Goal: Information Seeking & Learning: Learn about a topic

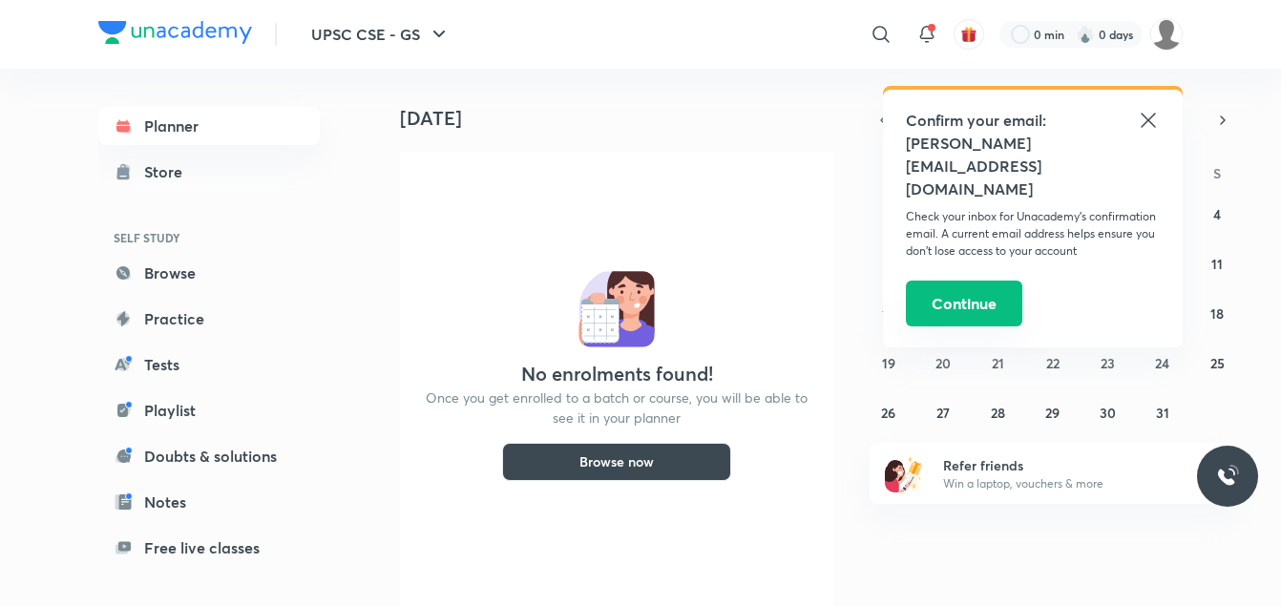
click at [993, 281] on button "Continue" at bounding box center [964, 304] width 116 height 46
click at [1145, 122] on icon at bounding box center [1148, 120] width 23 height 23
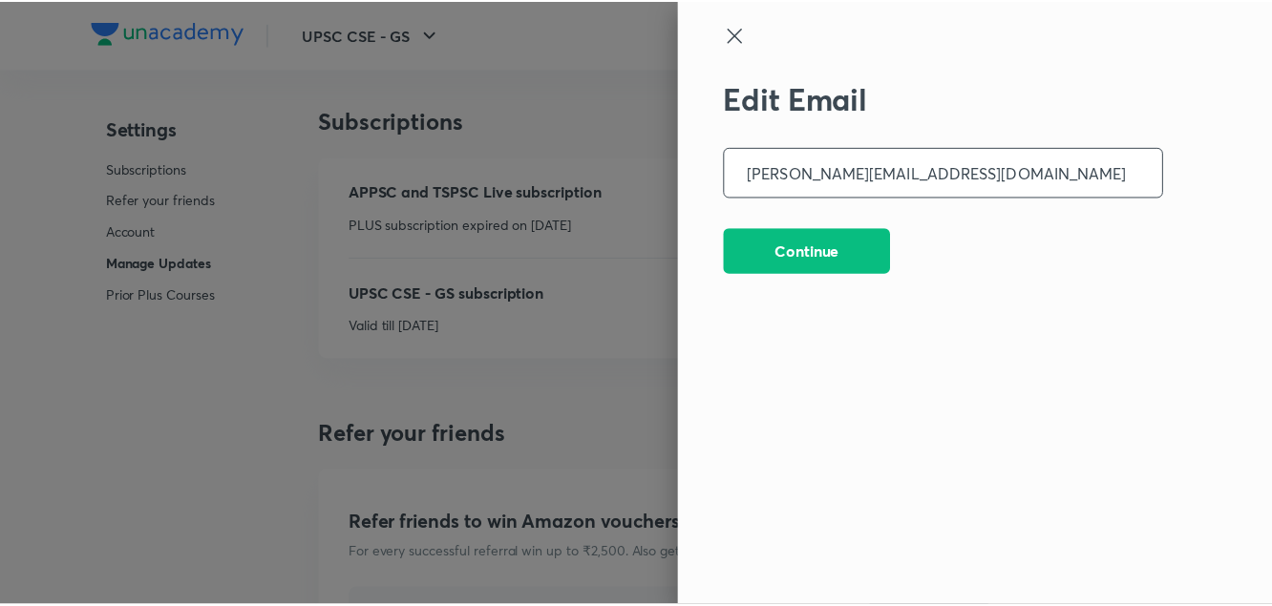
scroll to position [5100, 0]
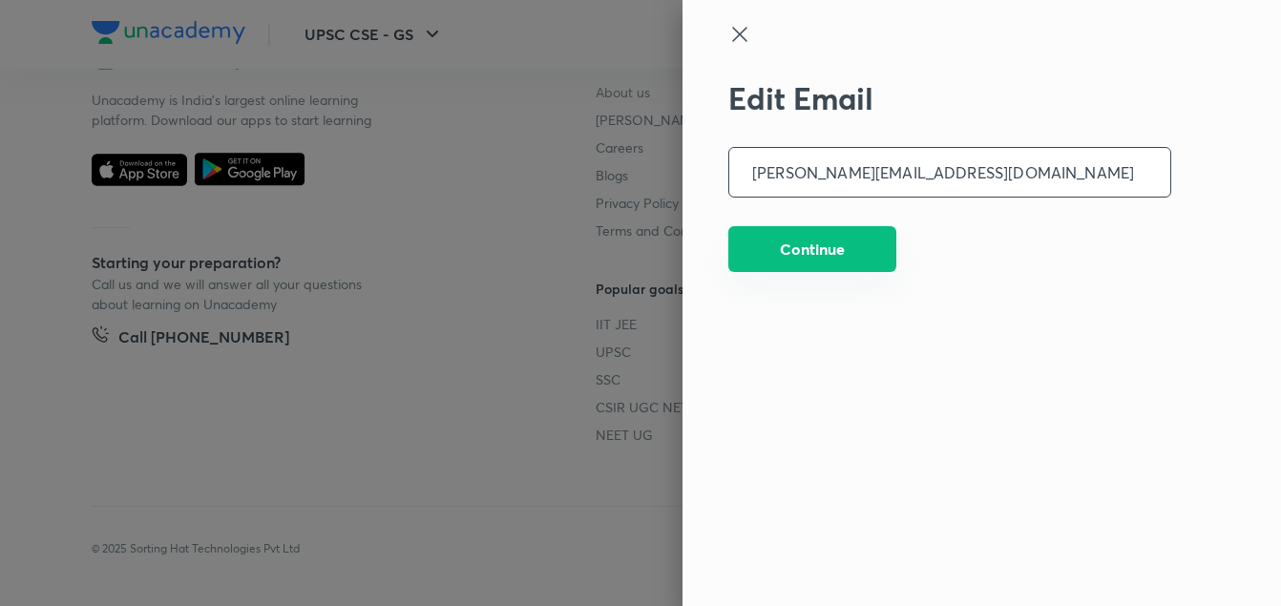
click at [833, 248] on button "Continue" at bounding box center [812, 249] width 168 height 46
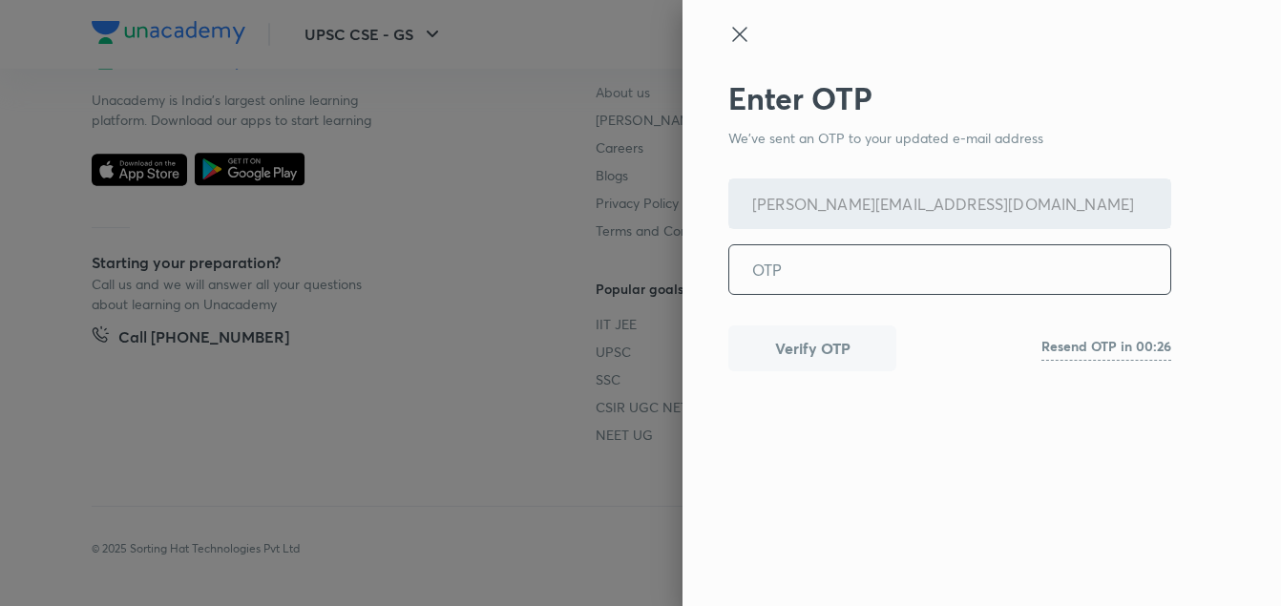
click at [741, 29] on icon at bounding box center [739, 34] width 23 height 23
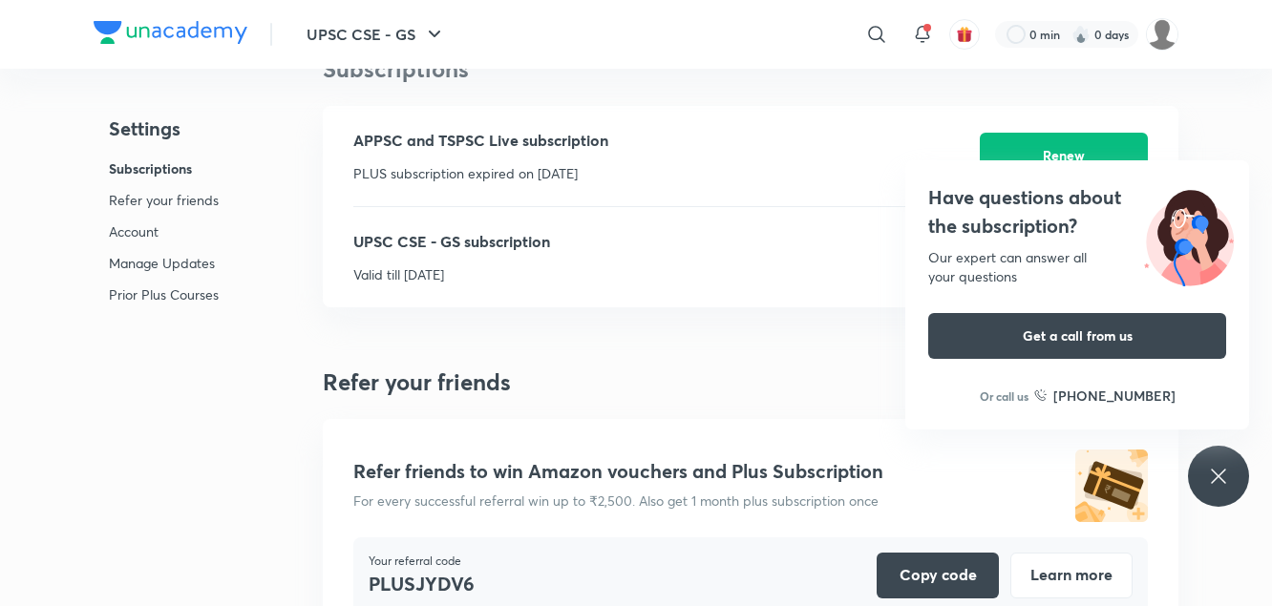
scroll to position [0, 0]
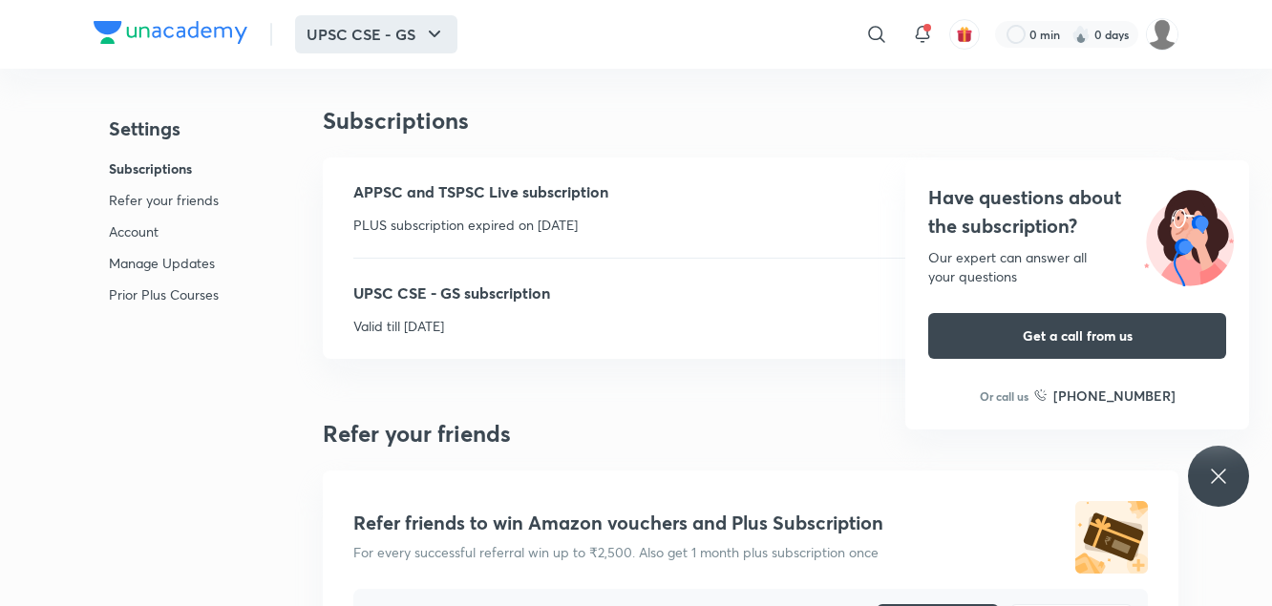
click at [434, 37] on icon "button" at bounding box center [434, 34] width 23 height 23
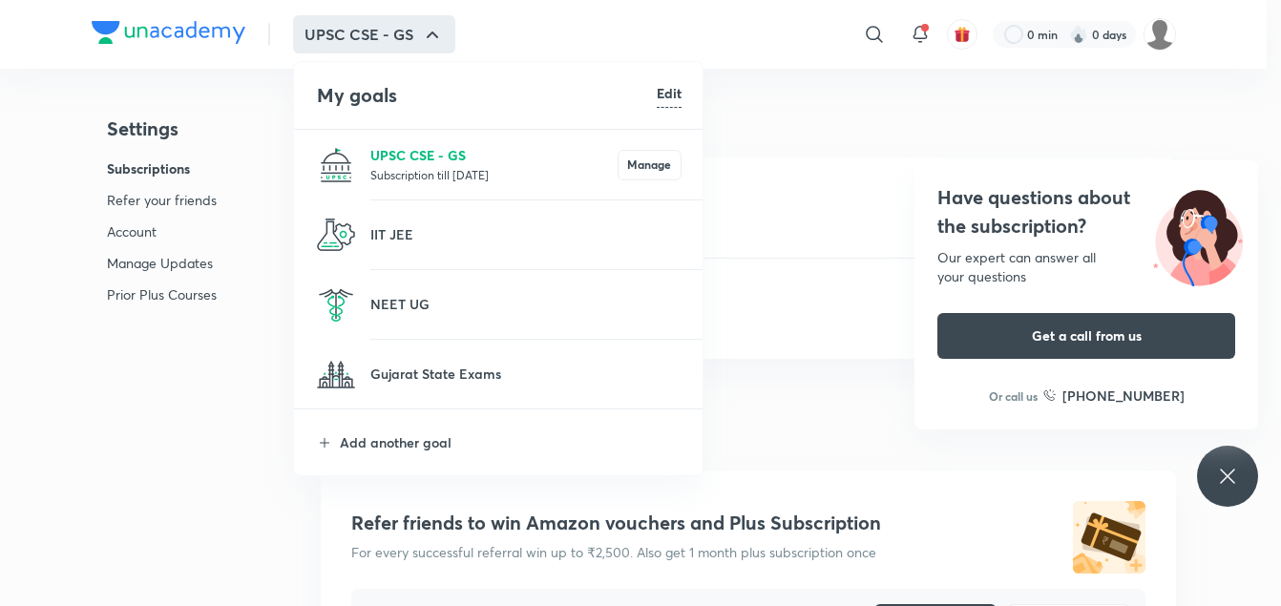
click at [439, 154] on p "UPSC CSE - GS" at bounding box center [493, 155] width 247 height 20
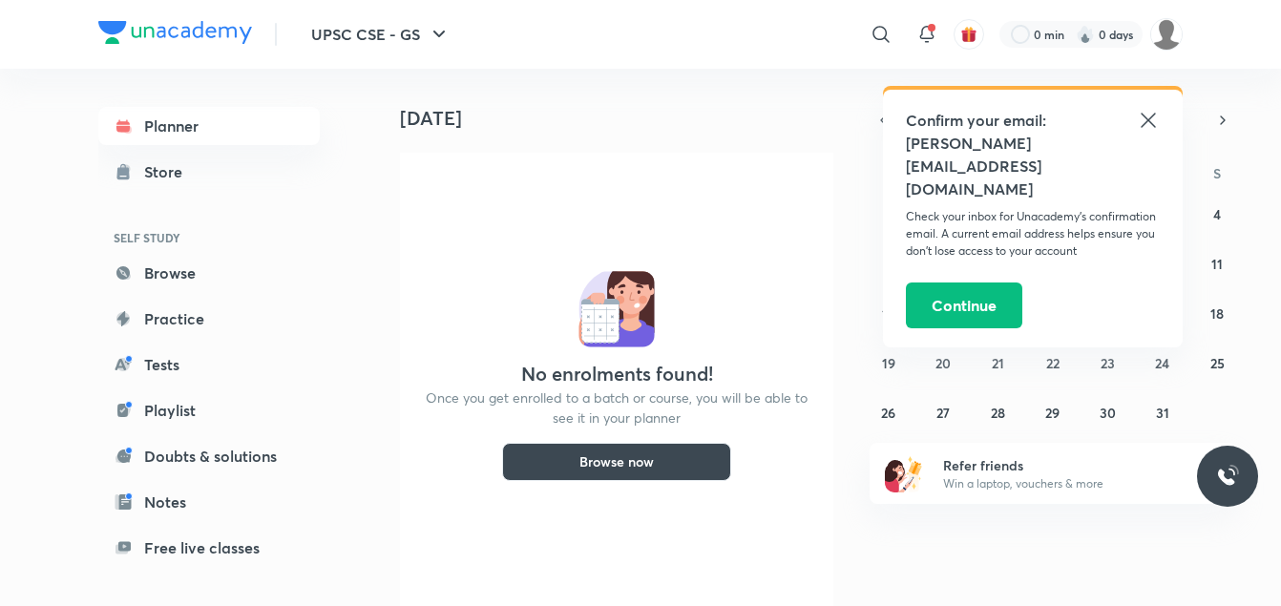
click at [609, 463] on button "Browse now" at bounding box center [616, 462] width 229 height 38
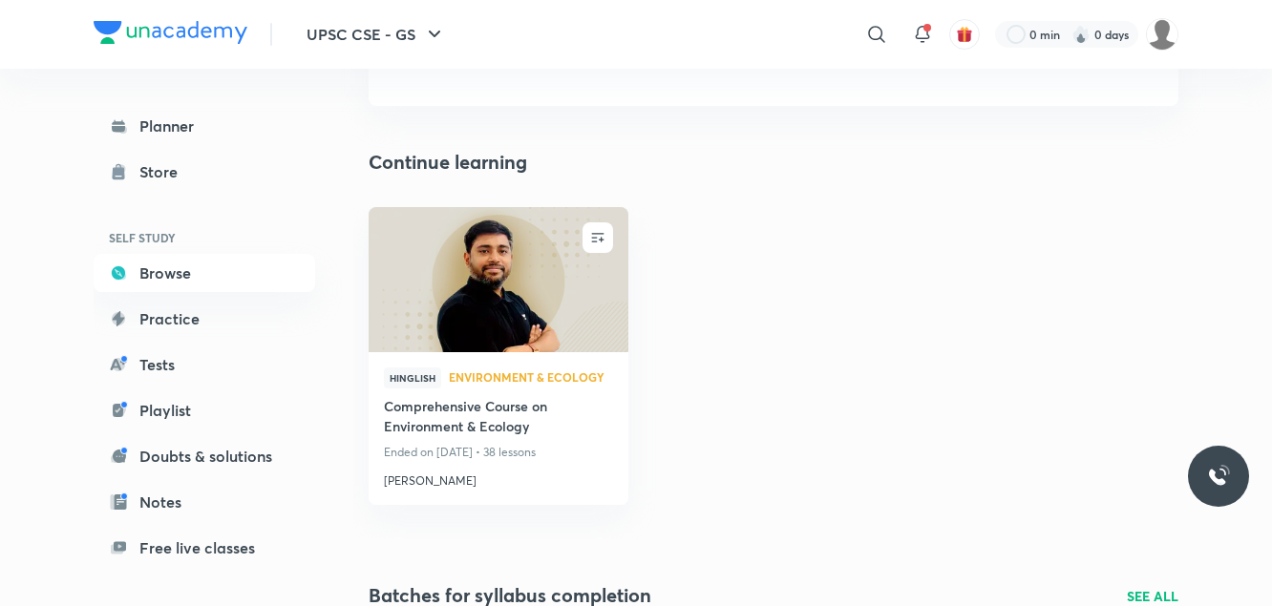
scroll to position [142, 0]
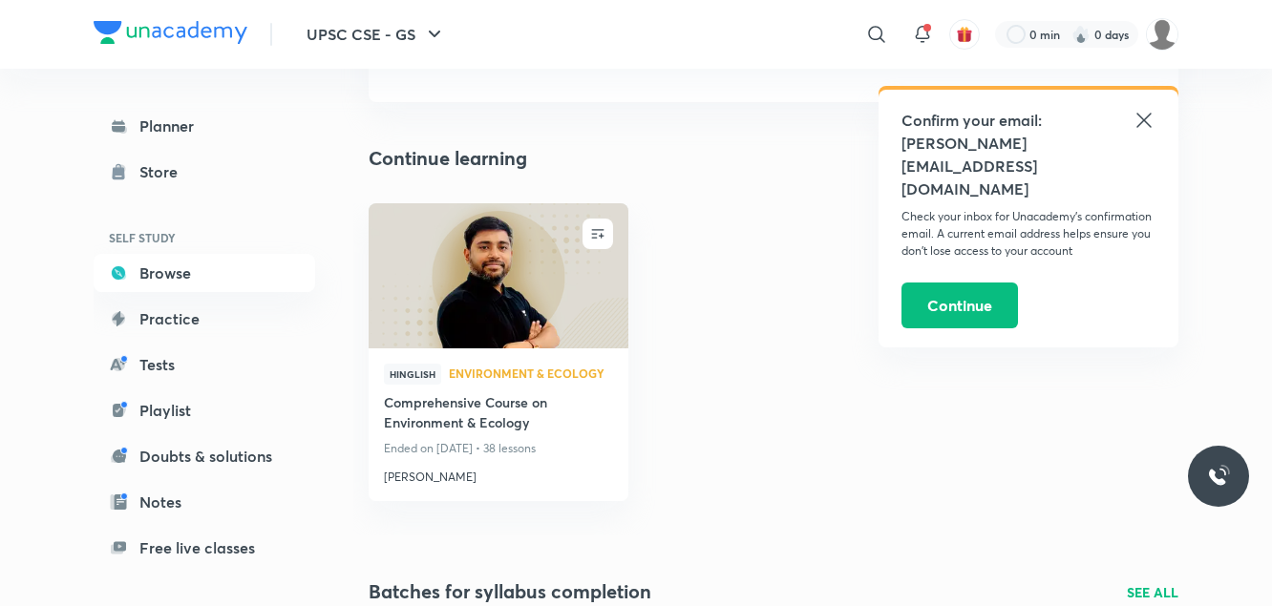
click at [1149, 120] on icon at bounding box center [1143, 120] width 23 height 23
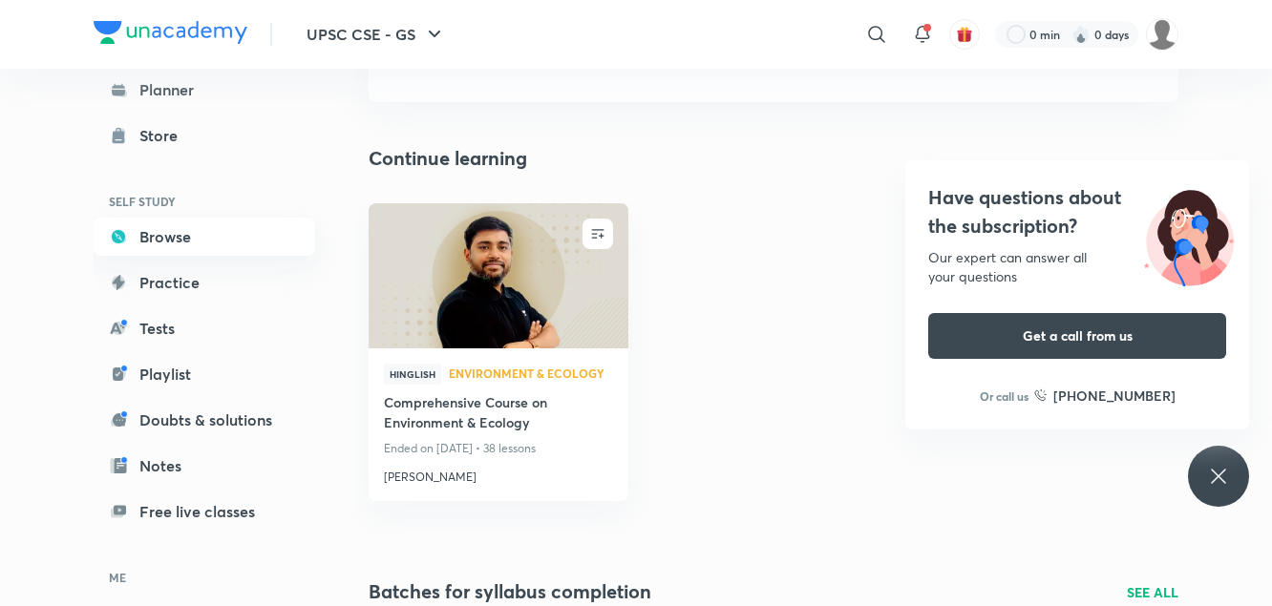
scroll to position [0, 0]
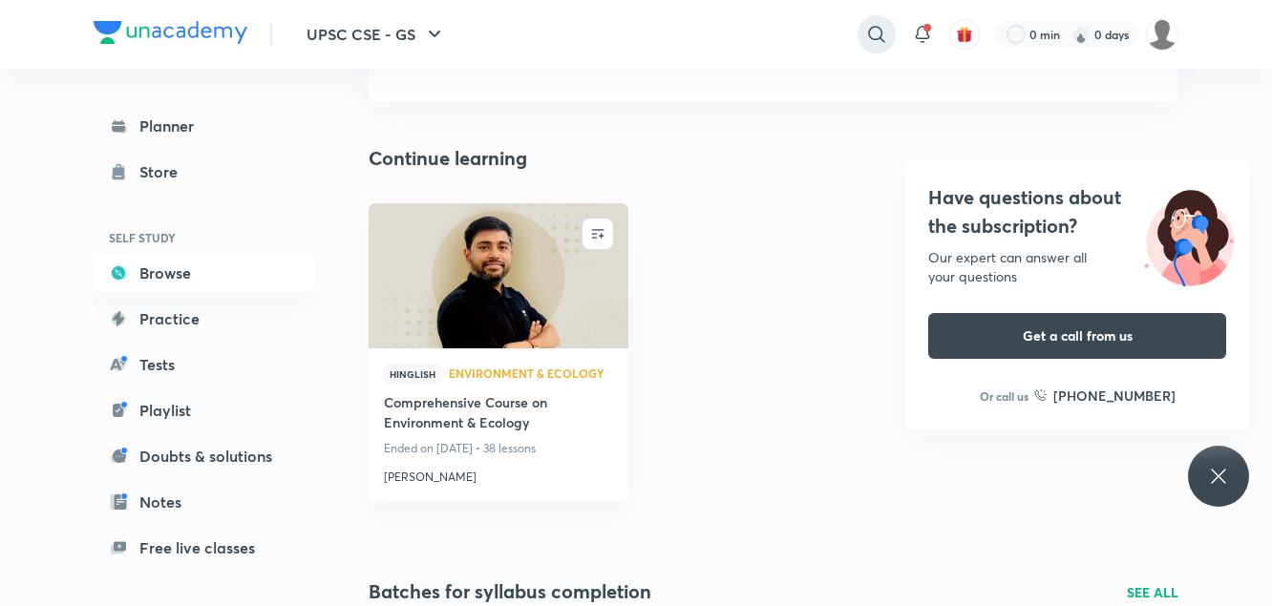
click at [880, 34] on icon at bounding box center [876, 34] width 16 height 16
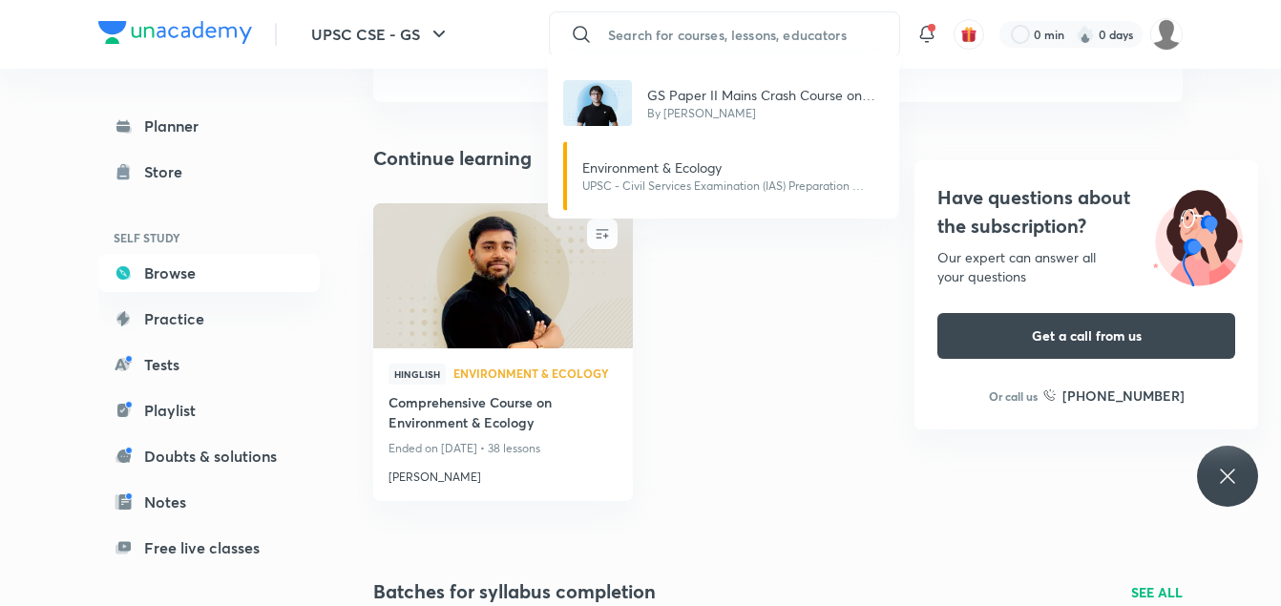
click at [817, 32] on div "GS Paper II Mains Crash Course on Polity & Governance By Sarmad Mehraj Environm…" at bounding box center [640, 303] width 1281 height 606
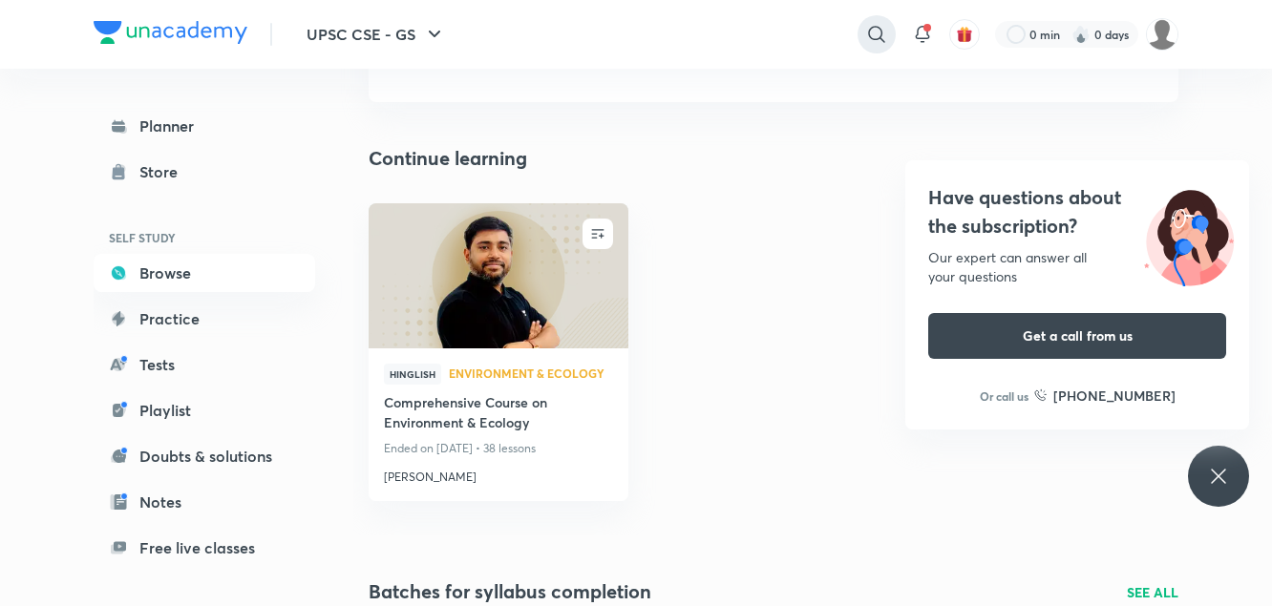
click at [890, 32] on div at bounding box center [876, 34] width 38 height 38
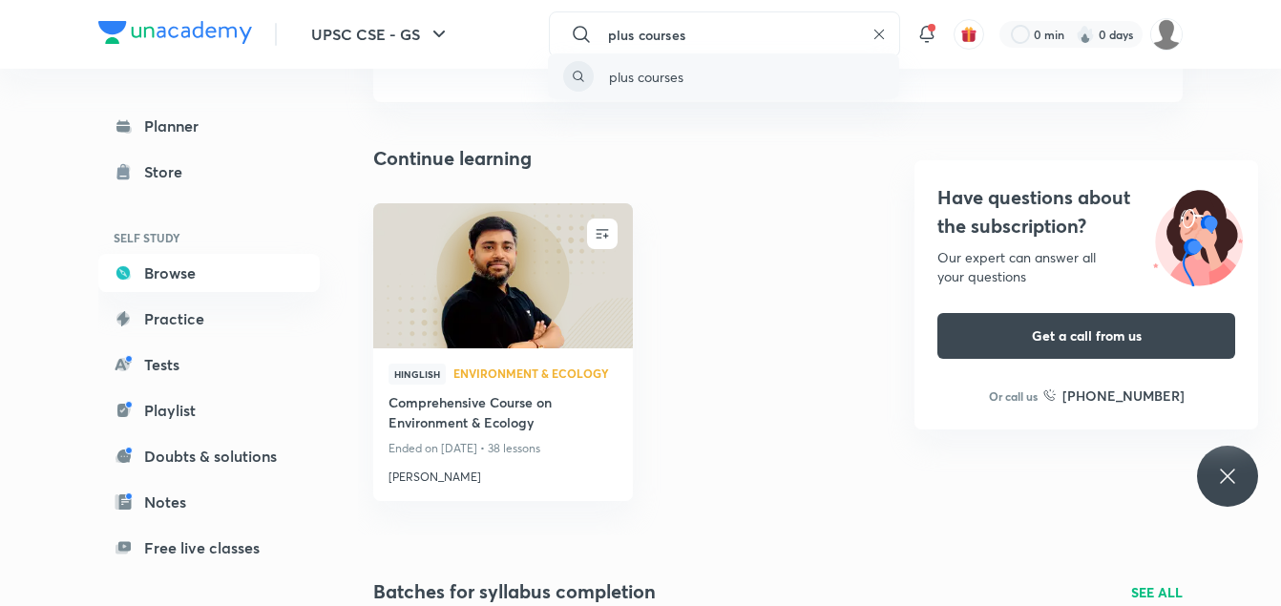
type input "plus courses"
click at [644, 82] on p "plus courses" at bounding box center [646, 77] width 74 height 20
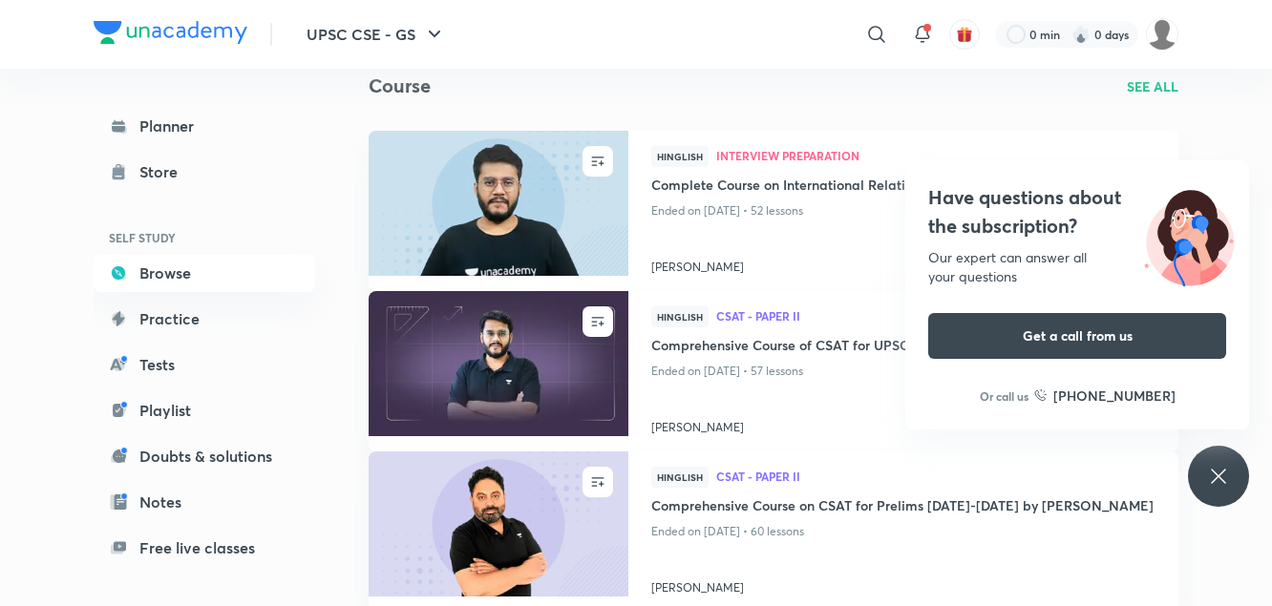
scroll to position [101, 0]
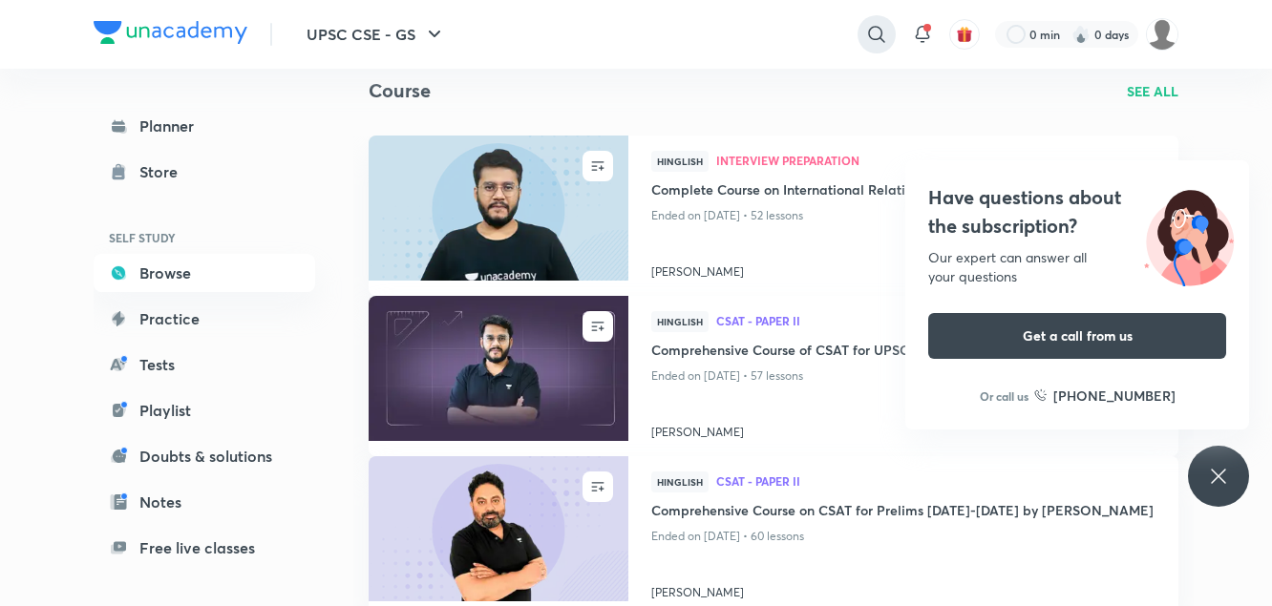
click at [874, 33] on icon at bounding box center [876, 34] width 23 height 23
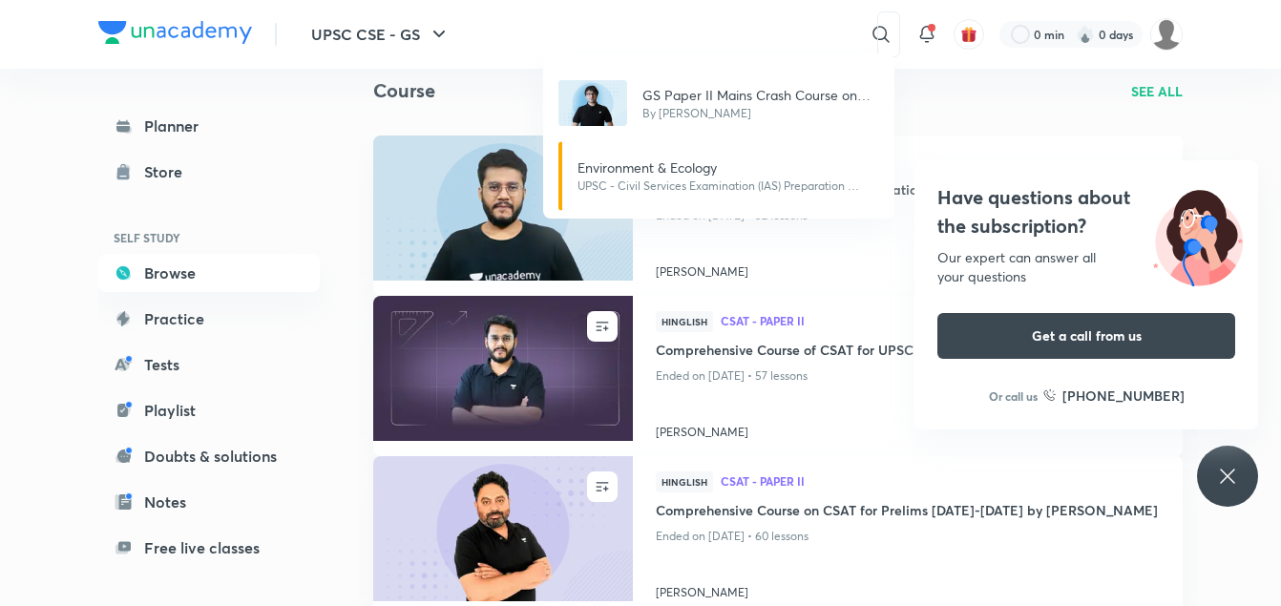
click at [788, 43] on div "GS Paper II Mains Crash Course on Polity & Governance By Sarmad Mehraj Environm…" at bounding box center [640, 303] width 1281 height 606
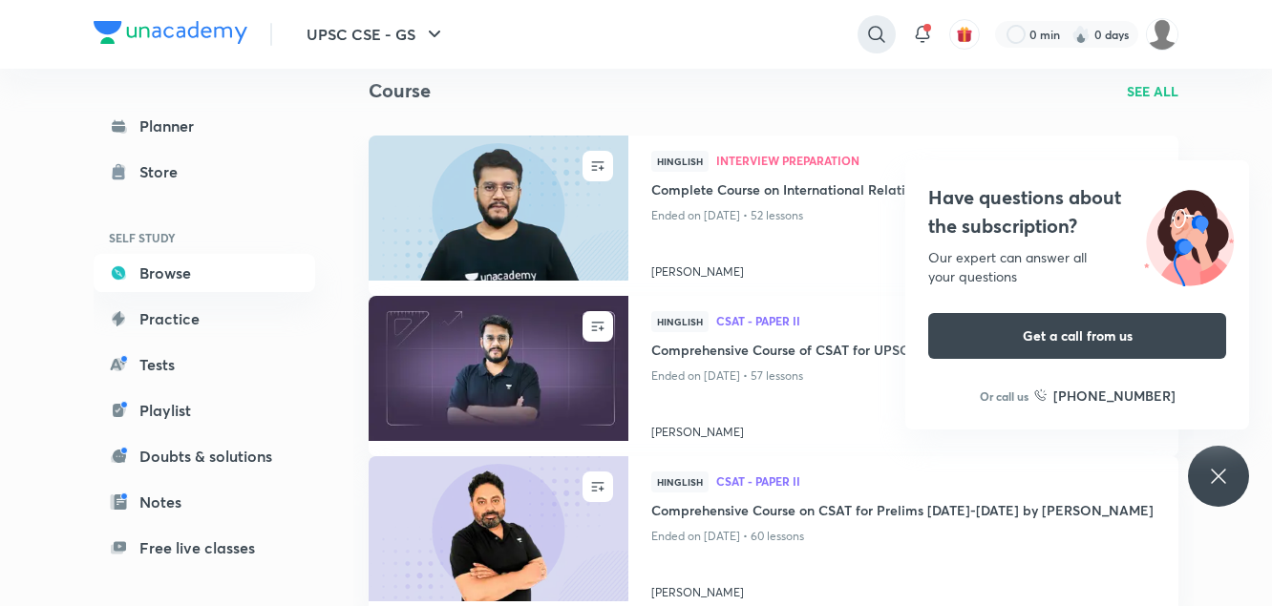
click at [872, 39] on icon at bounding box center [876, 34] width 16 height 16
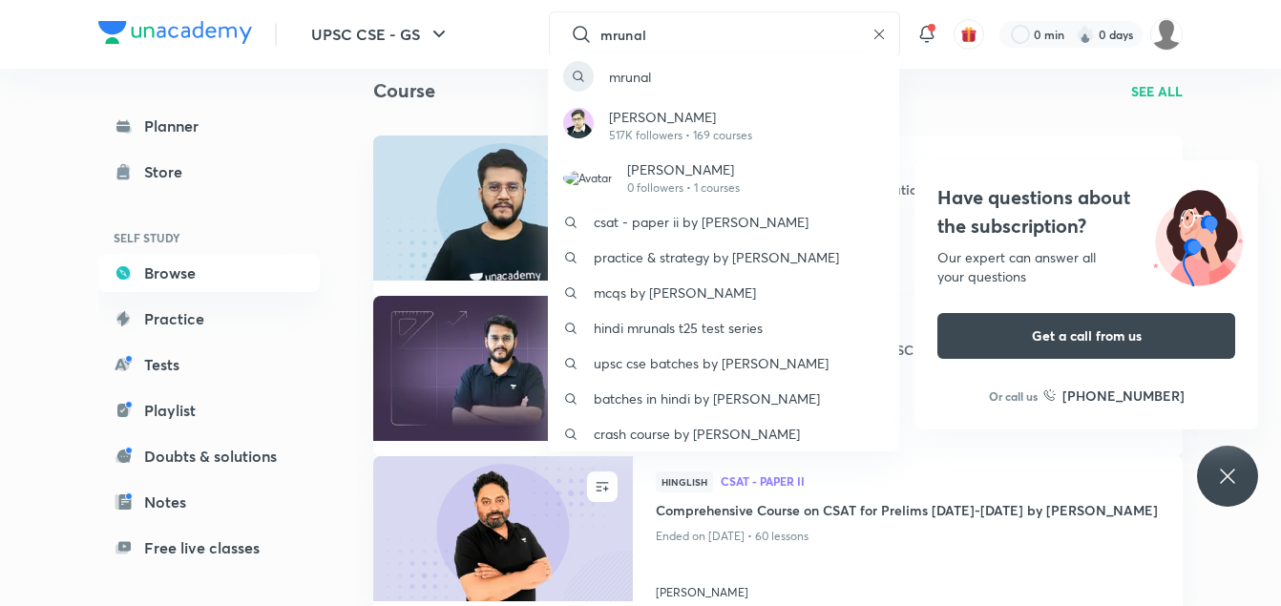
click at [695, 34] on div "mrunal Mrunal Patel 517K followers • 169 courses Mrunal Patel 0 followers • 1 c…" at bounding box center [640, 303] width 1281 height 606
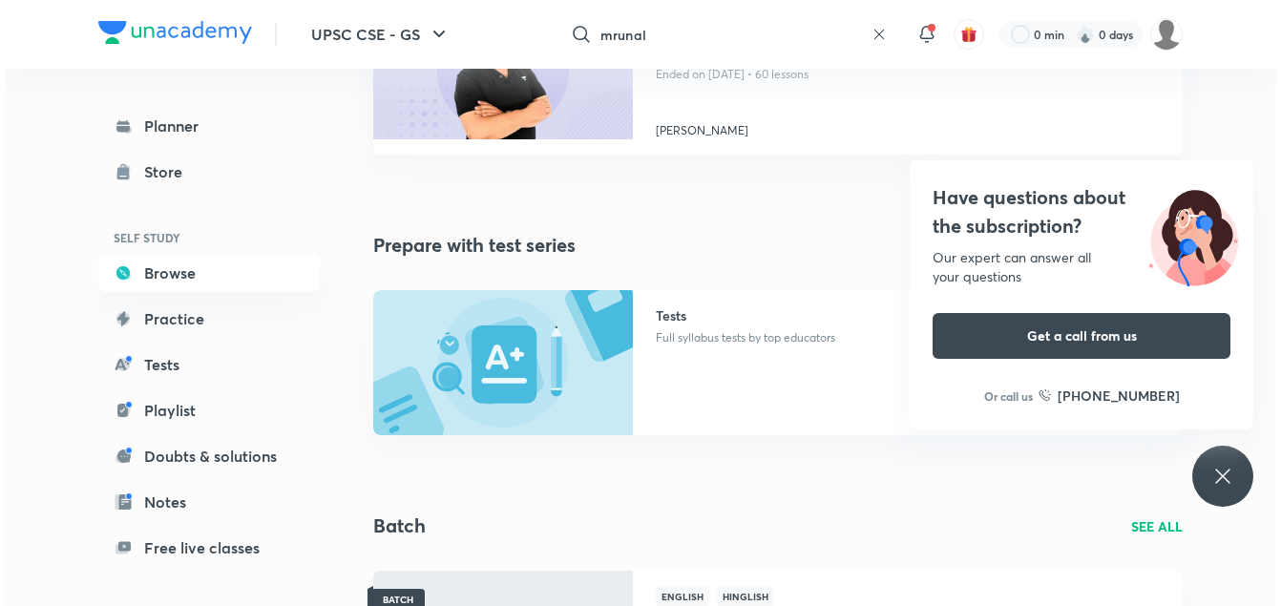
scroll to position [631, 0]
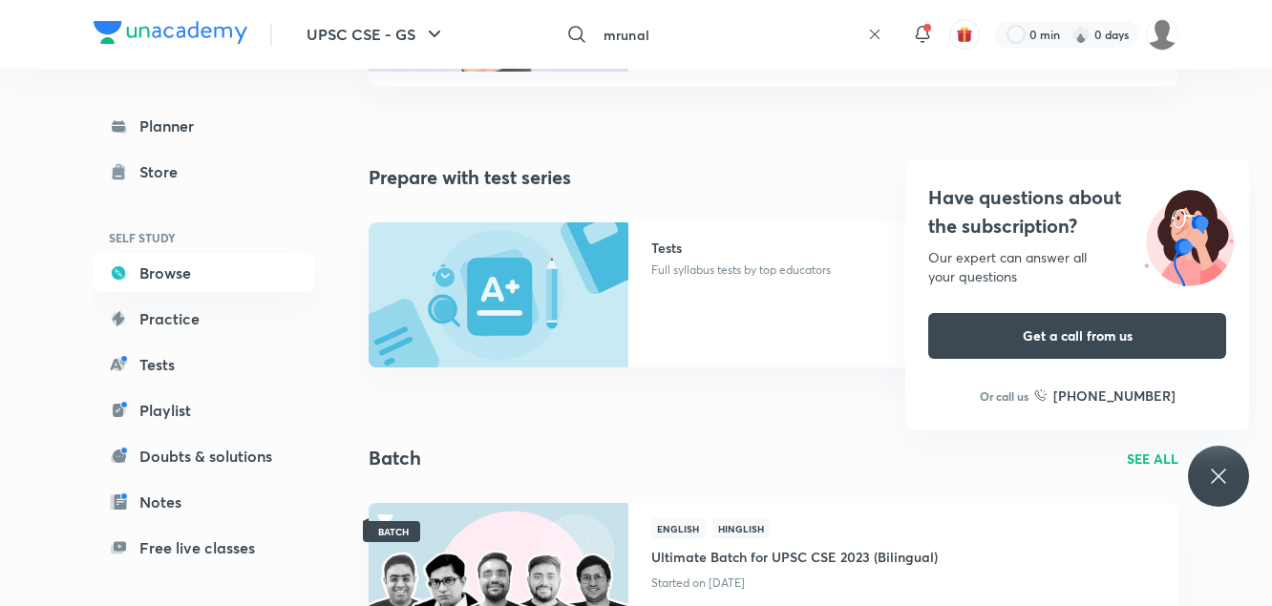
click at [695, 34] on input "mrunal" at bounding box center [727, 35] width 263 height 52
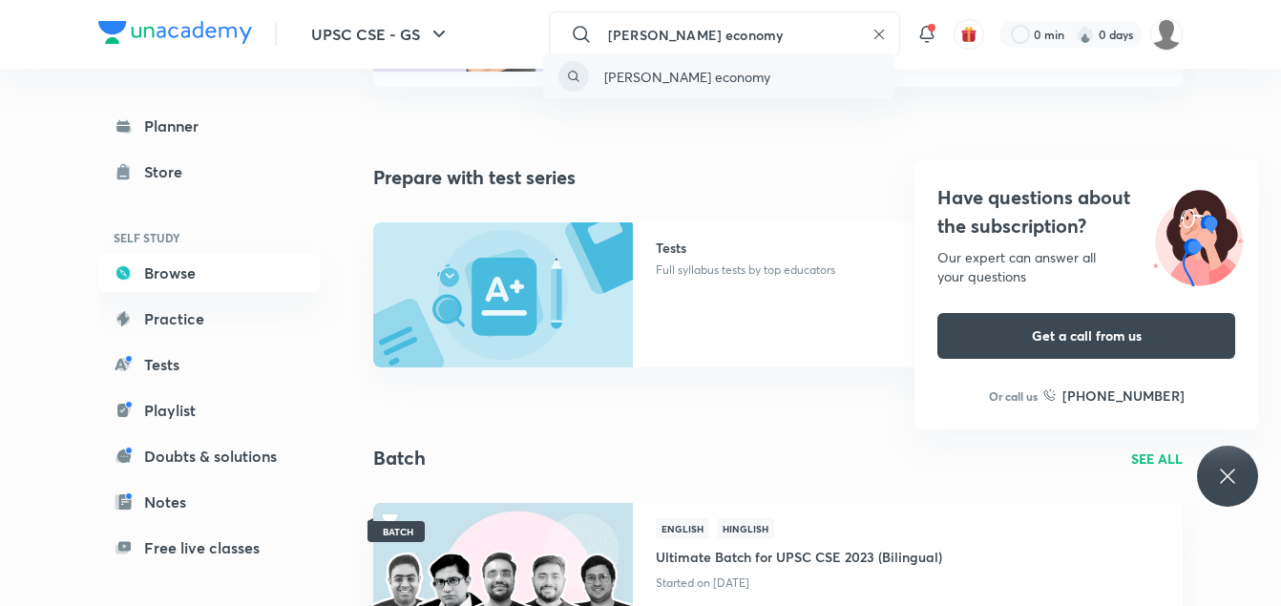
type input "mrunal economy"
click at [692, 71] on p "mrunal economy" at bounding box center [687, 77] width 166 height 20
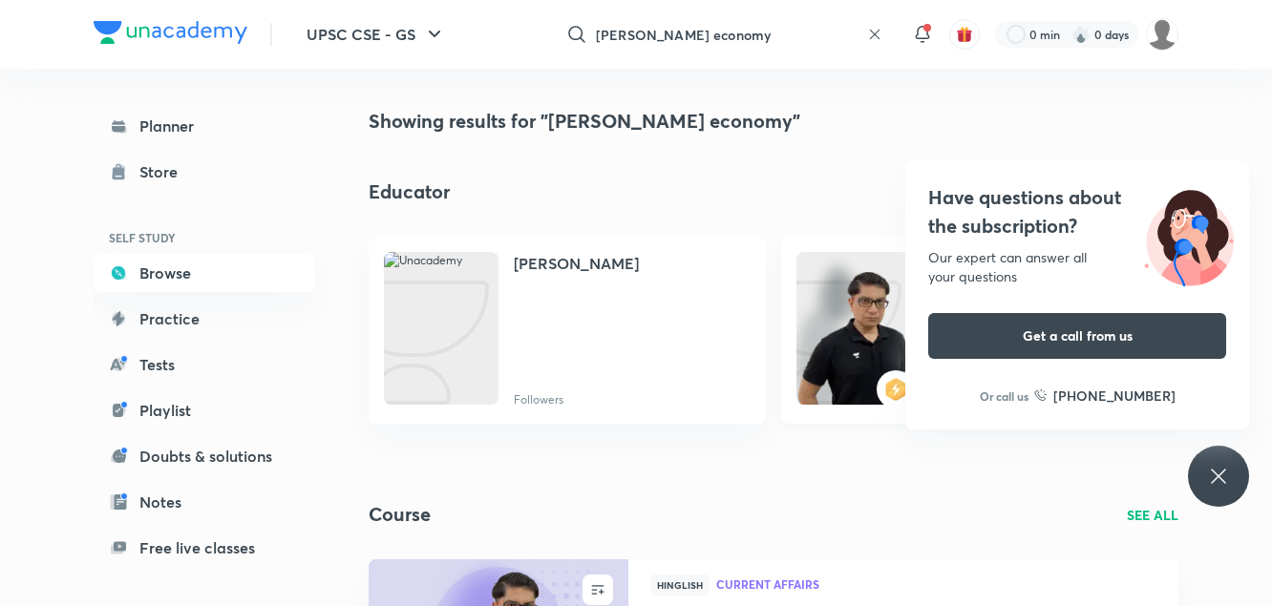
click at [871, 310] on img at bounding box center [853, 347] width 115 height 153
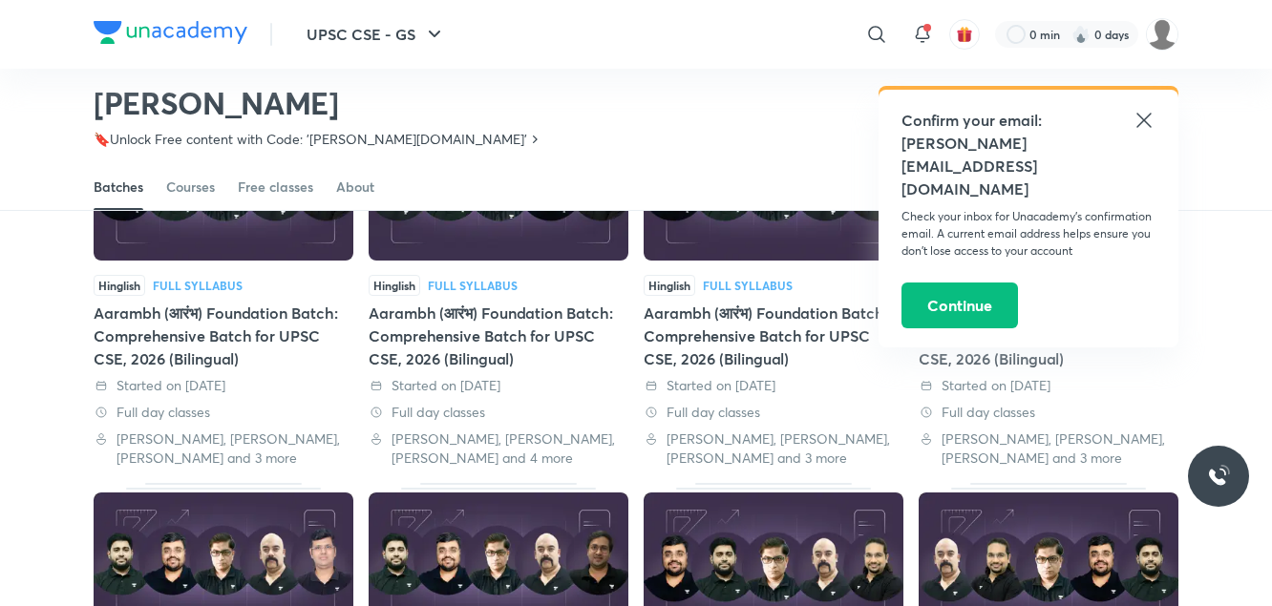
scroll to position [217, 0]
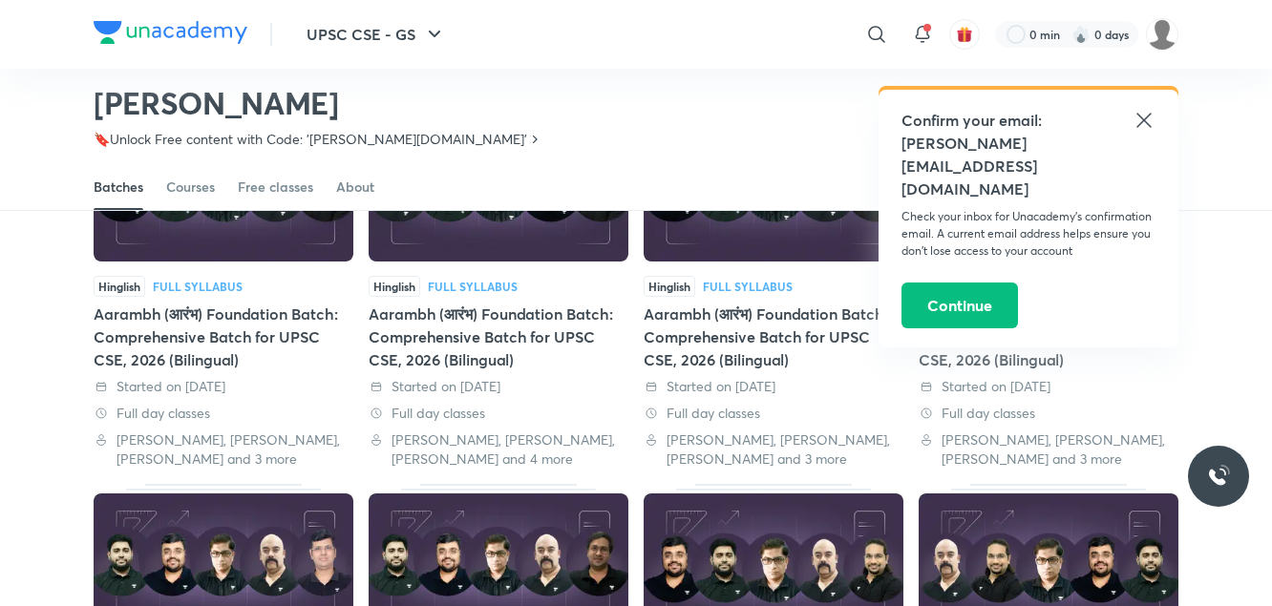
click at [1147, 126] on icon at bounding box center [1143, 120] width 23 height 23
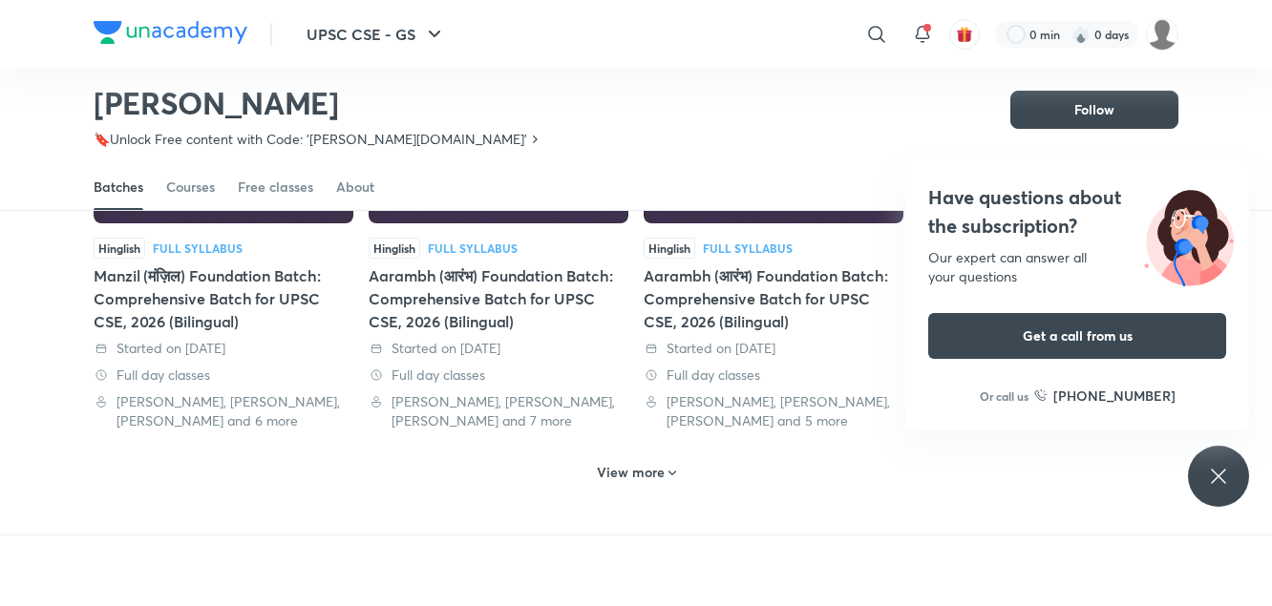
scroll to position [1015, 0]
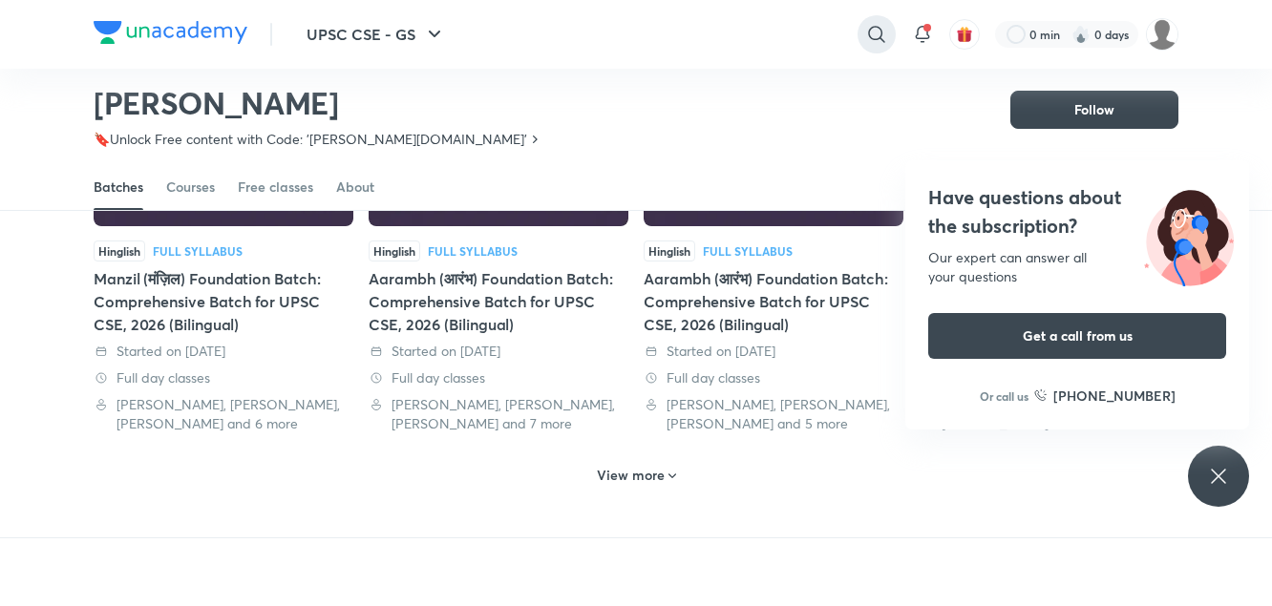
click at [874, 43] on icon at bounding box center [876, 34] width 23 height 23
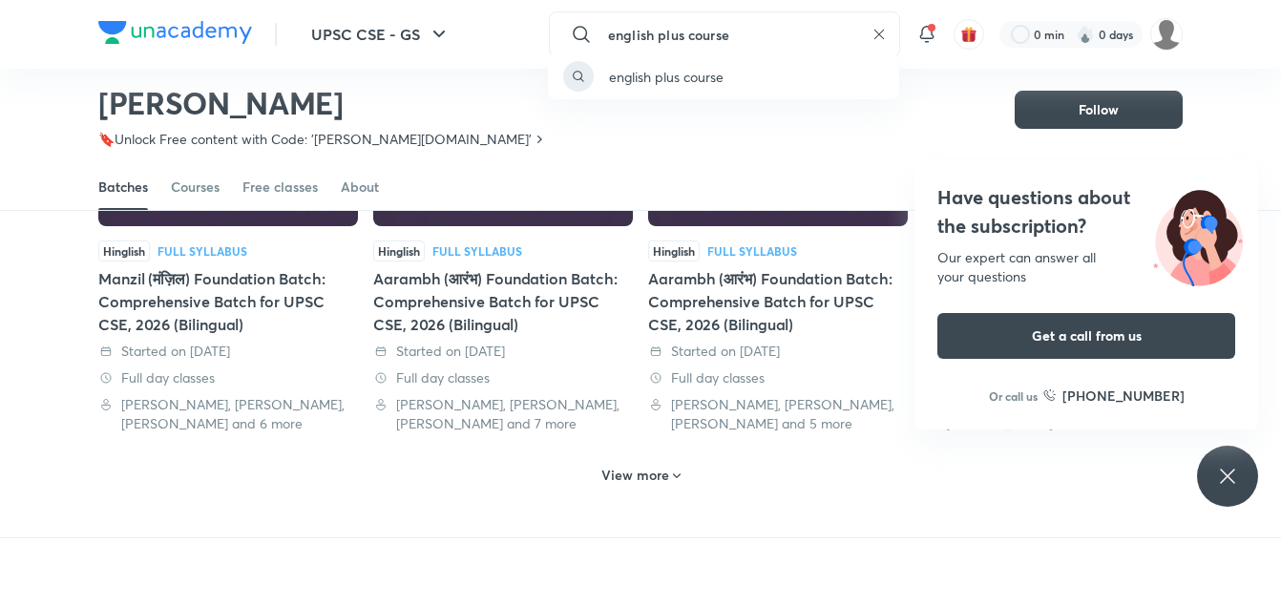
type input "english plus course"
click at [581, 43] on div "english plus course" at bounding box center [640, 303] width 1281 height 606
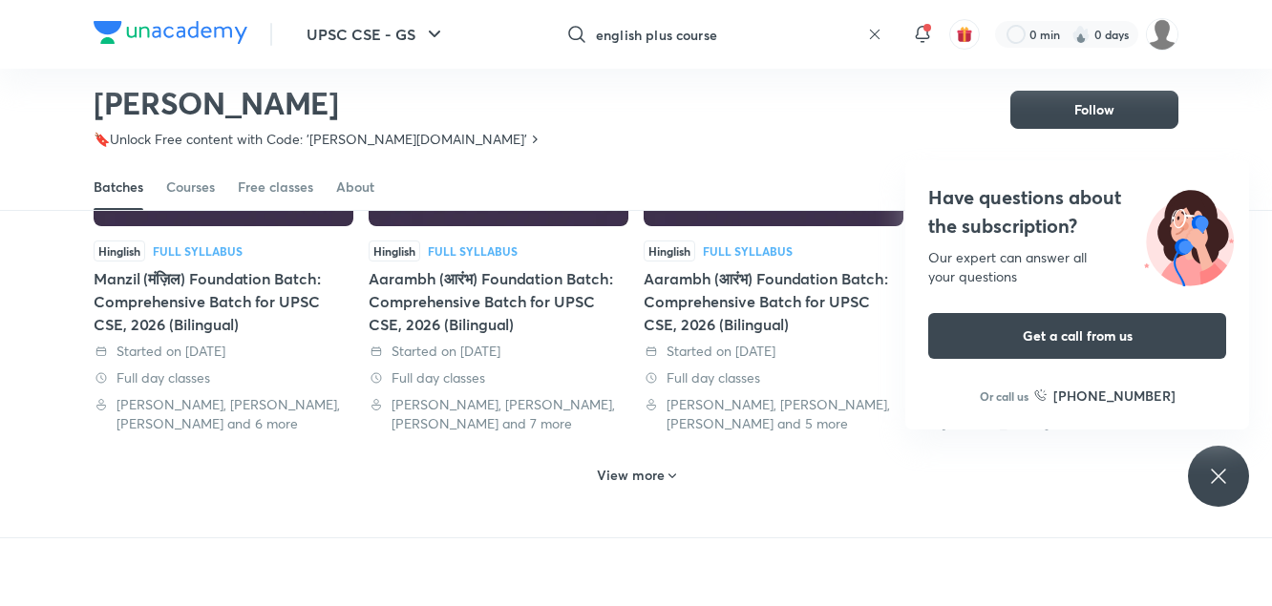
click at [723, 39] on input "english plus course" at bounding box center [727, 35] width 263 height 52
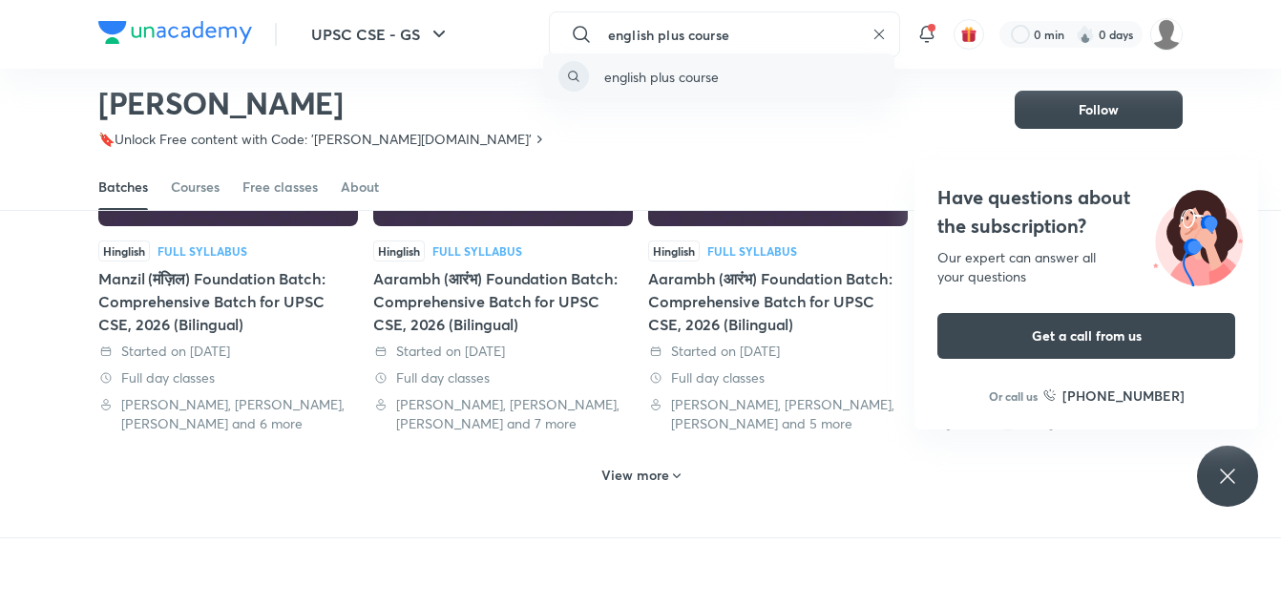
click at [692, 88] on div "english plus course" at bounding box center [718, 76] width 351 height 46
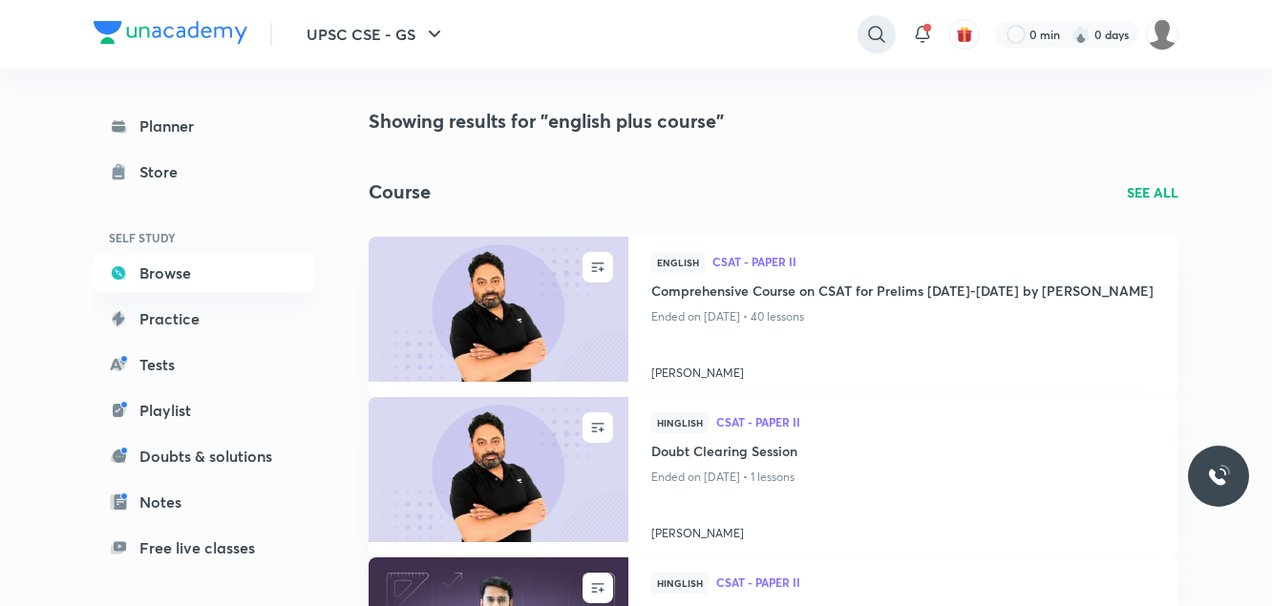
click at [881, 38] on icon at bounding box center [876, 34] width 23 height 23
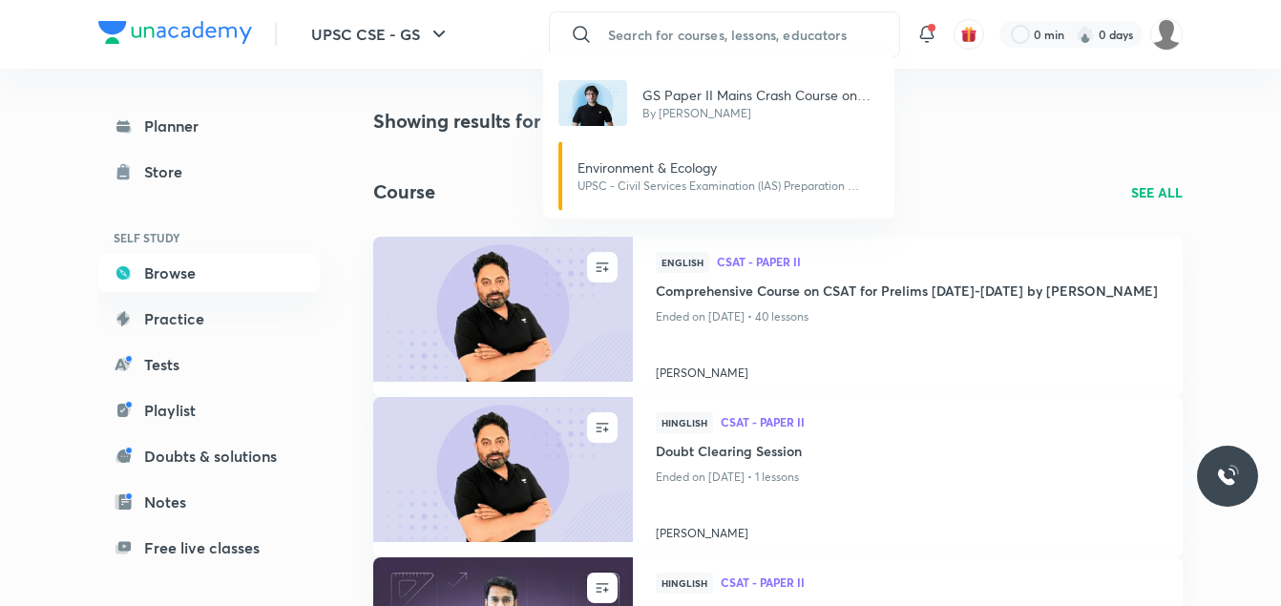
click at [830, 35] on div "GS Paper II Mains Crash Course on Polity & Governance By Sarmad Mehraj Environm…" at bounding box center [640, 303] width 1281 height 606
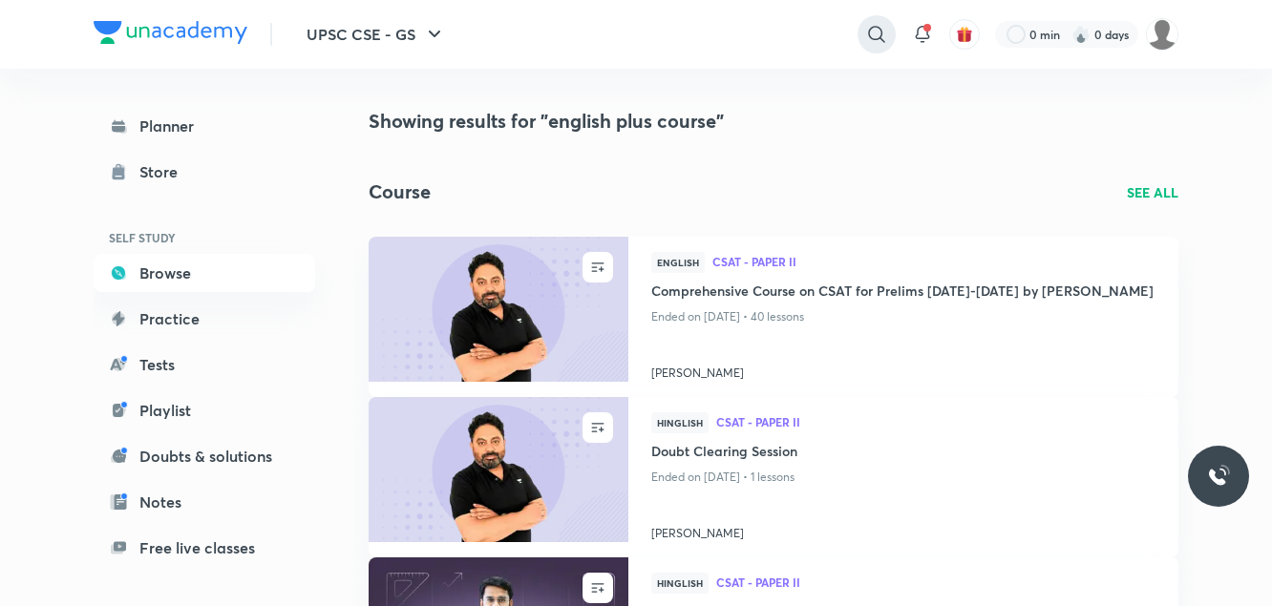
click at [882, 25] on icon at bounding box center [876, 34] width 23 height 23
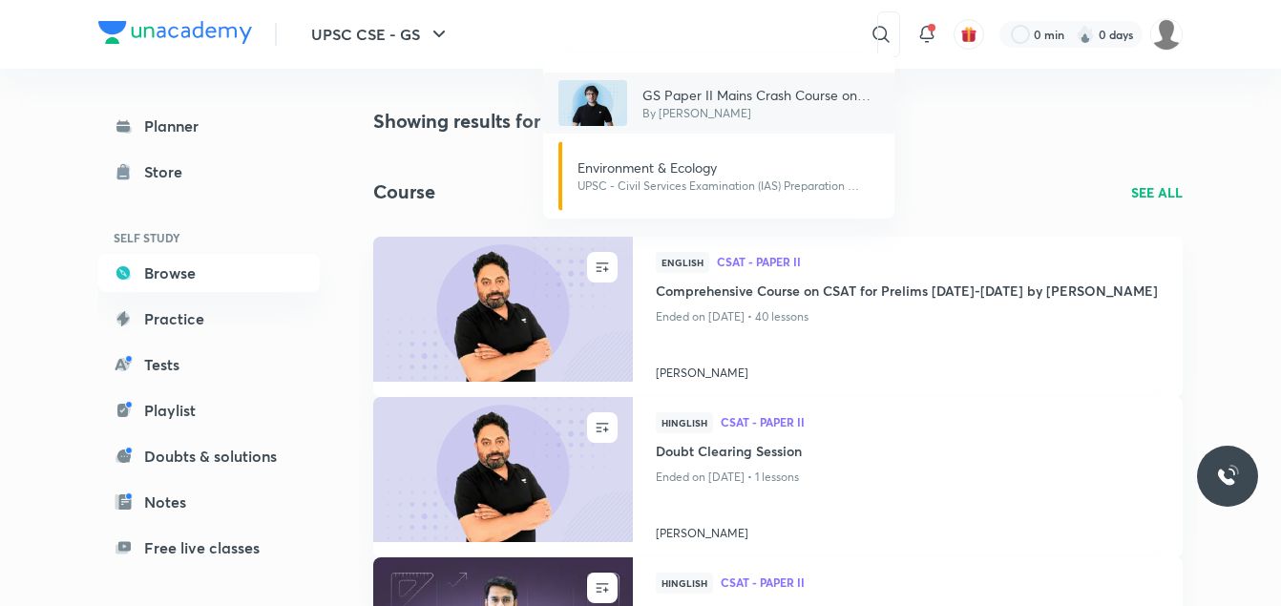
click at [606, 123] on img at bounding box center [593, 103] width 69 height 46
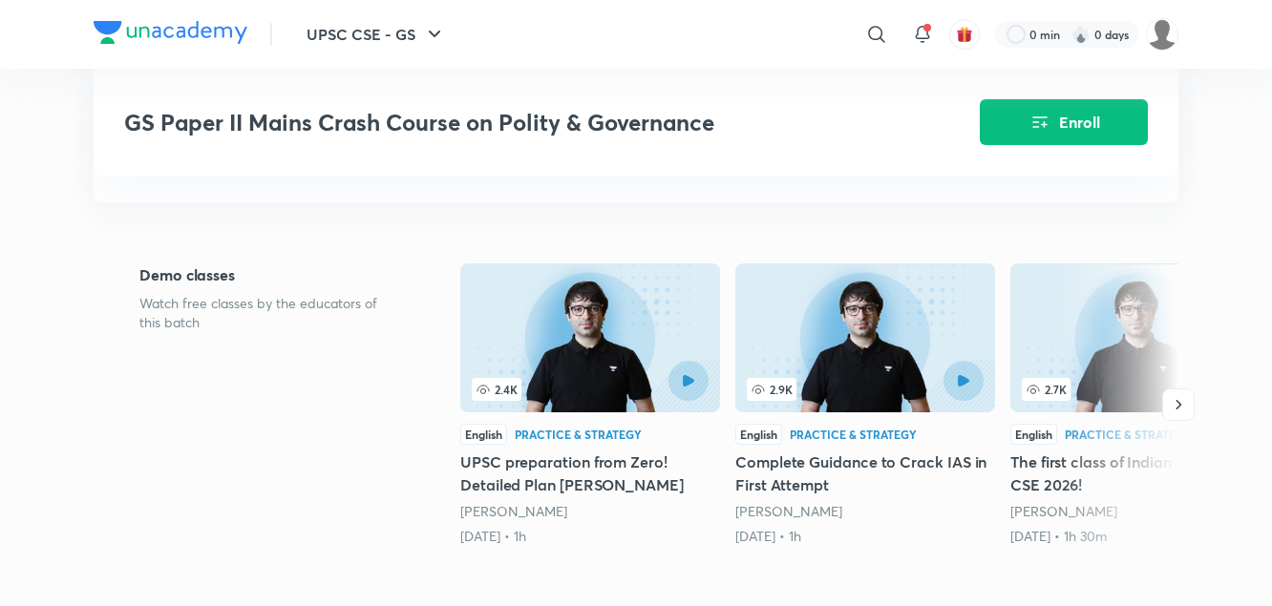
scroll to position [377, 0]
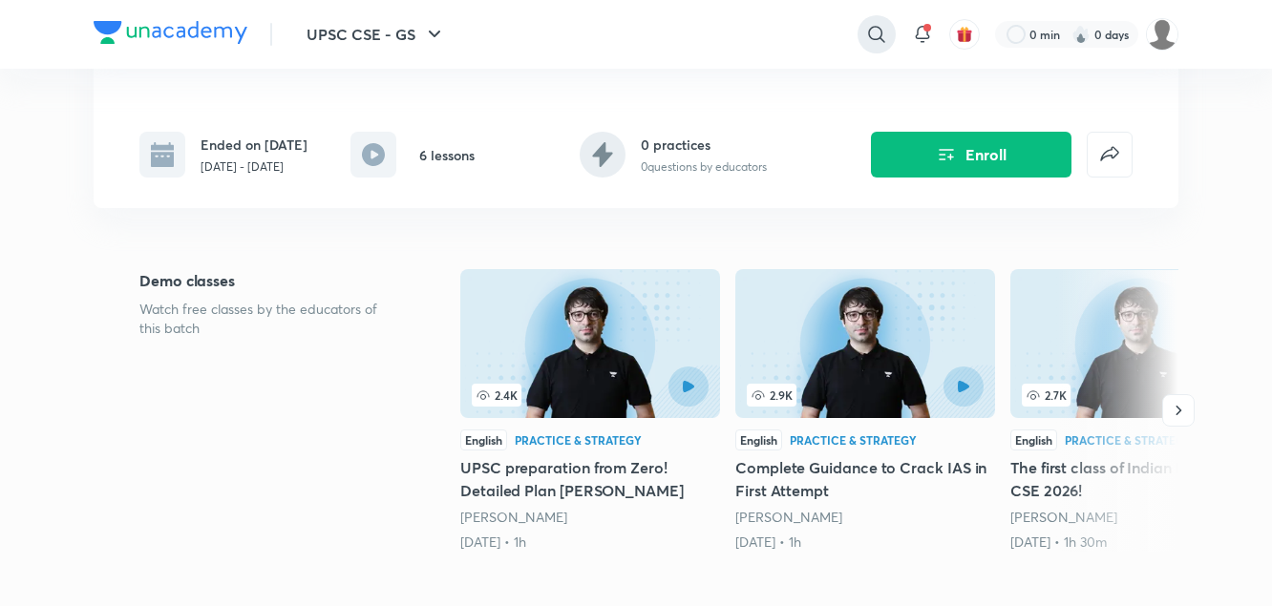
click at [873, 28] on icon at bounding box center [876, 34] width 23 height 23
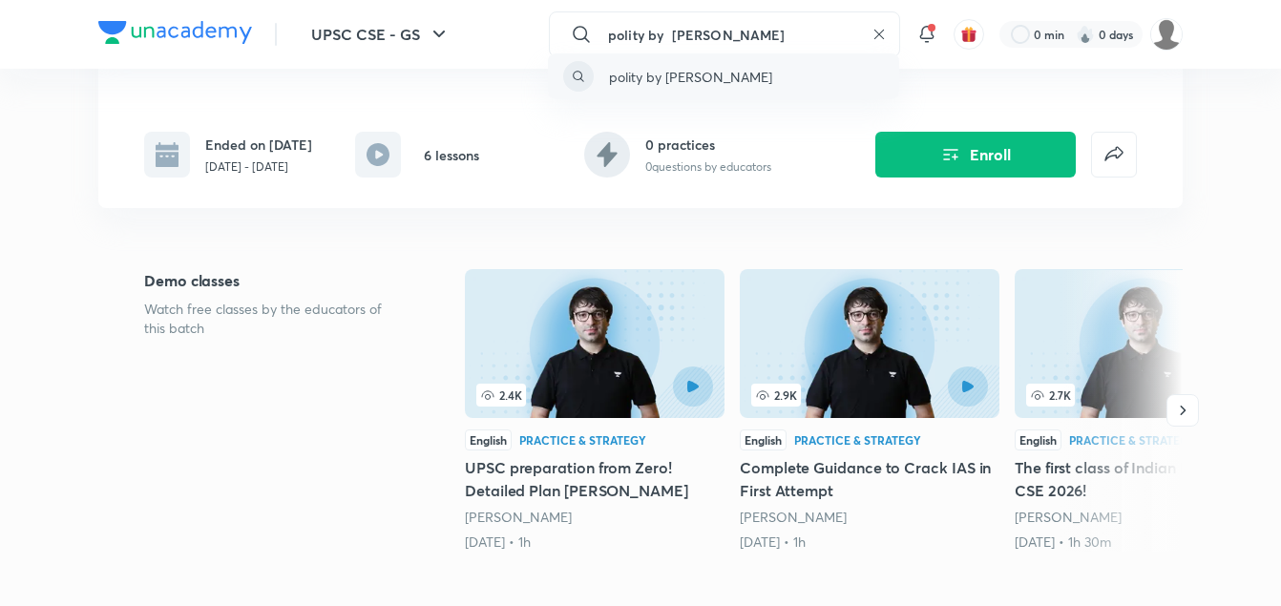
type input "polity by sarmad mehraj"
click at [726, 81] on p "polity by sarmad mehraj" at bounding box center [690, 77] width 163 height 20
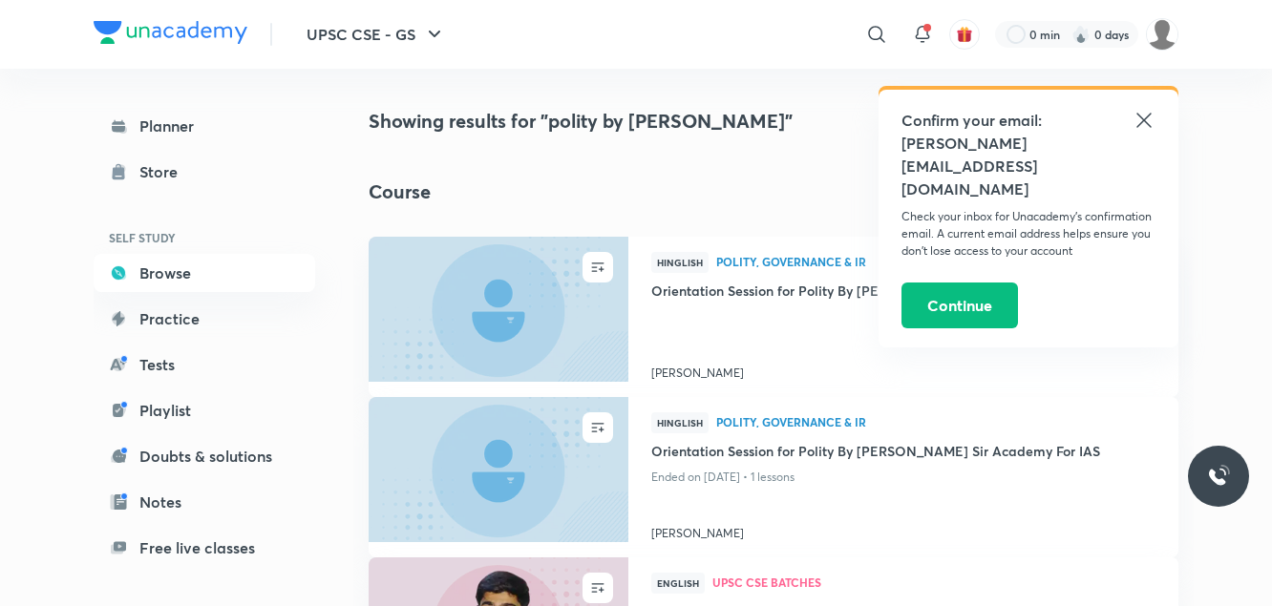
click at [1142, 125] on icon at bounding box center [1143, 120] width 23 height 23
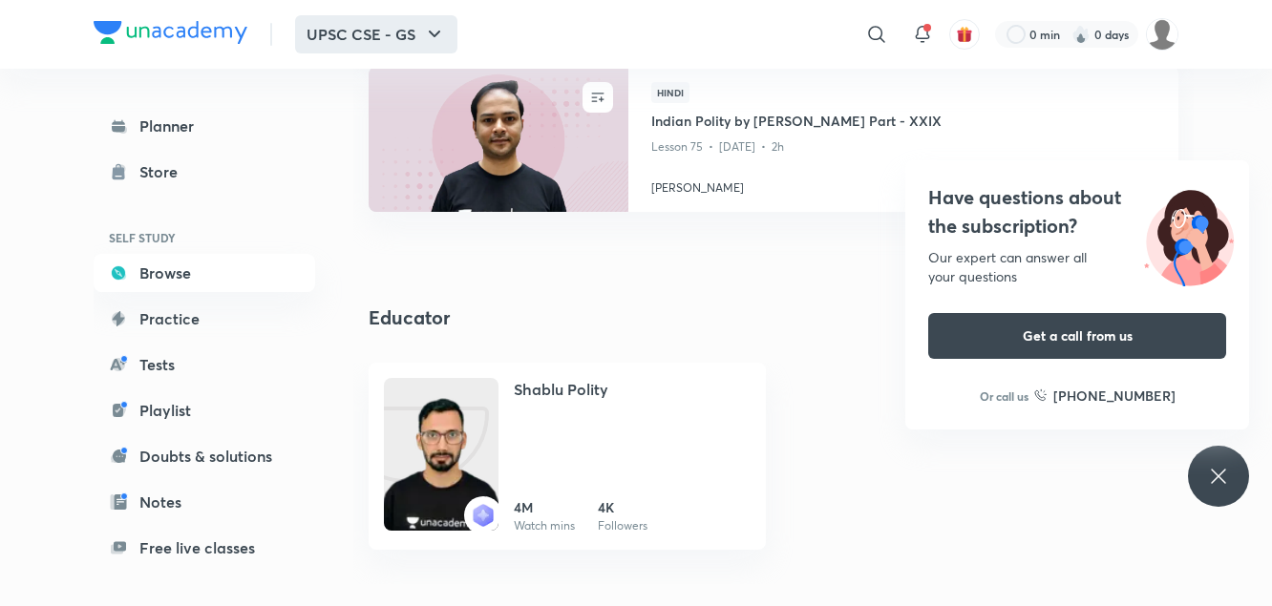
click at [407, 25] on button "UPSC CSE - GS" at bounding box center [376, 34] width 162 height 38
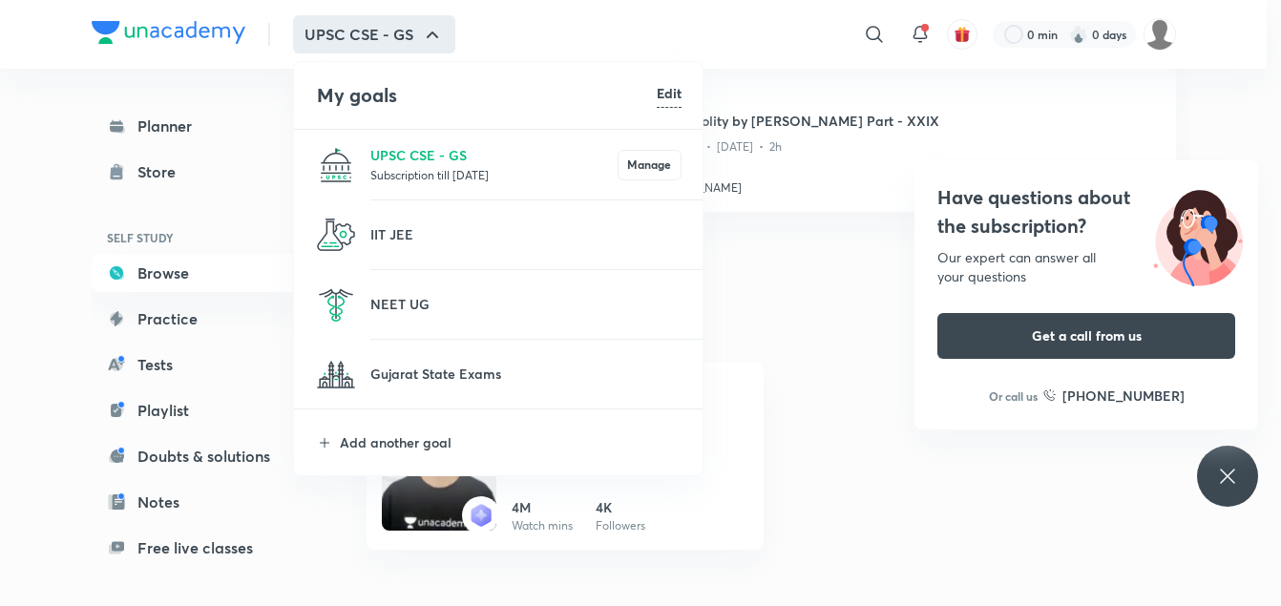
click at [543, 175] on p "Subscription till 5 Oct 2025" at bounding box center [493, 174] width 247 height 19
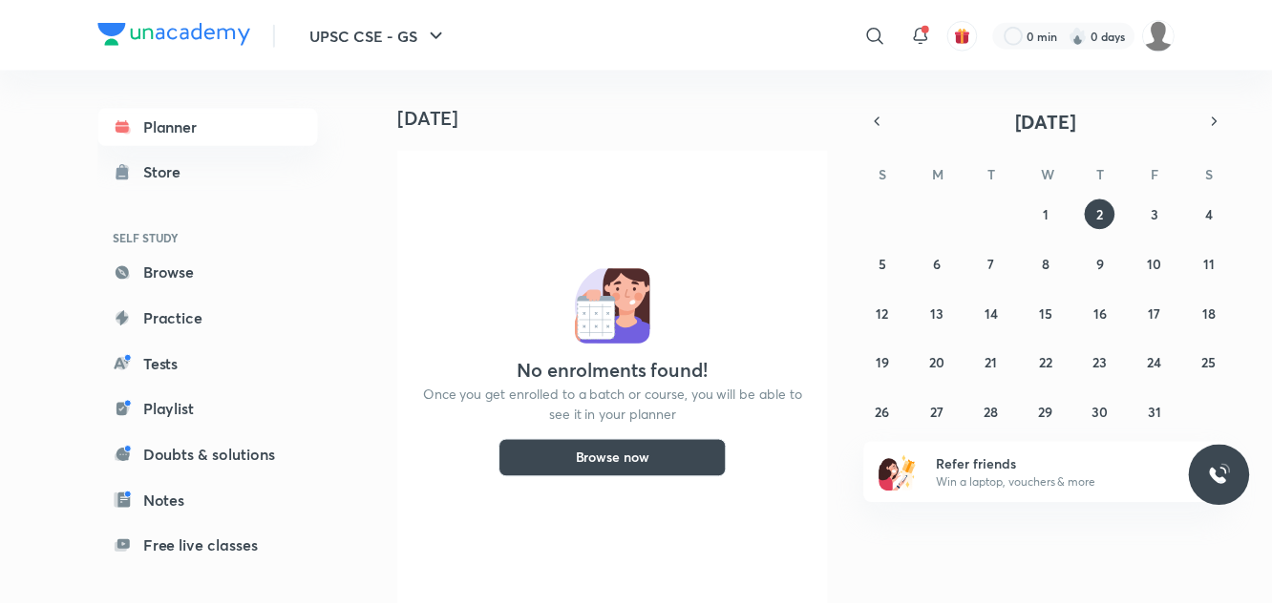
scroll to position [4, 0]
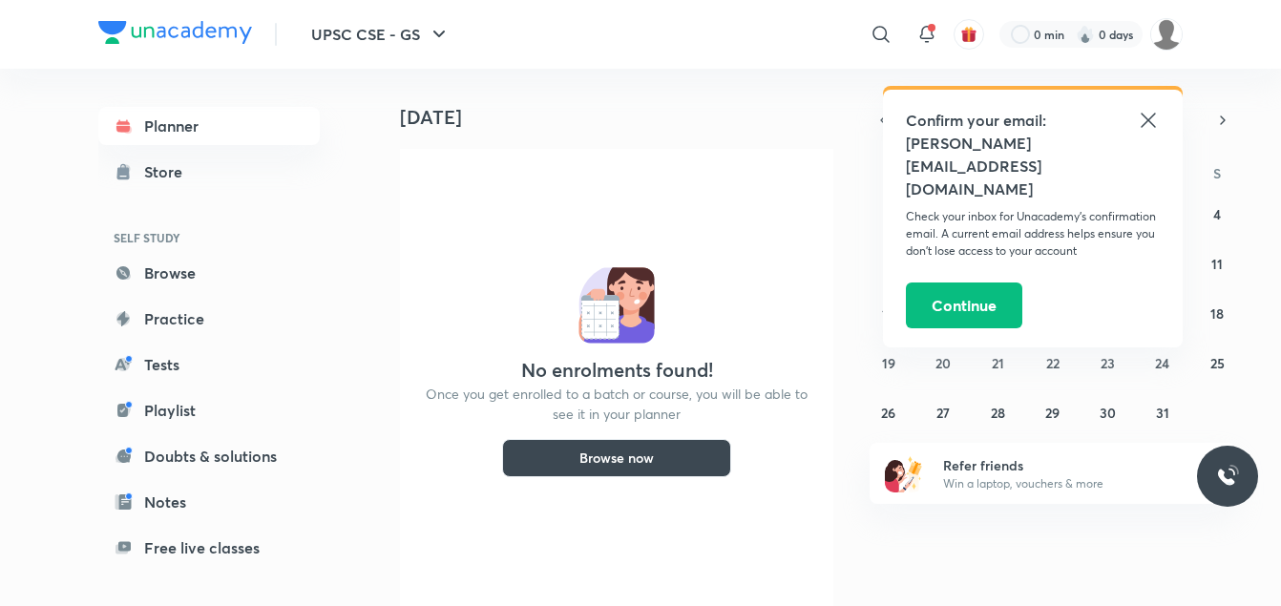
click at [651, 467] on button "Browse now" at bounding box center [616, 458] width 229 height 38
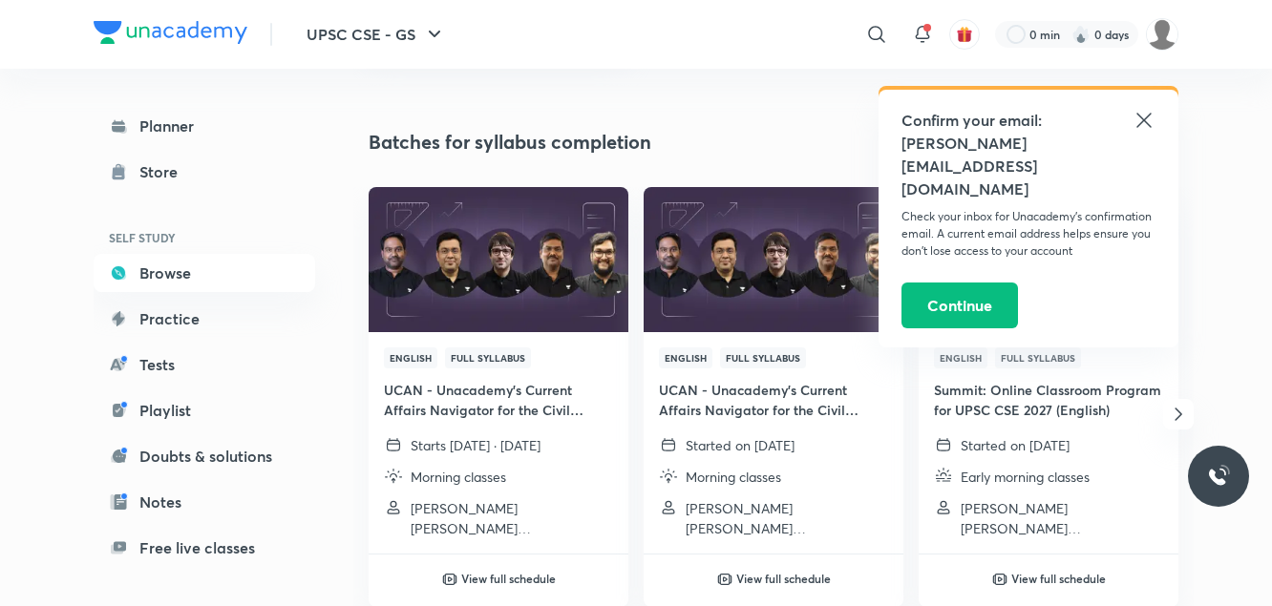
scroll to position [593, 0]
click at [1140, 119] on icon at bounding box center [1143, 120] width 23 height 23
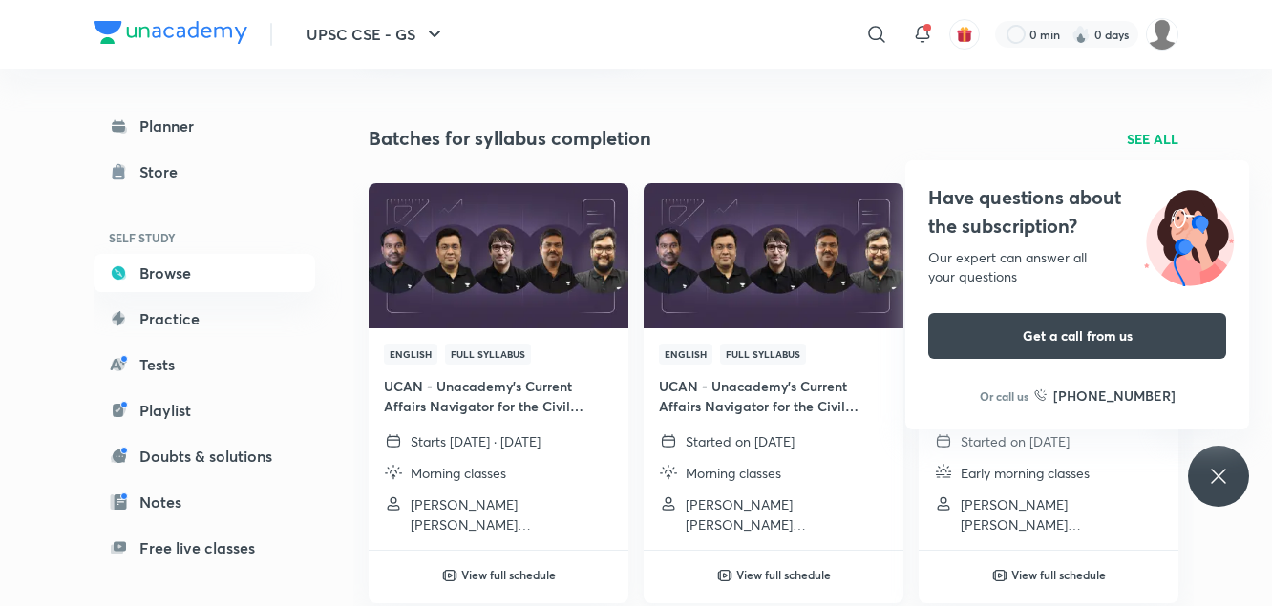
scroll to position [595, 0]
click at [1161, 147] on p "SEE ALL" at bounding box center [1153, 140] width 52 height 20
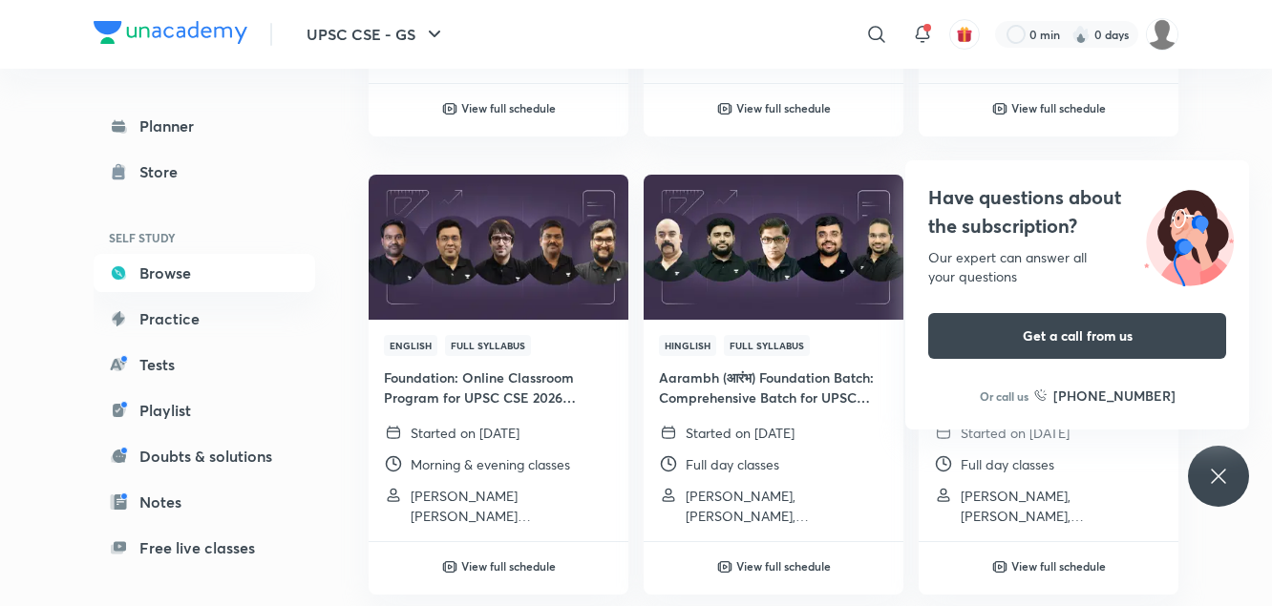
scroll to position [3317, 0]
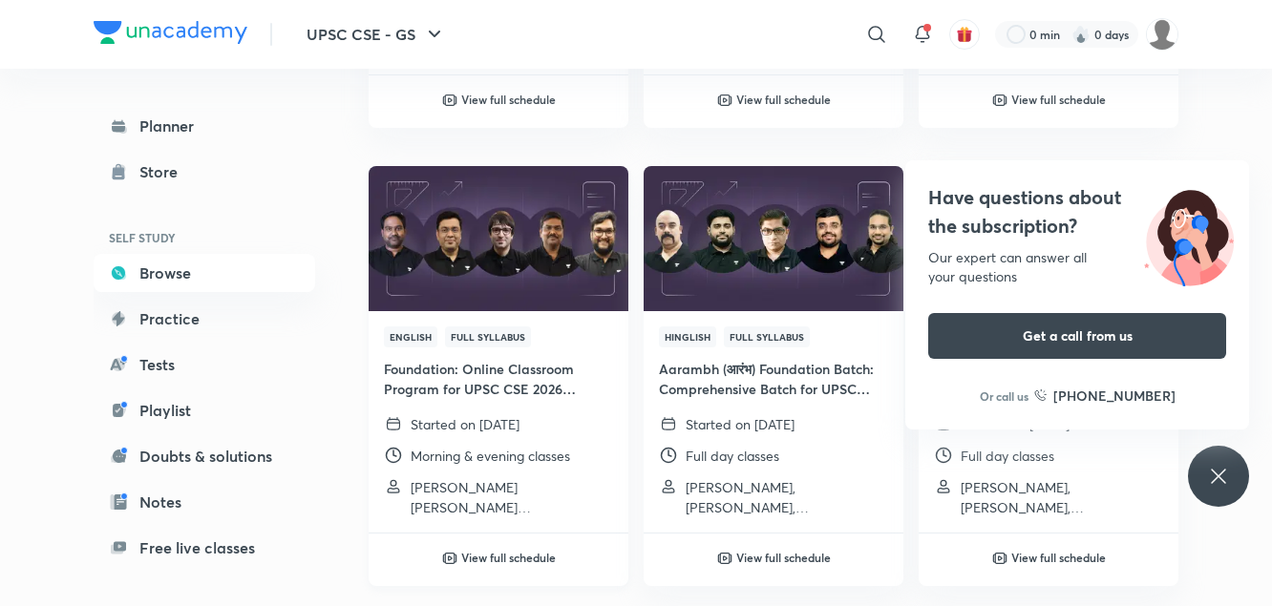
click at [563, 285] on img at bounding box center [498, 238] width 264 height 148
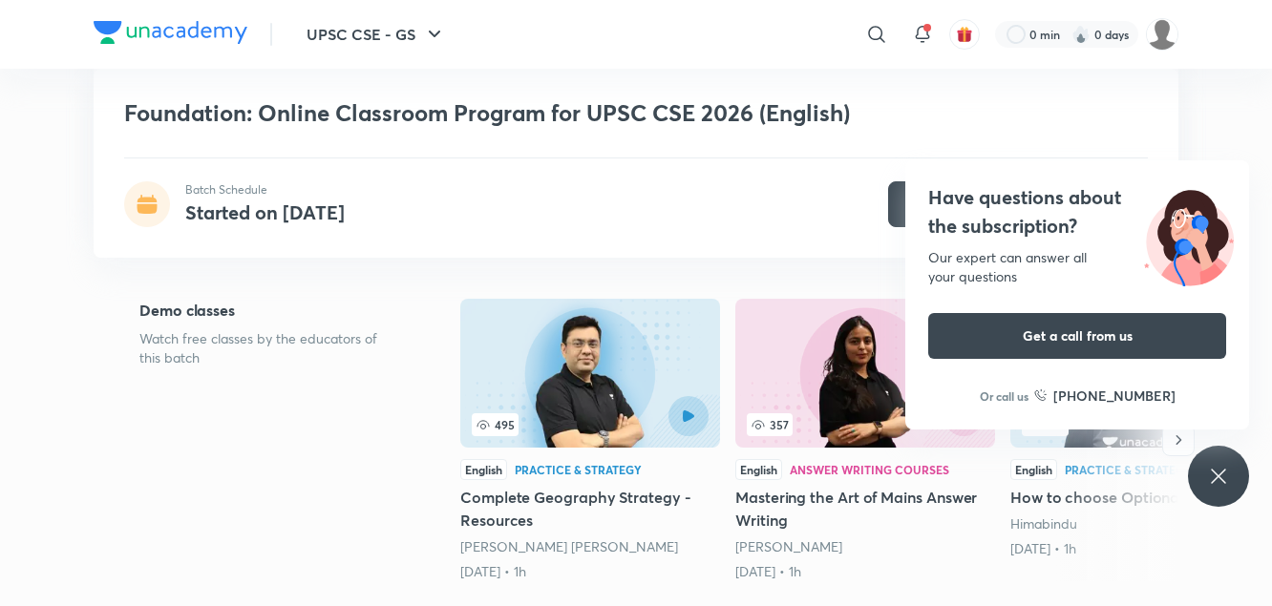
scroll to position [342, 0]
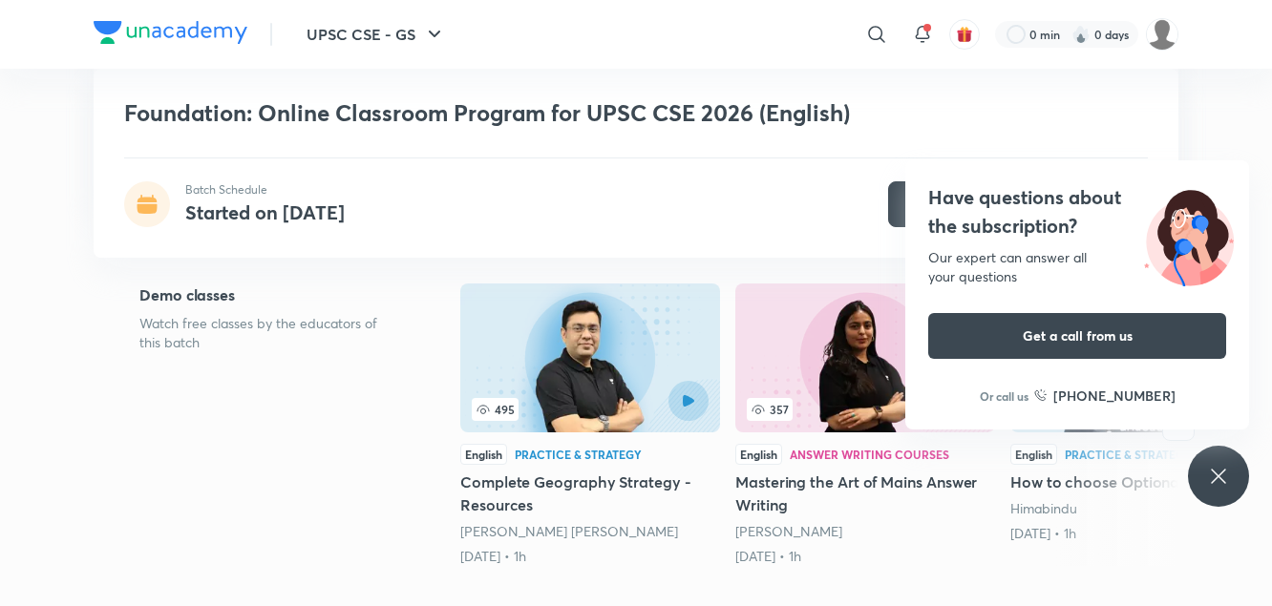
click at [804, 205] on div "Batch Schedule Started on Jul 31 Enroll" at bounding box center [635, 204] width 1023 height 46
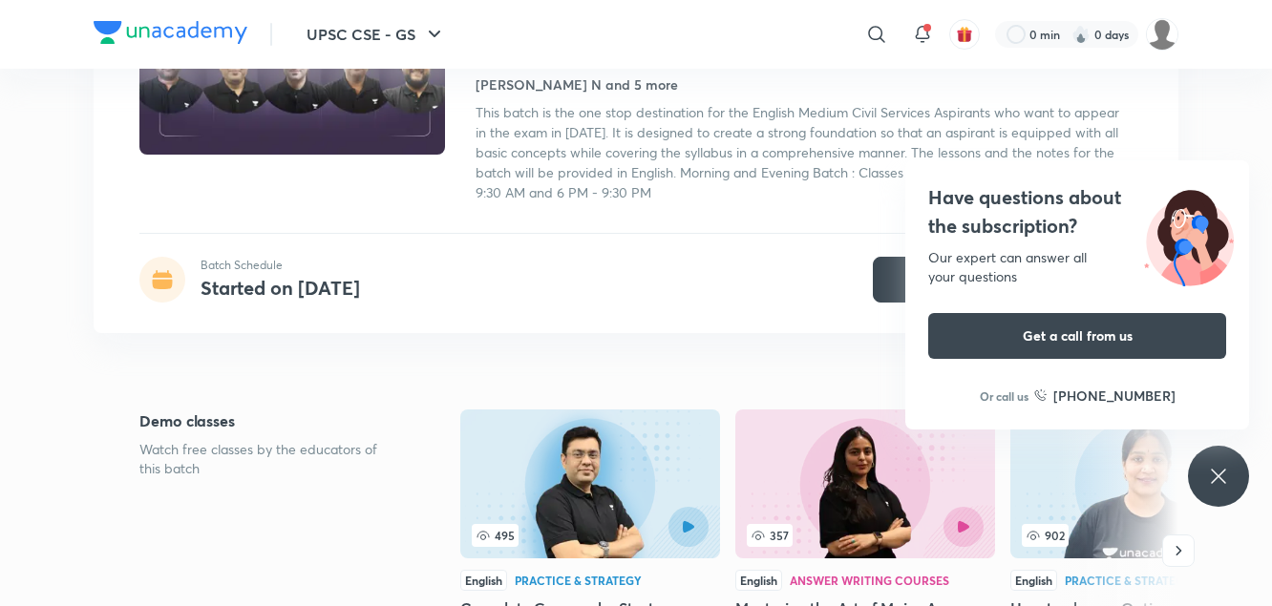
scroll to position [213, 0]
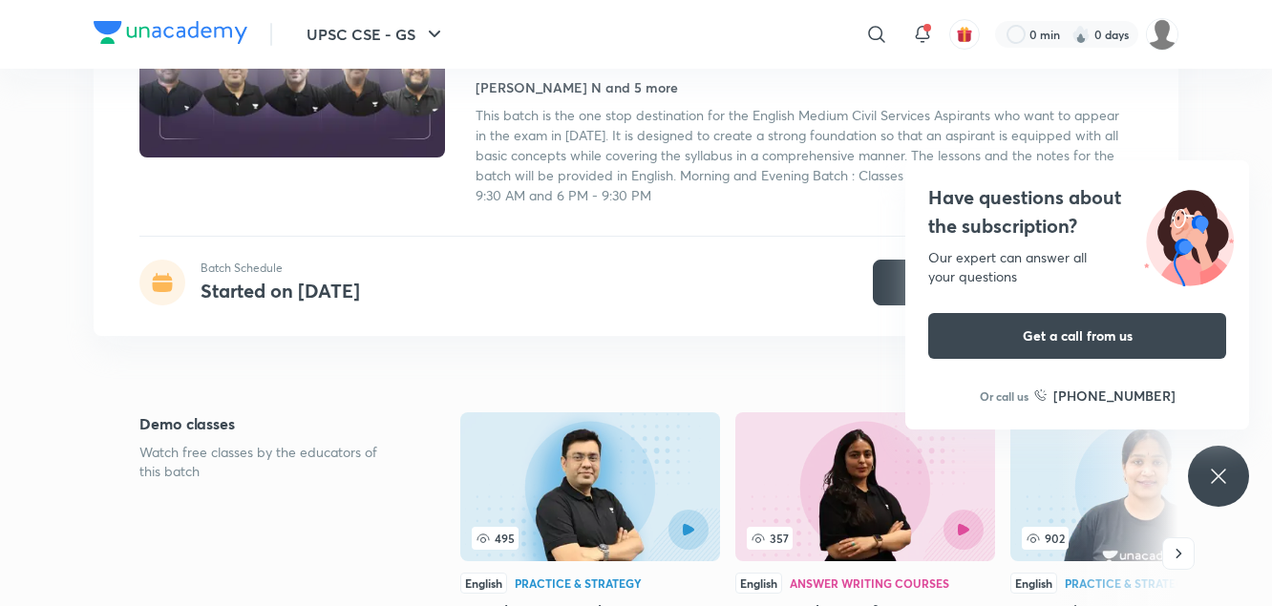
click at [1231, 475] on div "Have questions about the subscription? Our expert can answer all your questions…" at bounding box center [1218, 476] width 61 height 61
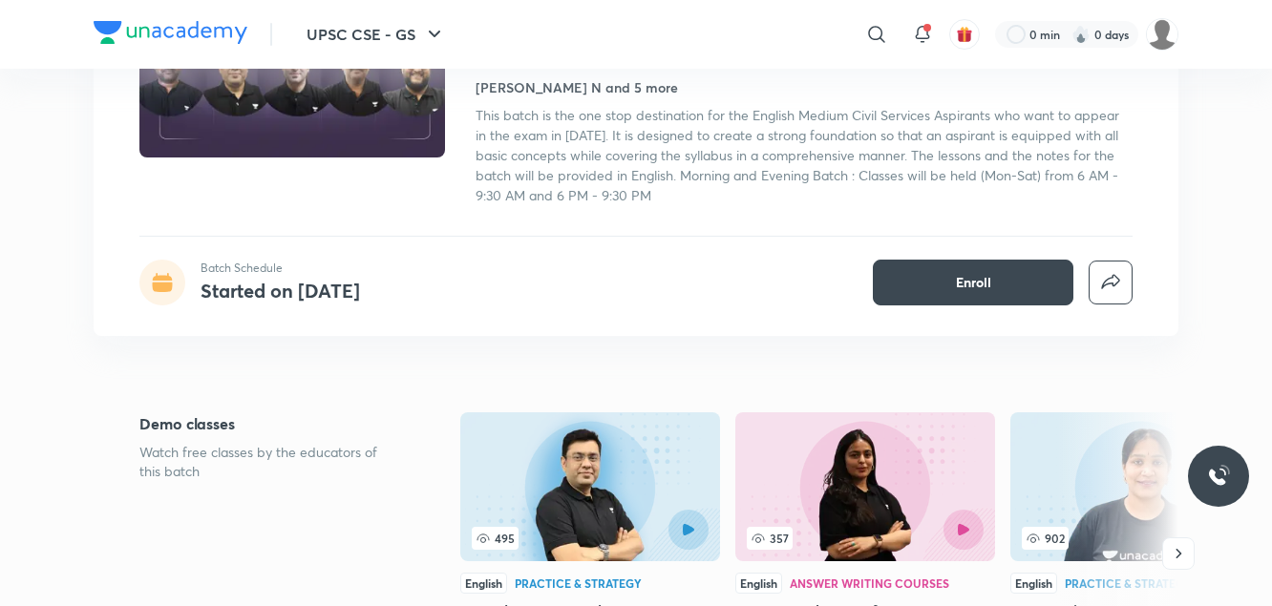
drag, startPoint x: 1222, startPoint y: 476, endPoint x: 1234, endPoint y: 351, distance: 125.7
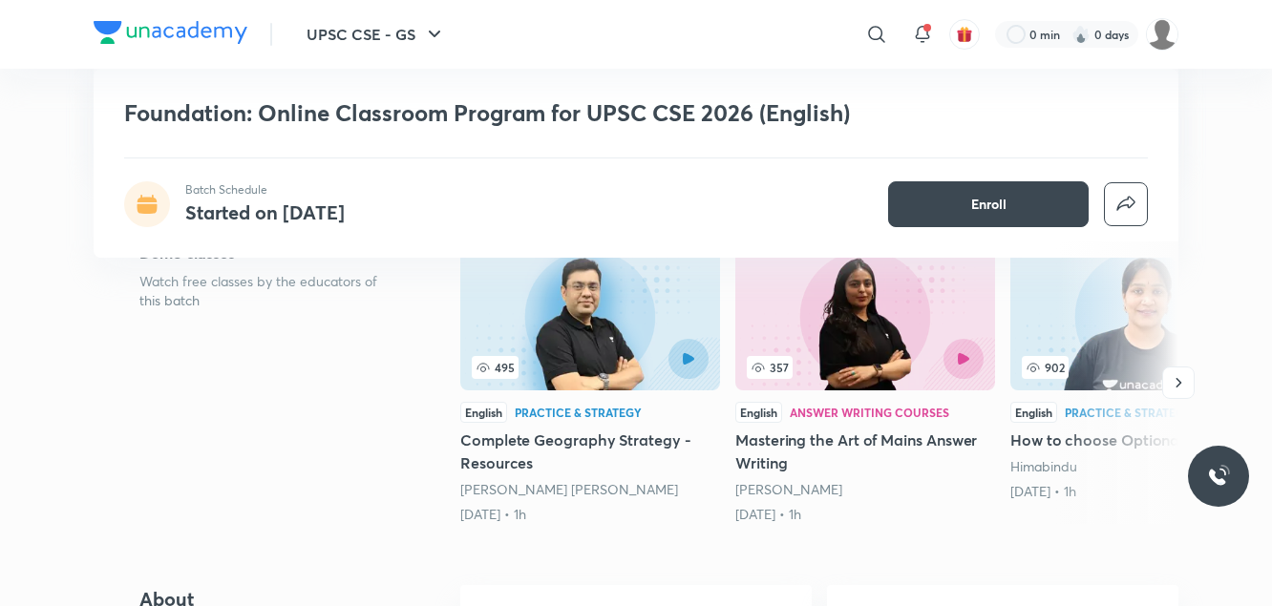
scroll to position [386, 0]
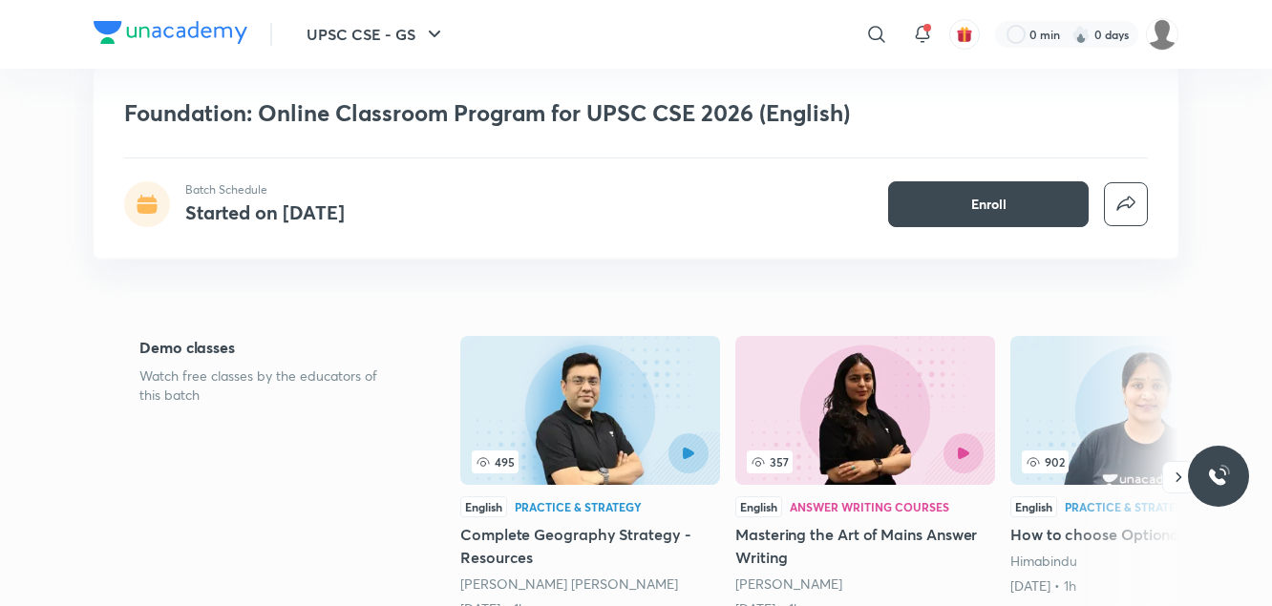
click at [1124, 338] on div at bounding box center [1117, 477] width 122 height 283
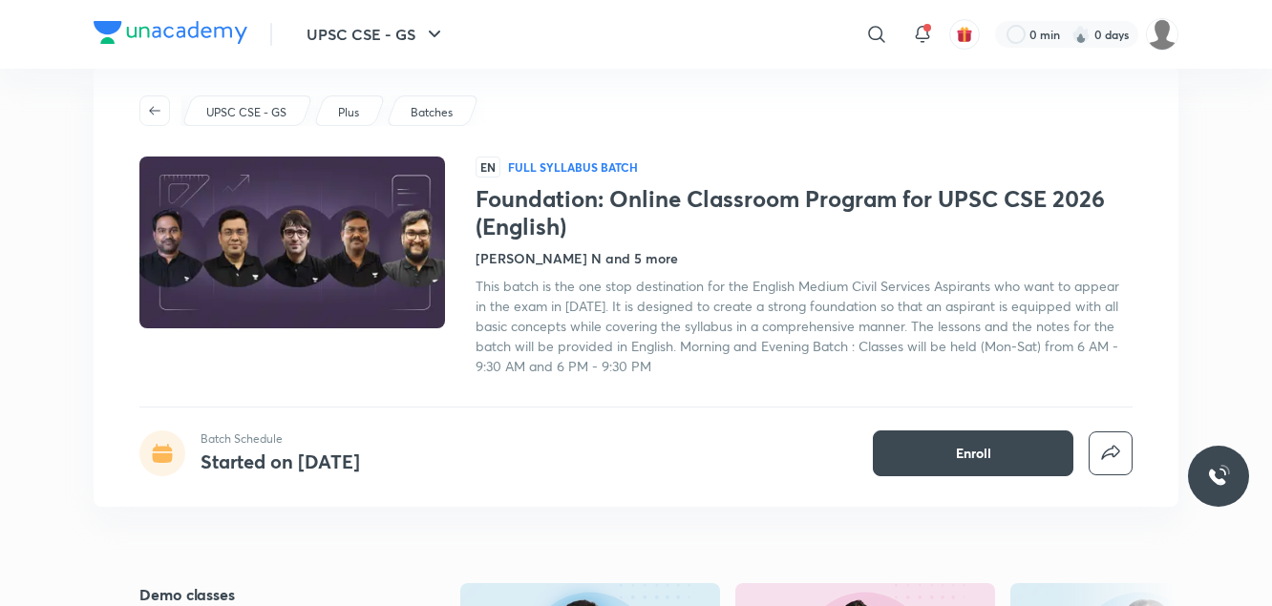
scroll to position [40, 0]
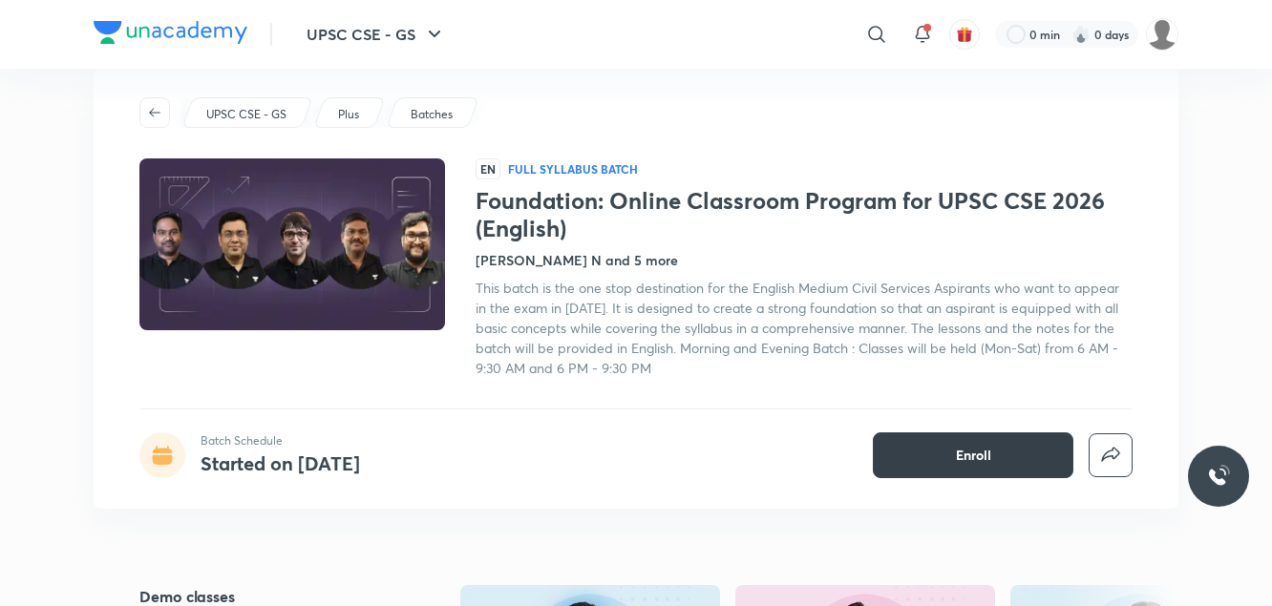
click at [925, 447] on button "Enroll" at bounding box center [973, 455] width 200 height 46
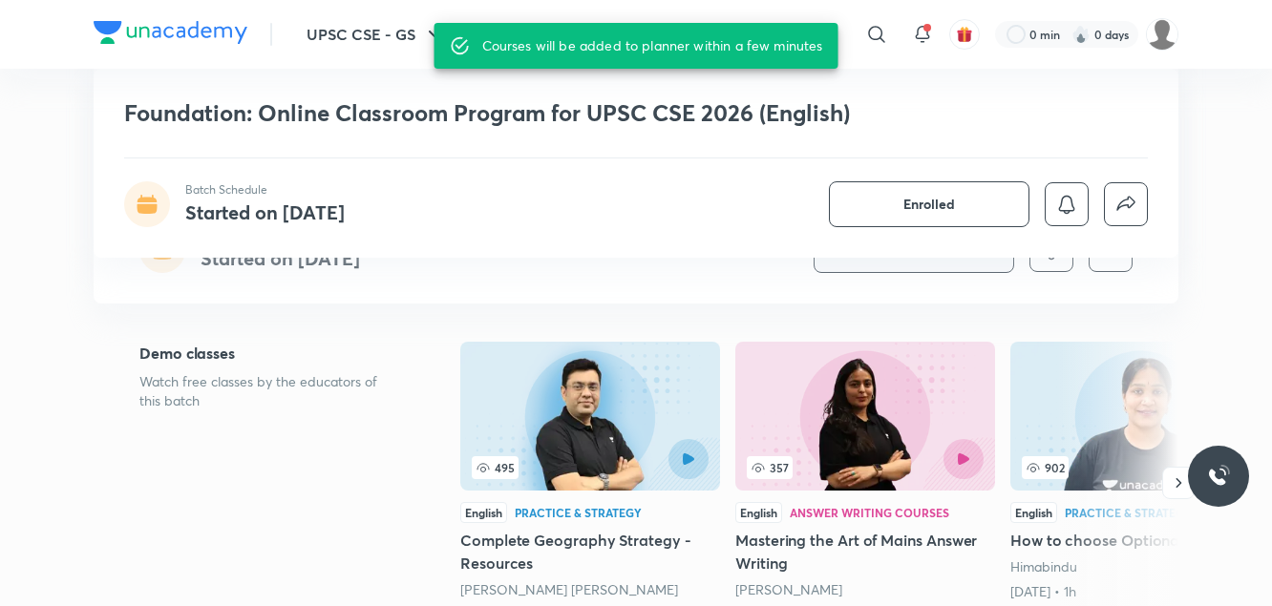
scroll to position [436, 0]
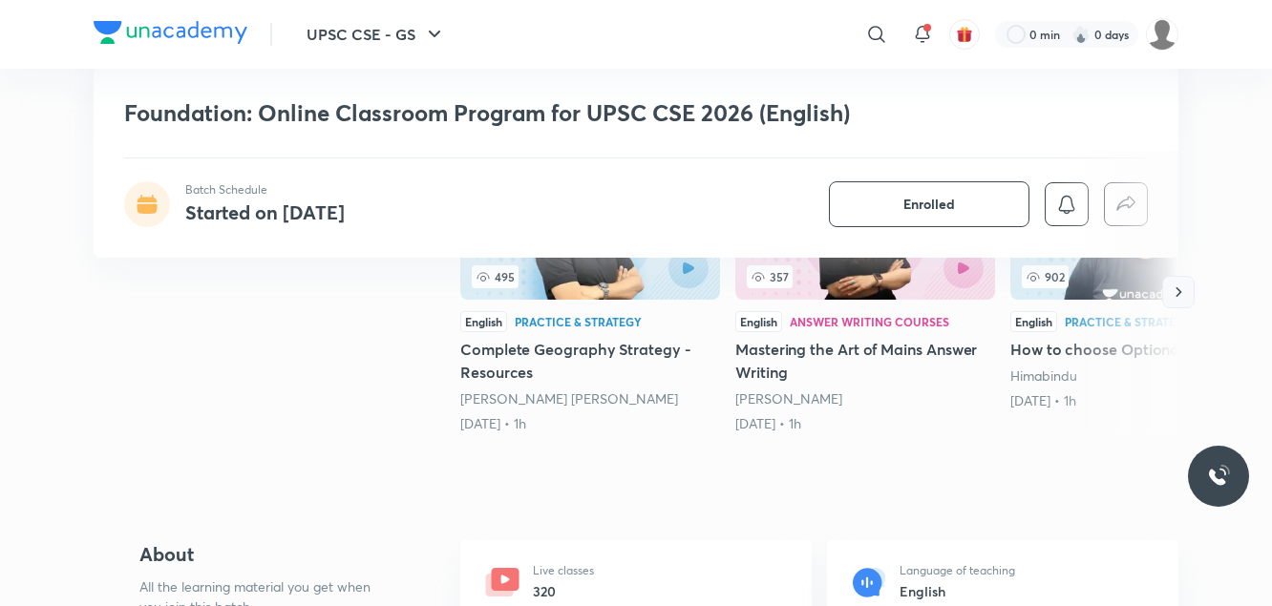
click at [1177, 296] on icon "button" at bounding box center [1179, 292] width 6 height 10
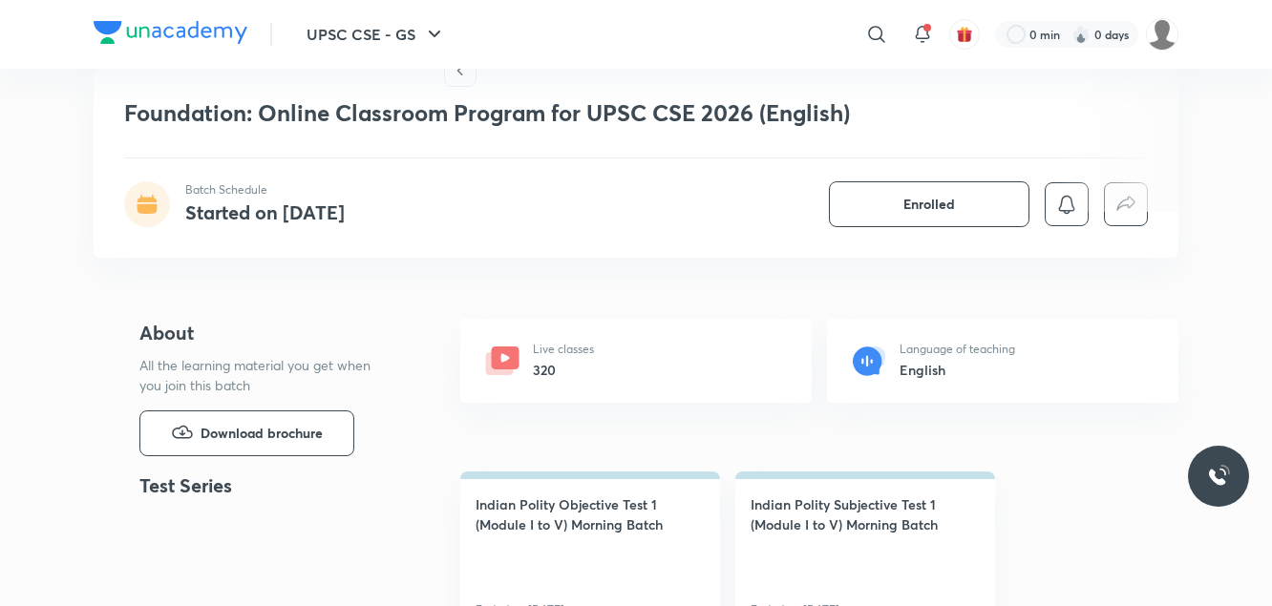
scroll to position [659, 0]
click at [586, 365] on h6 "320" at bounding box center [563, 369] width 61 height 20
click at [521, 367] on div "Live classes 320" at bounding box center [635, 360] width 351 height 84
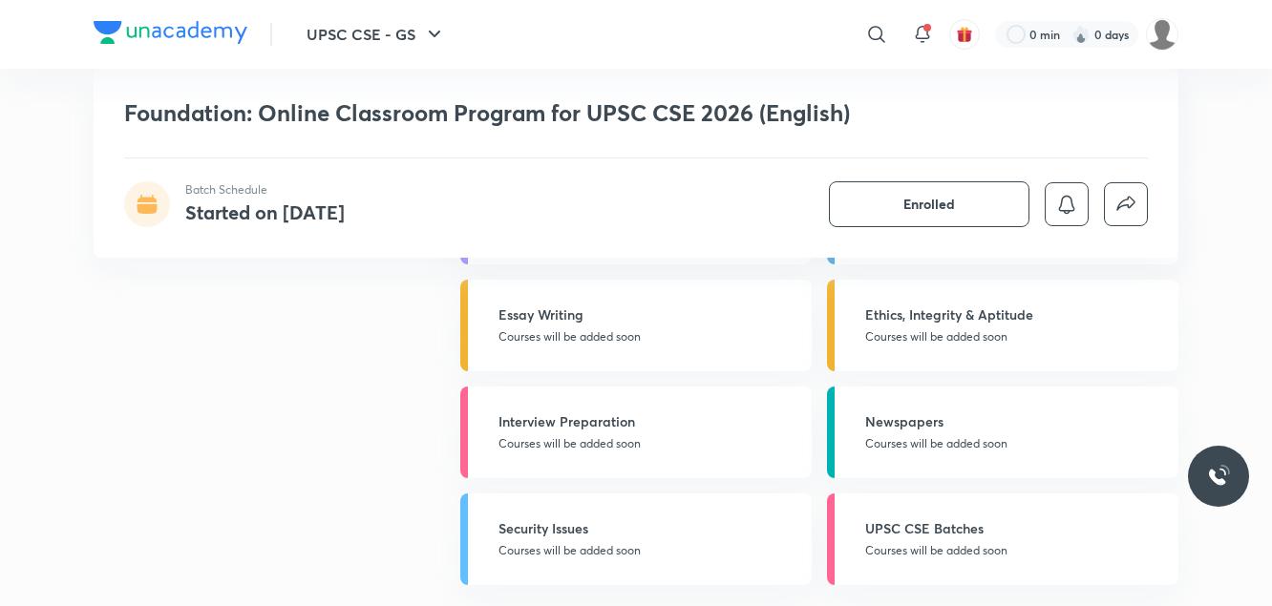
scroll to position [3661, 0]
click at [427, 40] on icon "button" at bounding box center [434, 34] width 23 height 23
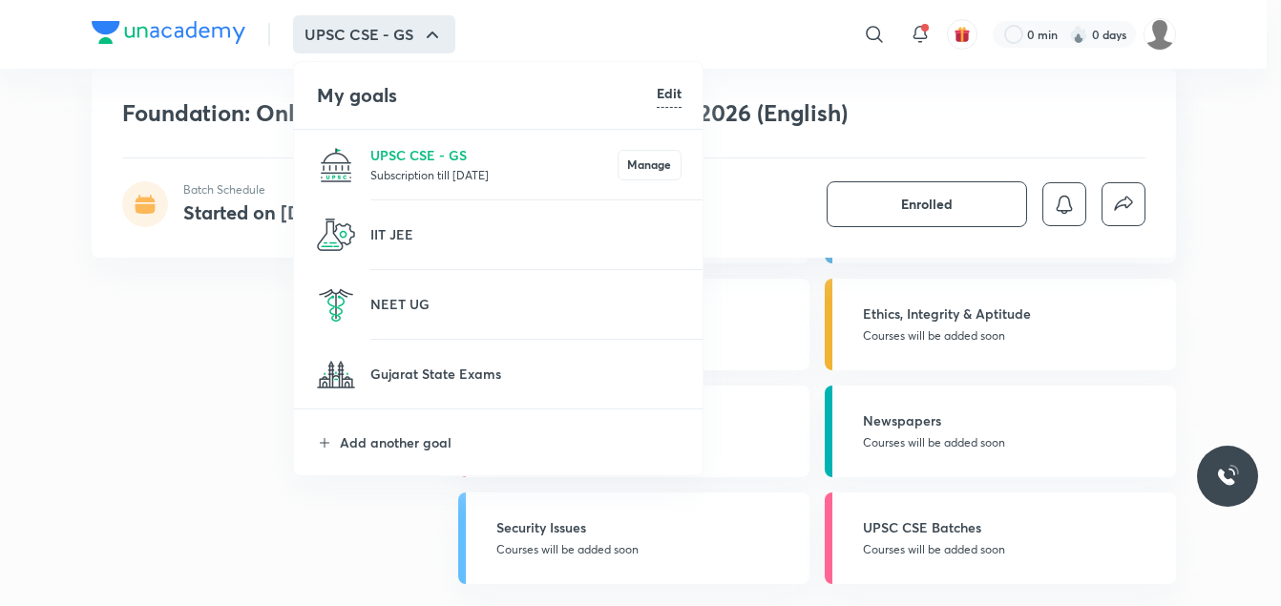
click at [438, 171] on p "Subscription till 5 Oct 2025" at bounding box center [493, 174] width 247 height 19
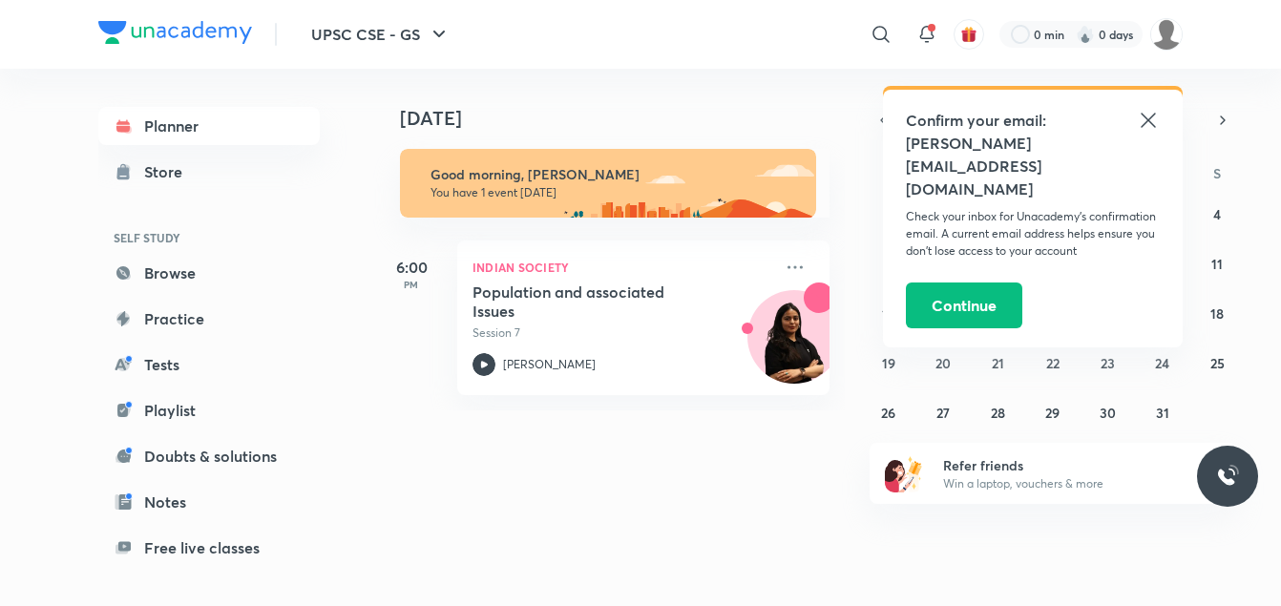
click at [1147, 120] on icon at bounding box center [1148, 120] width 23 height 23
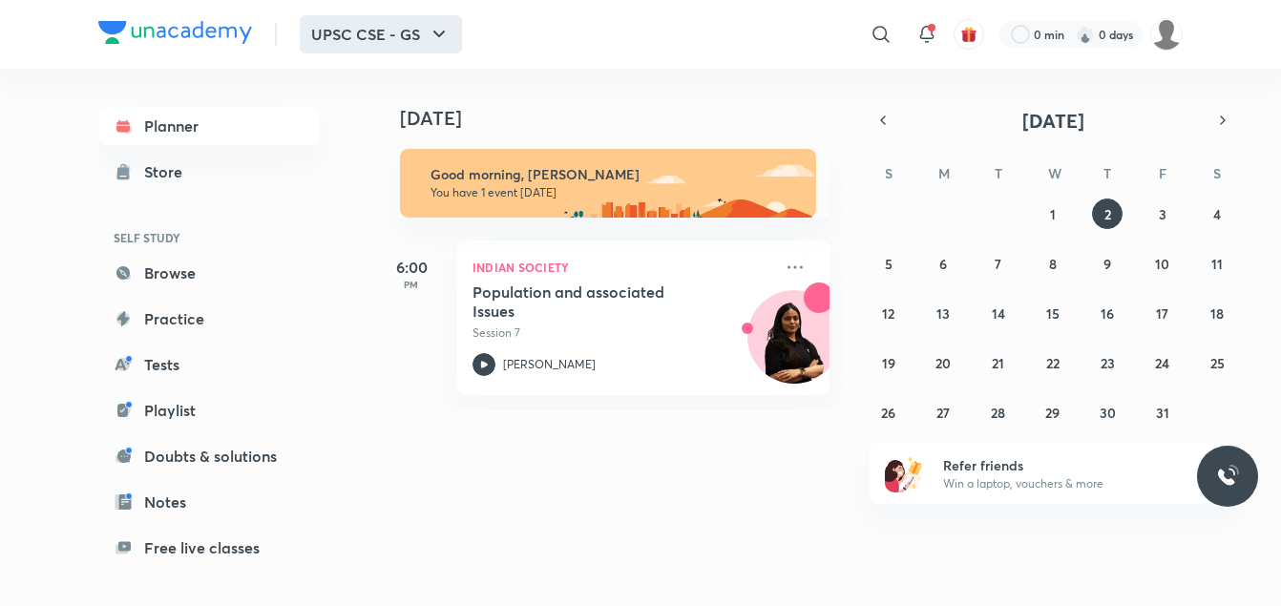
click at [444, 34] on icon "button" at bounding box center [439, 34] width 23 height 23
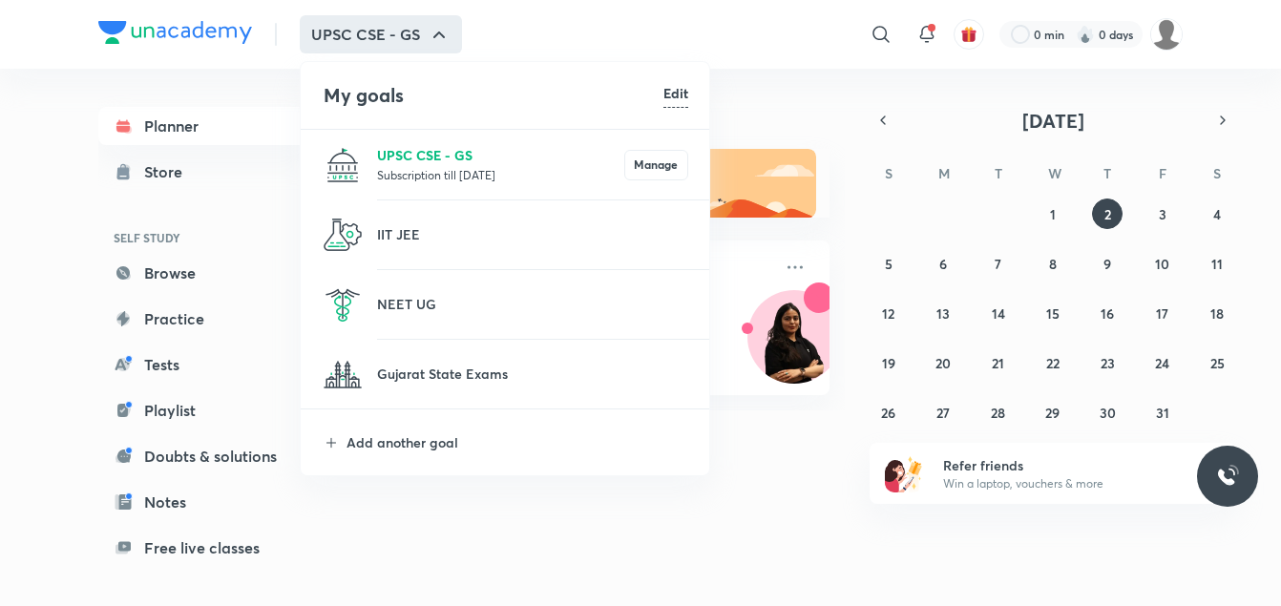
click at [435, 154] on p "UPSC CSE - GS" at bounding box center [500, 155] width 247 height 20
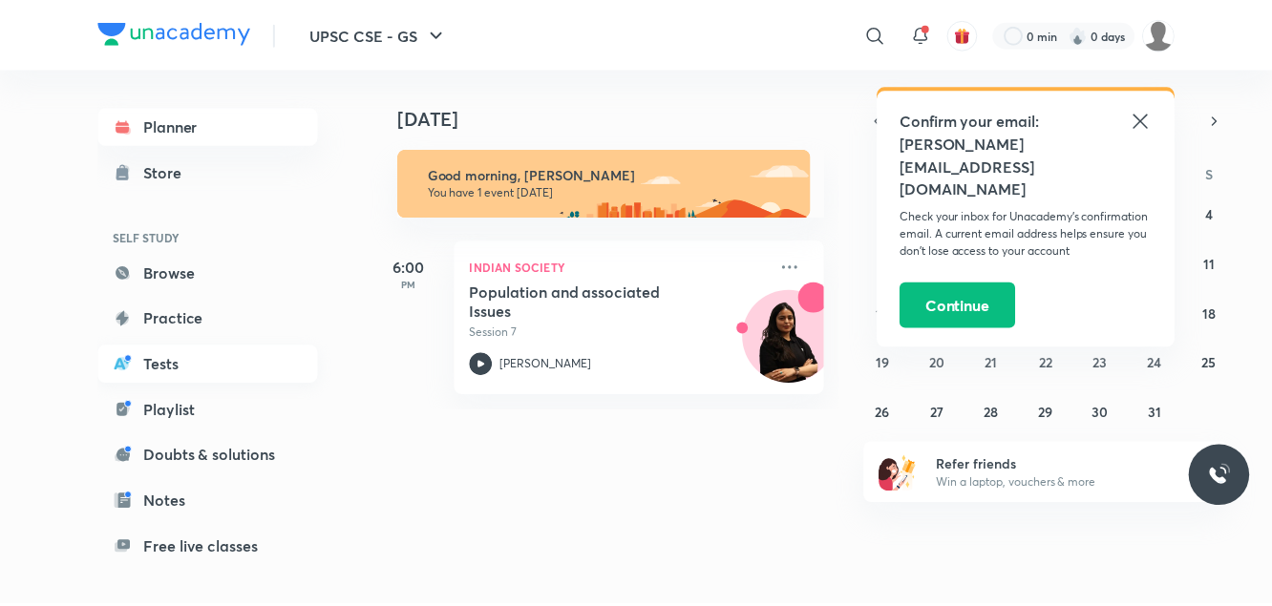
scroll to position [161, 0]
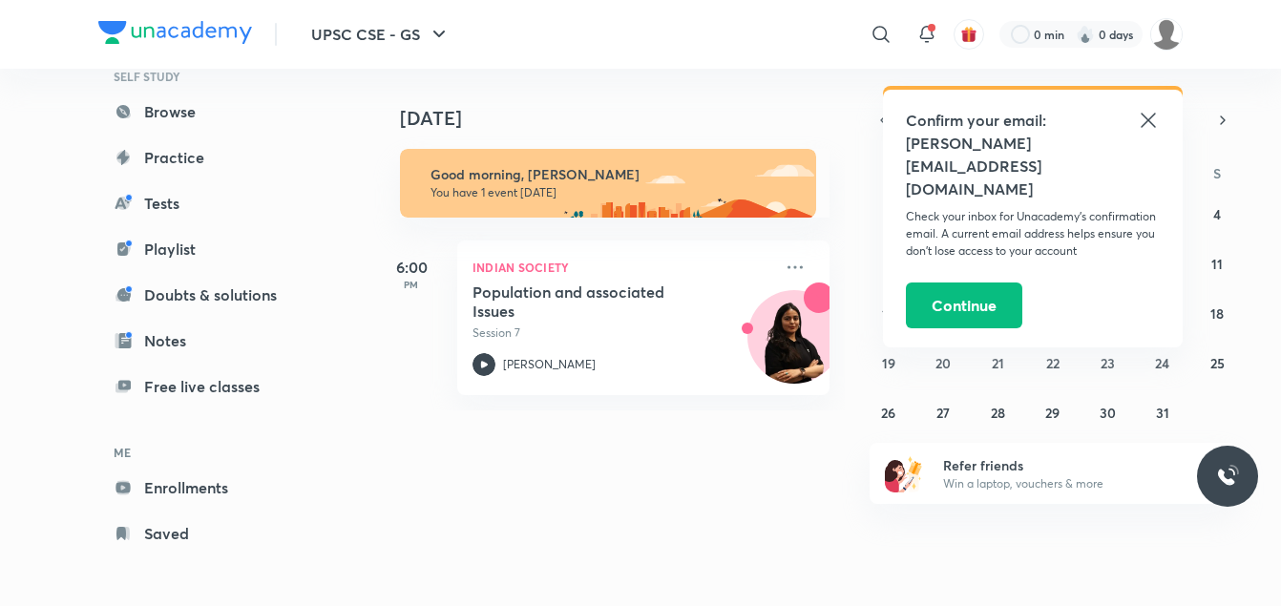
click at [1149, 119] on icon at bounding box center [1148, 120] width 14 height 14
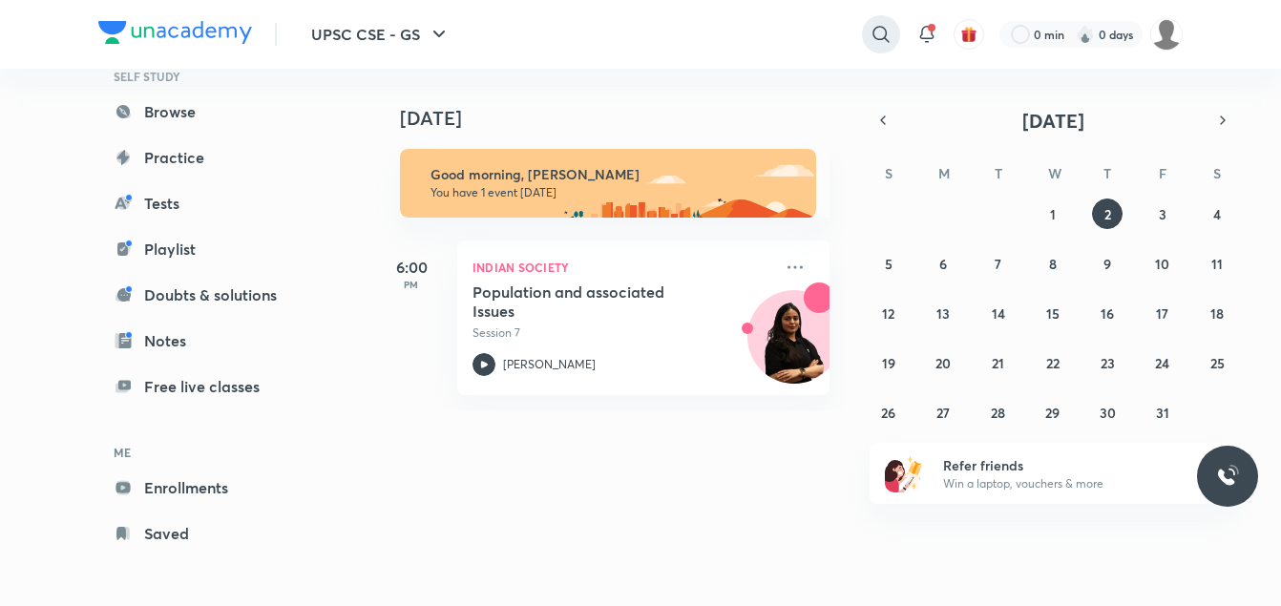
click at [875, 35] on icon at bounding box center [881, 34] width 23 height 23
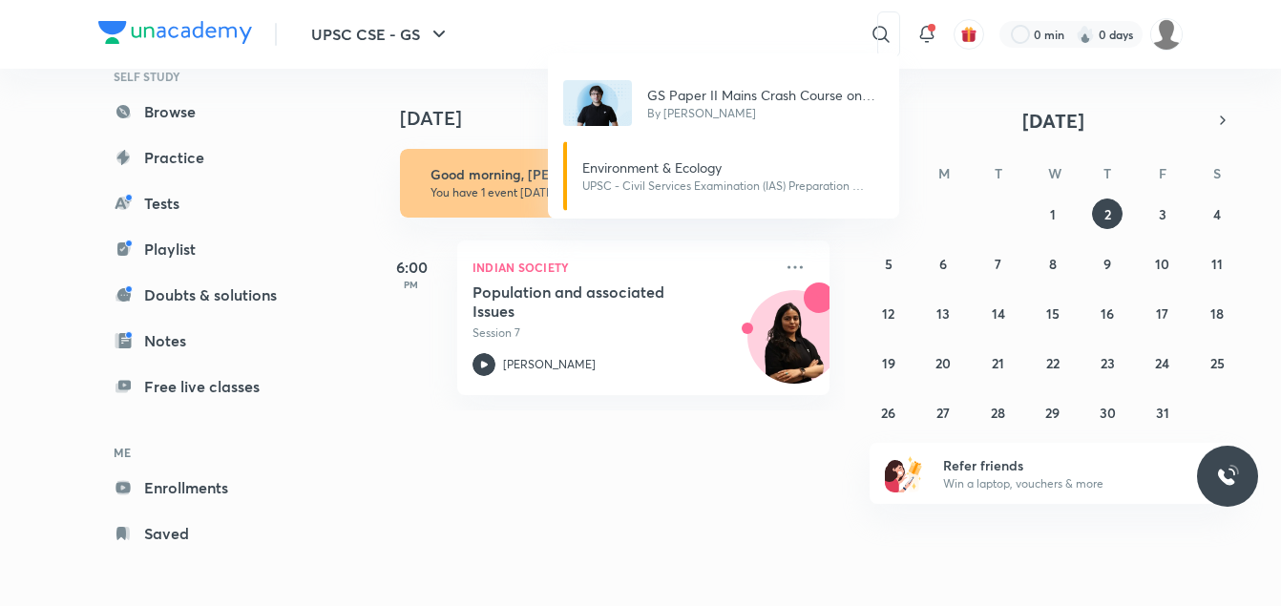
click at [840, 37] on div "GS Paper II Mains Crash Course on Polity & Governance By Sarmad Mehraj Environm…" at bounding box center [640, 303] width 1281 height 606
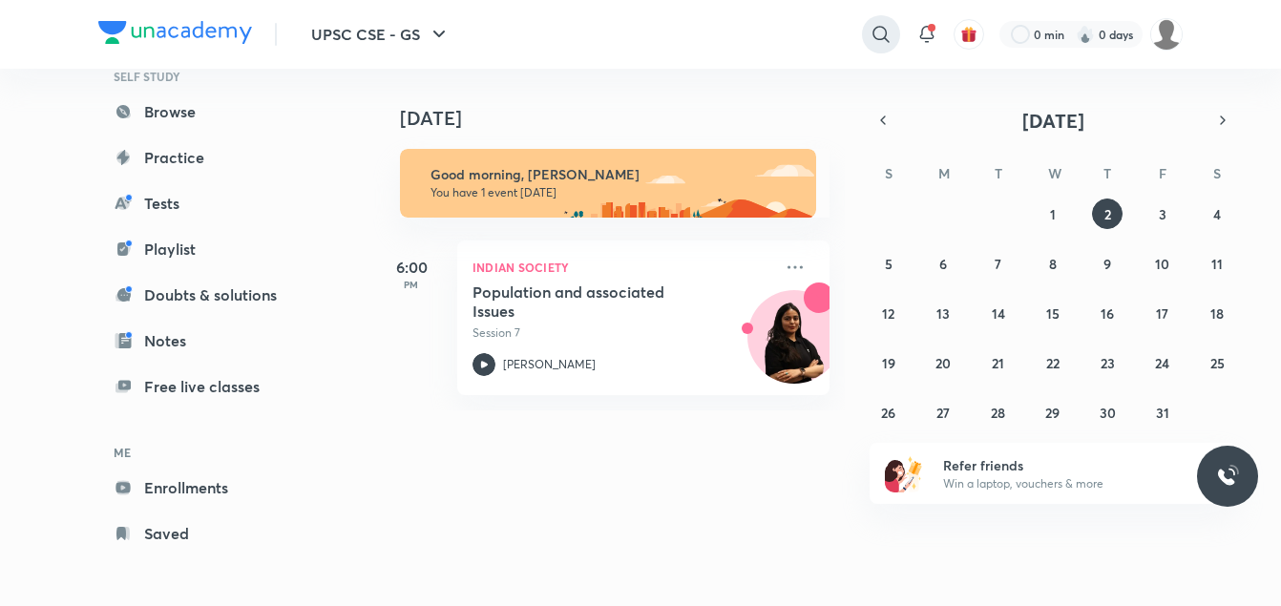
click at [889, 30] on icon at bounding box center [881, 34] width 23 height 23
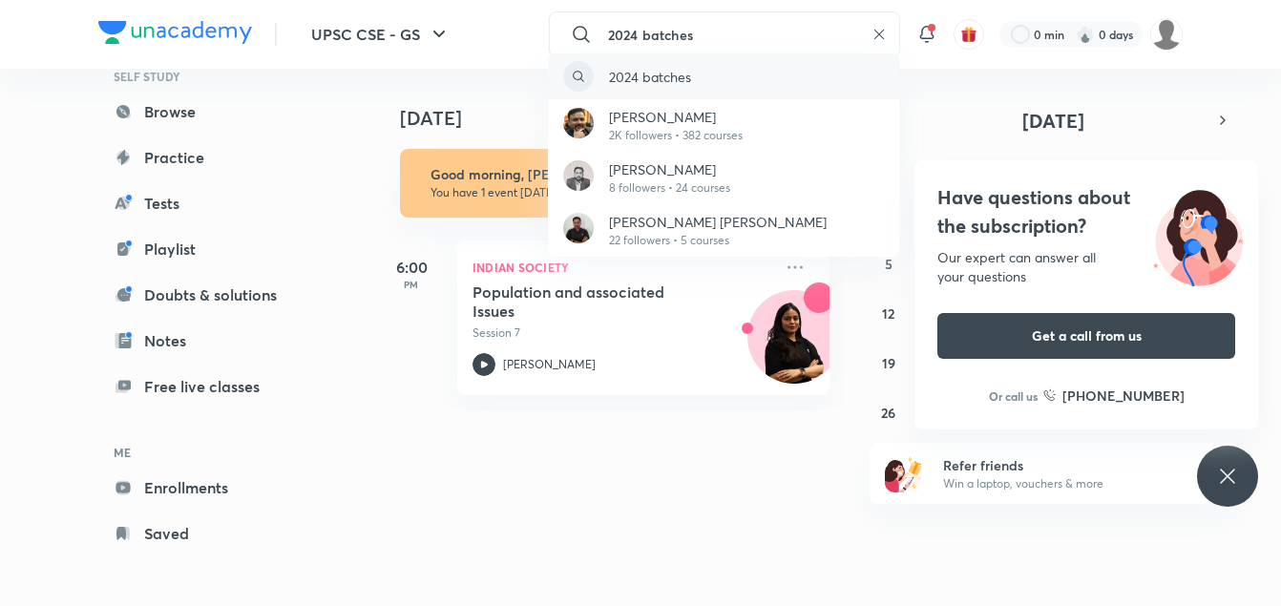
type input "2024 batches"
click at [710, 85] on div "2024 batches" at bounding box center [723, 76] width 351 height 46
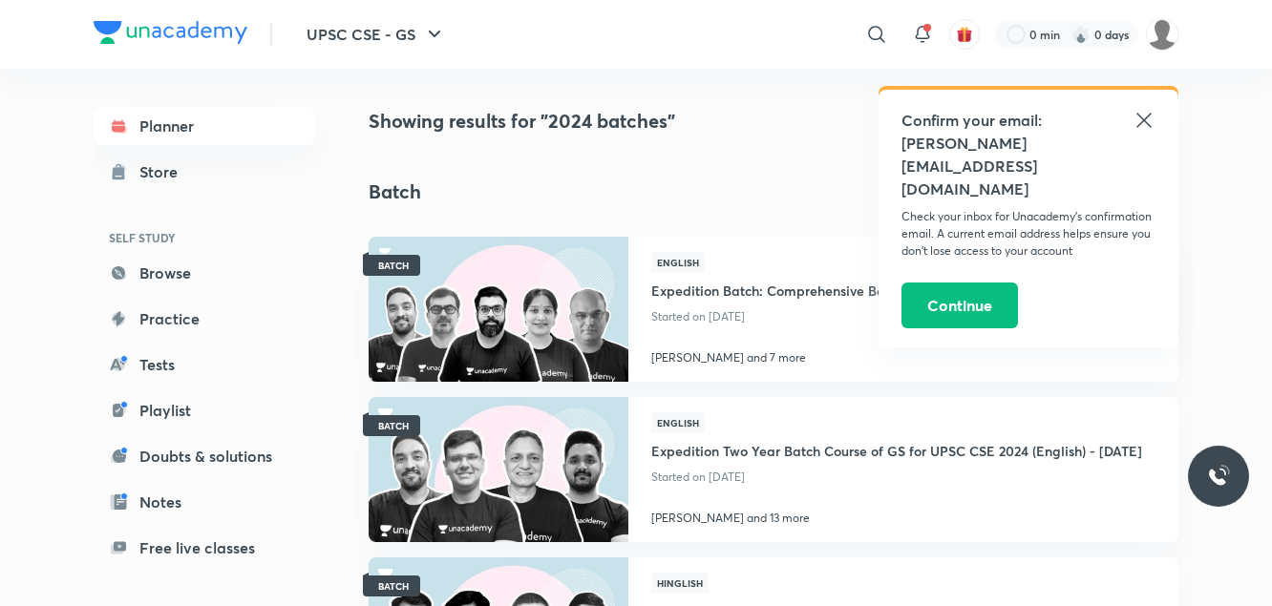
click at [1143, 122] on icon at bounding box center [1143, 120] width 14 height 14
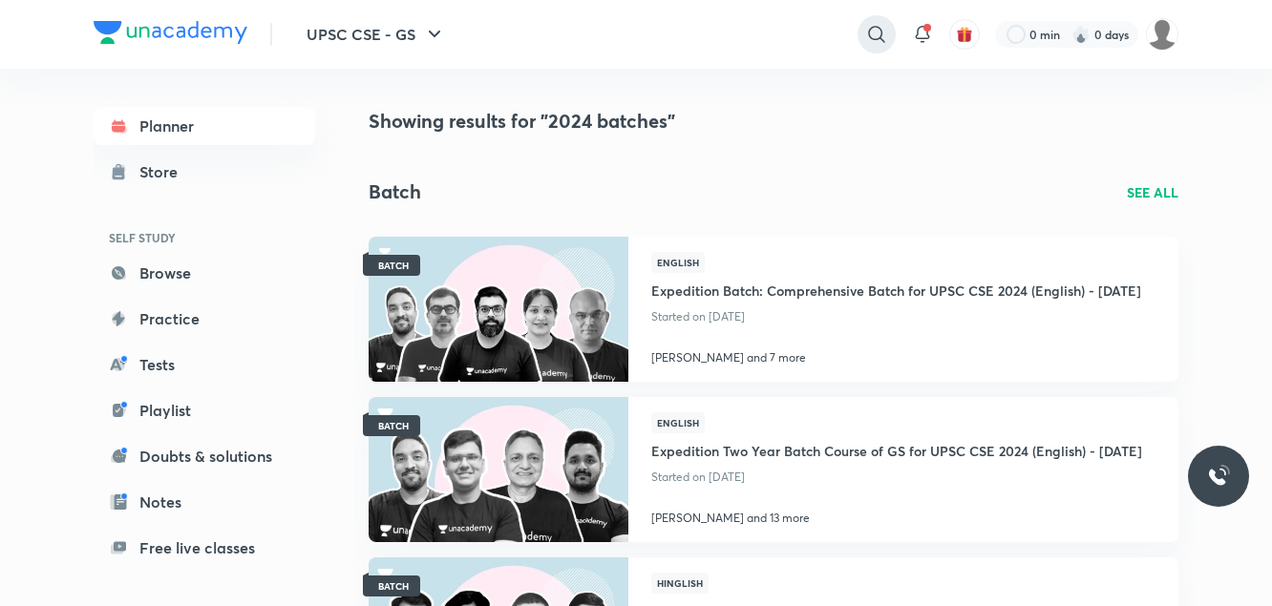
click at [878, 36] on icon at bounding box center [876, 34] width 23 height 23
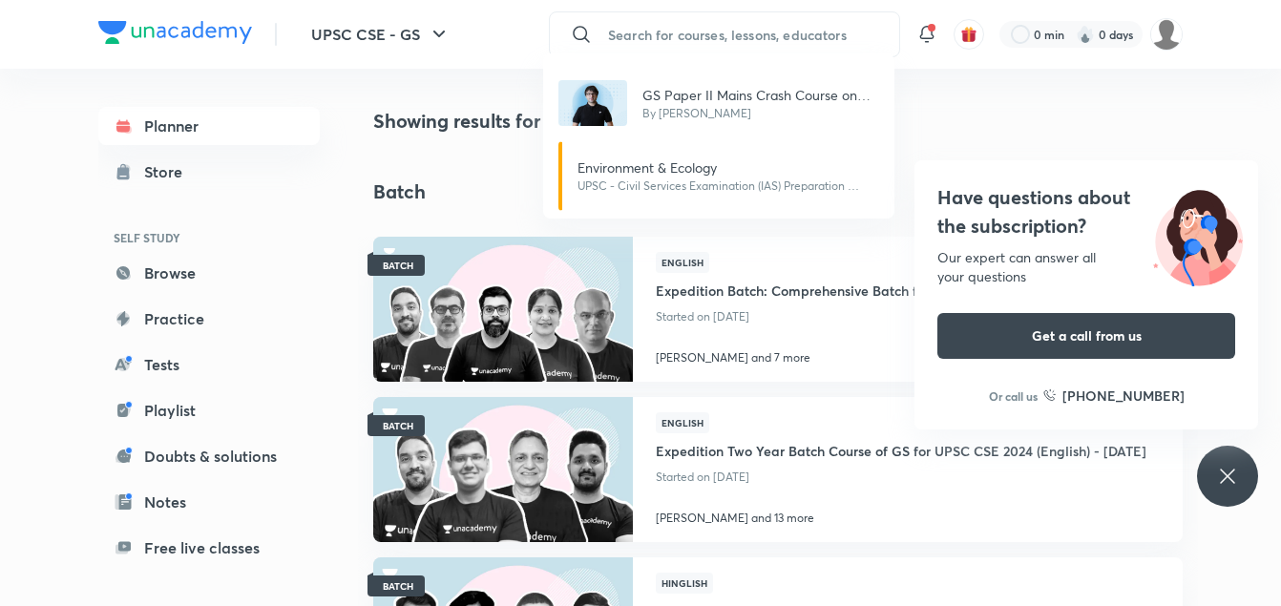
click at [795, 33] on div "GS Paper II Mains Crash Course on Polity & Governance By Sarmad Mehraj Environm…" at bounding box center [640, 303] width 1281 height 606
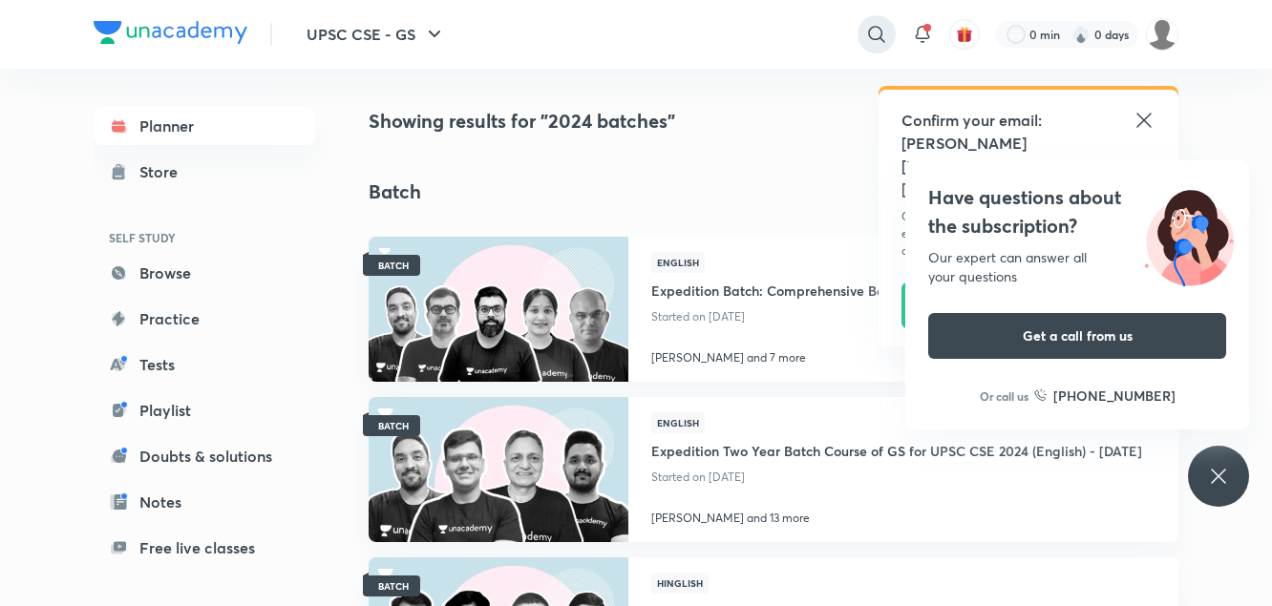
click at [871, 33] on icon at bounding box center [876, 34] width 23 height 23
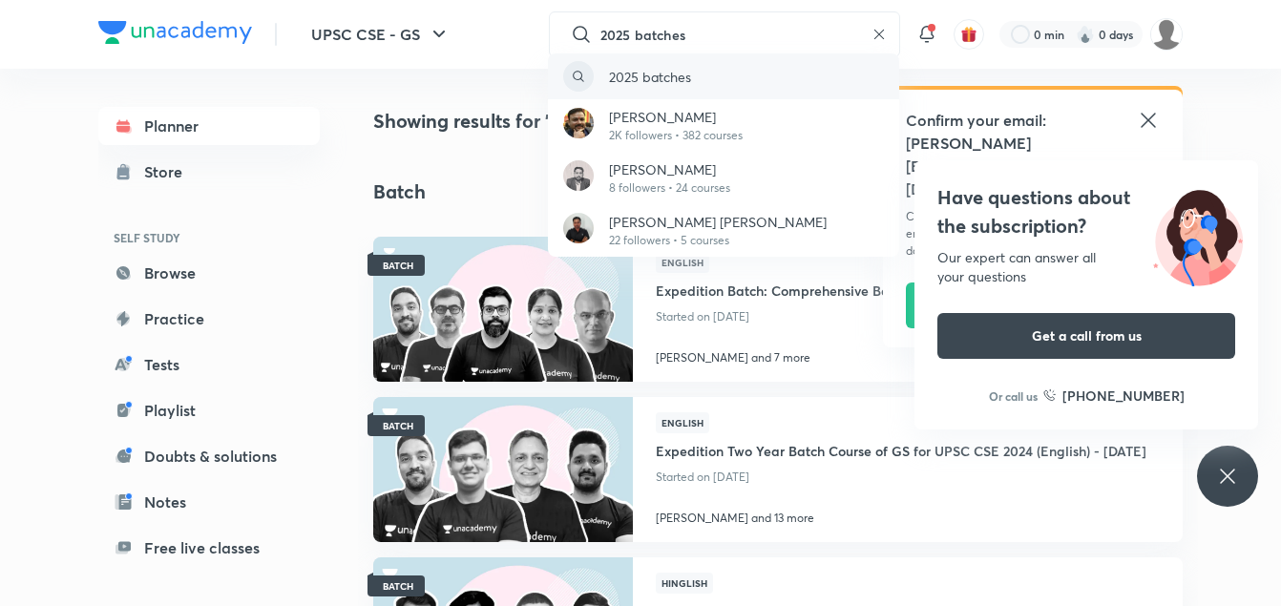
click at [679, 74] on p "2025 batches" at bounding box center [650, 77] width 82 height 20
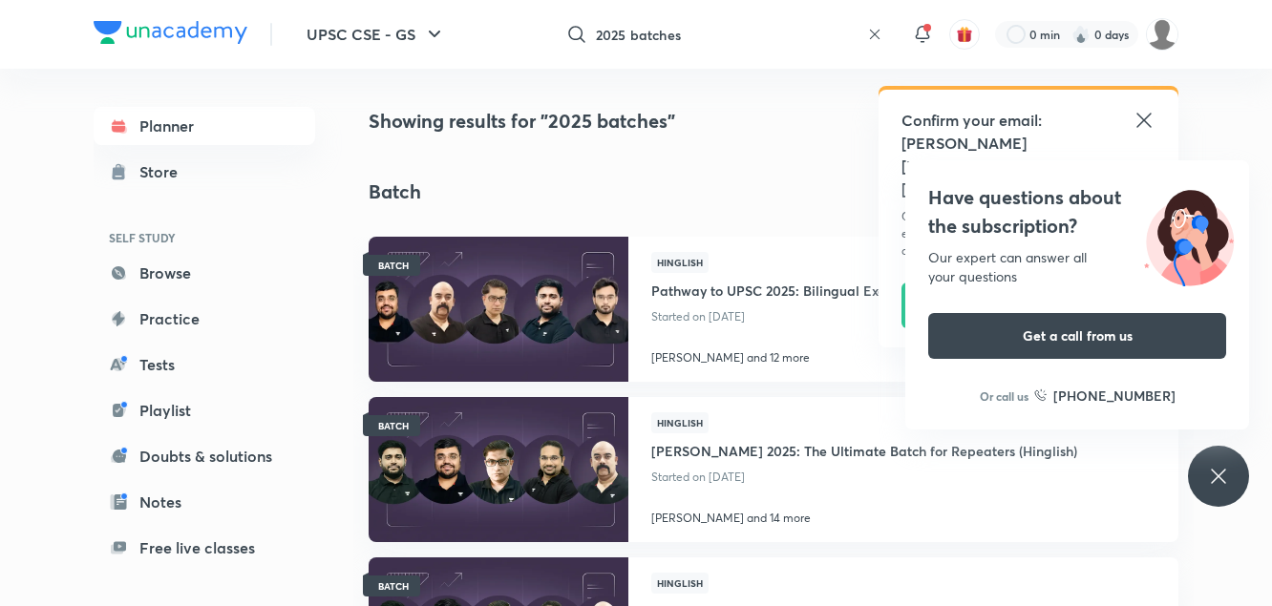
click at [1132, 120] on icon at bounding box center [1143, 120] width 23 height 23
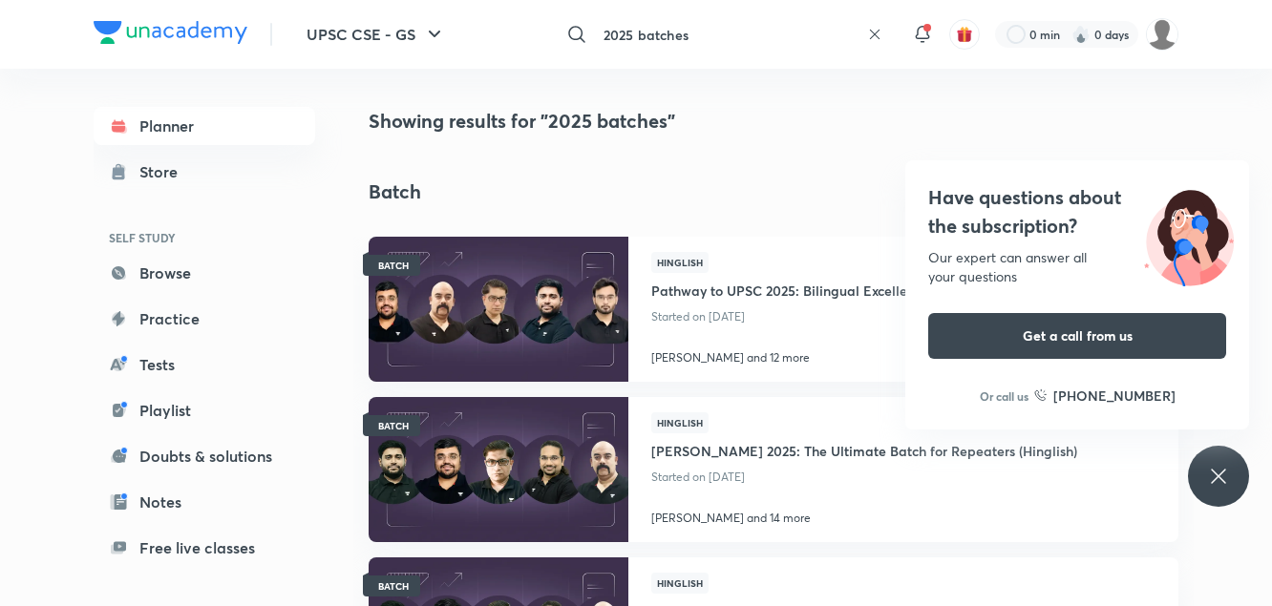
click at [626, 29] on input "2025 batches" at bounding box center [727, 35] width 263 height 52
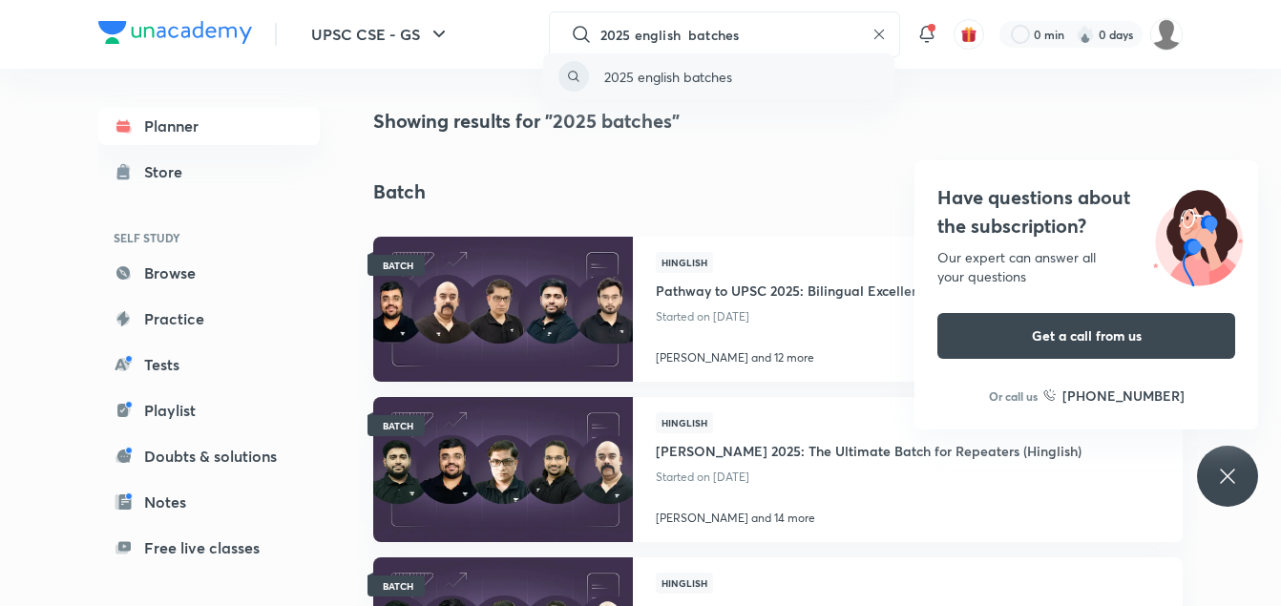
click at [595, 64] on div "2025 english batches" at bounding box center [718, 76] width 351 height 46
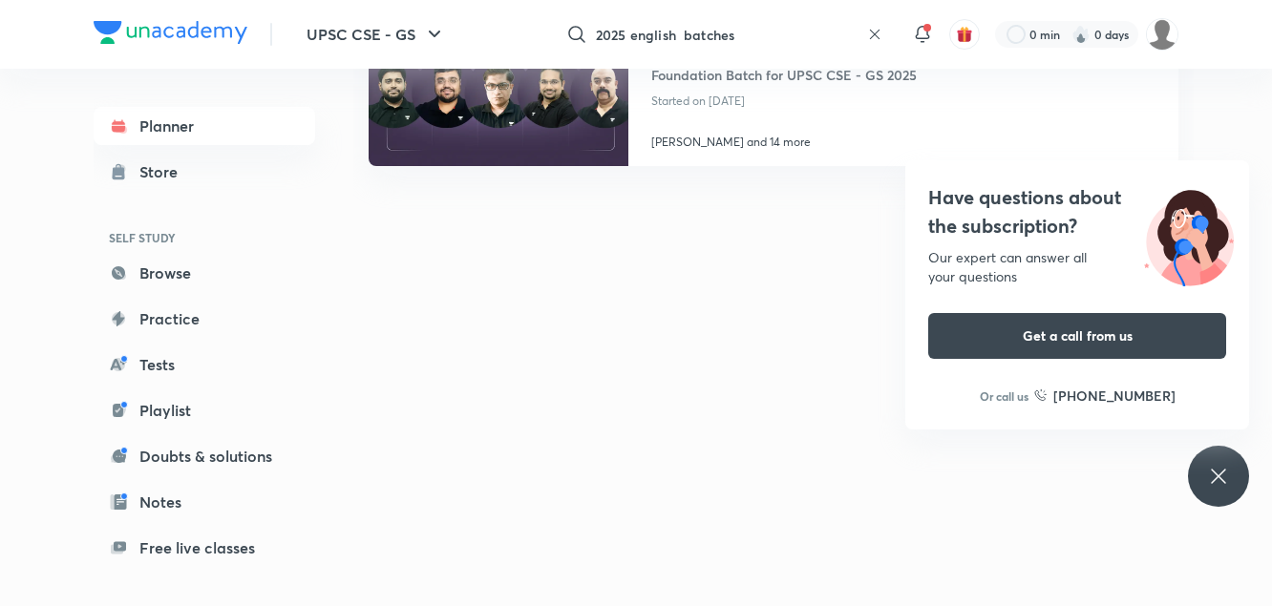
scroll to position [397, 0]
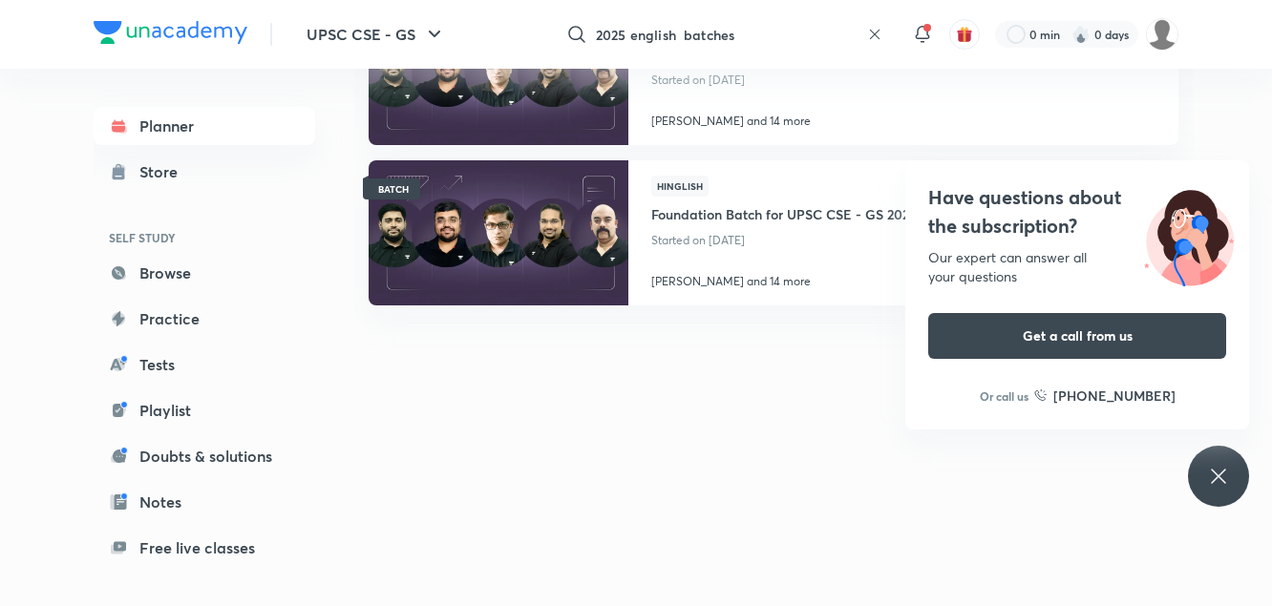
click at [626, 31] on input "2025 english batches" at bounding box center [727, 35] width 263 height 52
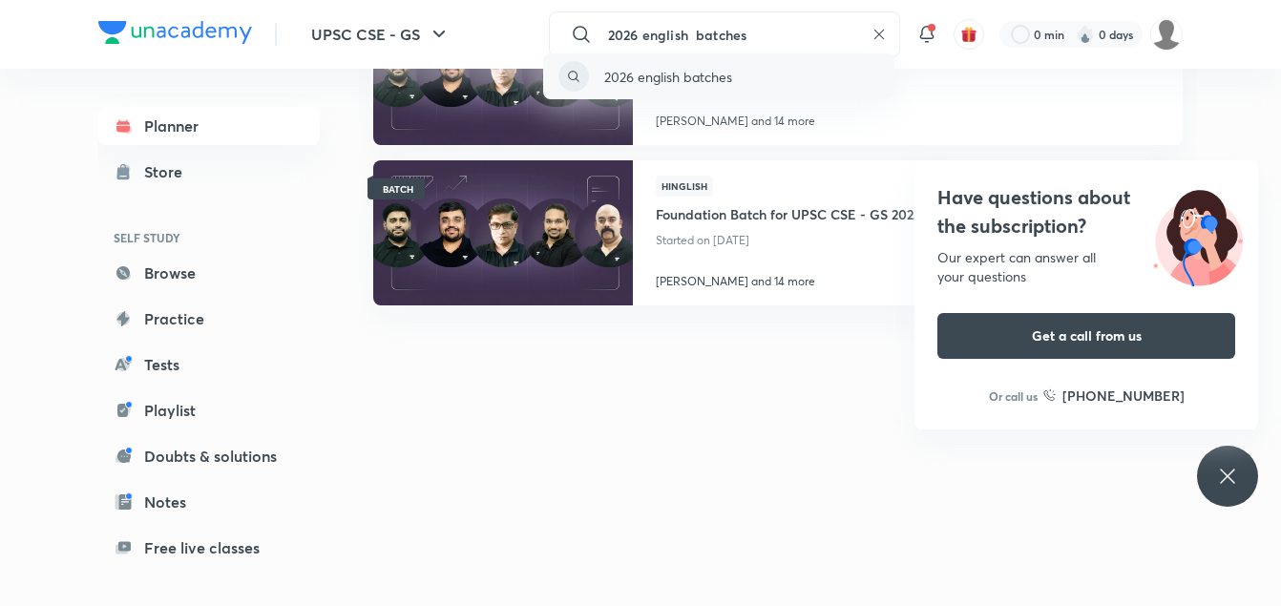
type input "2026 english batches"
click at [610, 75] on p "2026 english batches" at bounding box center [668, 77] width 128 height 20
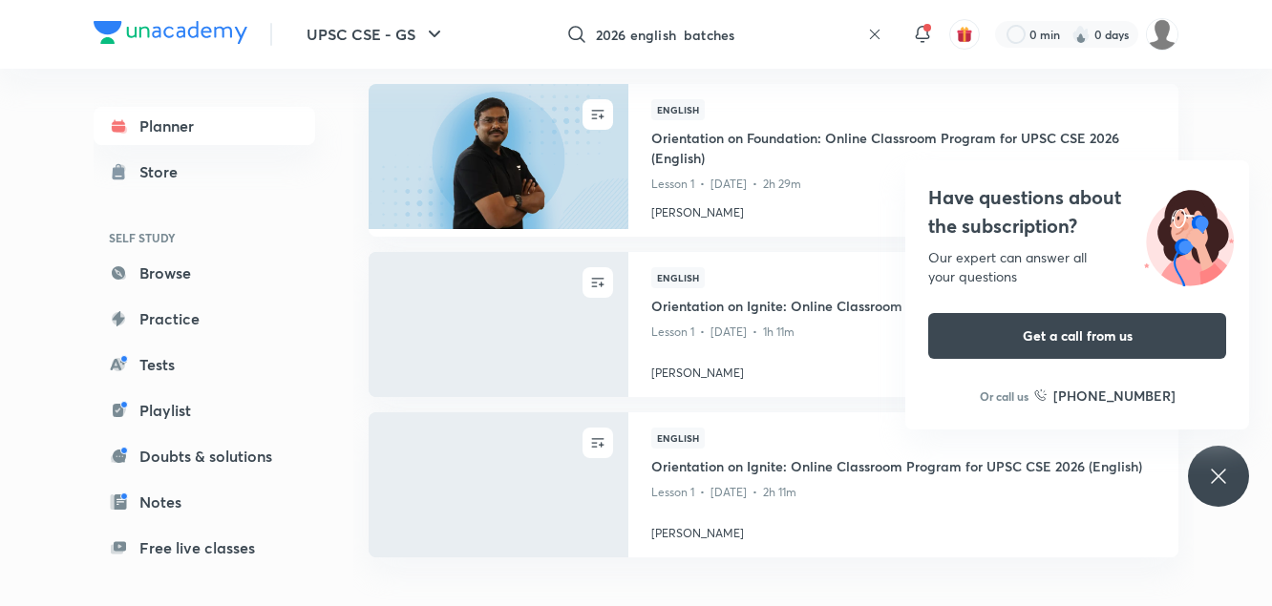
scroll to position [2197, 0]
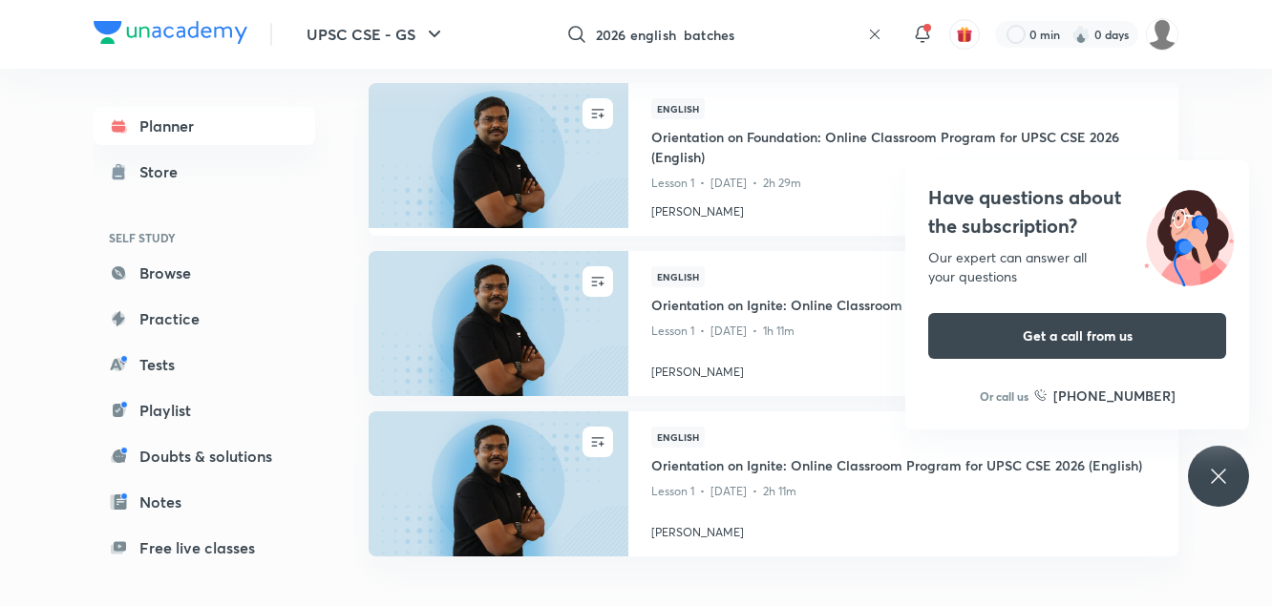
click at [871, 28] on icon at bounding box center [874, 34] width 15 height 15
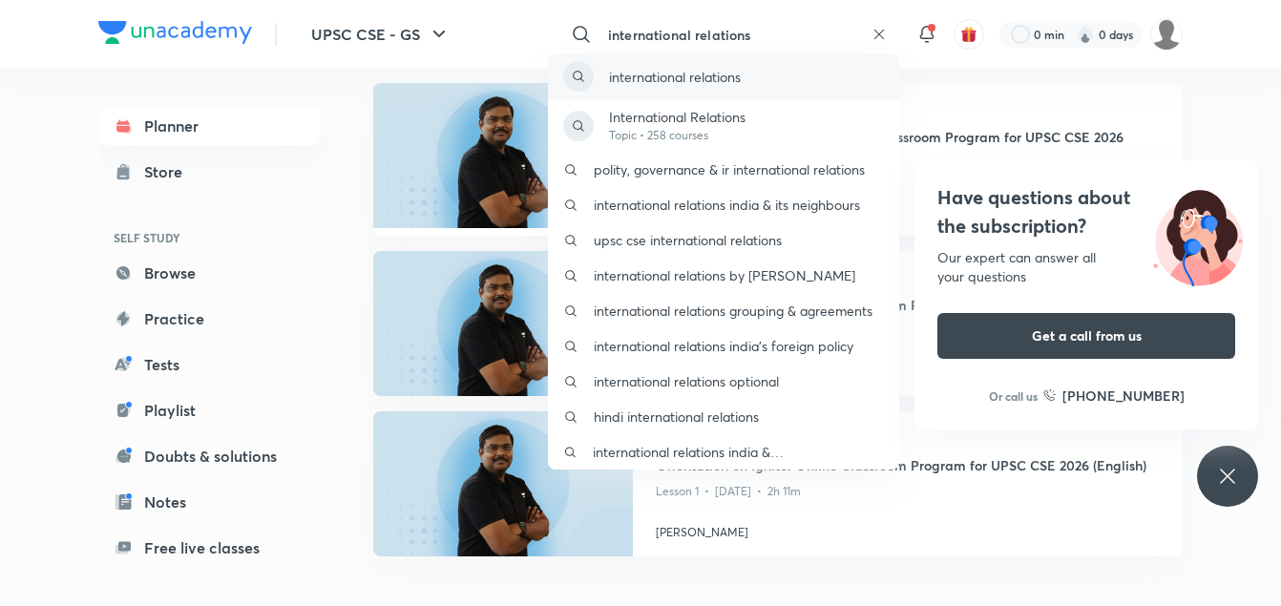
type input "international relations"
click at [753, 70] on div "international relations" at bounding box center [723, 76] width 351 height 46
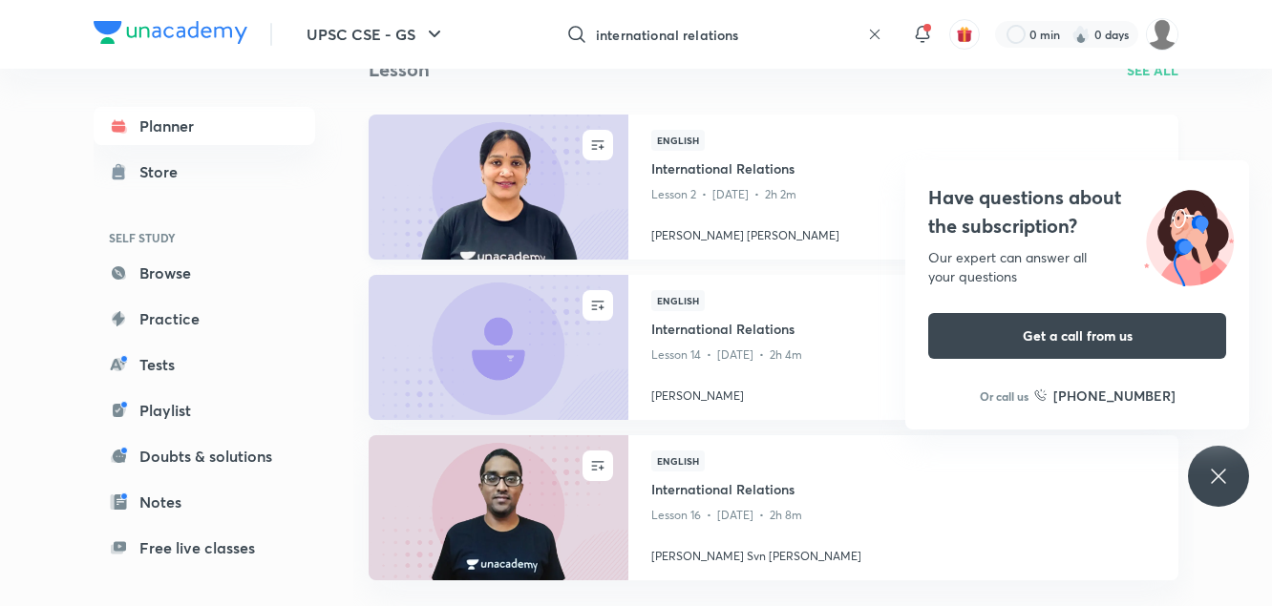
scroll to position [90, 0]
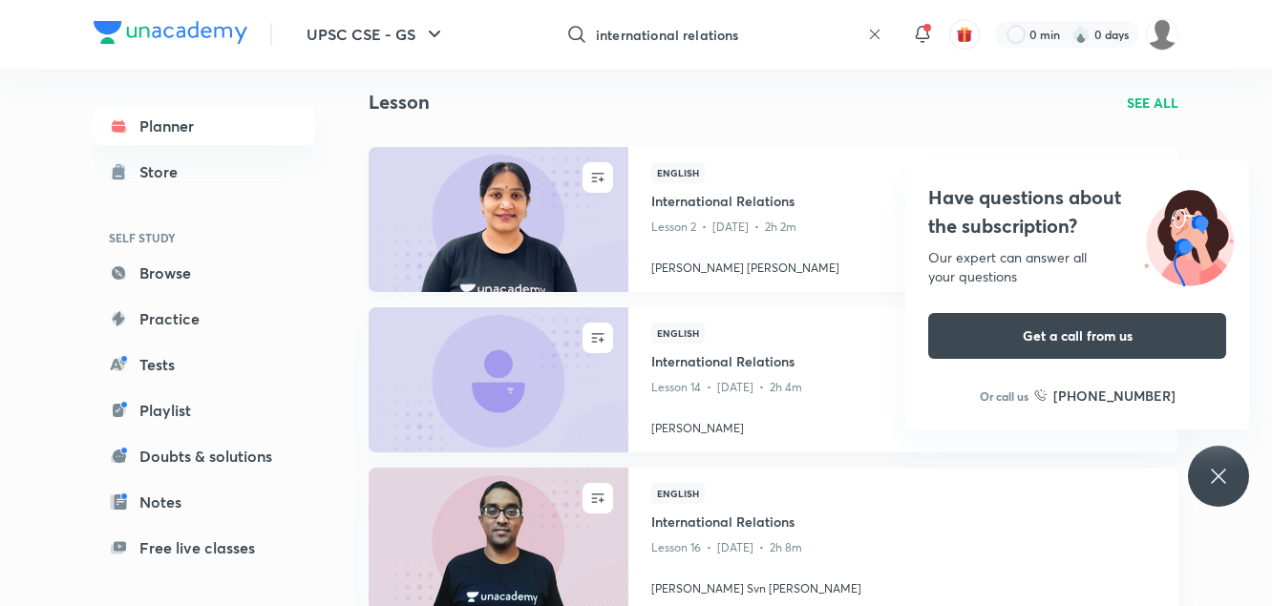
click at [433, 227] on img at bounding box center [498, 219] width 264 height 148
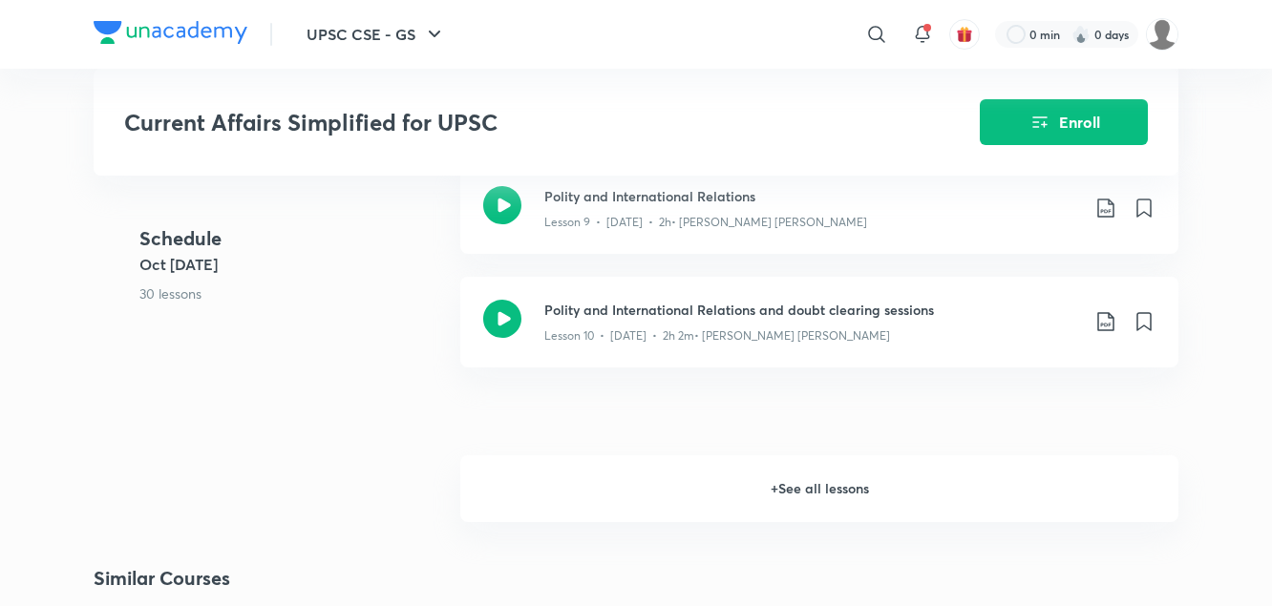
scroll to position [1729, 0]
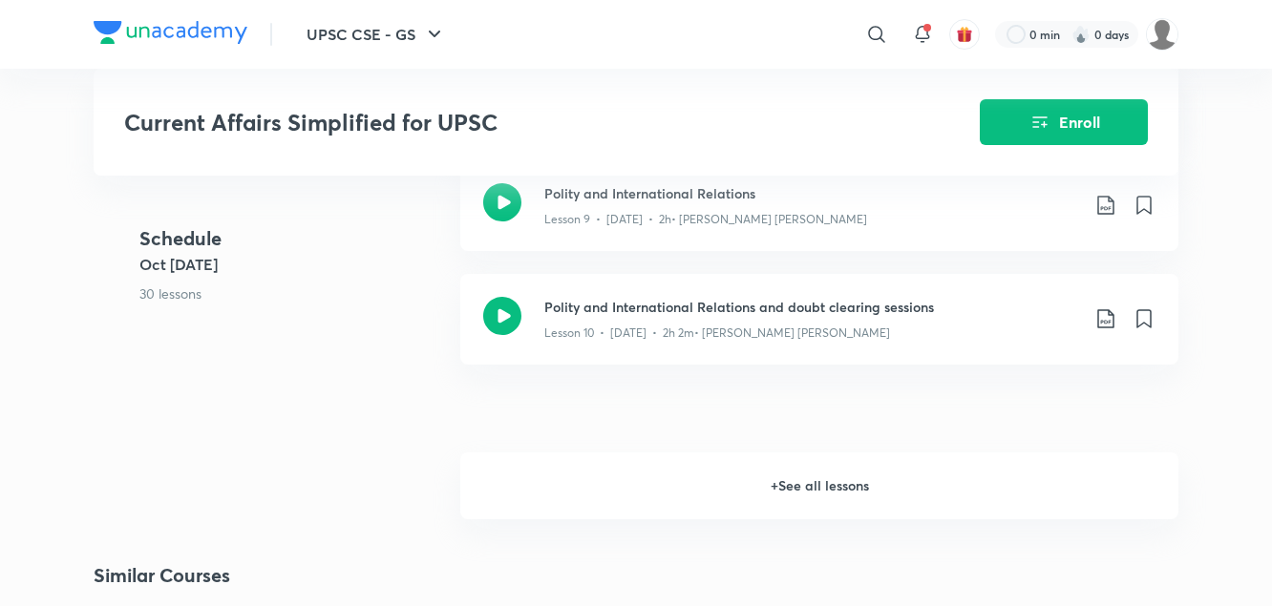
click at [808, 498] on h6 "+ See all lessons" at bounding box center [819, 486] width 718 height 67
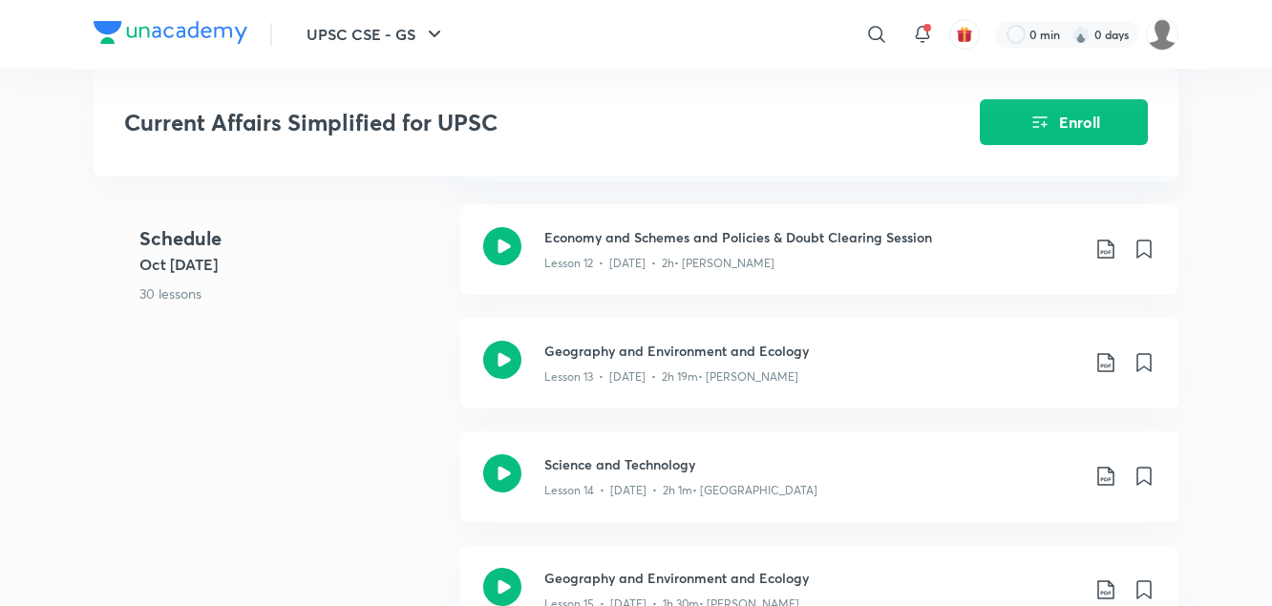
click at [808, 498] on div "Science and Technology Lesson 14 • Nov 21 • 2h 1m • Himabindu" at bounding box center [811, 476] width 535 height 45
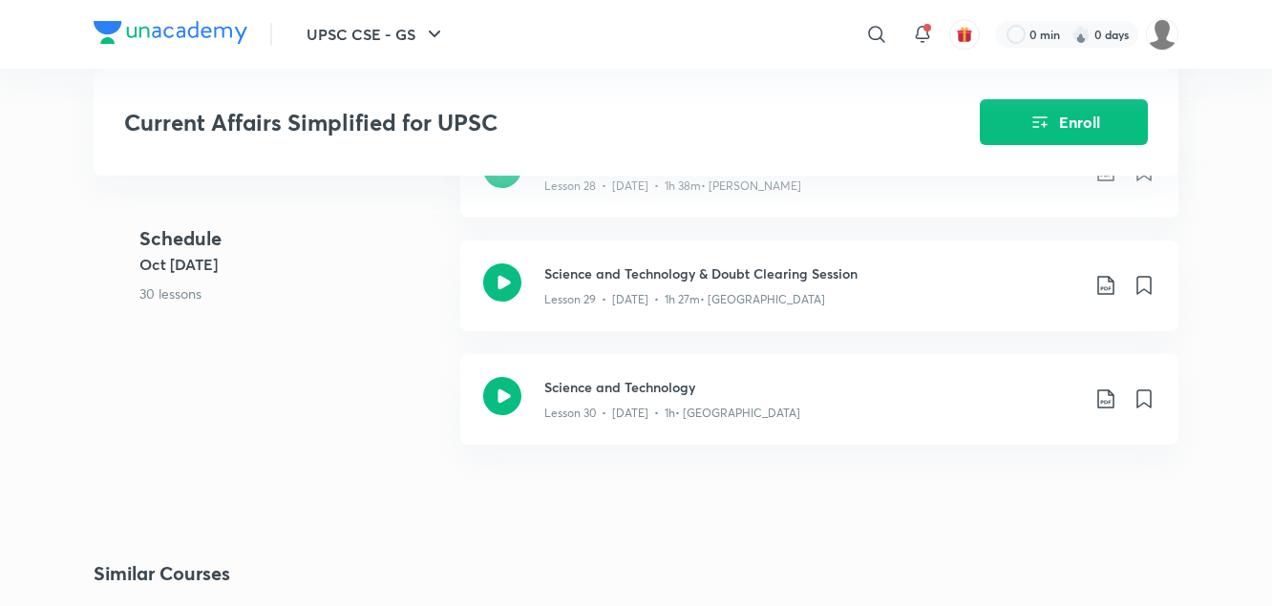
scroll to position [3929, 0]
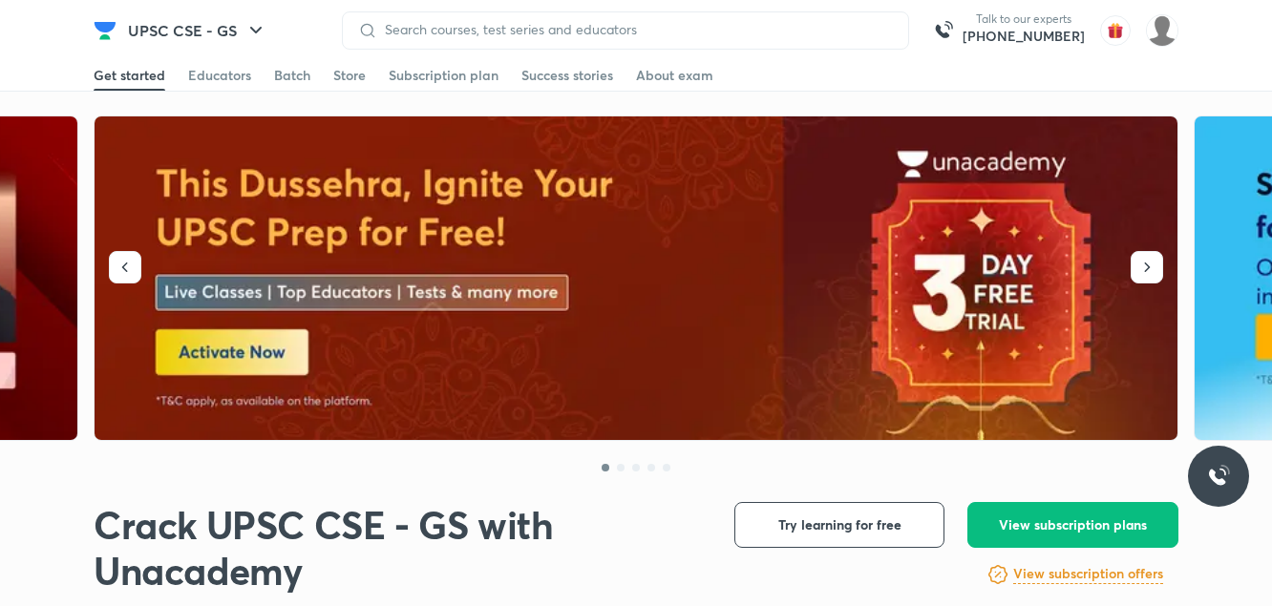
click at [238, 354] on img at bounding box center [637, 278] width 1085 height 325
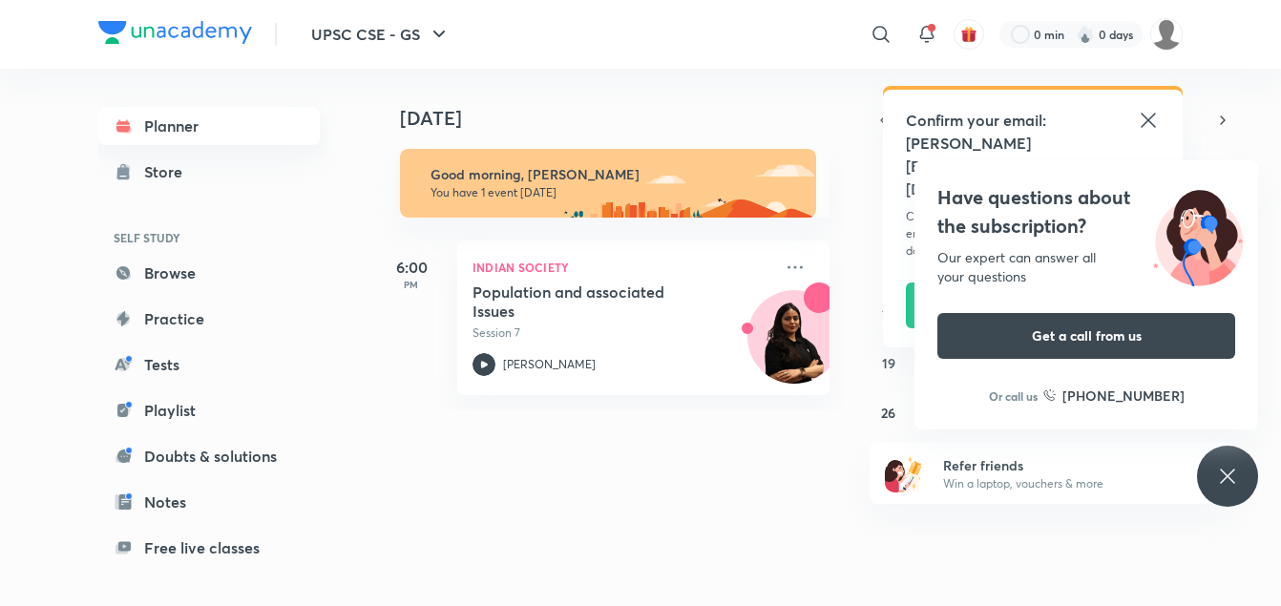
click at [165, 120] on link "Planner" at bounding box center [208, 126] width 221 height 38
click at [875, 39] on icon at bounding box center [881, 34] width 23 height 23
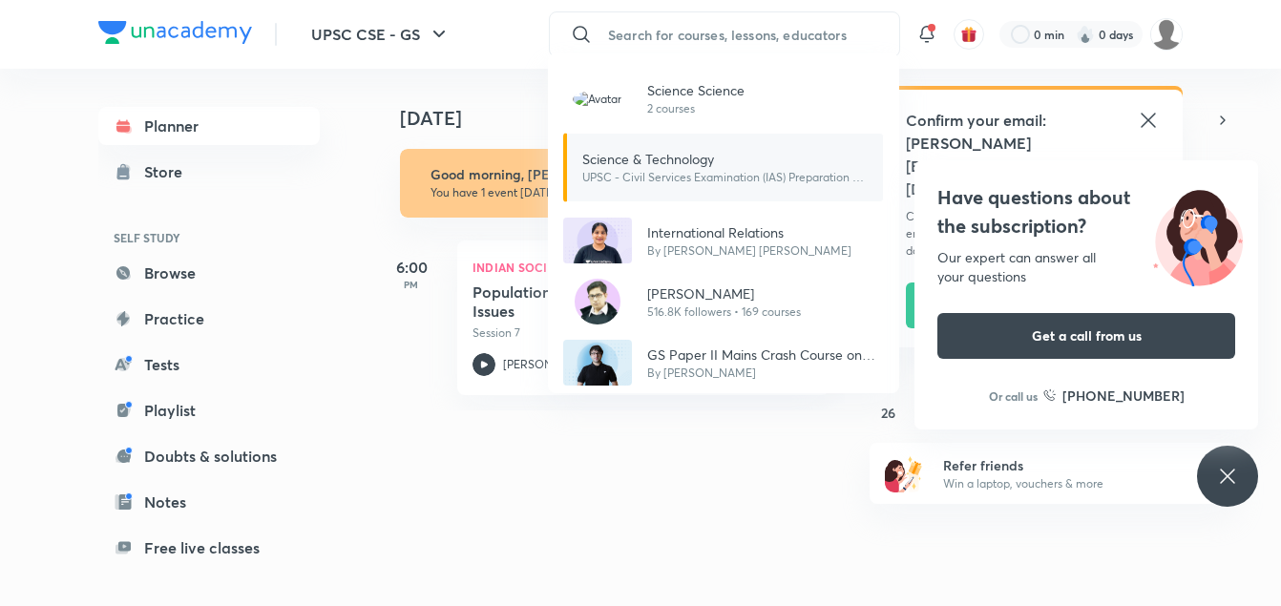
click at [669, 158] on p "Science & Technology" at bounding box center [724, 159] width 285 height 20
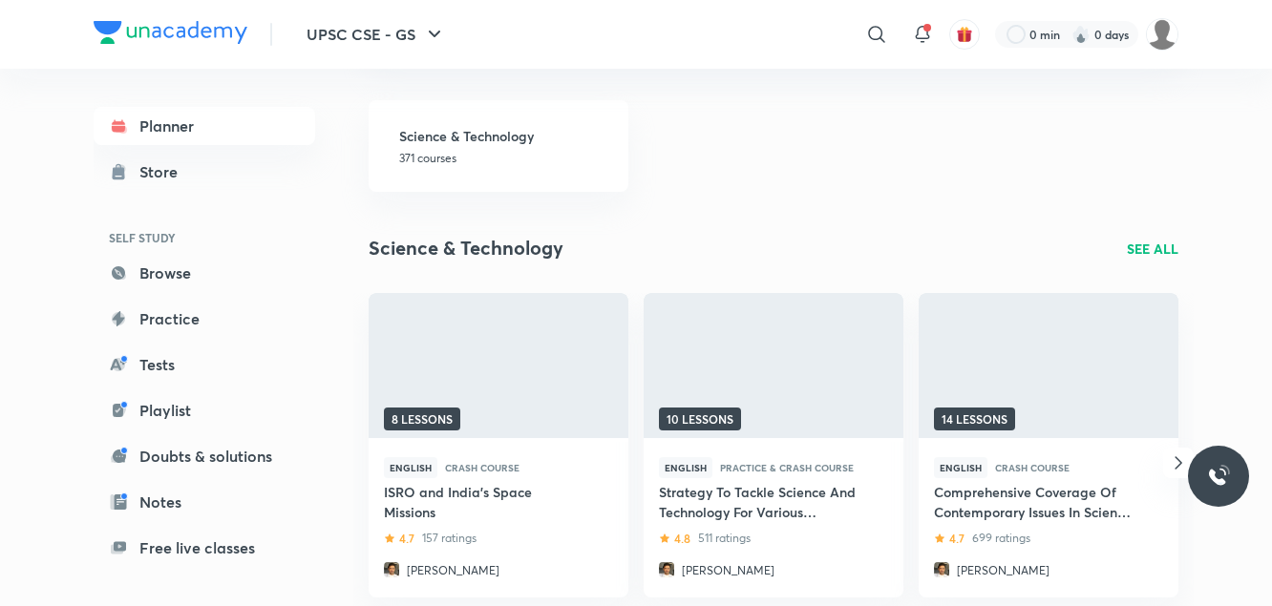
scroll to position [252, 0]
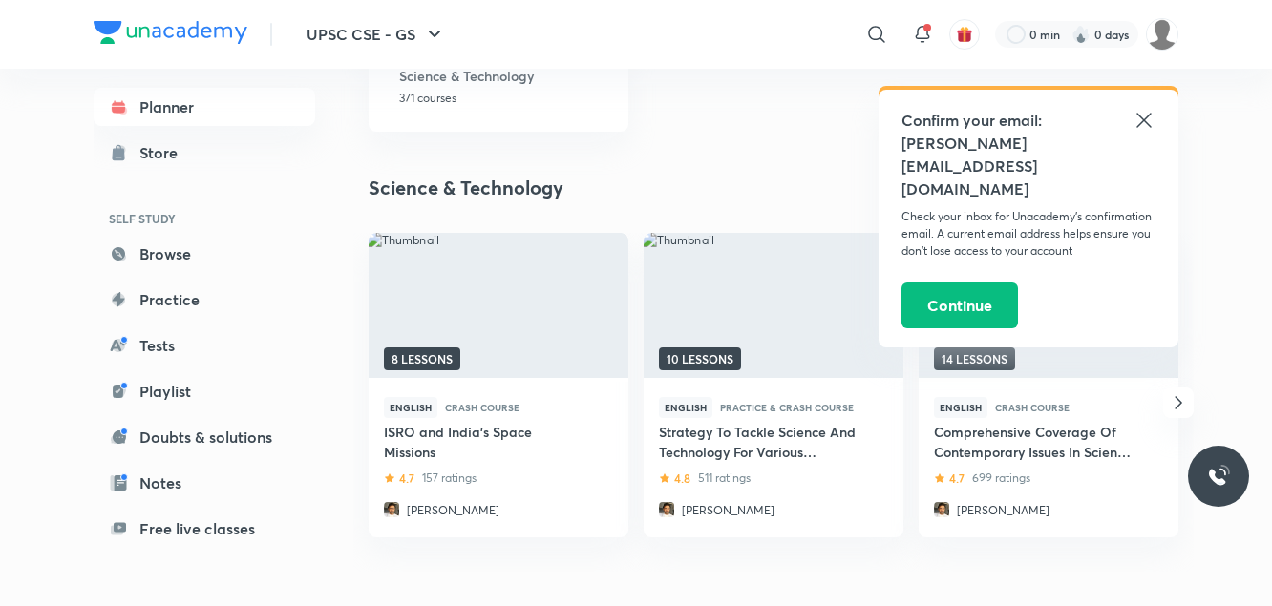
click at [1144, 121] on icon at bounding box center [1143, 120] width 14 height 14
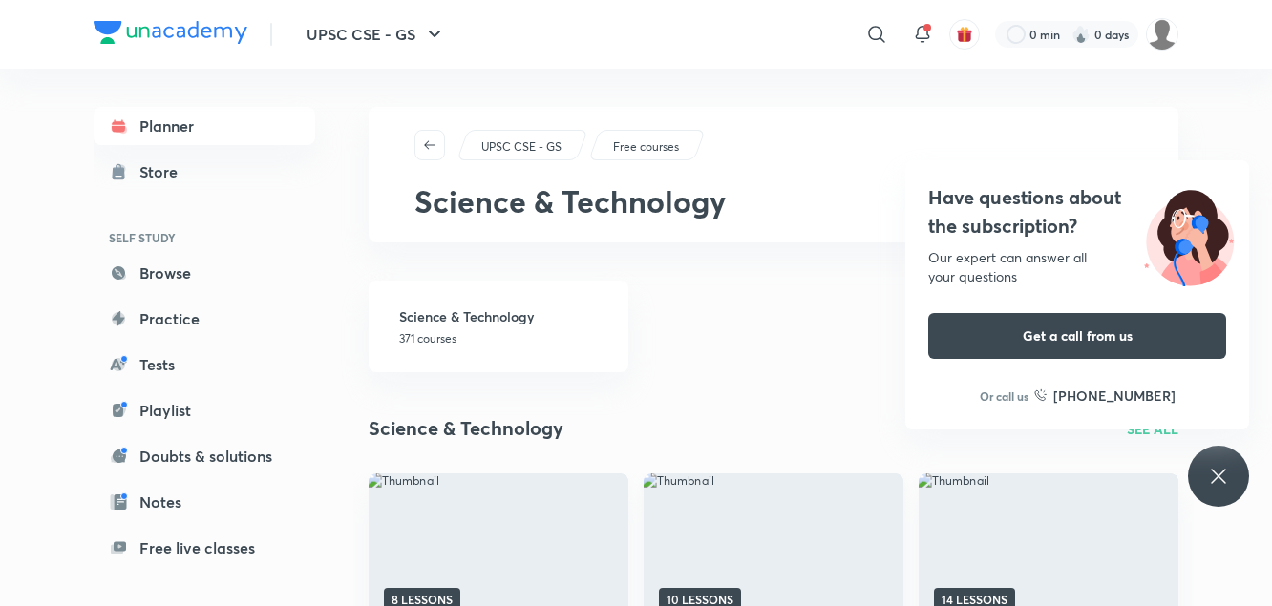
scroll to position [0, 0]
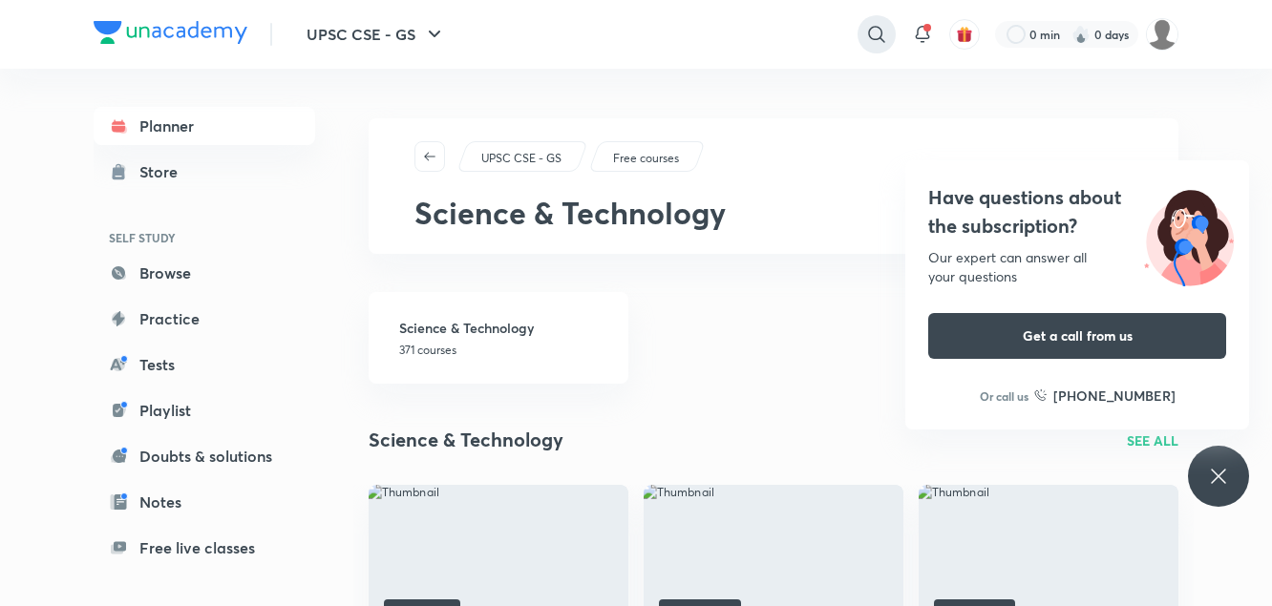
click at [881, 35] on icon at bounding box center [876, 34] width 23 height 23
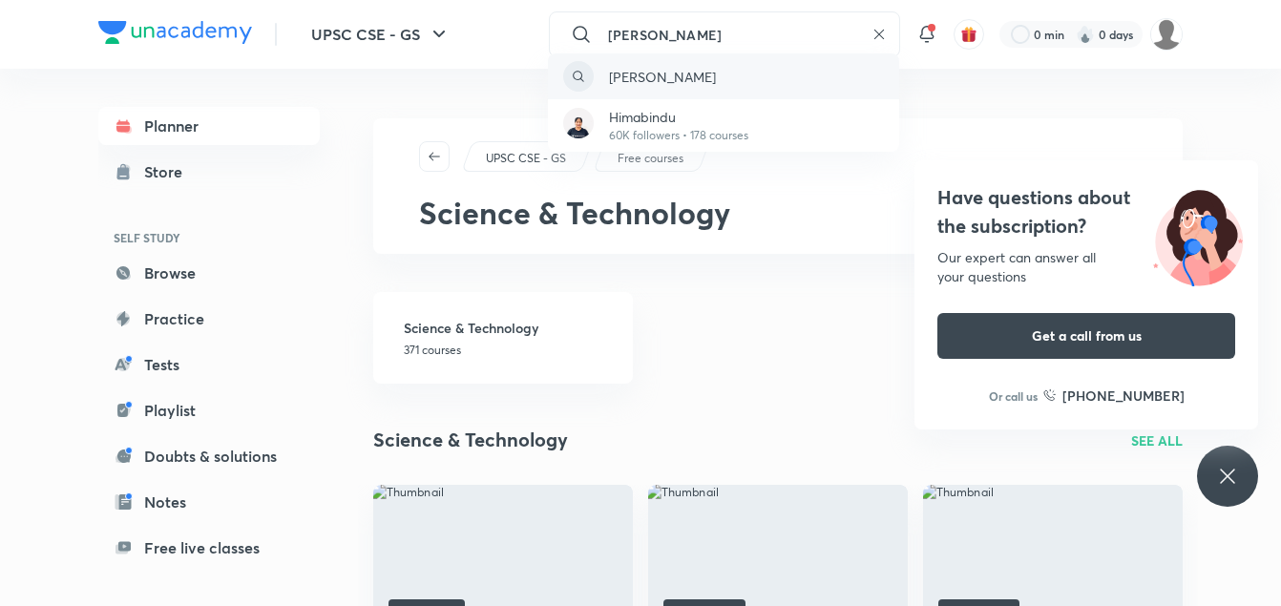
type input "hima bindu"
click at [651, 87] on div "hima bindu" at bounding box center [723, 76] width 351 height 46
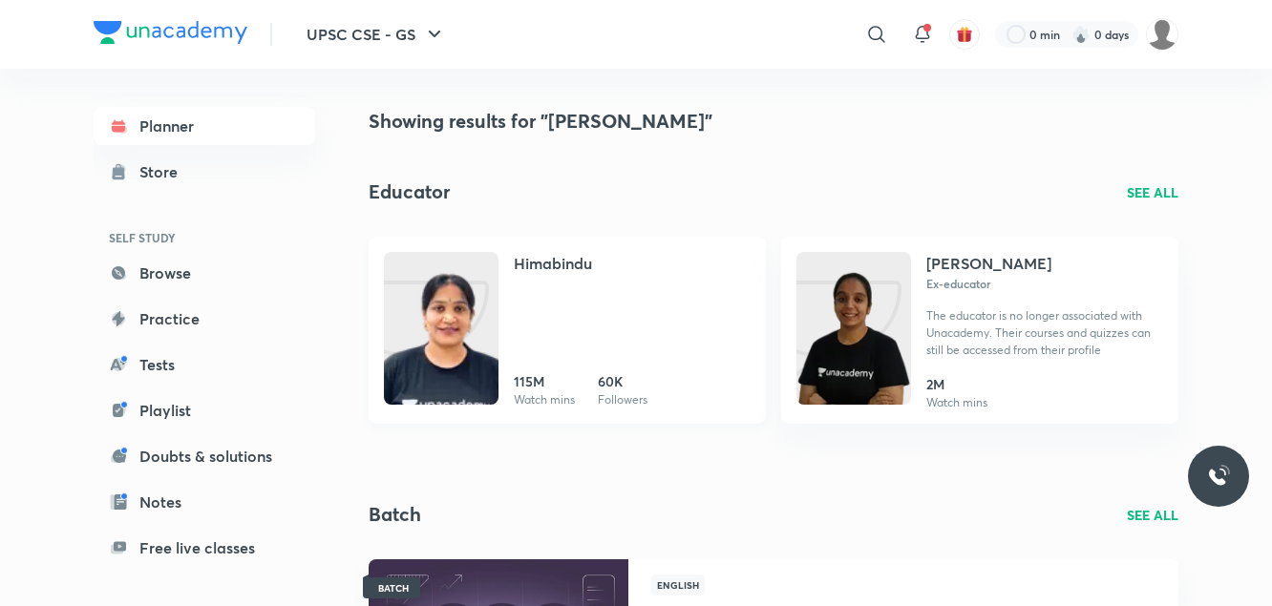
click at [422, 295] on img at bounding box center [441, 347] width 115 height 153
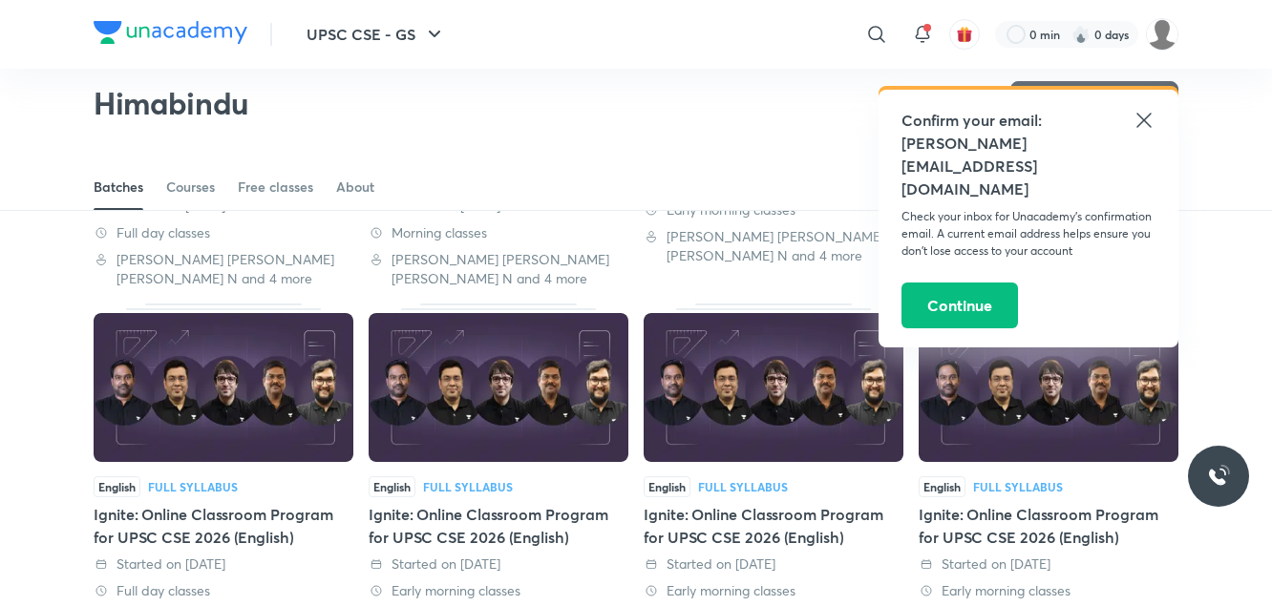
scroll to position [761, 0]
click at [780, 380] on img at bounding box center [773, 386] width 260 height 149
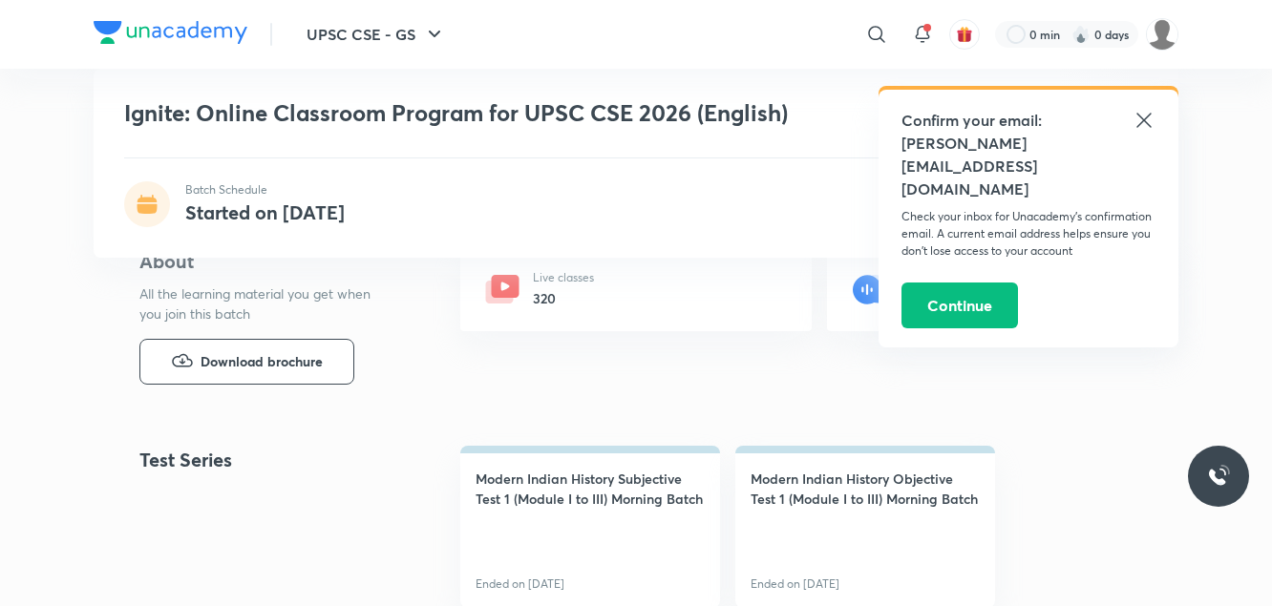
scroll to position [723, 0]
click at [519, 282] on icon at bounding box center [502, 288] width 38 height 38
drag, startPoint x: 519, startPoint y: 282, endPoint x: 506, endPoint y: 292, distance: 17.0
click at [506, 292] on icon at bounding box center [506, 285] width 28 height 23
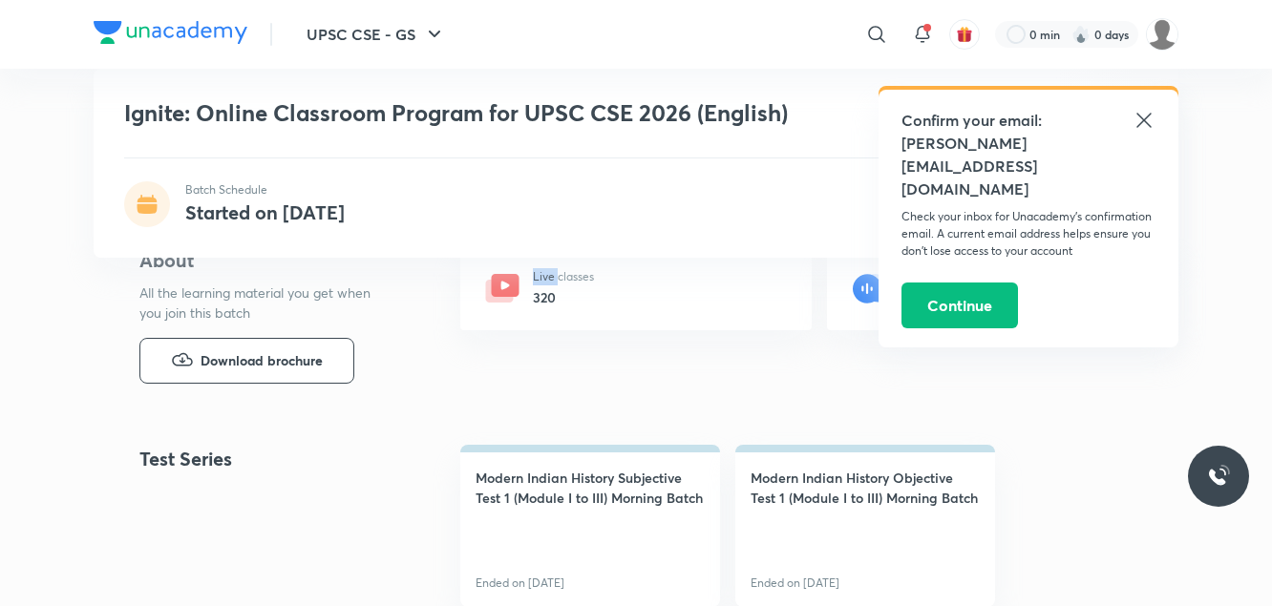
click at [506, 292] on icon at bounding box center [506, 285] width 28 height 23
drag, startPoint x: 506, startPoint y: 292, endPoint x: 460, endPoint y: 339, distance: 65.5
click at [460, 339] on div "Live classes 320 Language of teaching English" at bounding box center [819, 311] width 718 height 130
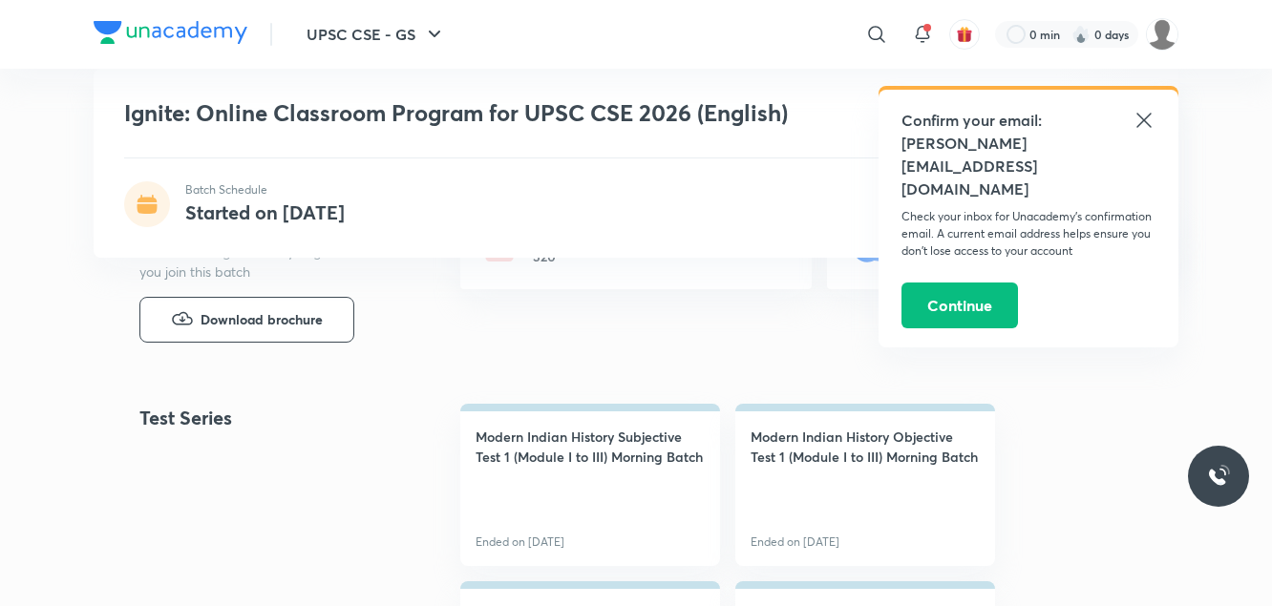
scroll to position [794, 0]
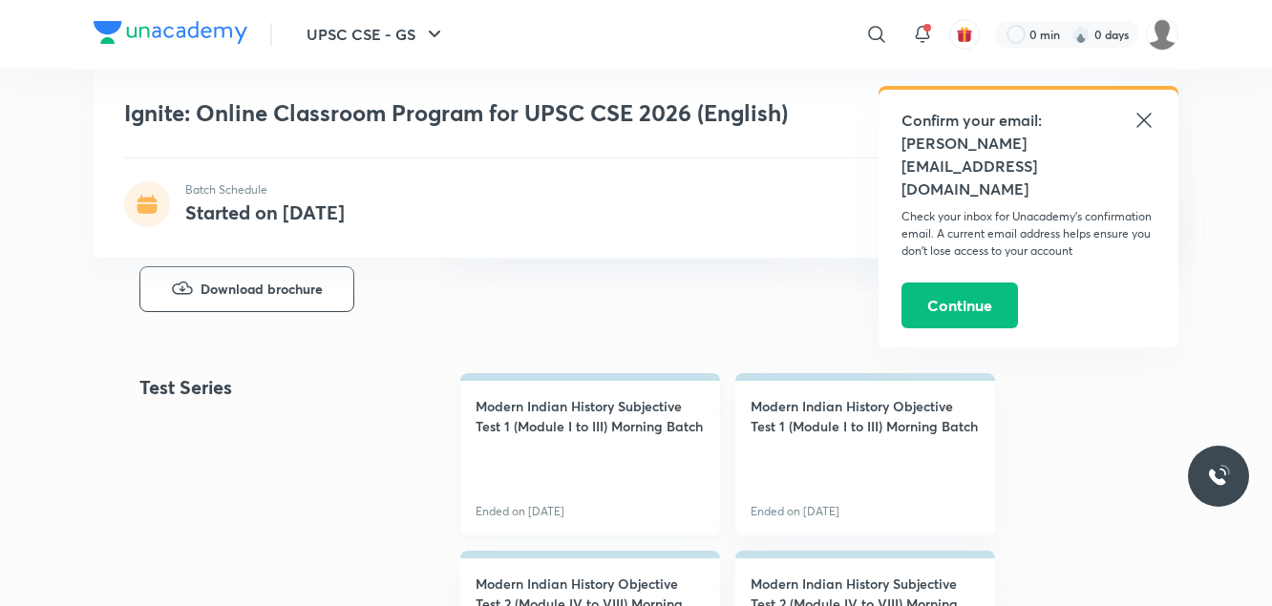
click at [582, 396] on h4 "Modern Indian History Subjective Test 1 (Module I to III) Morning Batch" at bounding box center [589, 416] width 229 height 40
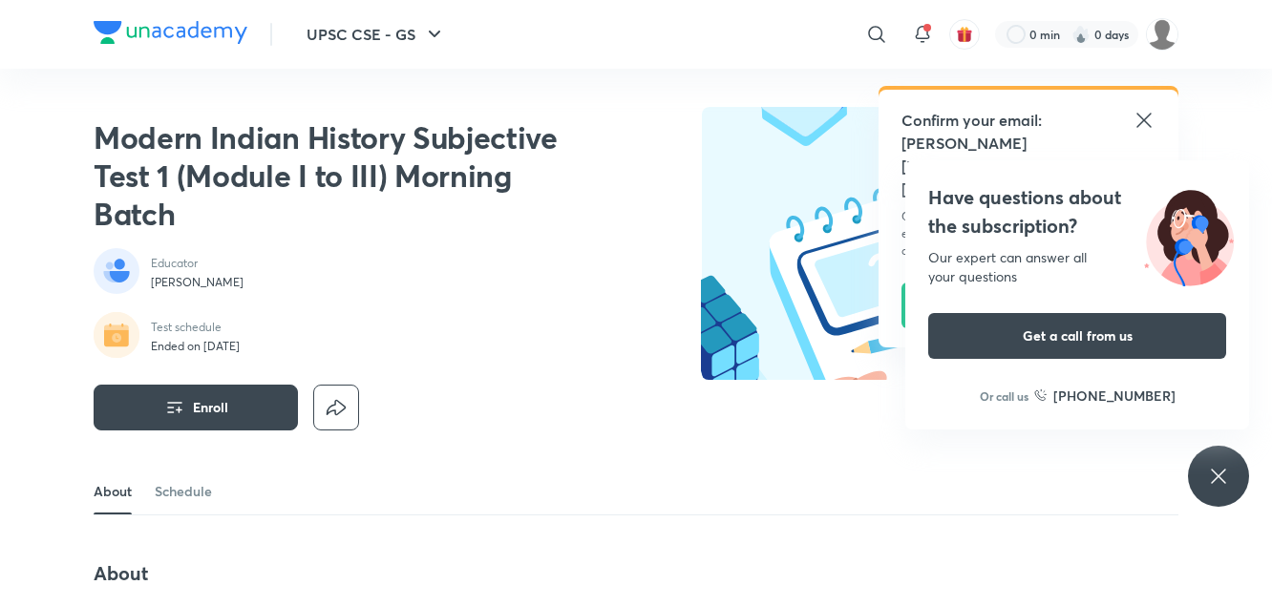
click at [501, 237] on div "Modern Indian History Subjective Test 1 (Module I to III) Morning Batch Educato…" at bounding box center [338, 269] width 489 height 324
click at [432, 30] on icon "button" at bounding box center [434, 34] width 23 height 23
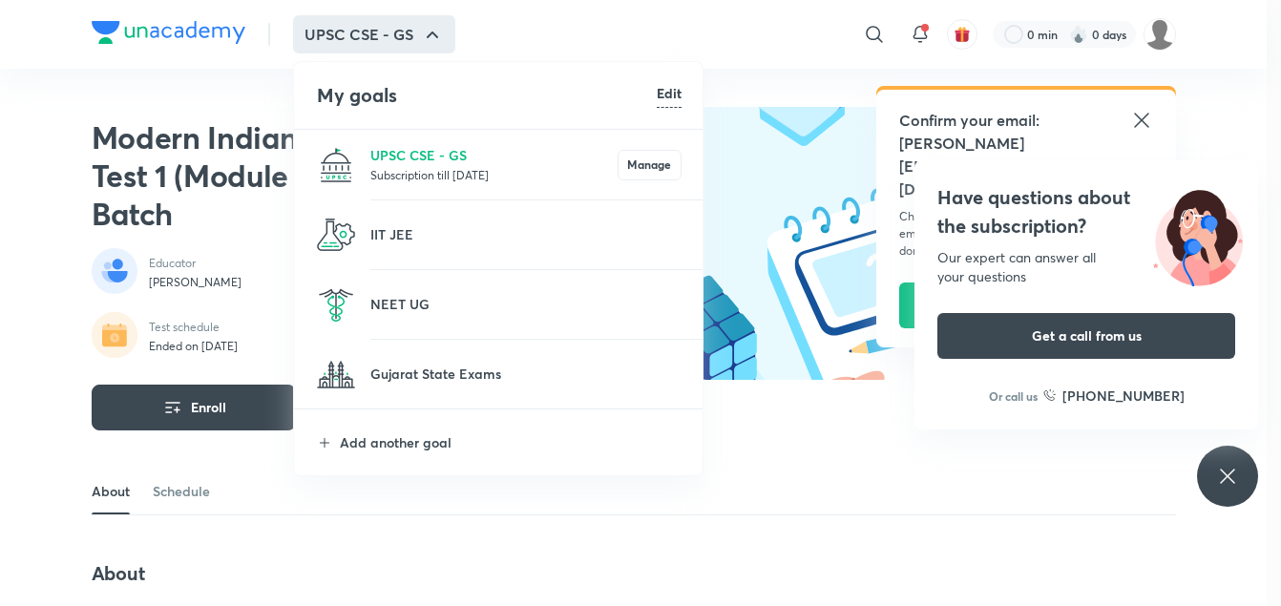
click at [524, 179] on p "Subscription till 5 Oct 2025" at bounding box center [493, 174] width 247 height 19
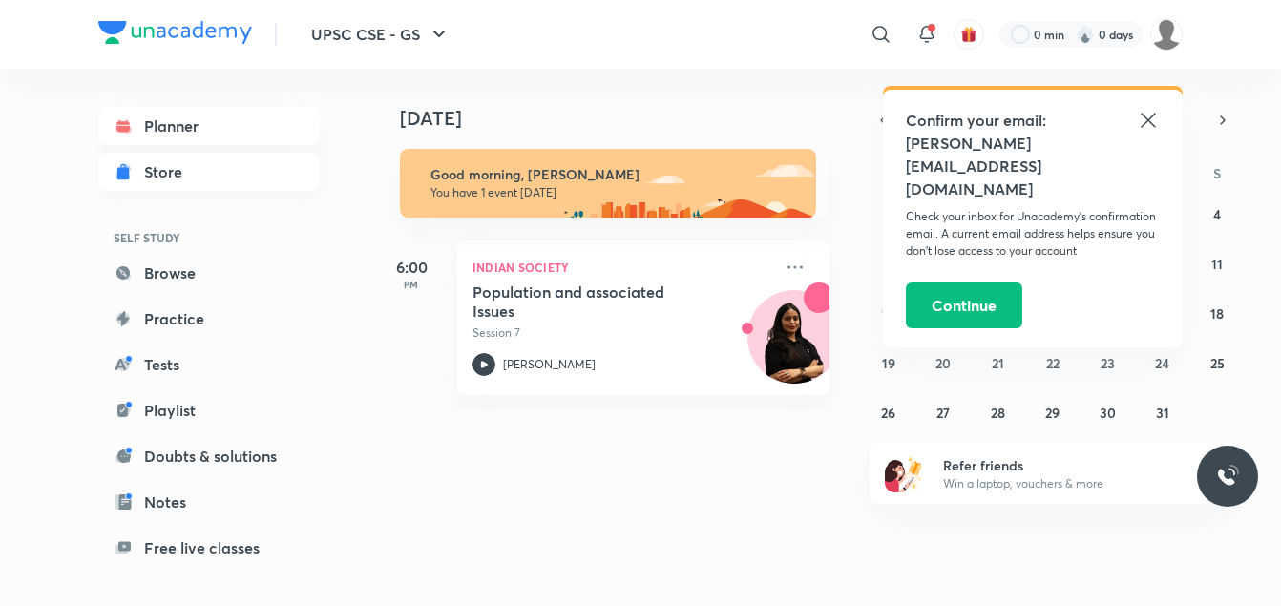
click at [161, 178] on div "Store" at bounding box center [169, 171] width 50 height 23
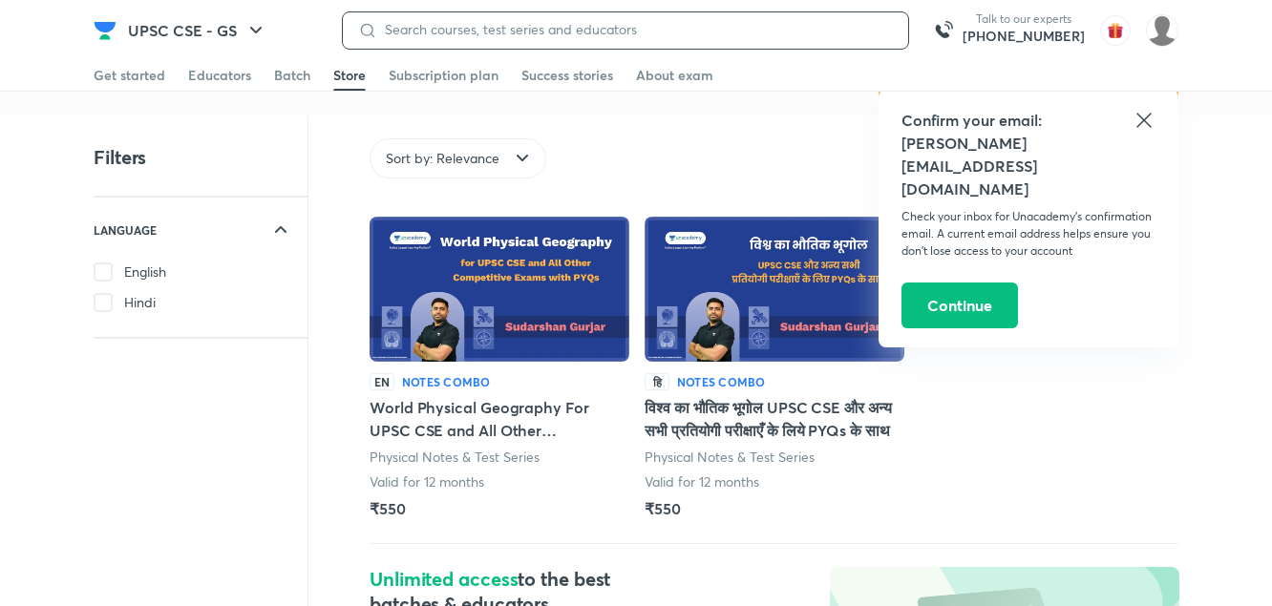
click at [701, 34] on input at bounding box center [635, 29] width 516 height 15
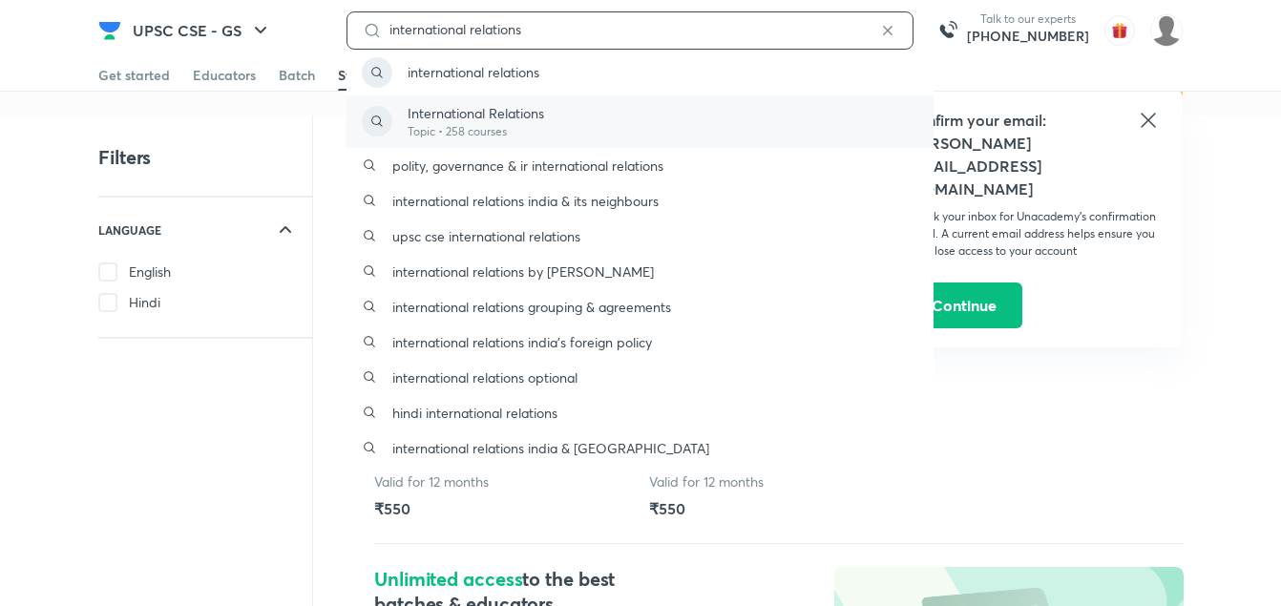
type input "international relations"
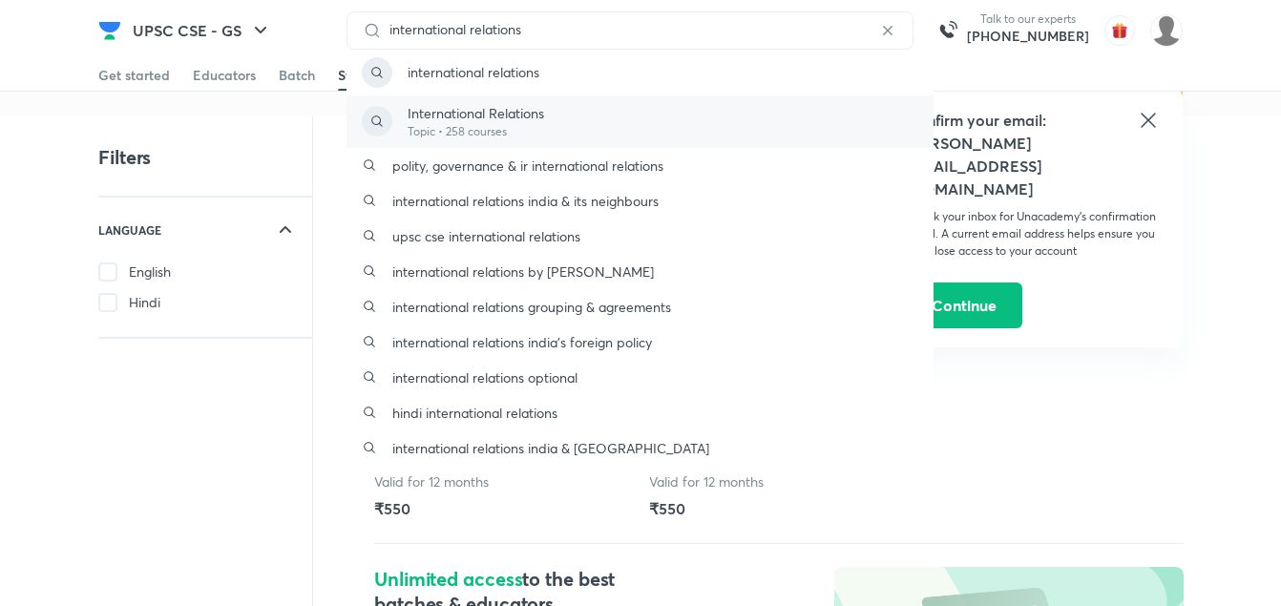
click at [581, 112] on div "International Relations Topic • 258 courses" at bounding box center [640, 121] width 587 height 53
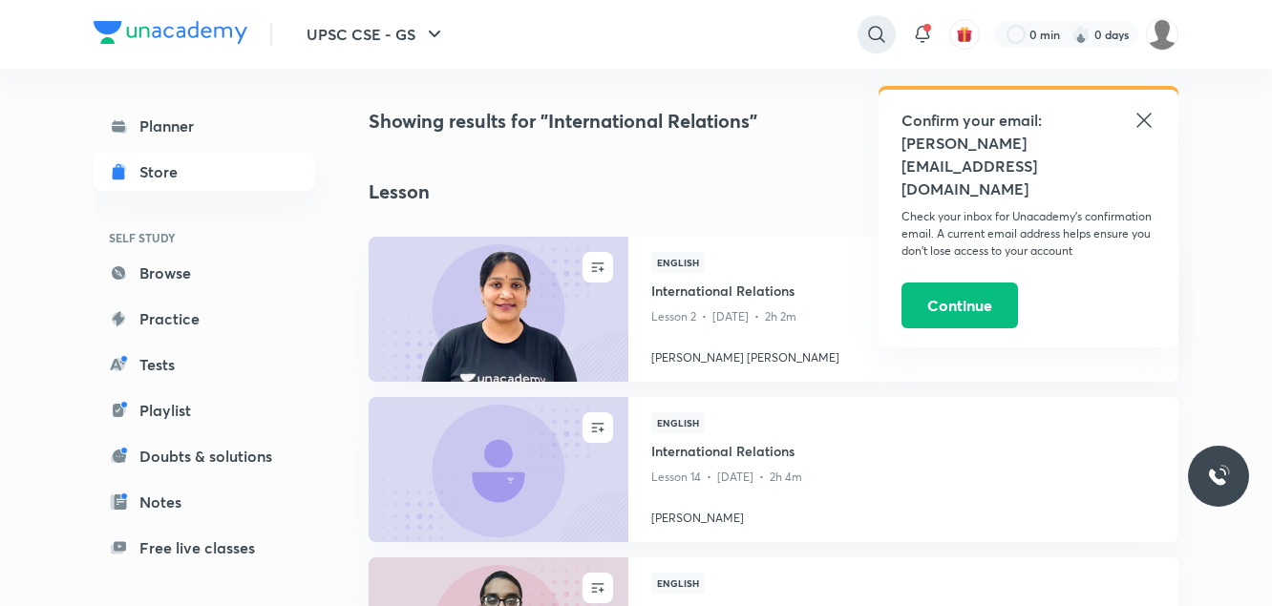
click at [880, 35] on icon at bounding box center [876, 34] width 16 height 16
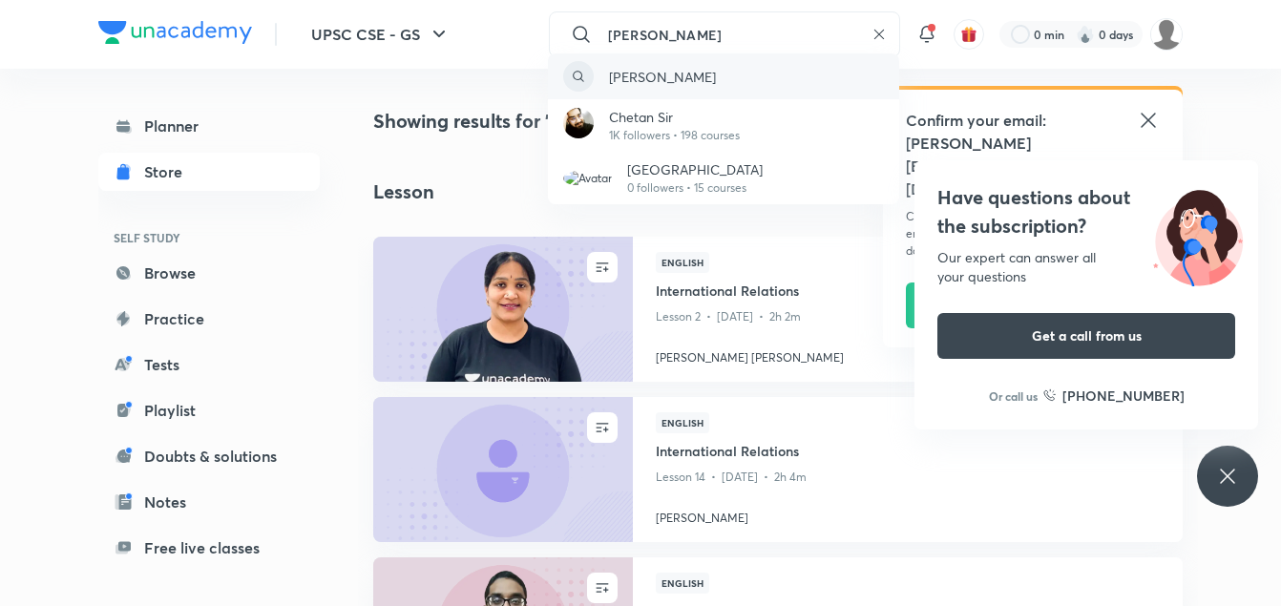
type input "chetan sir"
click at [612, 83] on p "chetan sir" at bounding box center [662, 77] width 107 height 20
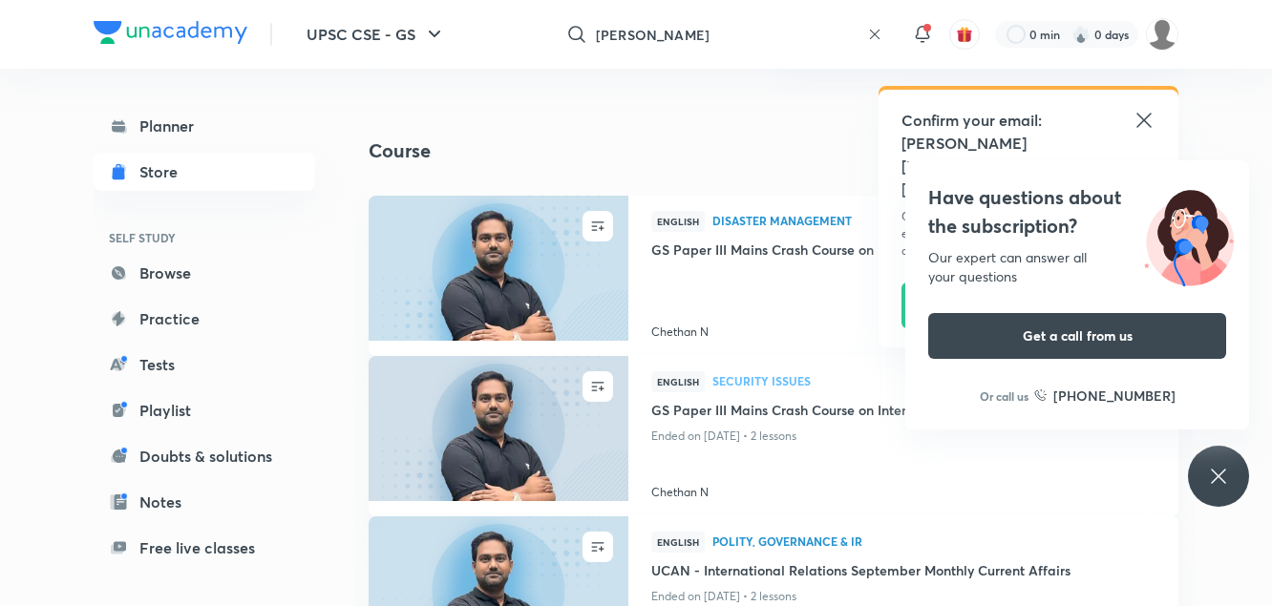
scroll to position [363, 0]
click at [549, 284] on img at bounding box center [498, 269] width 264 height 148
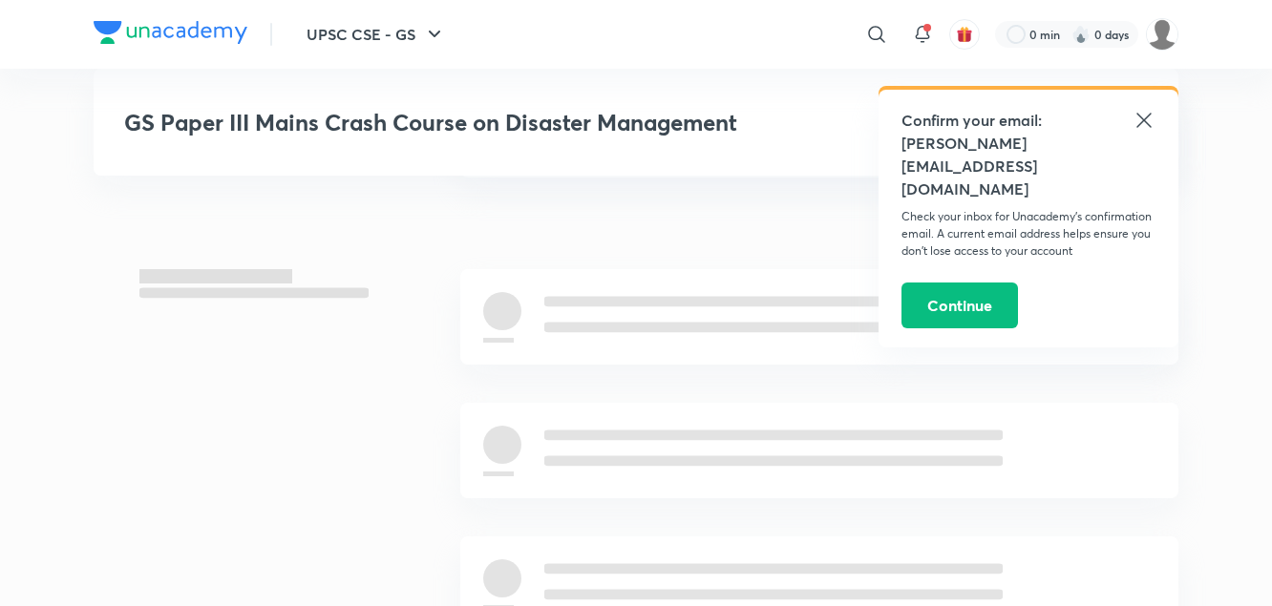
scroll to position [943, 0]
click at [1145, 117] on icon at bounding box center [1143, 120] width 23 height 23
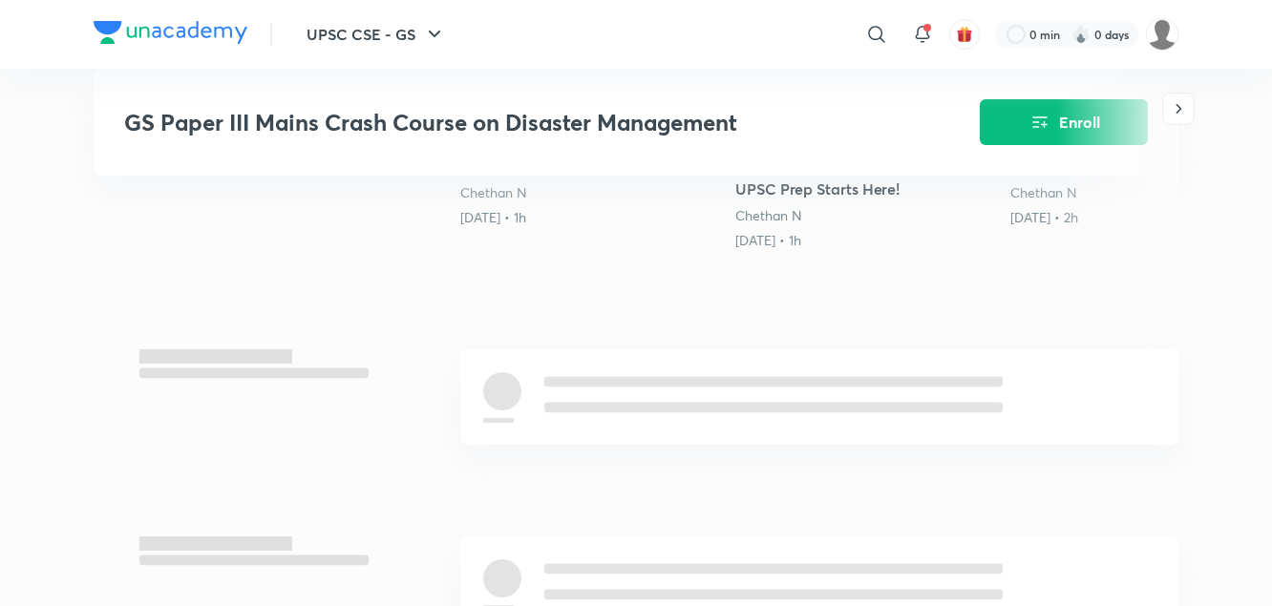
scroll to position [732, 0]
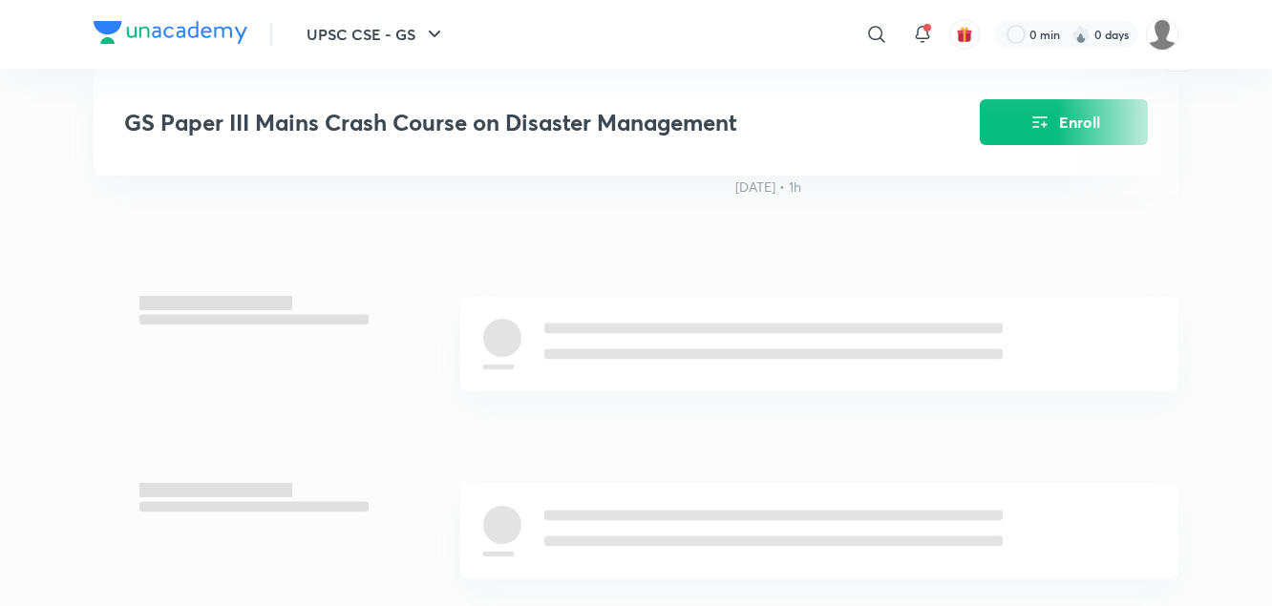
click at [720, 327] on span at bounding box center [773, 329] width 458 height 11
click at [501, 362] on div at bounding box center [513, 344] width 61 height 51
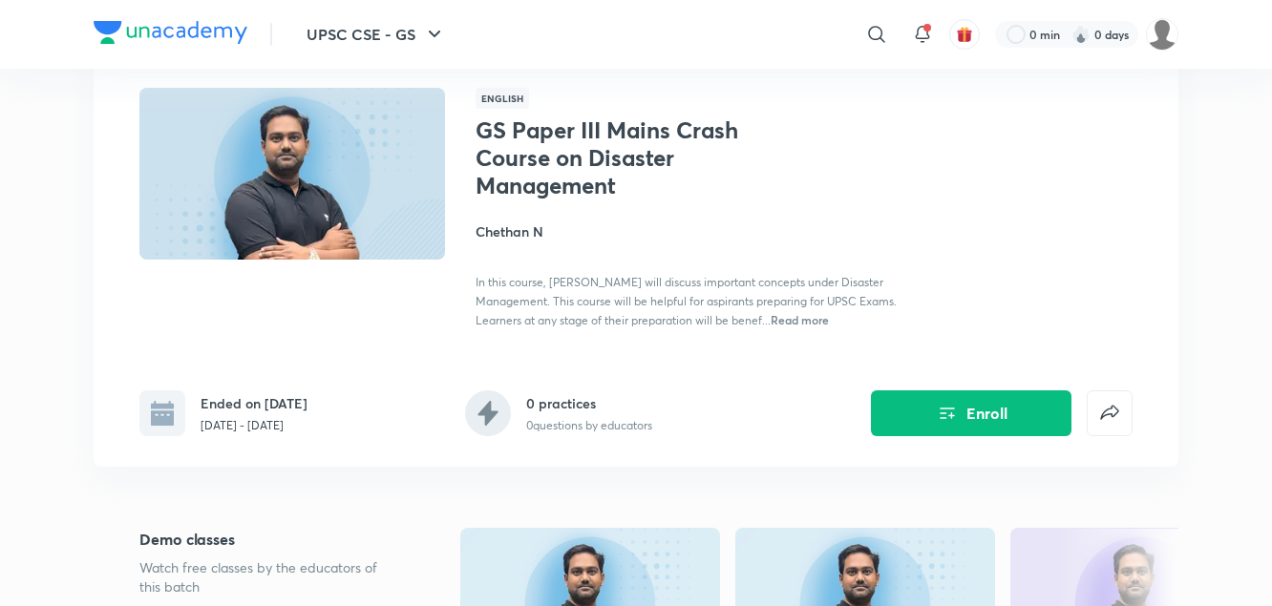
scroll to position [116, 0]
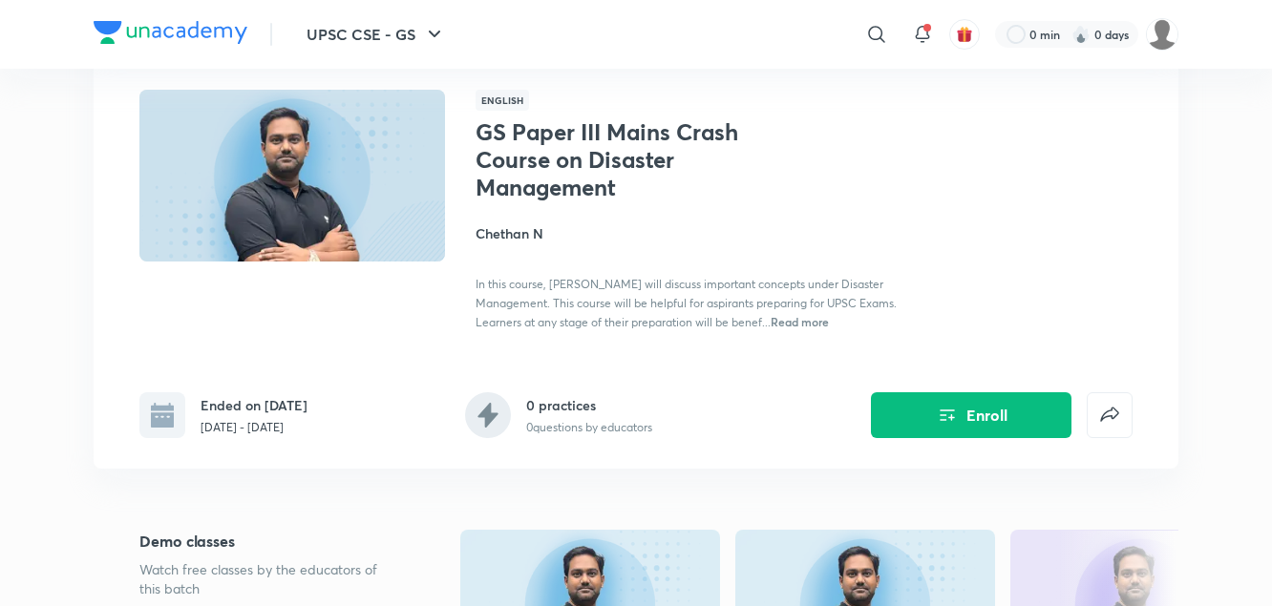
click at [272, 167] on img at bounding box center [292, 176] width 311 height 176
click at [580, 137] on h1 "GS Paper III Mains Crash Course on Disaster Management" at bounding box center [631, 159] width 312 height 82
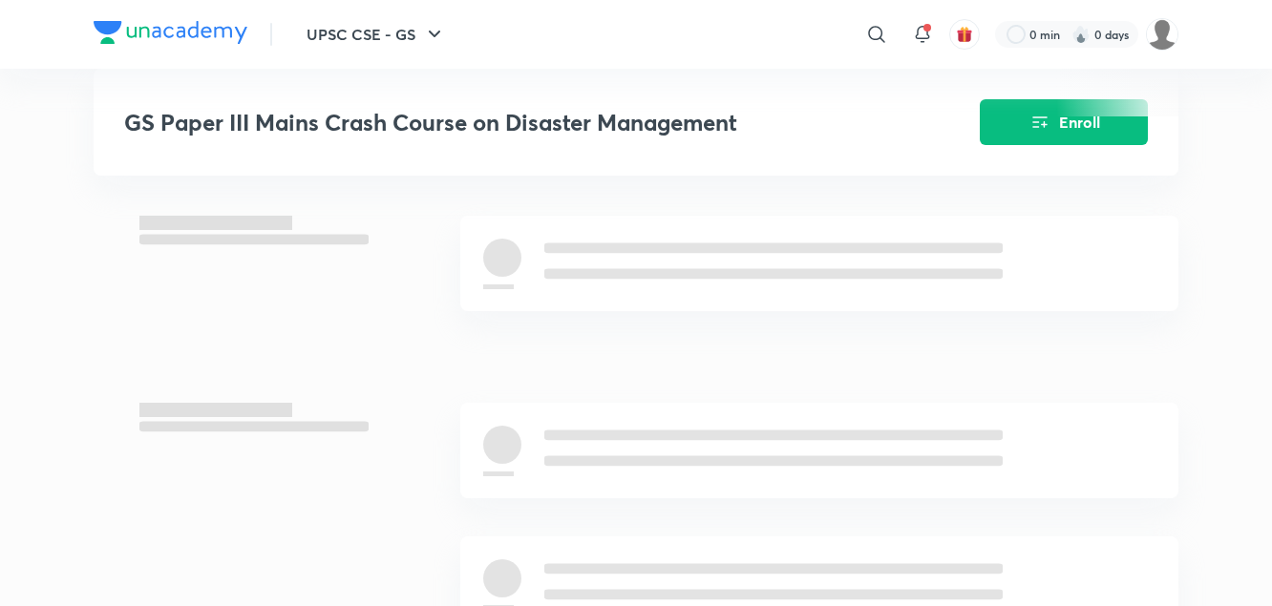
scroll to position [811, 0]
click at [860, 37] on div at bounding box center [876, 34] width 38 height 38
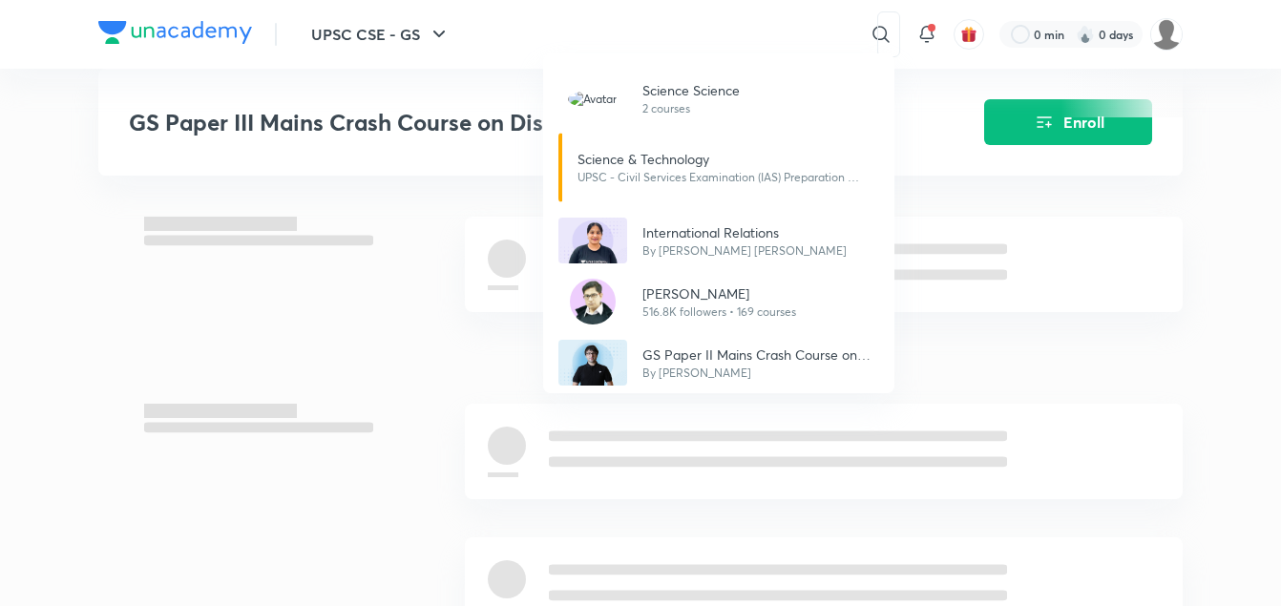
click at [812, 37] on div "Science Science 2 courses Science & Technology UPSC - Civil Services Examinatio…" at bounding box center [640, 303] width 1281 height 606
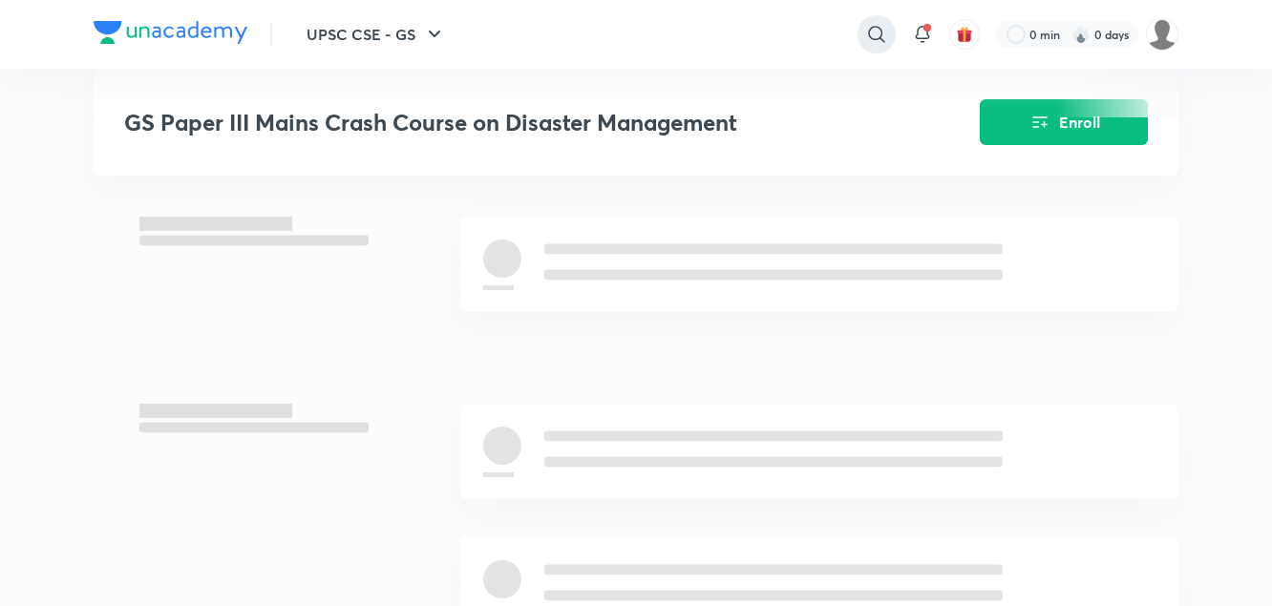
click at [884, 46] on div at bounding box center [876, 34] width 38 height 38
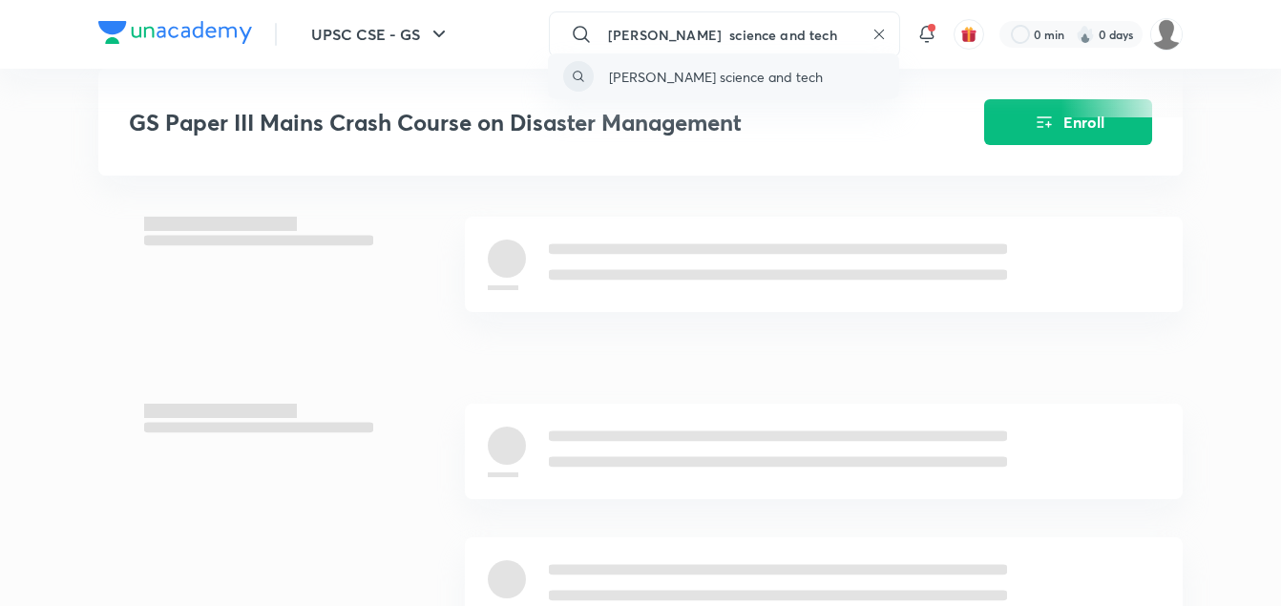
type input "hima bindu science and tech"
click at [790, 78] on div "hima bindu science and tech" at bounding box center [723, 76] width 351 height 46
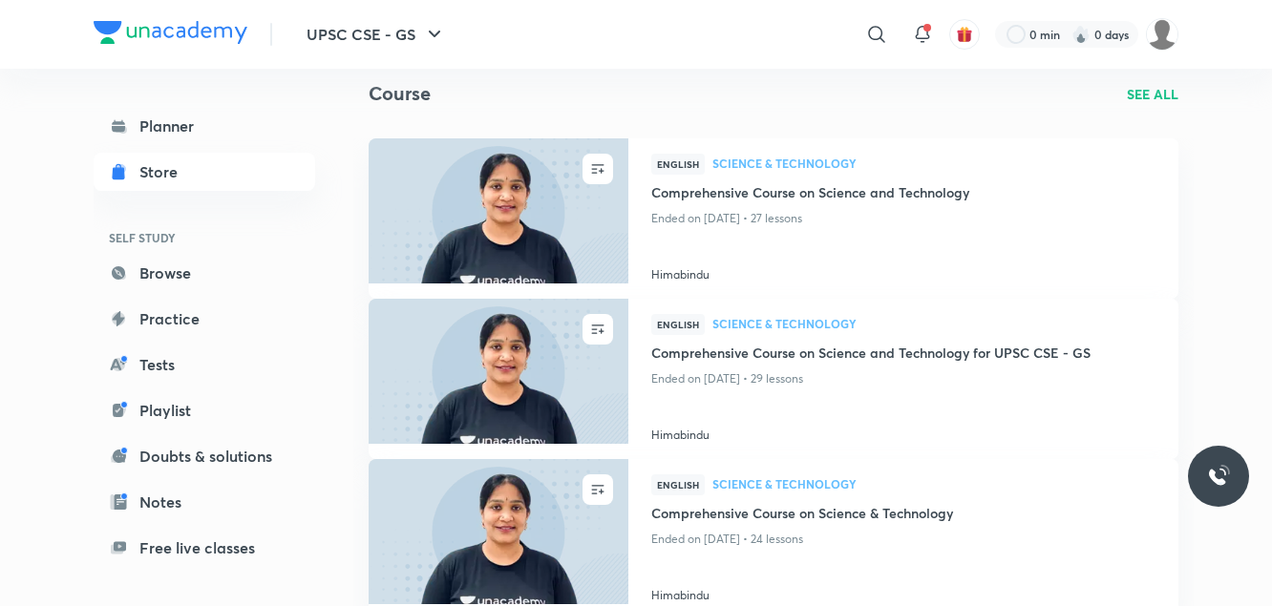
scroll to position [99, 0]
click at [610, 198] on img at bounding box center [498, 210] width 264 height 148
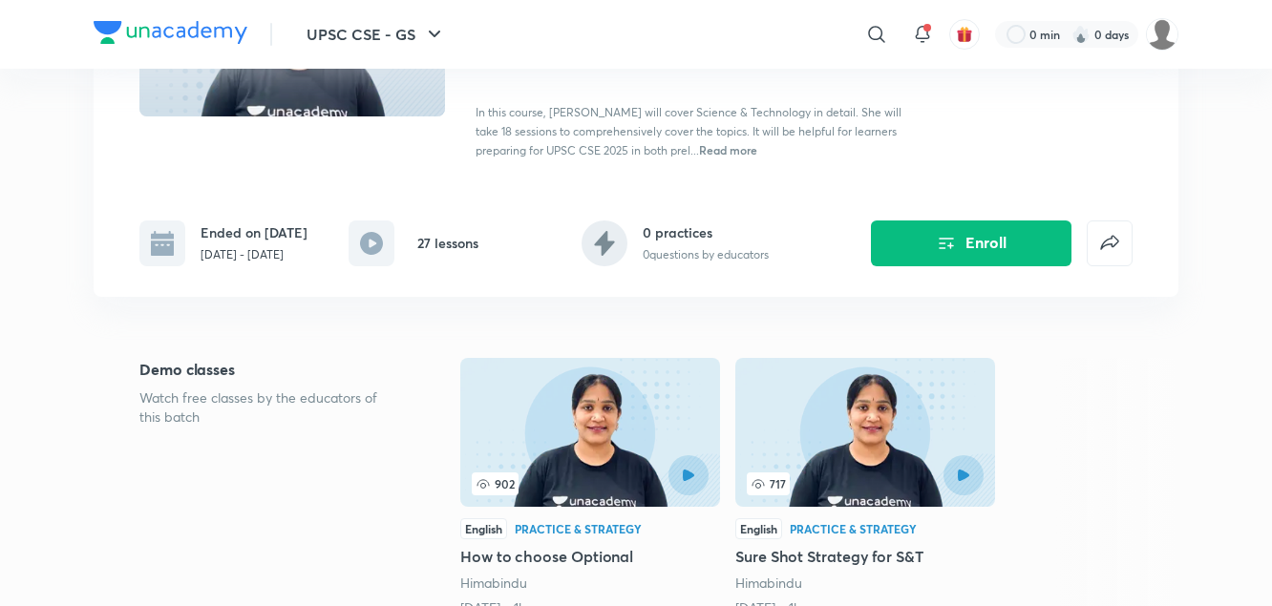
scroll to position [263, 0]
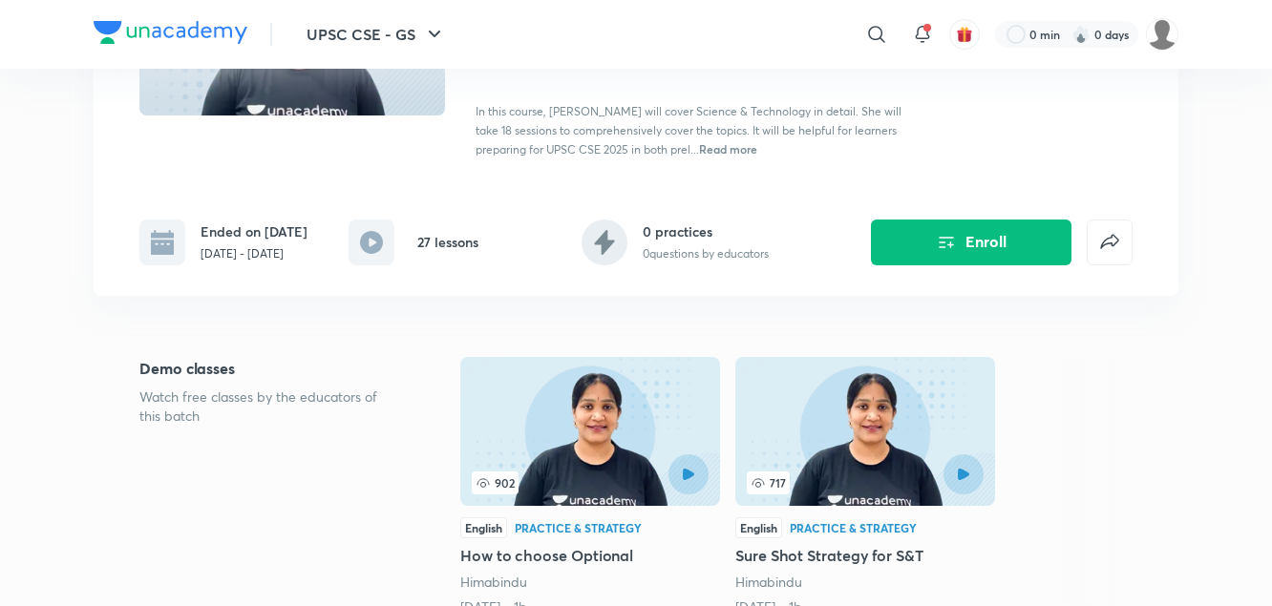
click at [350, 247] on rect at bounding box center [371, 243] width 46 height 46
click at [361, 257] on rect at bounding box center [371, 243] width 46 height 46
click at [240, 265] on div "UPSC CSE - GS Plus Syllabus Science & Technology English Comprehensive Course o…" at bounding box center [636, 70] width 1085 height 452
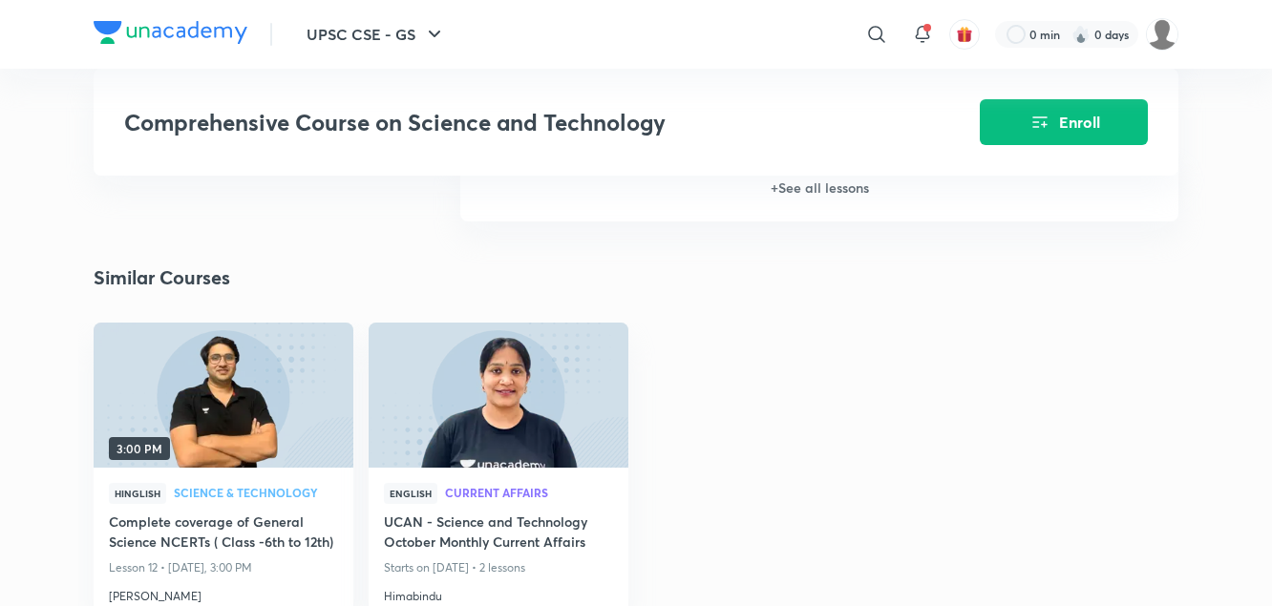
scroll to position [2633, 0]
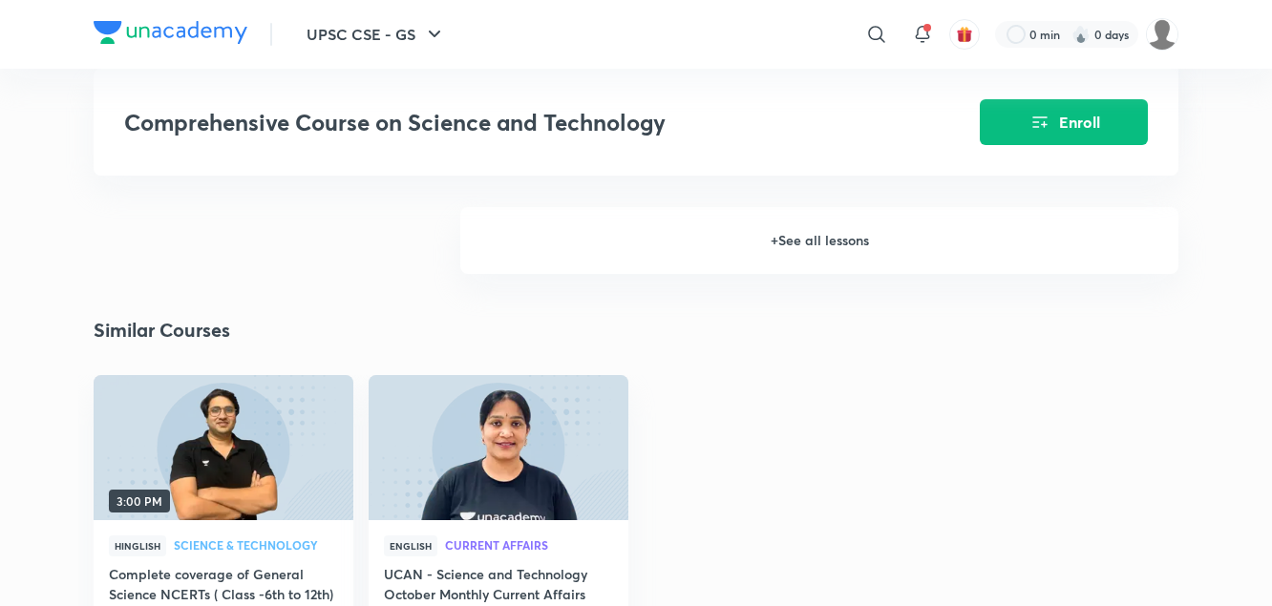
click at [825, 243] on h6 "+ See all lessons" at bounding box center [819, 240] width 718 height 67
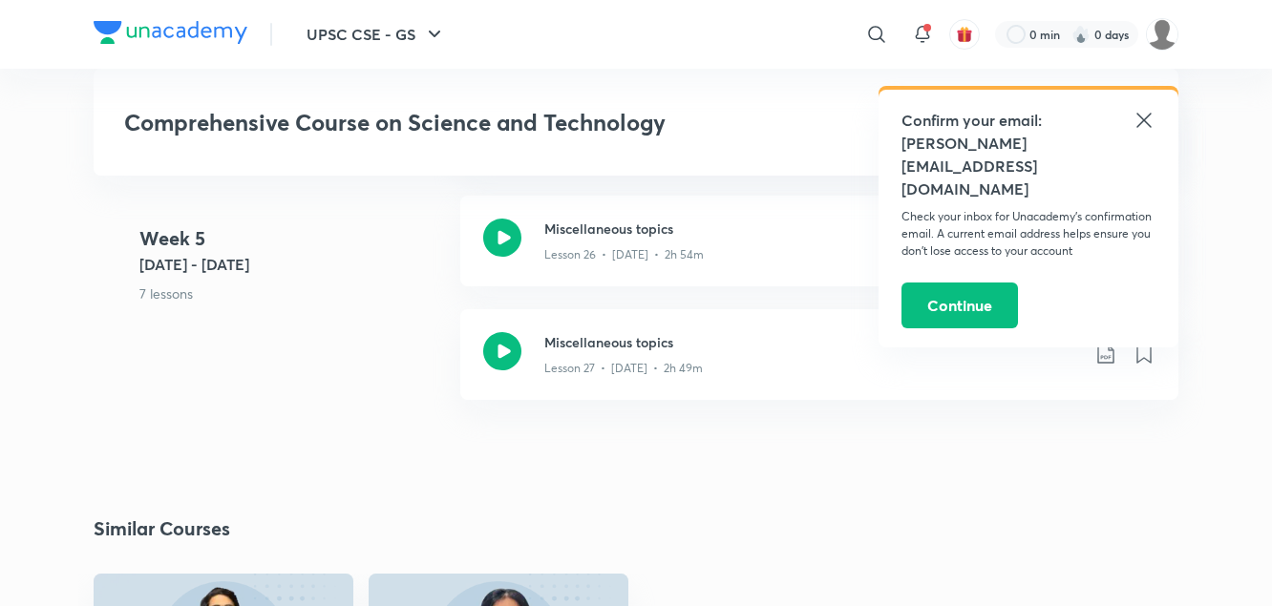
scroll to position [4033, 0]
click at [1151, 111] on icon at bounding box center [1143, 120] width 23 height 23
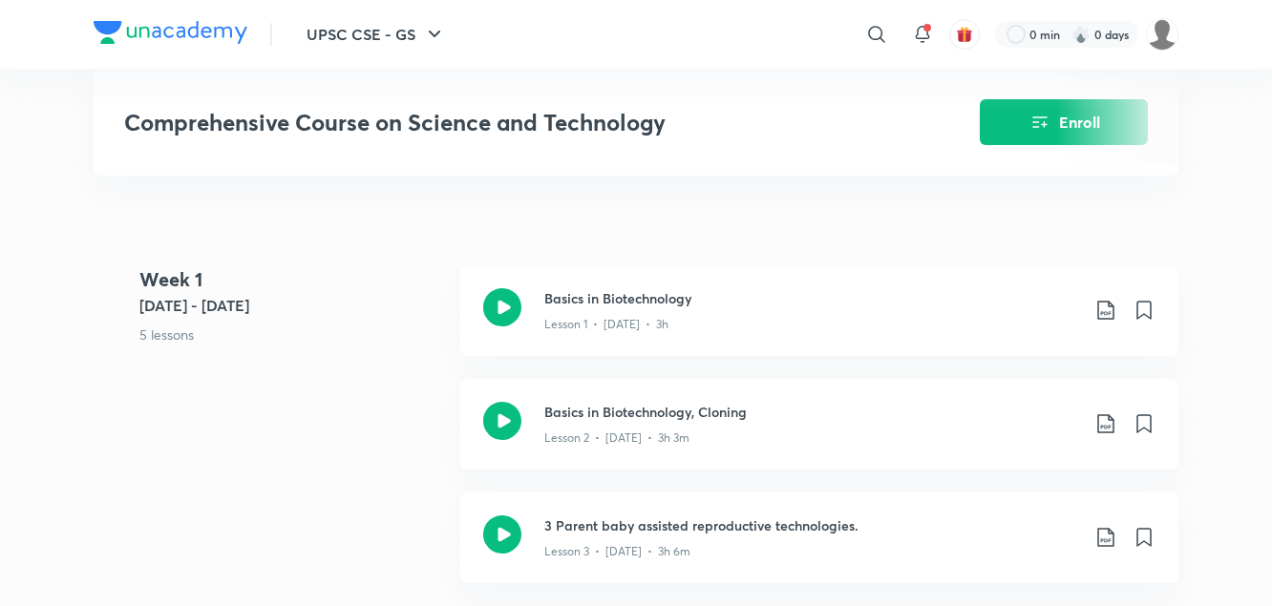
scroll to position [643, 0]
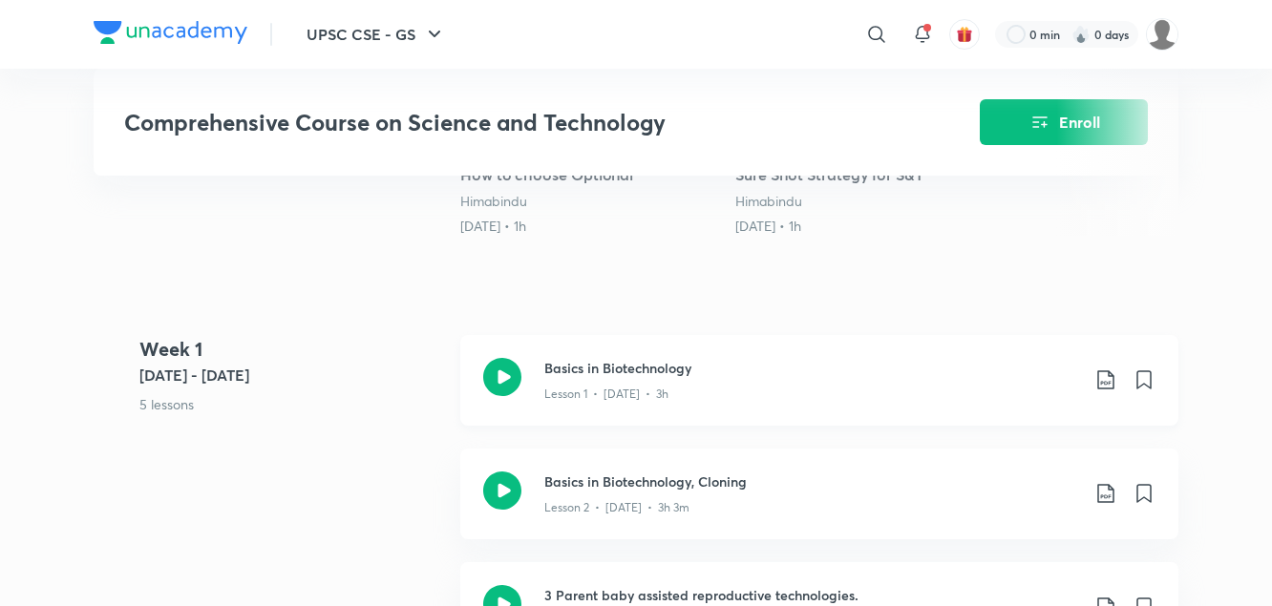
click at [666, 379] on div "Lesson 1 • Jan 8 • 3h" at bounding box center [811, 390] width 535 height 25
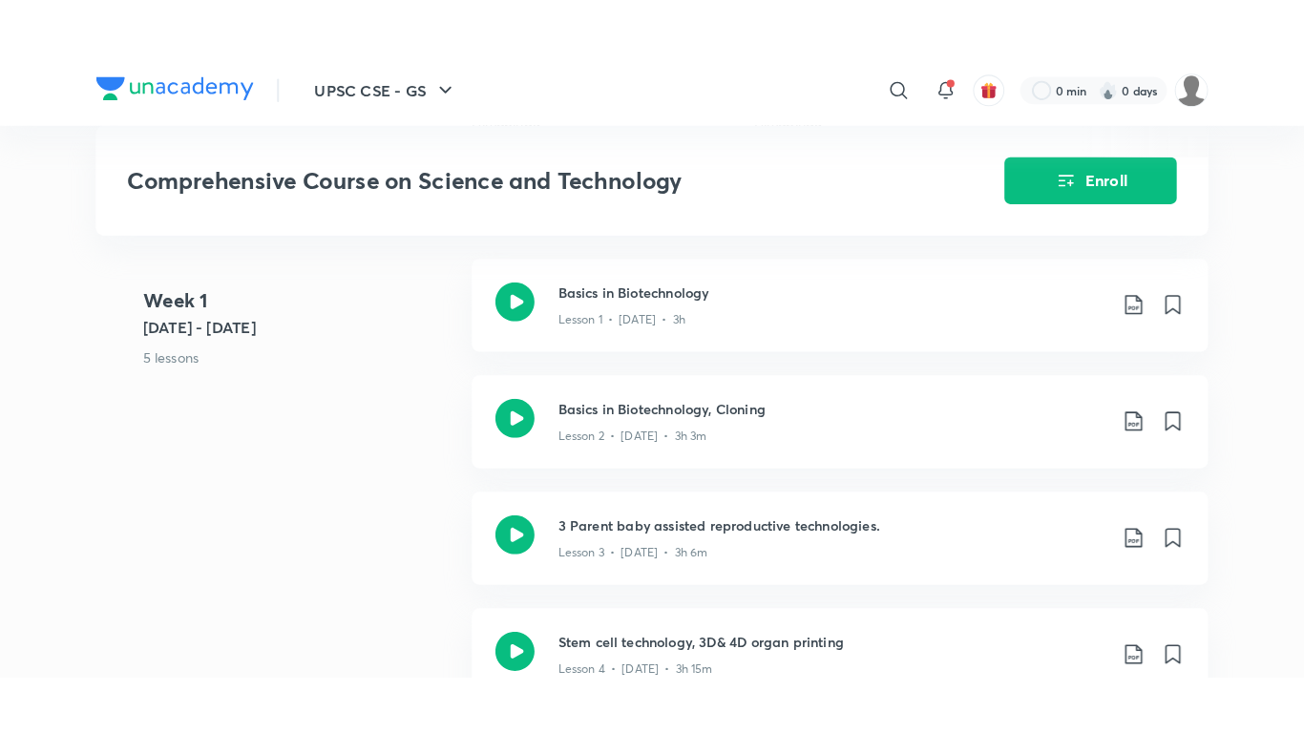
scroll to position [785, 0]
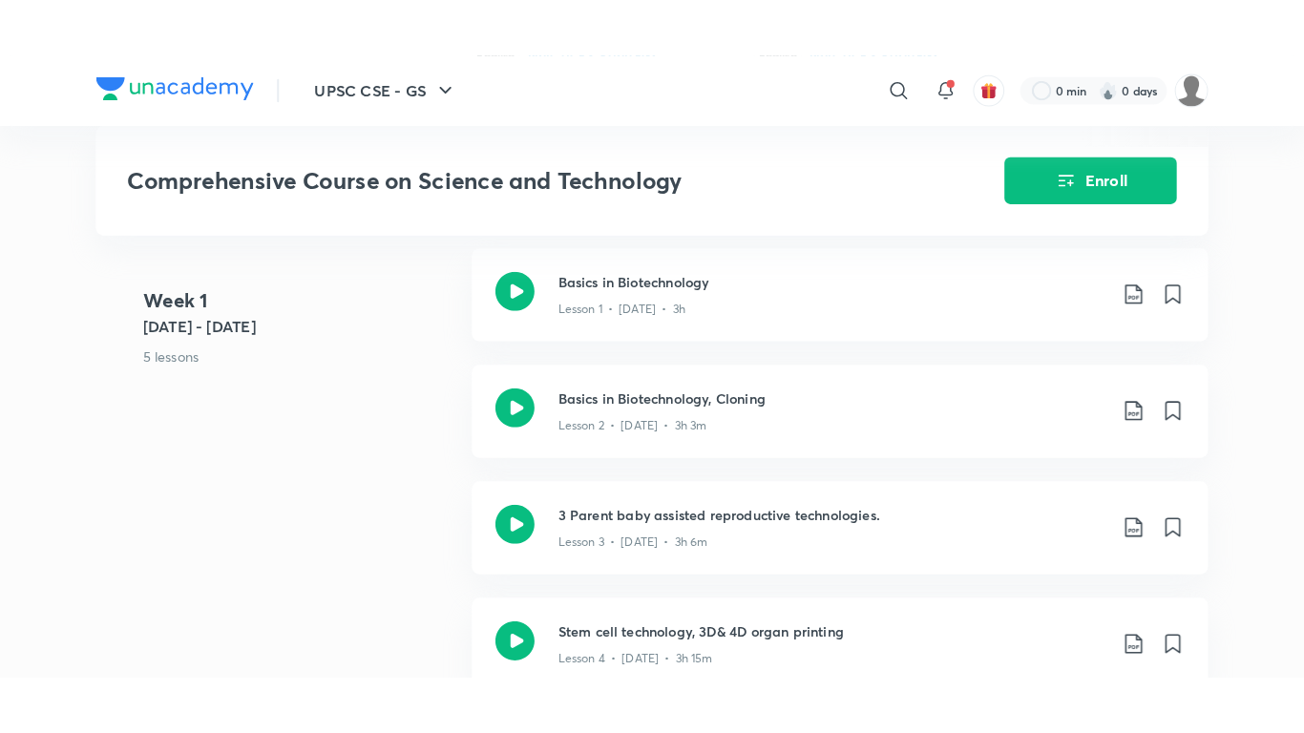
scroll to position [791, 0]
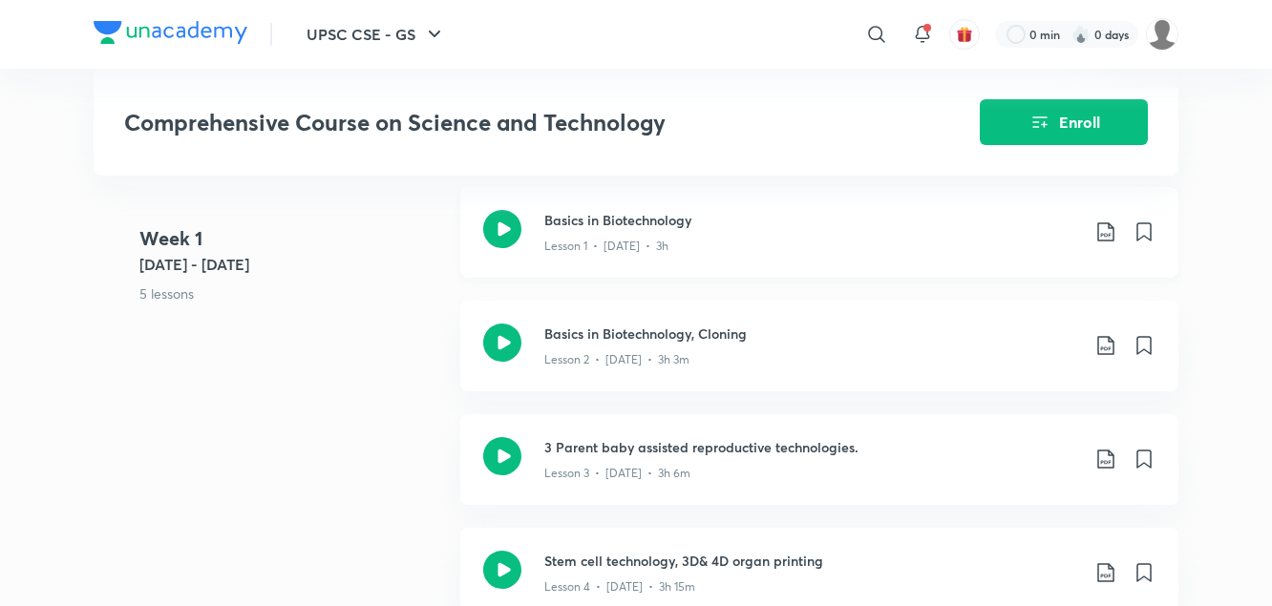
click at [484, 227] on icon at bounding box center [502, 229] width 38 height 38
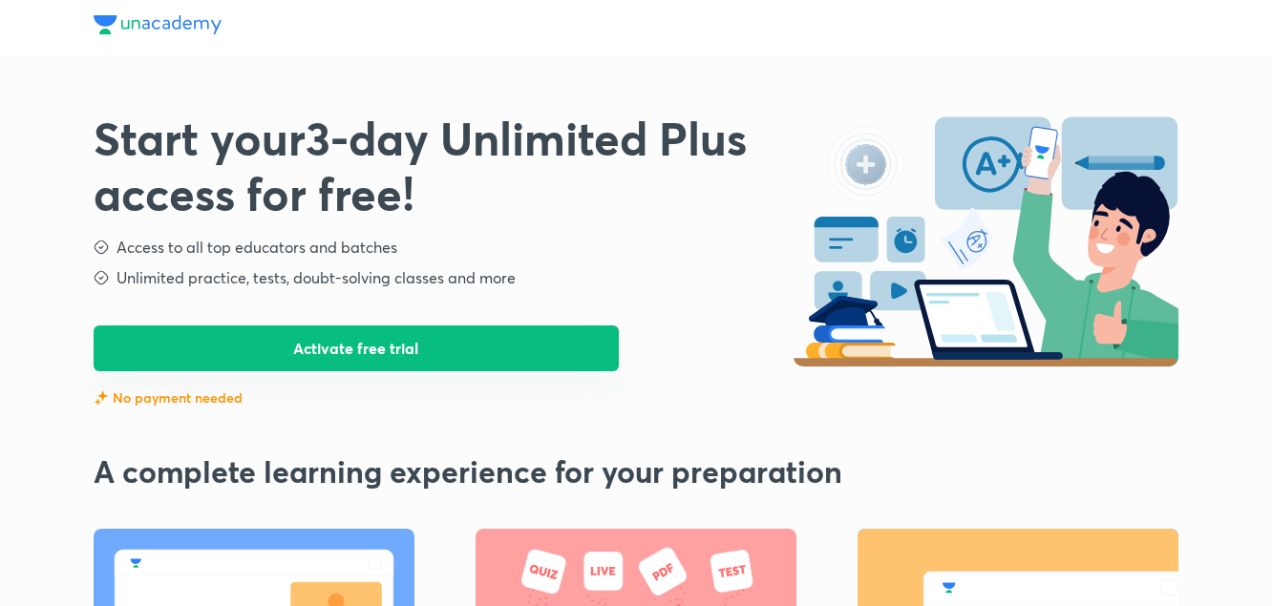
click at [397, 350] on button "Activate free trial" at bounding box center [356, 349] width 525 height 46
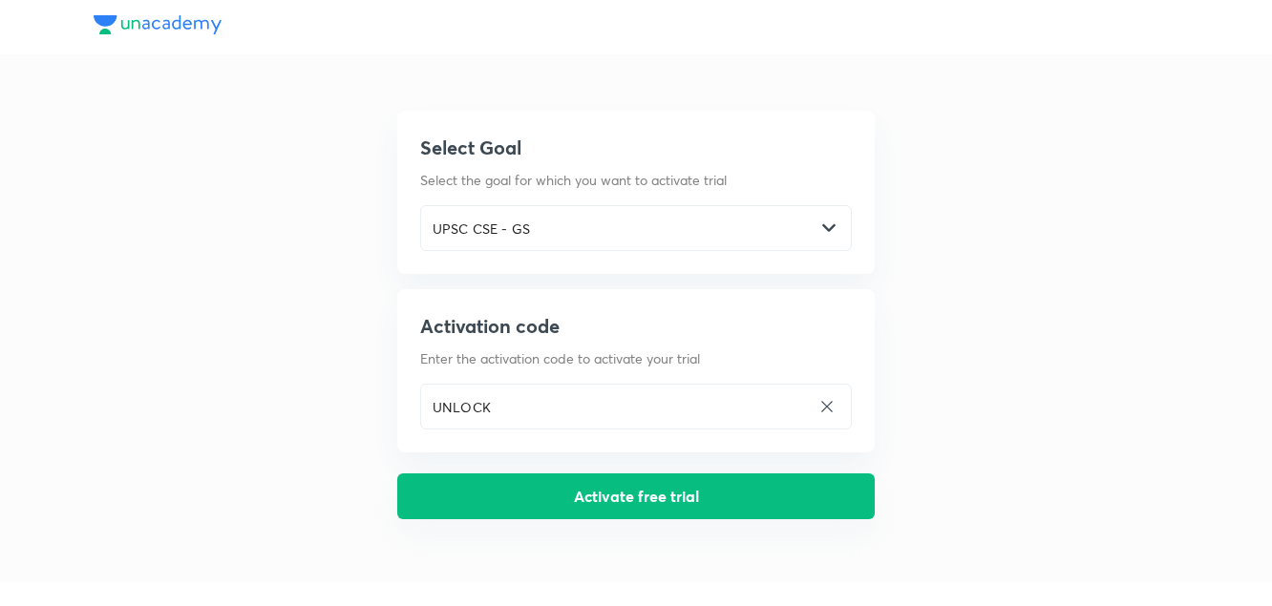
click at [628, 499] on button "Activate free trial" at bounding box center [635, 497] width 477 height 46
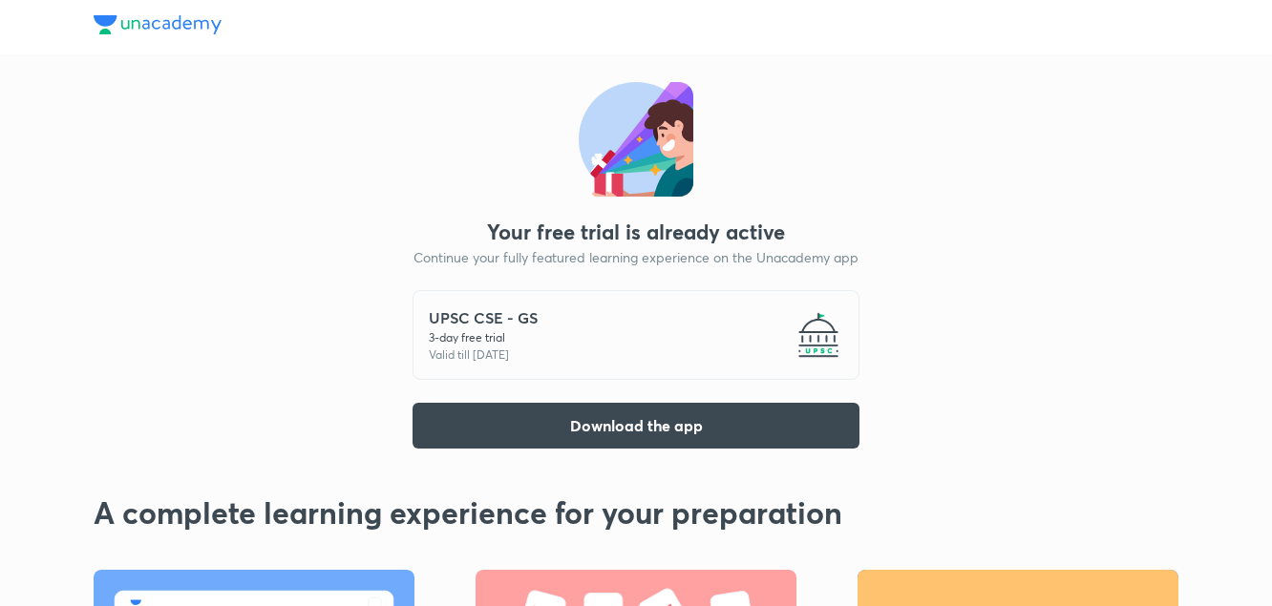
click at [585, 335] on div "UPSC CSE - GS 3 -day free trial Valid till [DATE]" at bounding box center [635, 335] width 447 height 90
click at [559, 361] on div "UPSC CSE - GS 3 -day free trial Valid till [DATE]" at bounding box center [635, 335] width 447 height 90
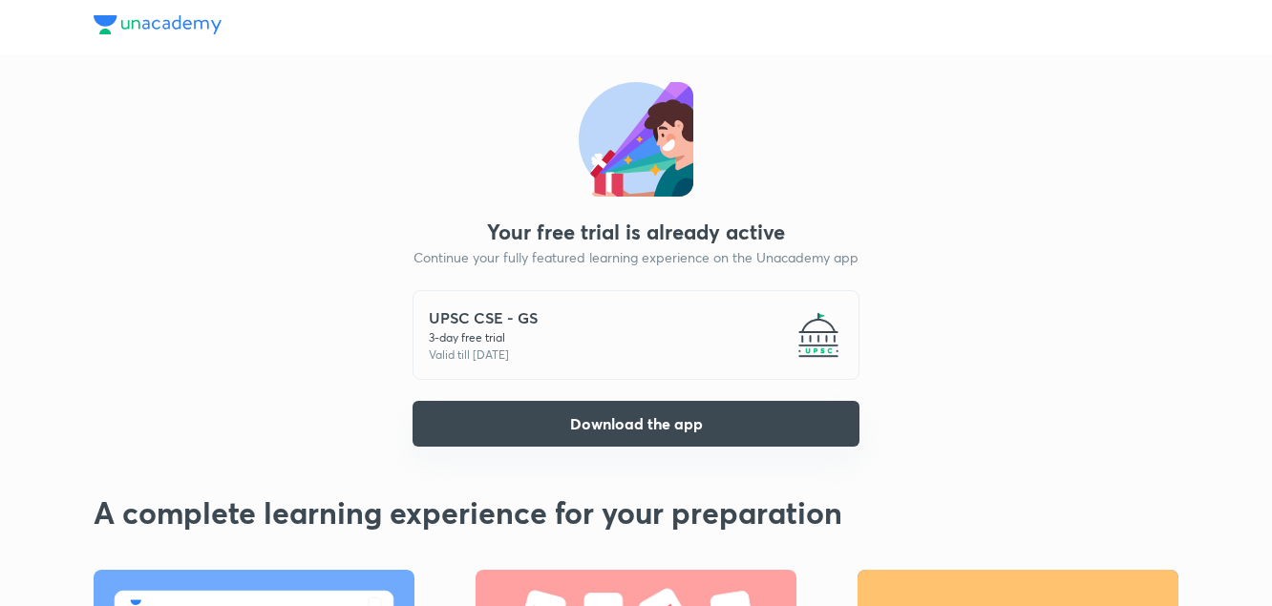
click at [587, 429] on button "Download the app" at bounding box center [635, 424] width 447 height 46
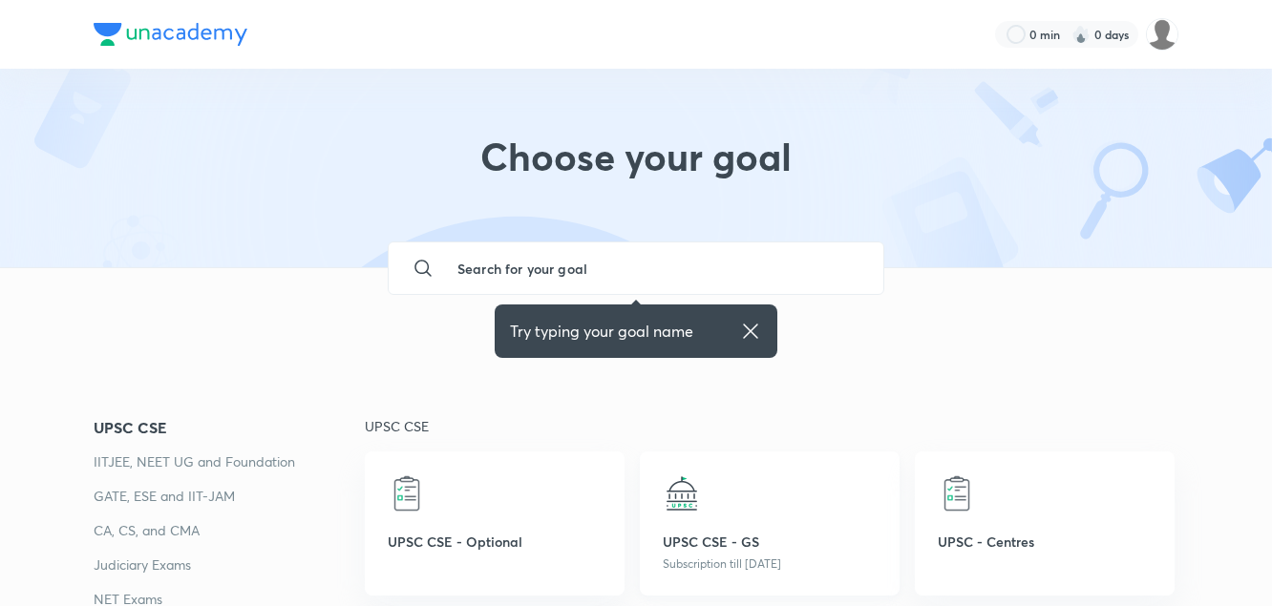
click at [702, 496] on div at bounding box center [770, 493] width 214 height 38
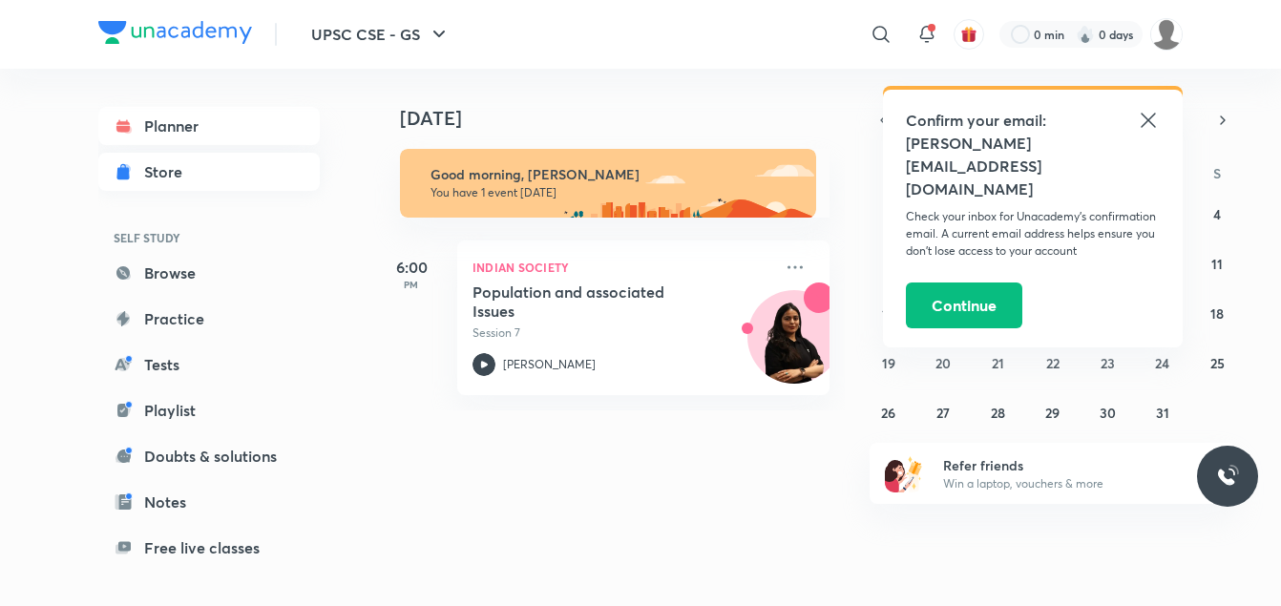
click at [178, 177] on div "Store" at bounding box center [169, 171] width 50 height 23
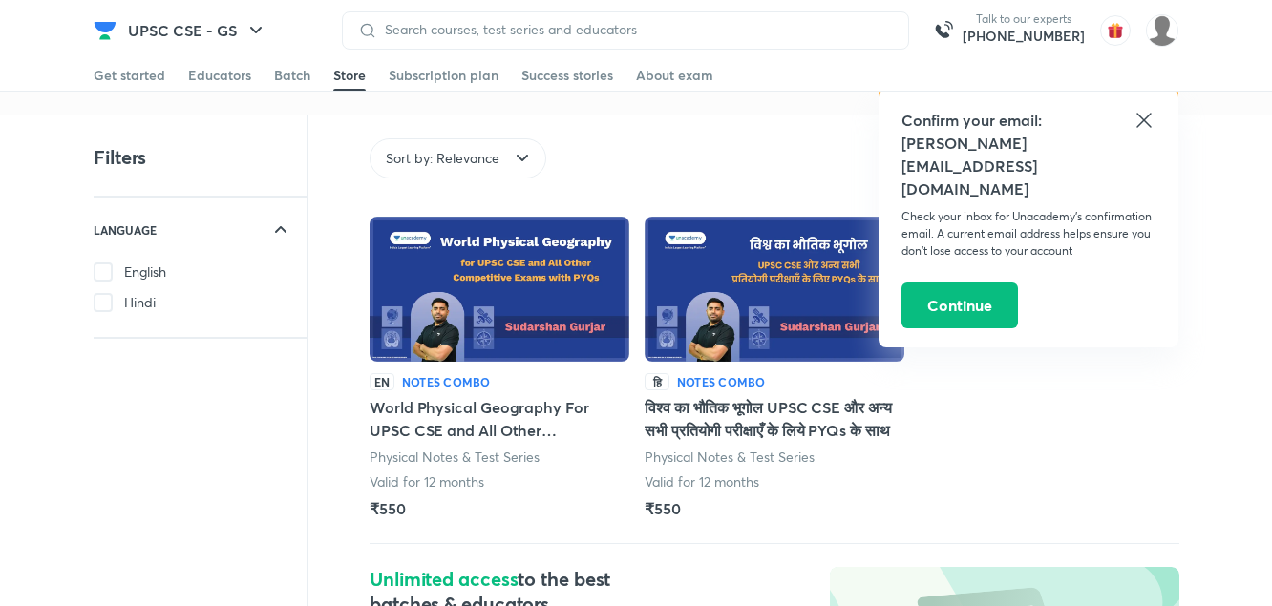
click at [1142, 129] on icon at bounding box center [1143, 120] width 23 height 23
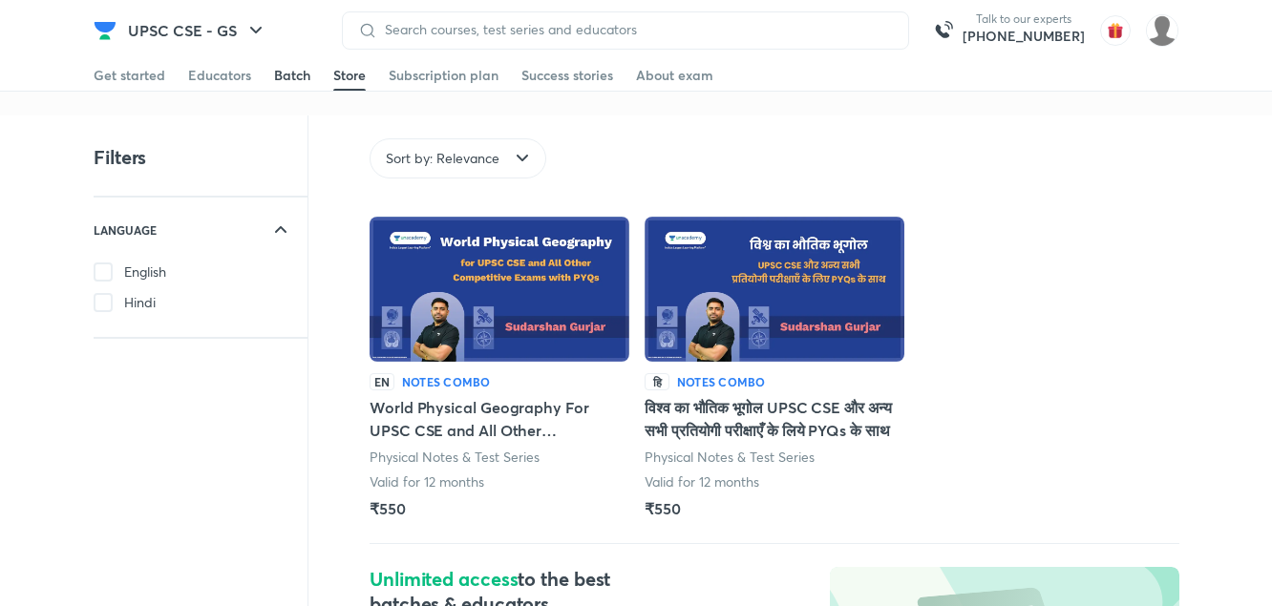
click at [282, 85] on link "Batch" at bounding box center [292, 75] width 36 height 31
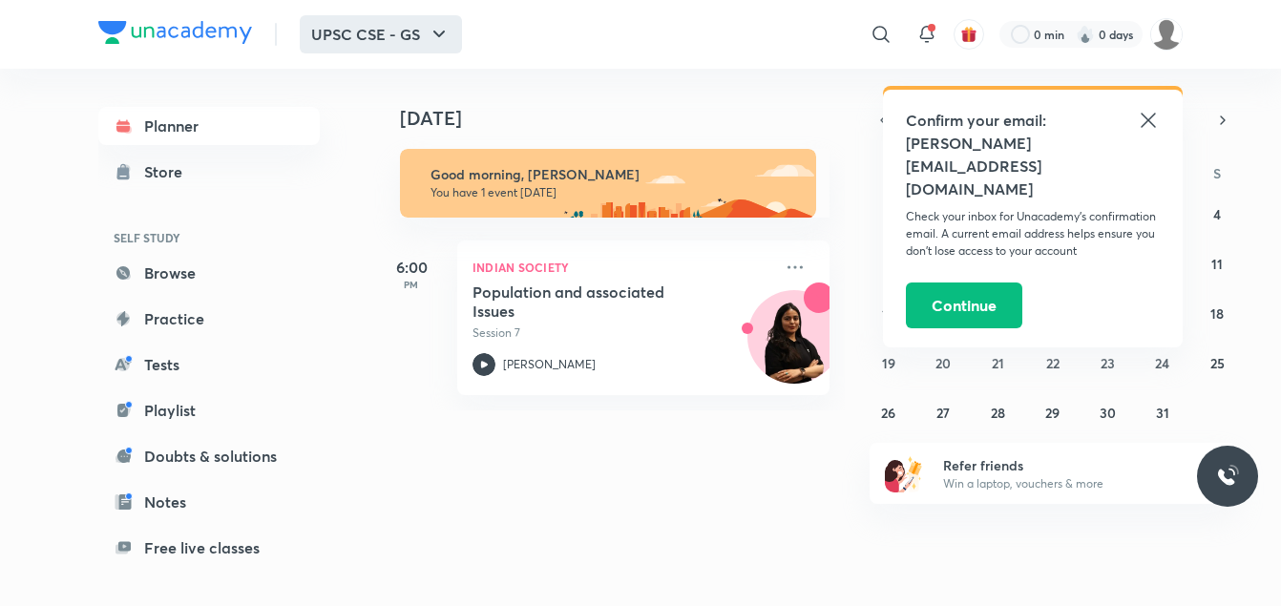
click at [437, 36] on icon "button" at bounding box center [439, 34] width 23 height 23
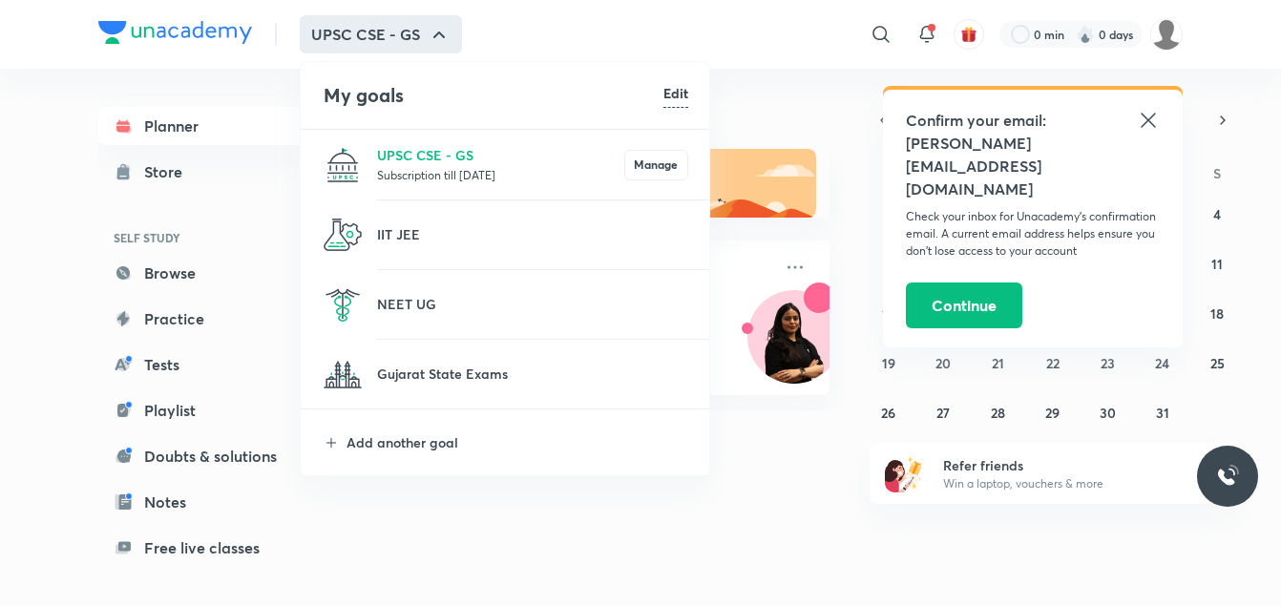
click at [441, 179] on p "Subscription till 5 Oct 2025" at bounding box center [500, 174] width 247 height 19
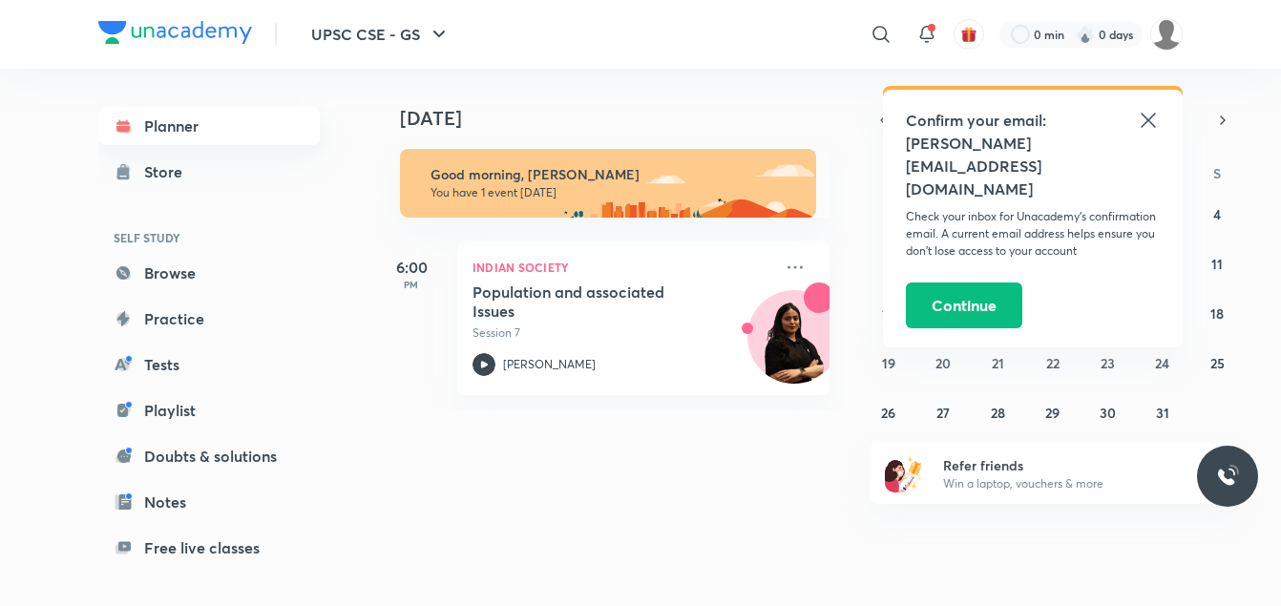
click at [219, 130] on link "Planner" at bounding box center [208, 126] width 221 height 38
click at [180, 179] on div "Store" at bounding box center [169, 171] width 50 height 23
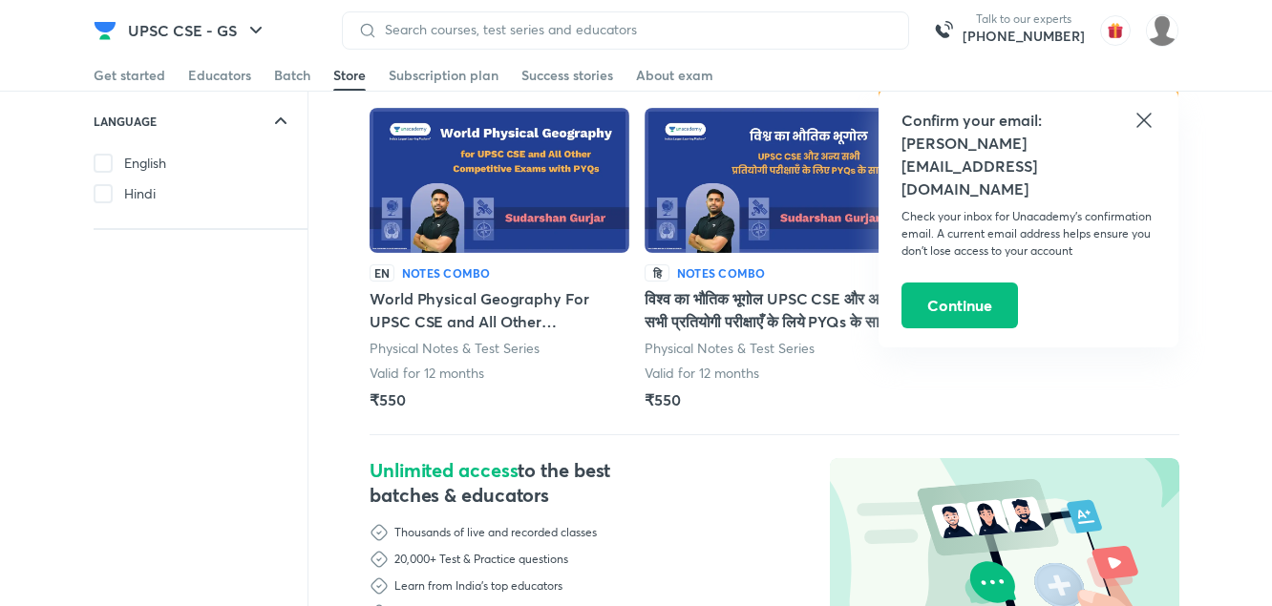
scroll to position [72, 0]
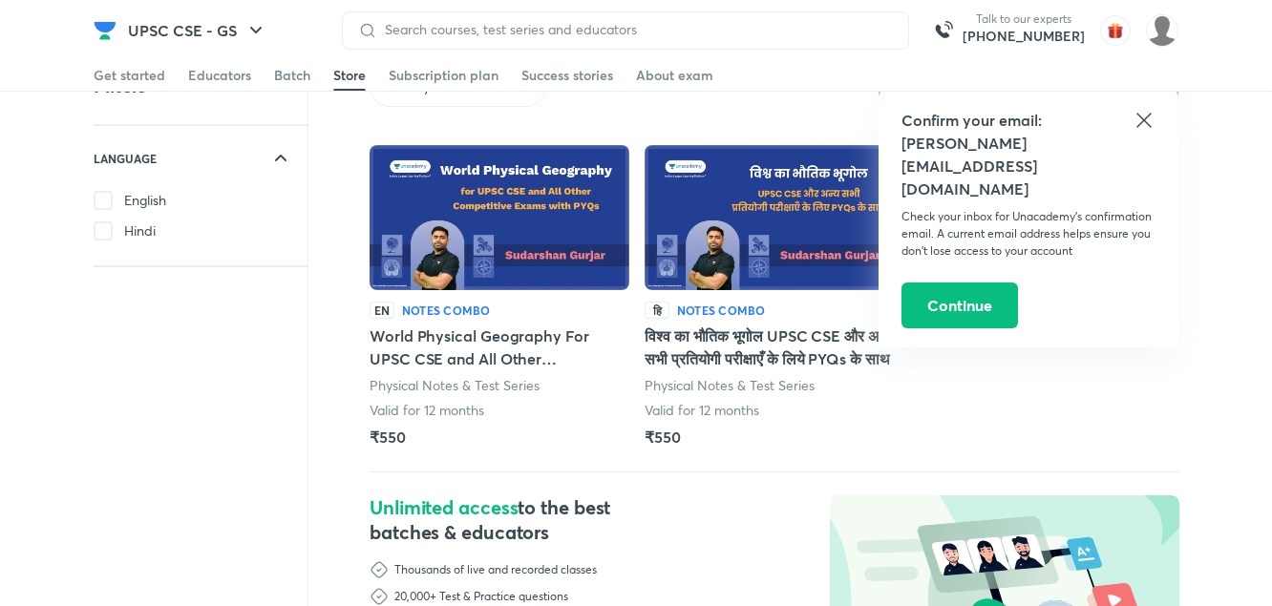
click at [161, 206] on span "English" at bounding box center [145, 200] width 42 height 19
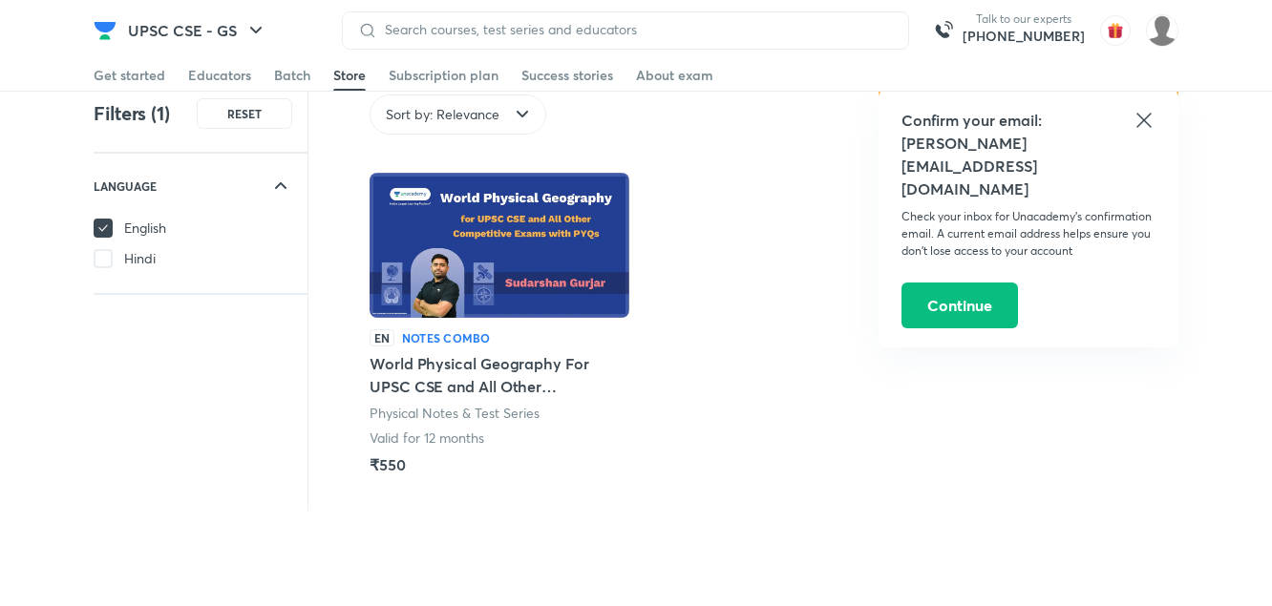
scroll to position [44, 0]
click at [1151, 122] on icon at bounding box center [1143, 120] width 23 height 23
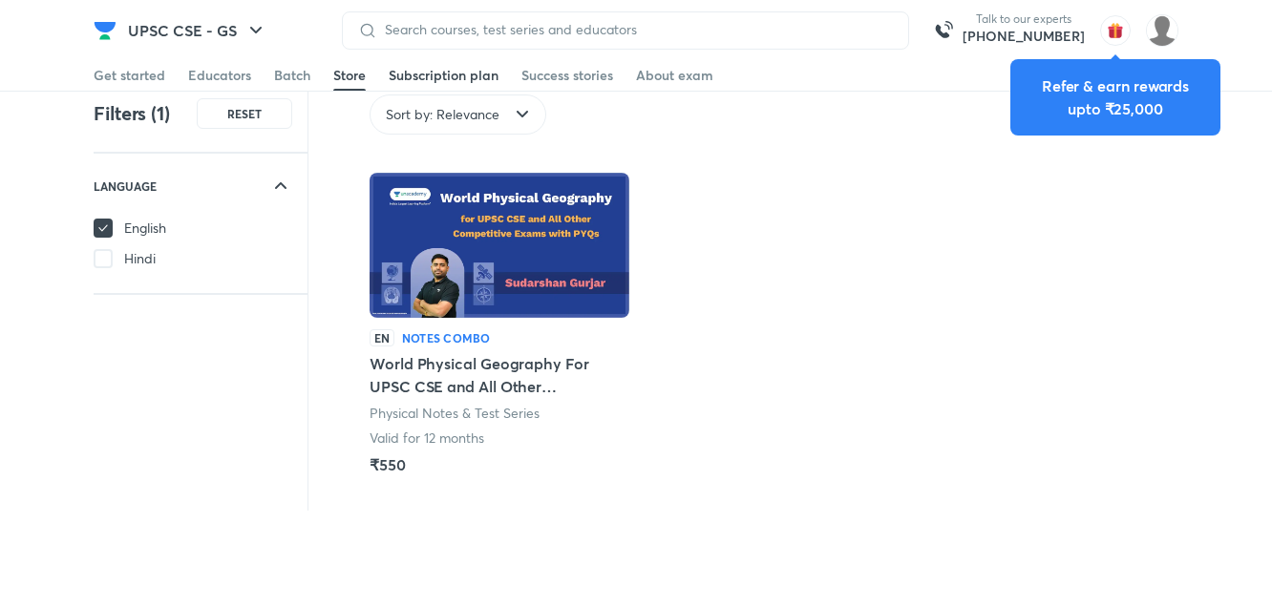
click at [472, 83] on div "Subscription plan" at bounding box center [444, 75] width 110 height 19
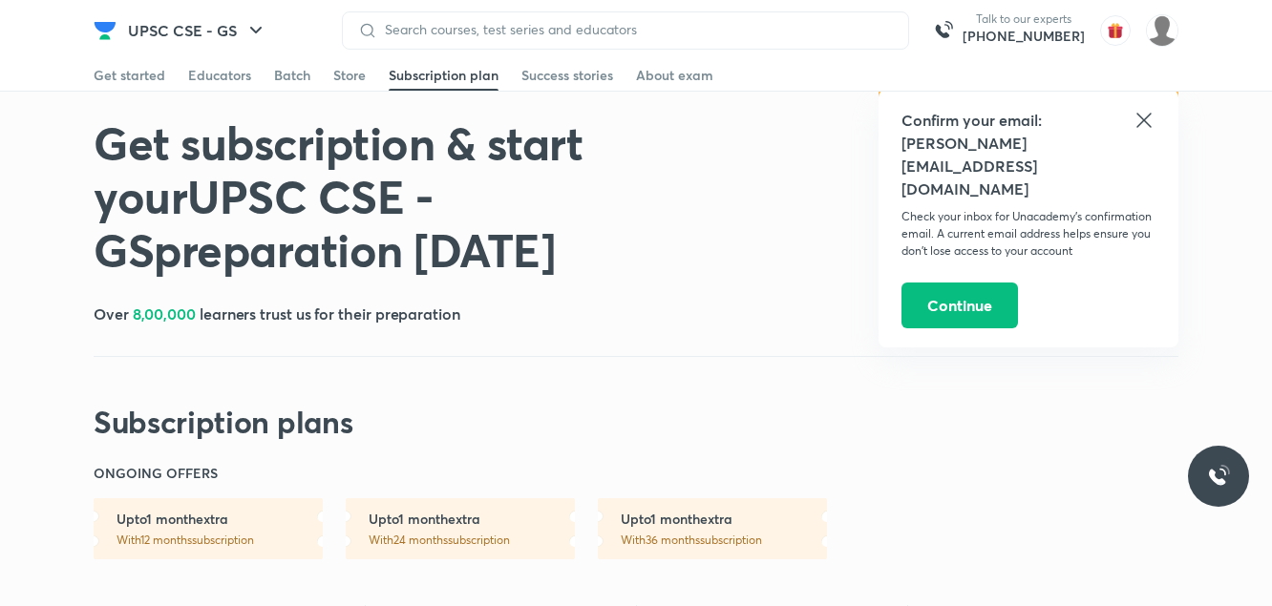
click at [1149, 120] on icon at bounding box center [1143, 120] width 23 height 23
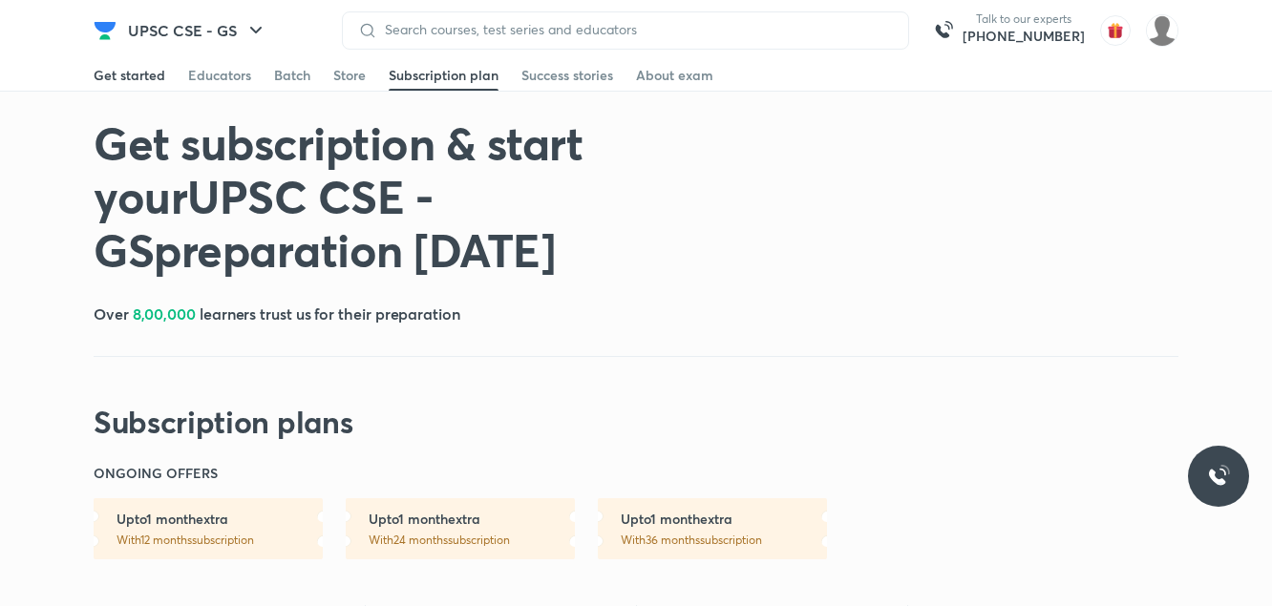
click at [151, 74] on div "Get started" at bounding box center [130, 75] width 72 height 19
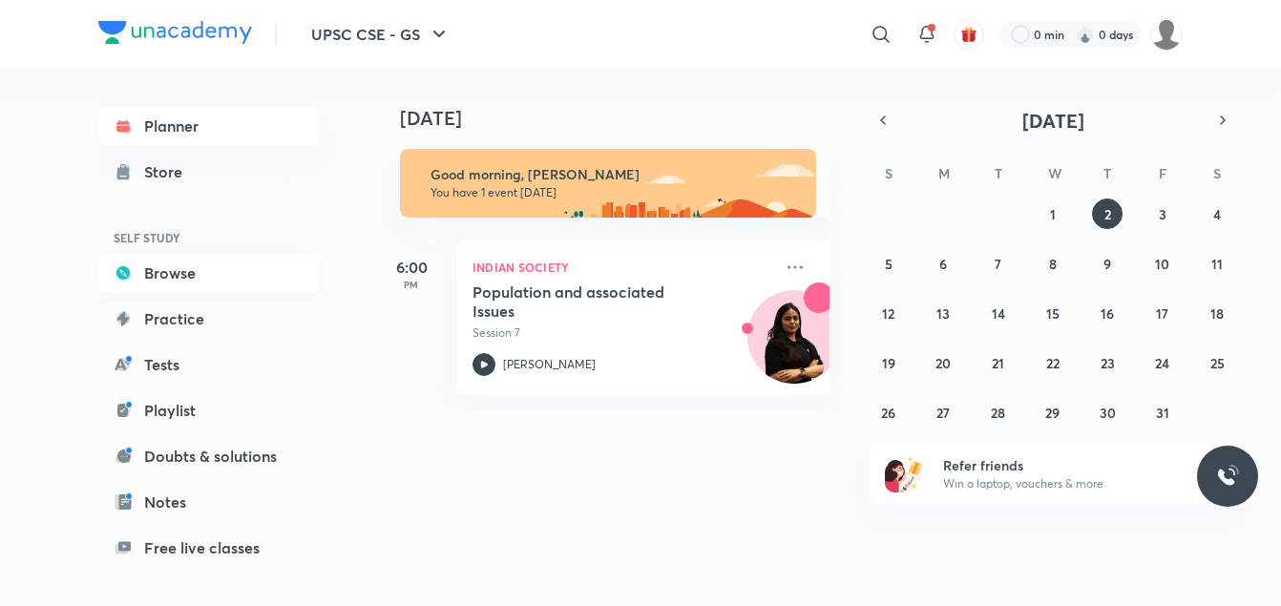
click at [172, 283] on link "Browse" at bounding box center [208, 273] width 221 height 38
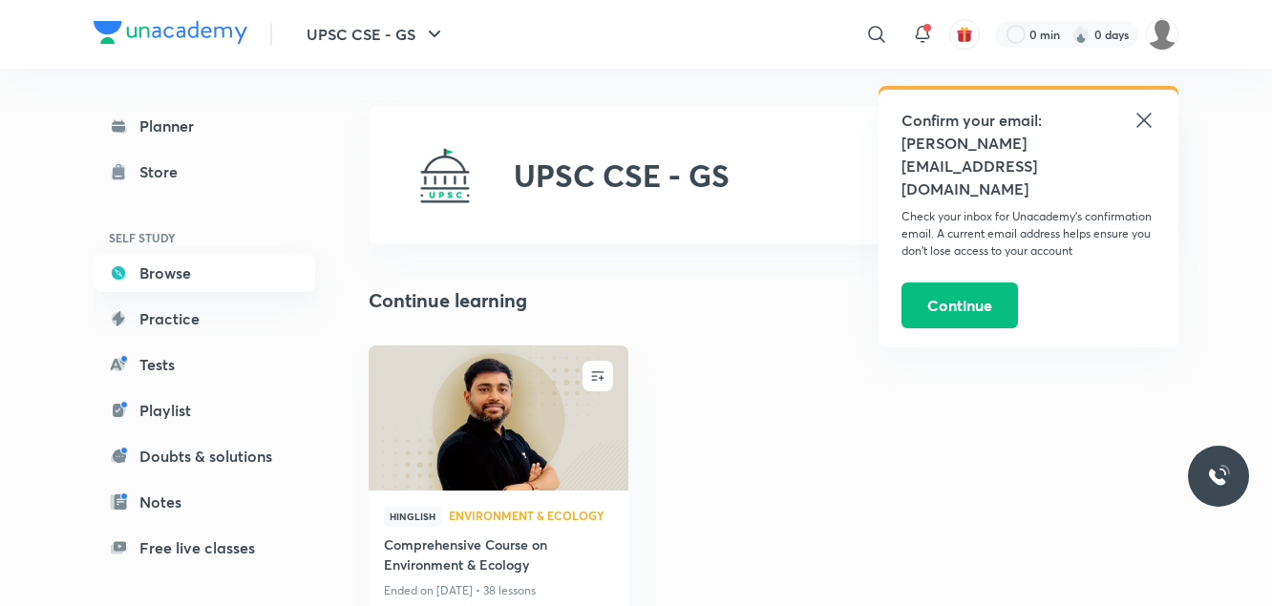
click at [165, 279] on link "Browse" at bounding box center [204, 273] width 221 height 38
click at [157, 268] on link "Browse" at bounding box center [204, 273] width 221 height 38
click at [177, 275] on link "Browse" at bounding box center [204, 273] width 221 height 38
click at [1136, 113] on icon at bounding box center [1143, 120] width 23 height 23
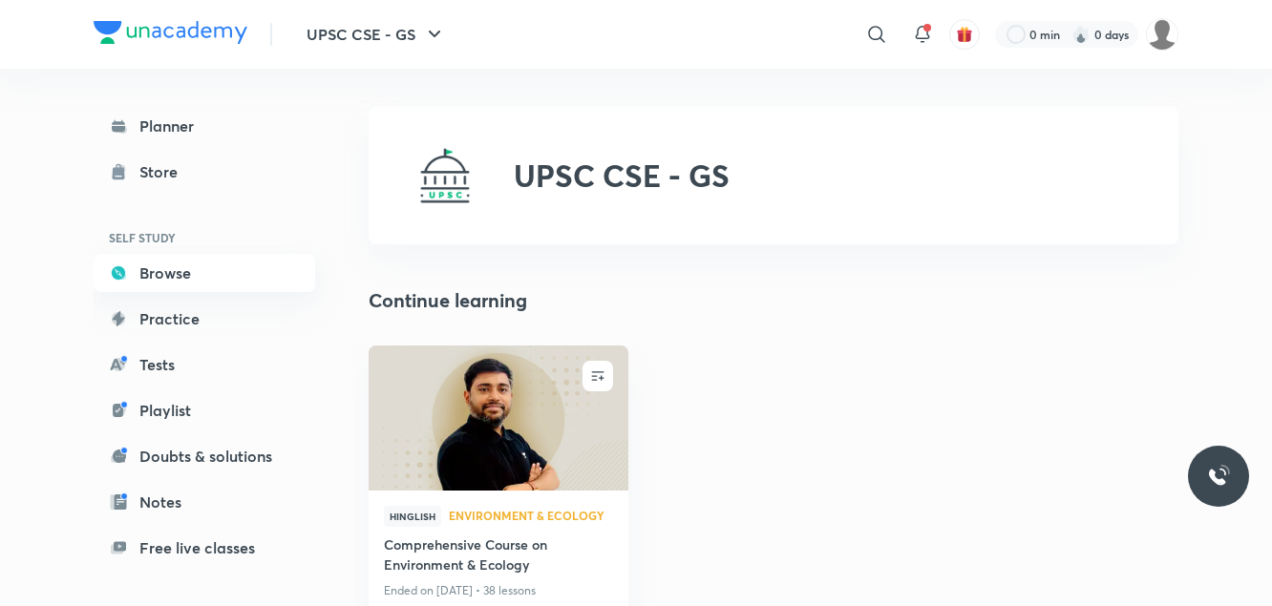
click at [186, 271] on link "Browse" at bounding box center [204, 273] width 221 height 38
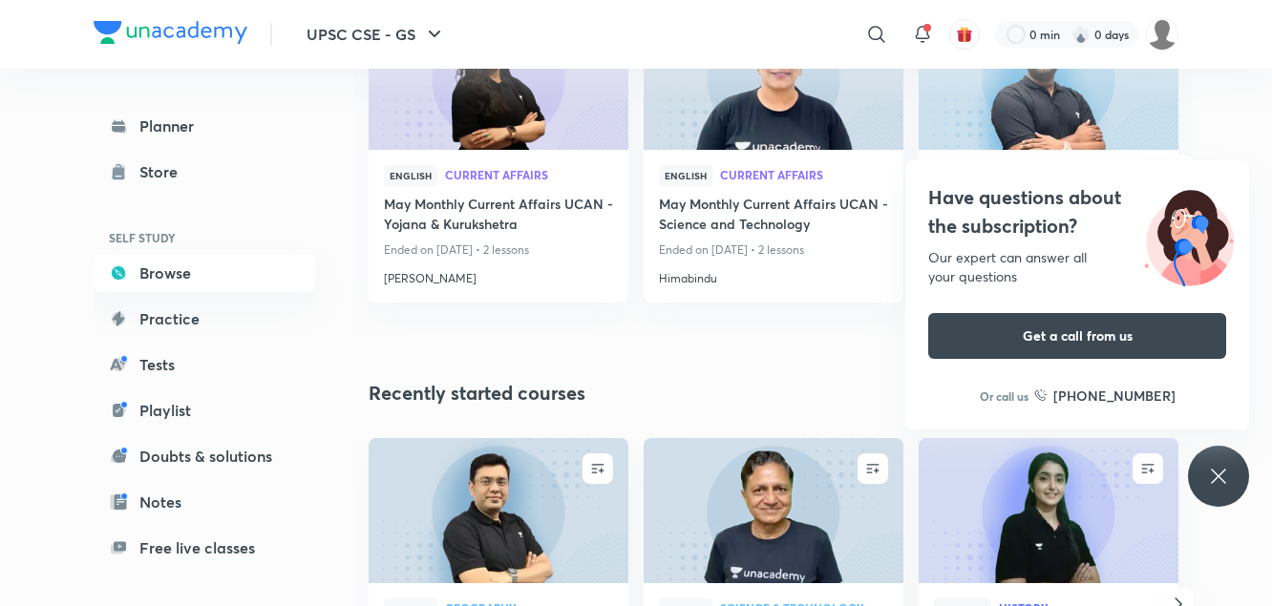
scroll to position [2096, 0]
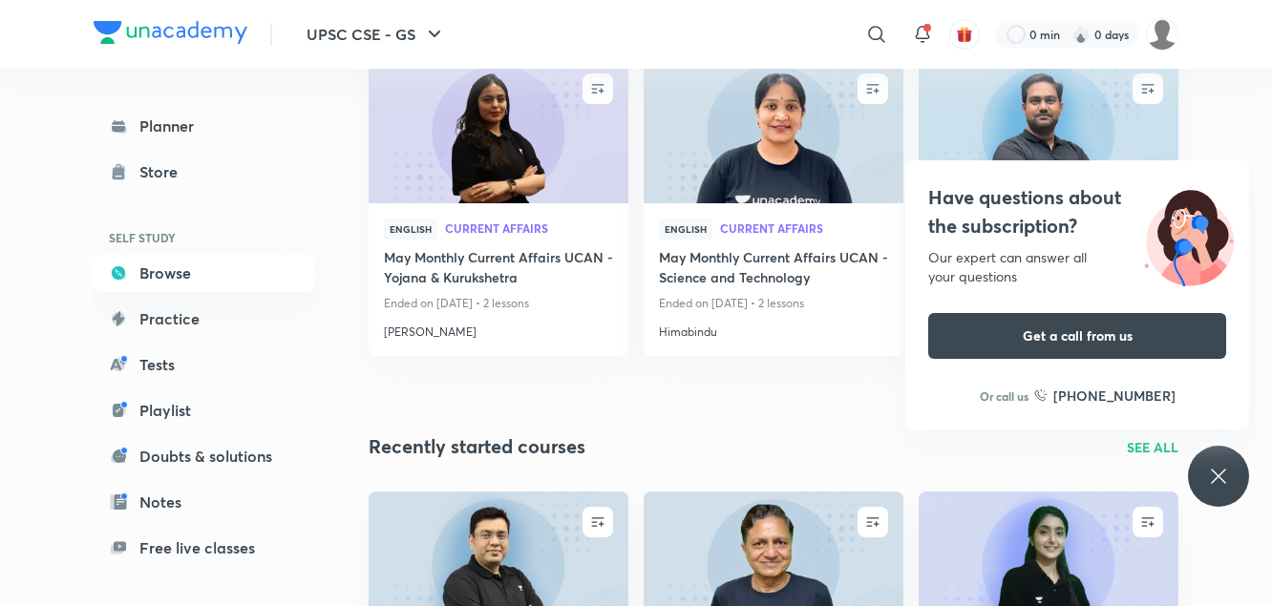
click at [1161, 442] on p "SEE ALL" at bounding box center [1153, 447] width 52 height 20
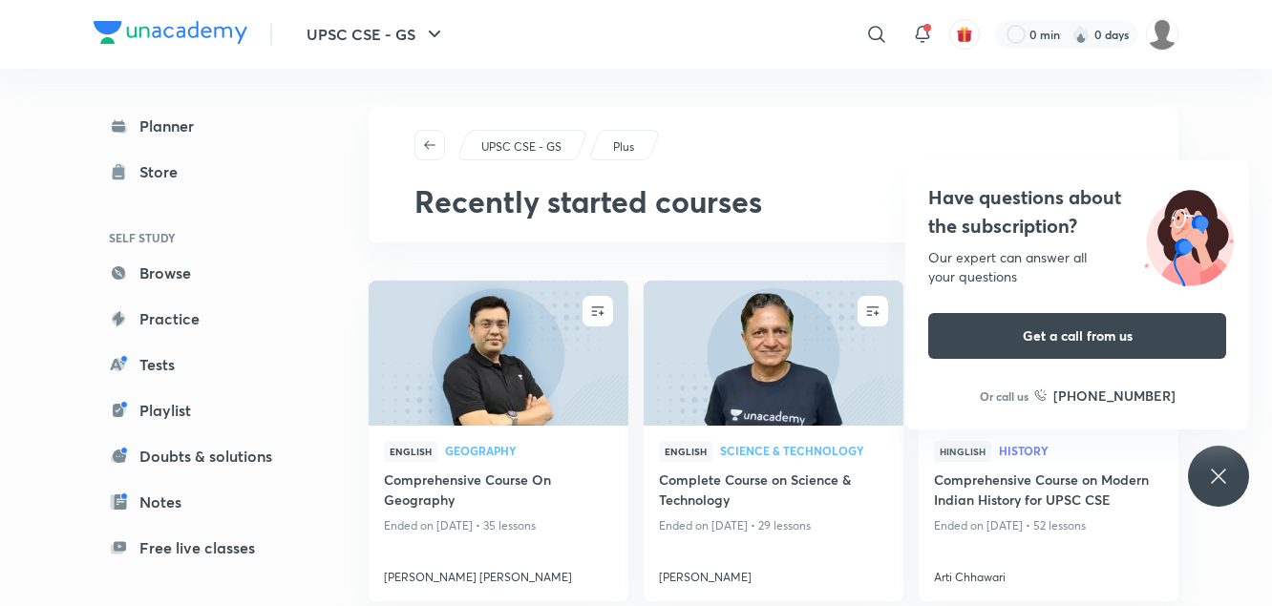
click at [860, 383] on img at bounding box center [773, 354] width 264 height 148
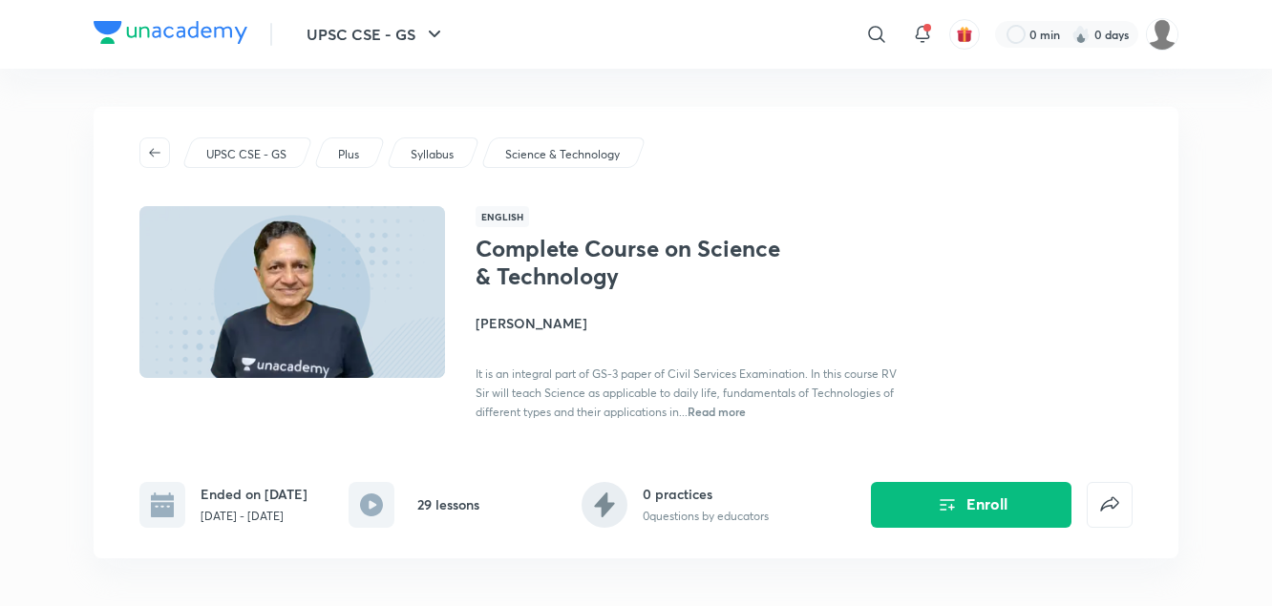
click at [348, 163] on div "Plus" at bounding box center [349, 152] width 73 height 31
click at [553, 161] on p "Science & Technology" at bounding box center [562, 154] width 115 height 17
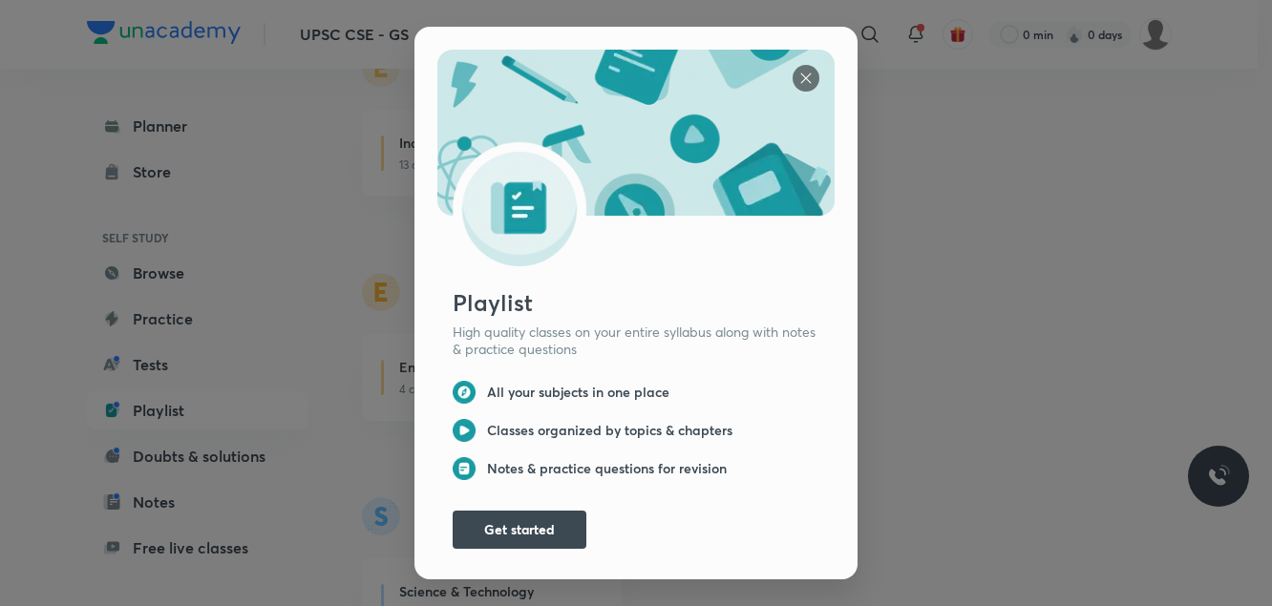
scroll to position [2144, 0]
click at [370, 227] on div "Playlist High quality classes on your entire syllabus along with notes & practi…" at bounding box center [636, 303] width 1272 height 606
click at [798, 74] on img at bounding box center [805, 78] width 27 height 27
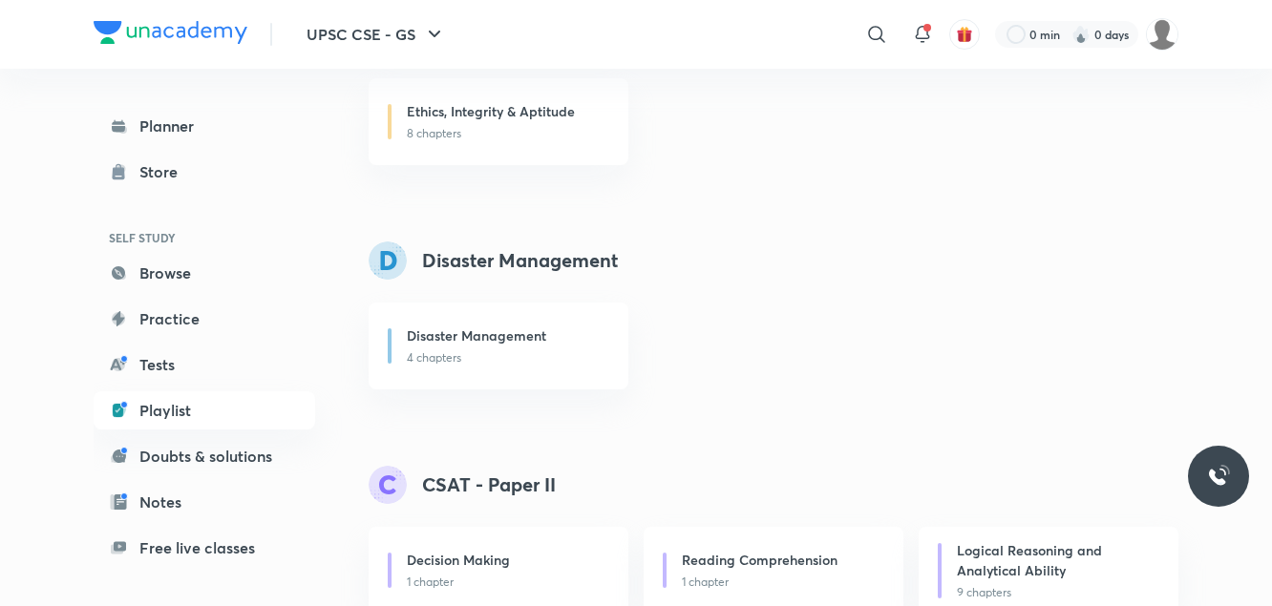
scroll to position [2870, 0]
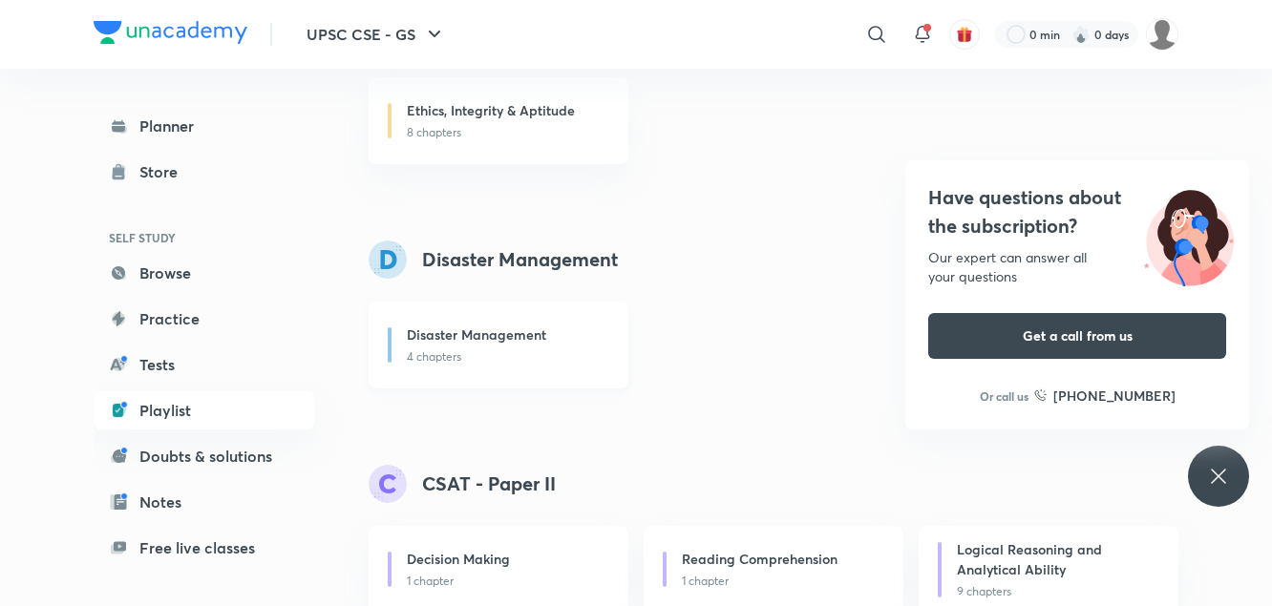
click at [453, 355] on p "4 chapters" at bounding box center [506, 356] width 199 height 17
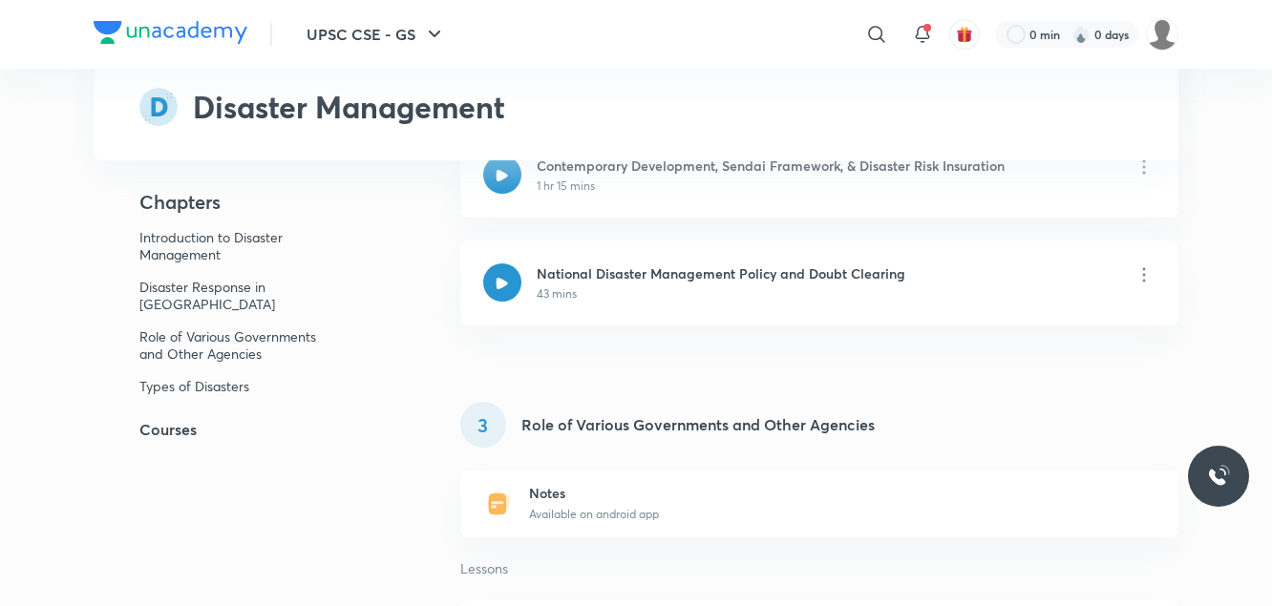
scroll to position [1542, 0]
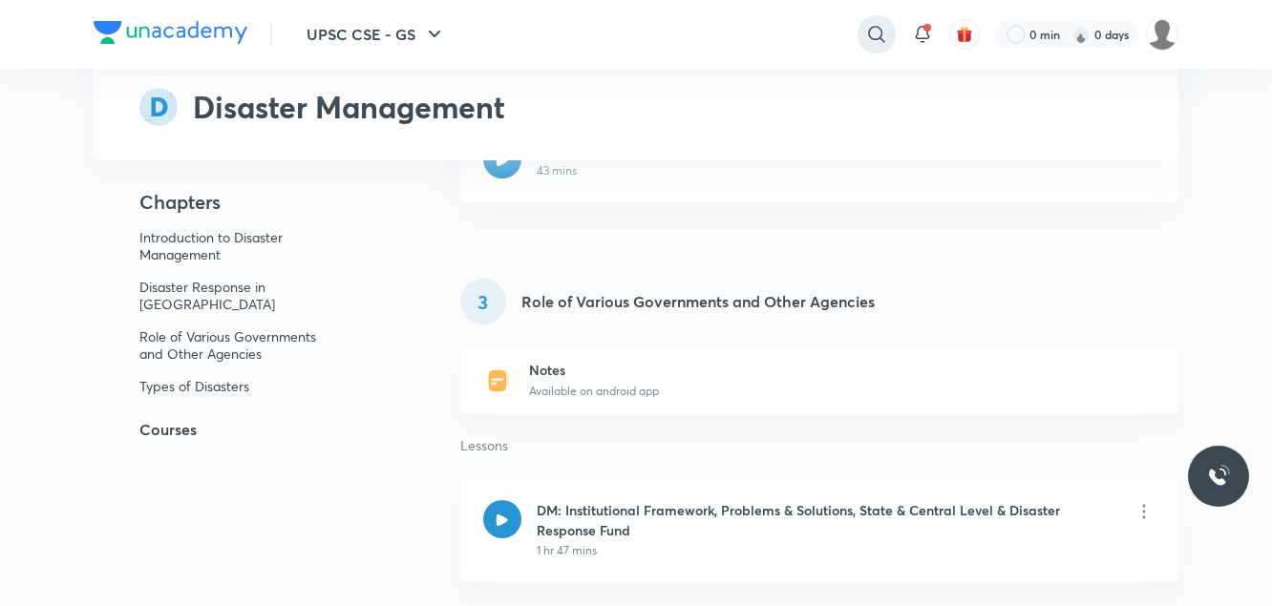
click at [871, 30] on icon at bounding box center [876, 34] width 23 height 23
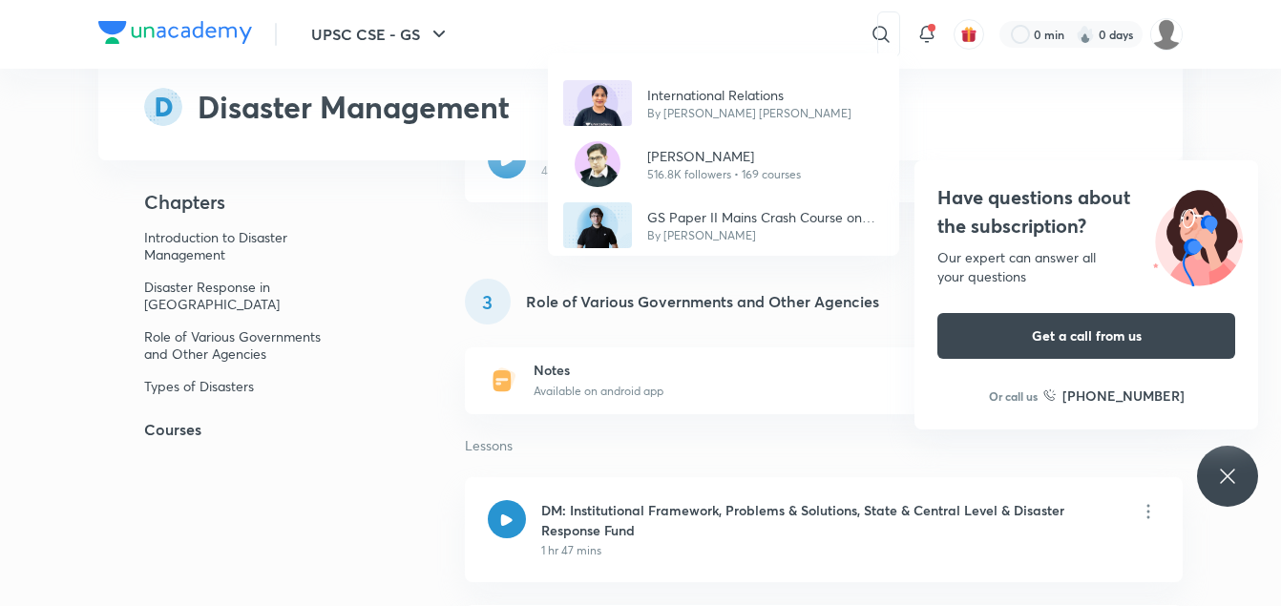
click at [748, 31] on div "International Relations By Dr Piyush Kumar Chaubey Mrunal Patel 516.8K follower…" at bounding box center [640, 303] width 1281 height 606
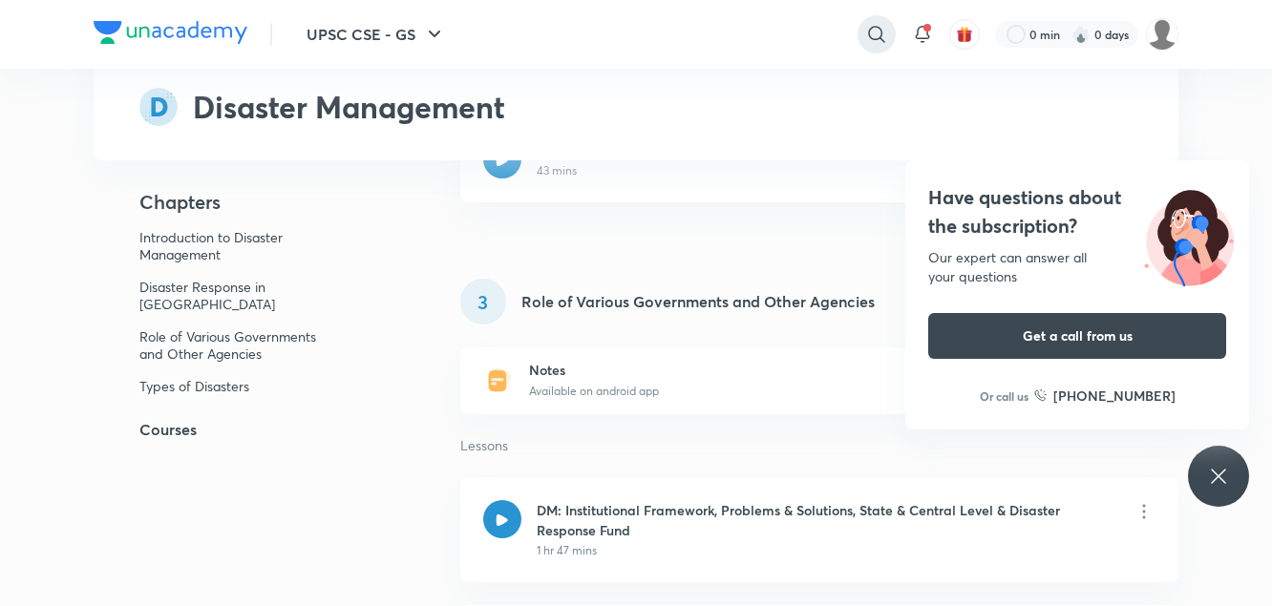
click at [873, 30] on icon at bounding box center [876, 34] width 23 height 23
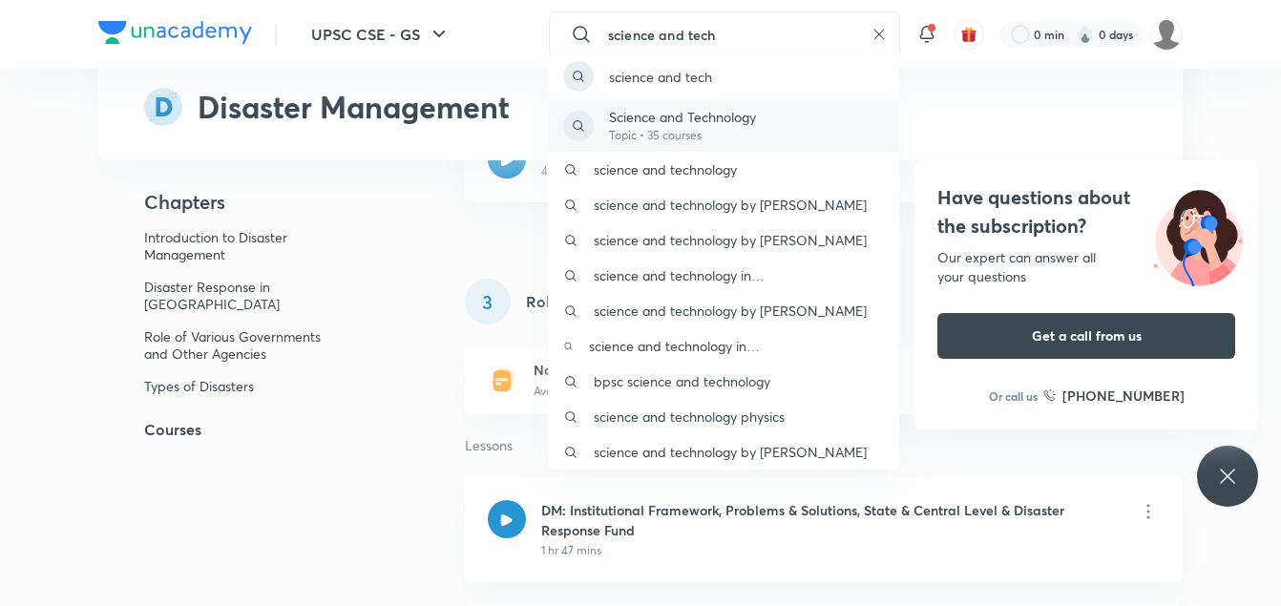
type input "science and tech"
click at [747, 120] on p "Science and Technology" at bounding box center [682, 117] width 147 height 20
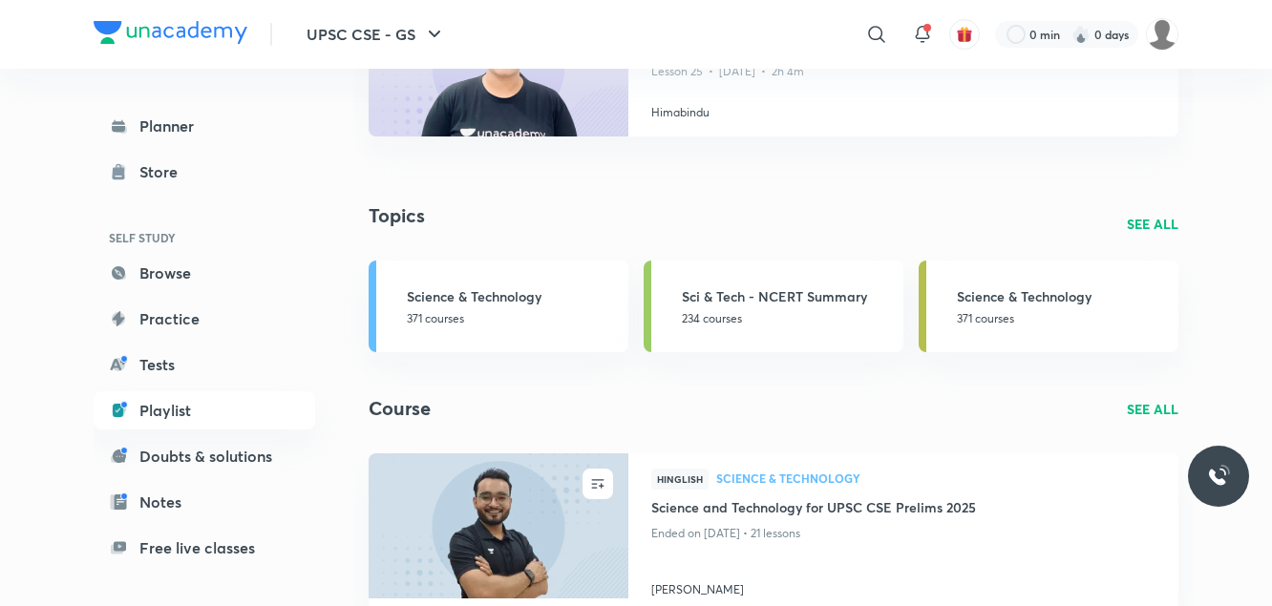
scroll to position [567, 0]
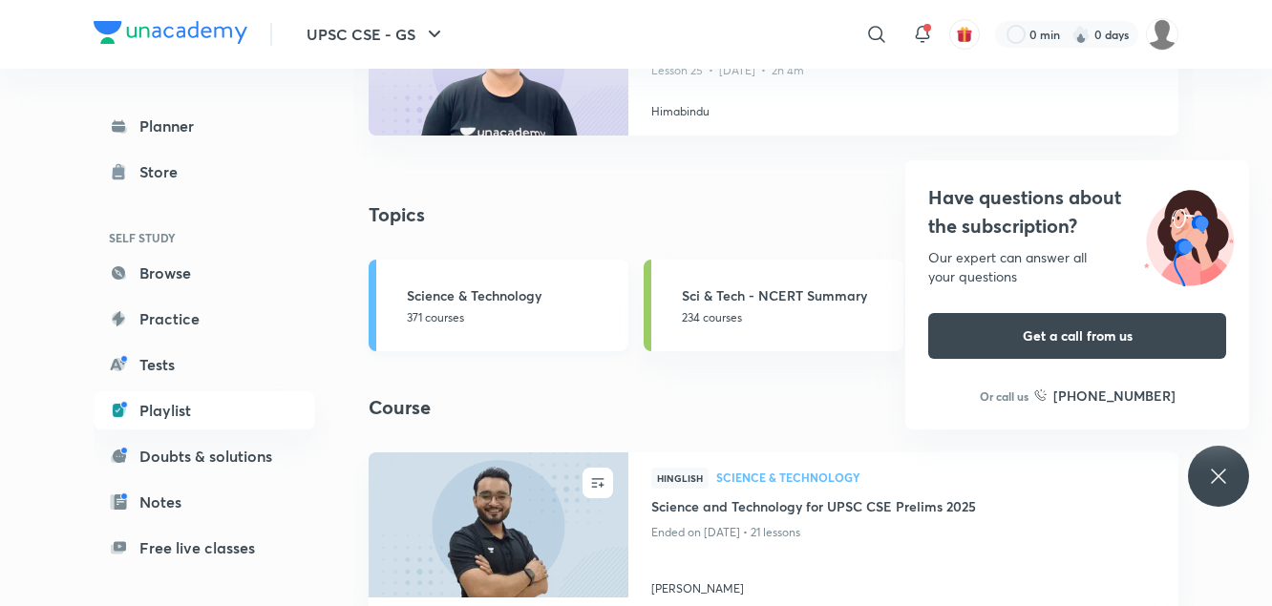
click at [416, 318] on p "371 courses" at bounding box center [512, 317] width 210 height 17
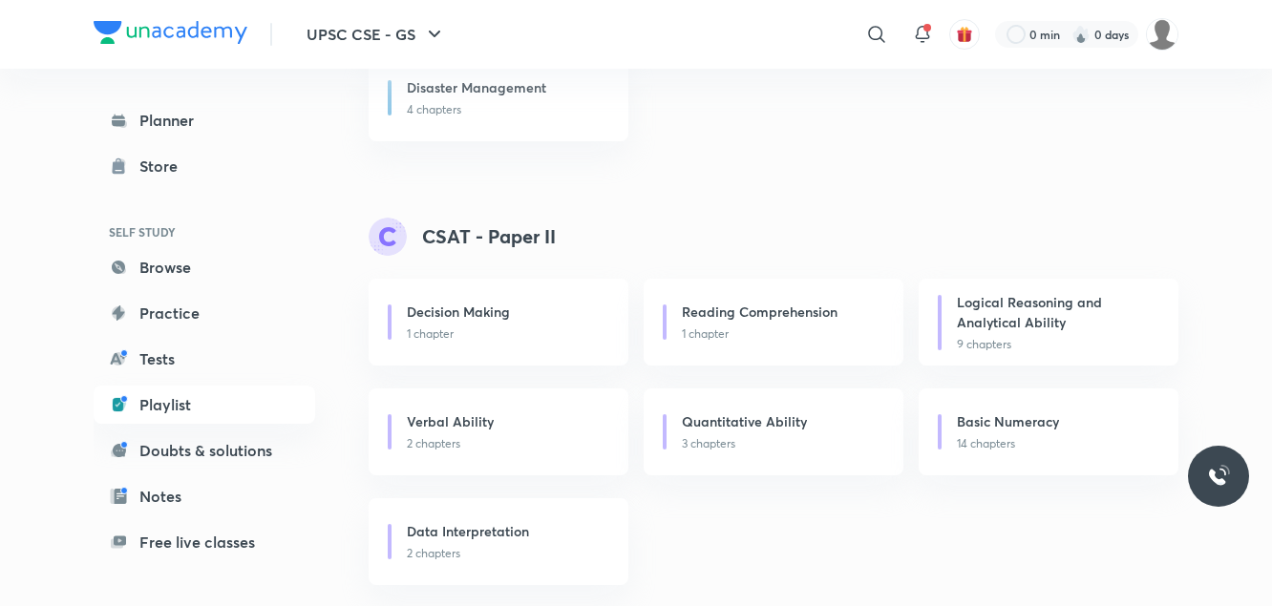
scroll to position [3130, 0]
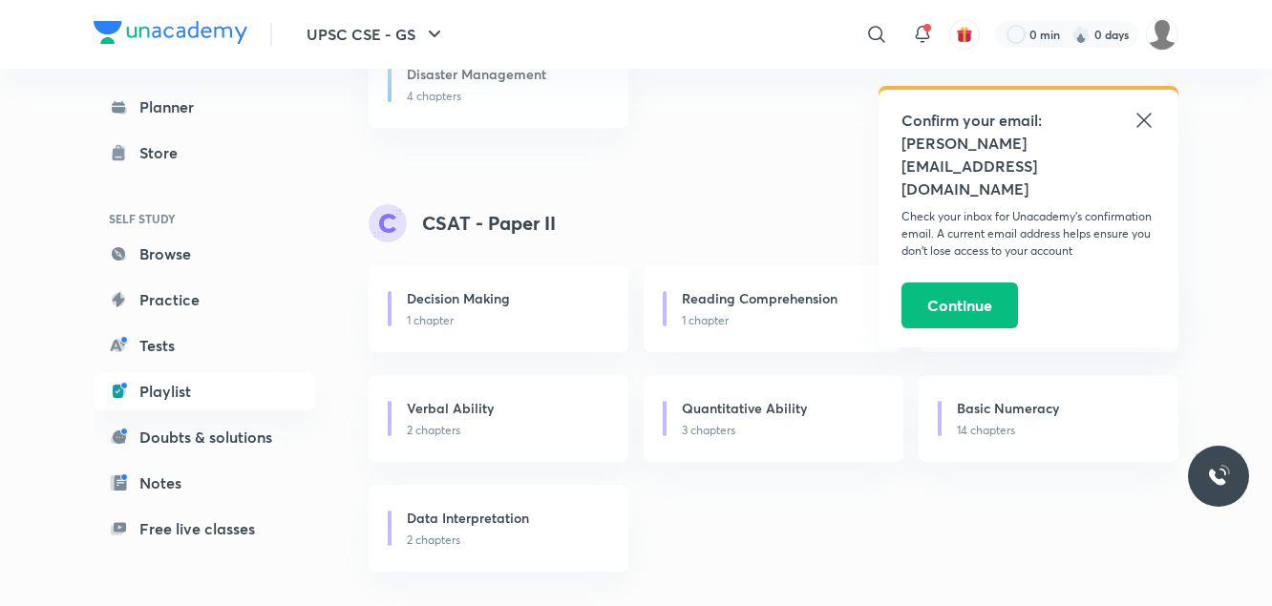
click at [1149, 116] on icon at bounding box center [1143, 120] width 14 height 14
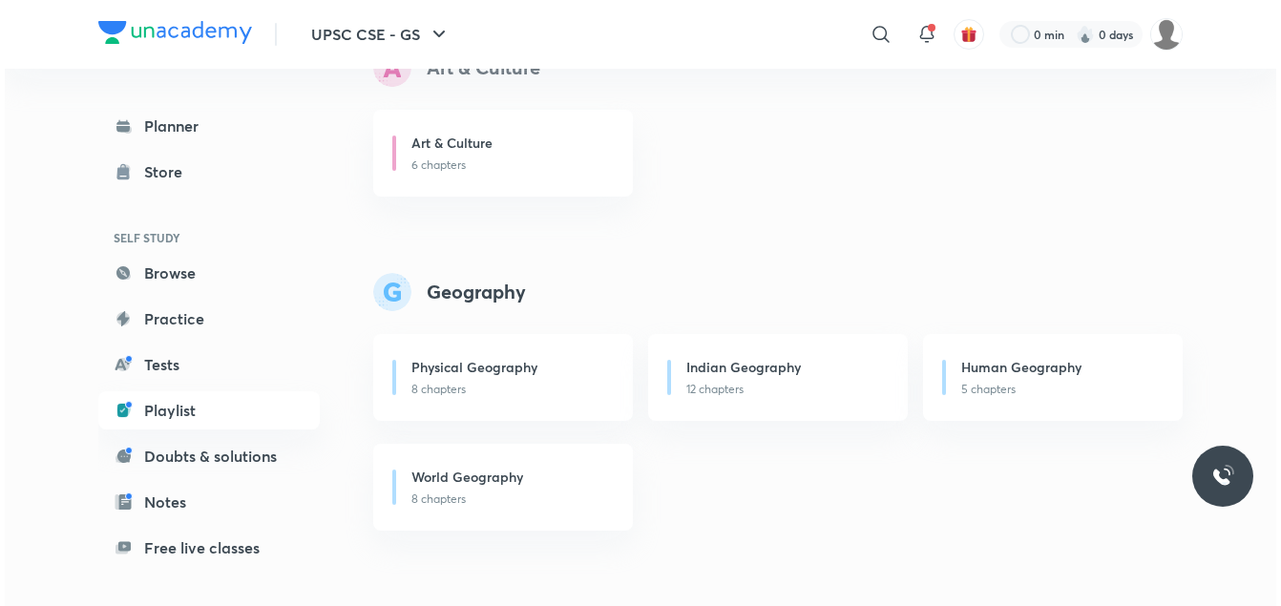
scroll to position [932, 0]
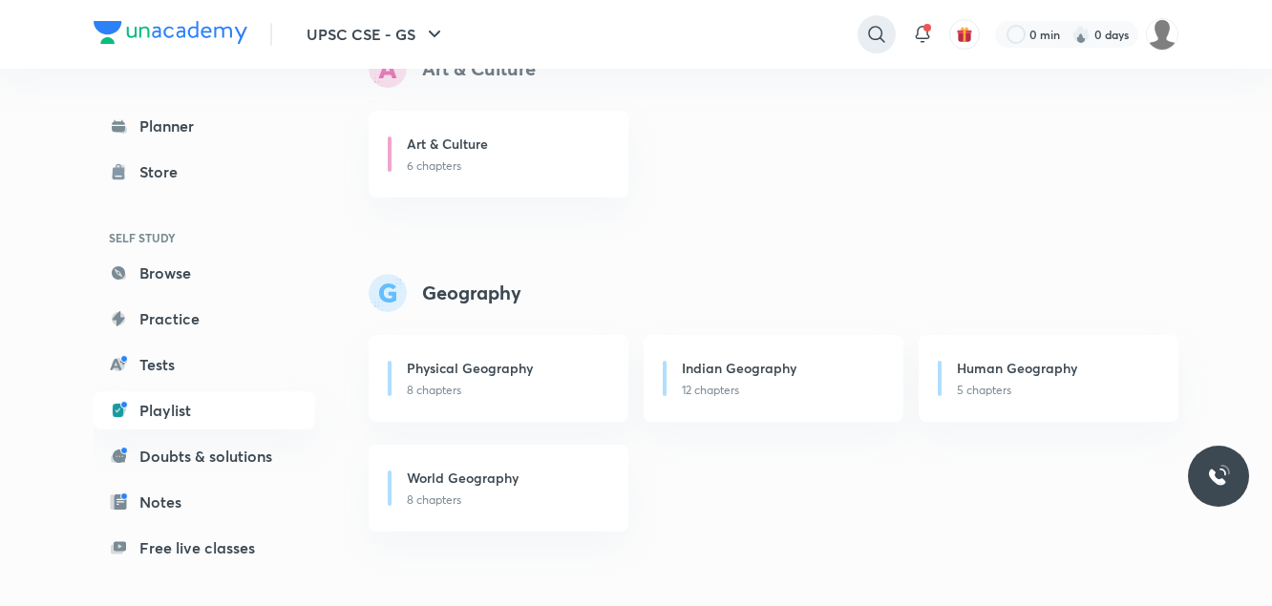
click at [875, 35] on icon at bounding box center [876, 34] width 23 height 23
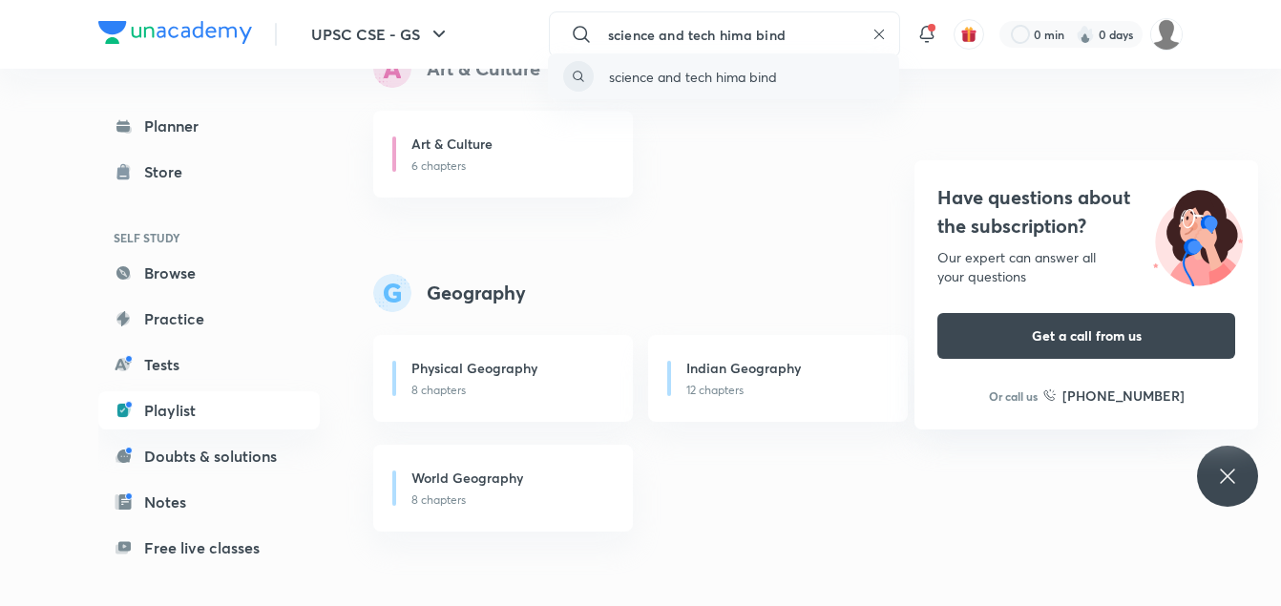
type input "science and tech hima bind"
click at [778, 83] on div "science and tech hima bind" at bounding box center [723, 76] width 351 height 46
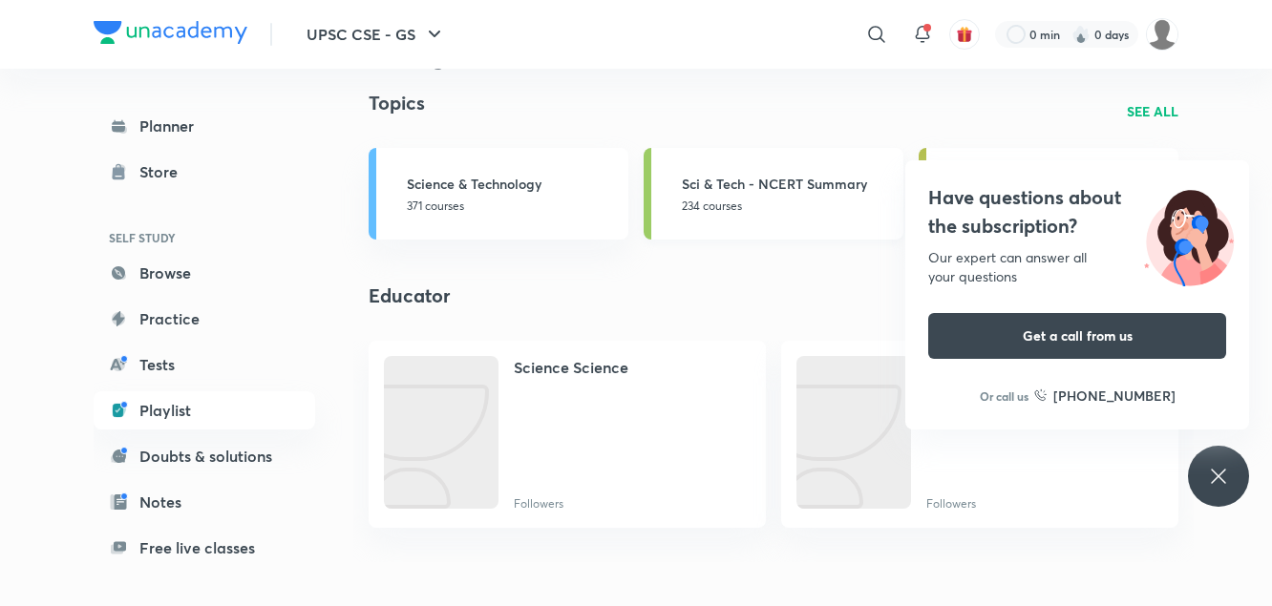
scroll to position [82, 0]
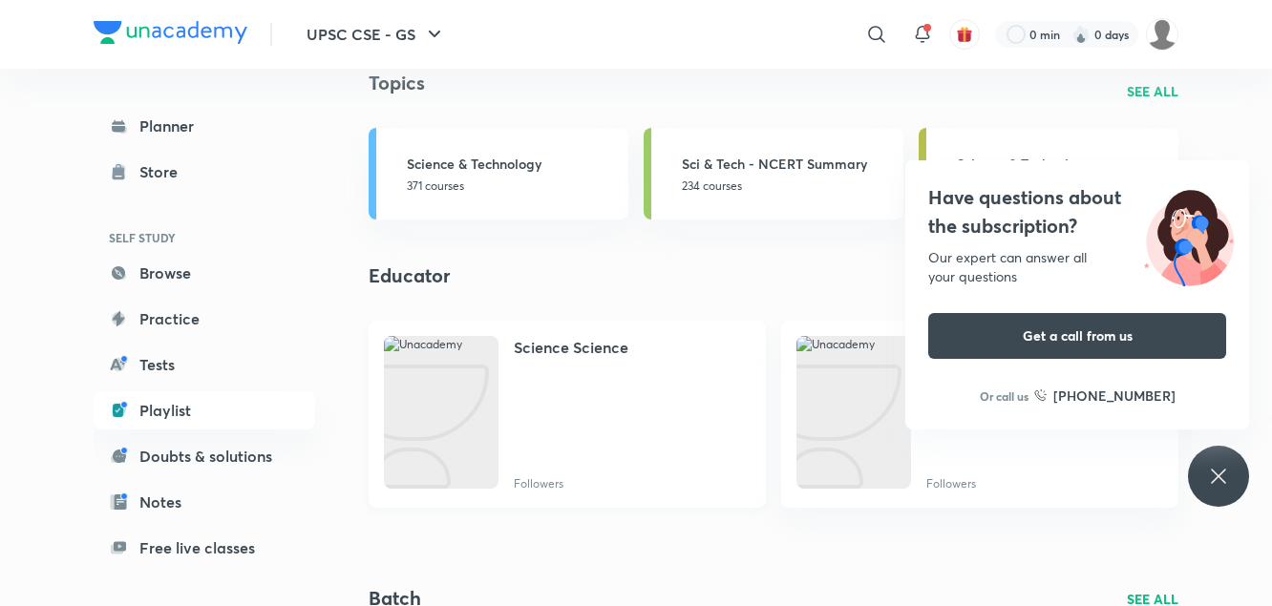
click at [447, 396] on img at bounding box center [441, 412] width 115 height 153
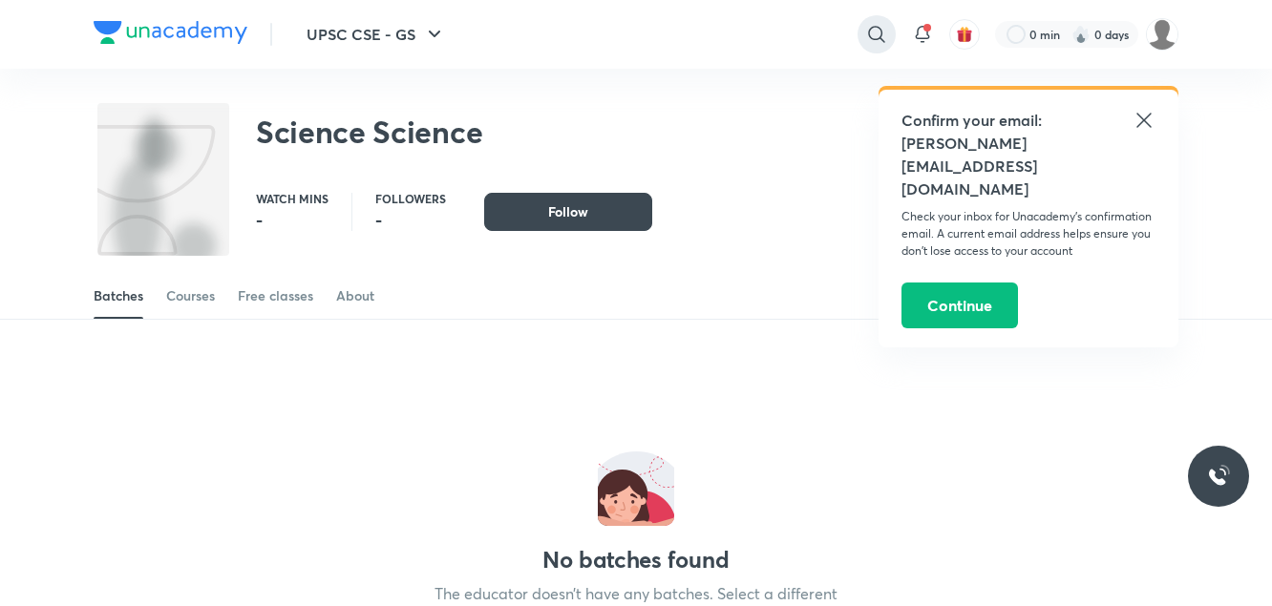
click at [876, 26] on icon at bounding box center [876, 34] width 23 height 23
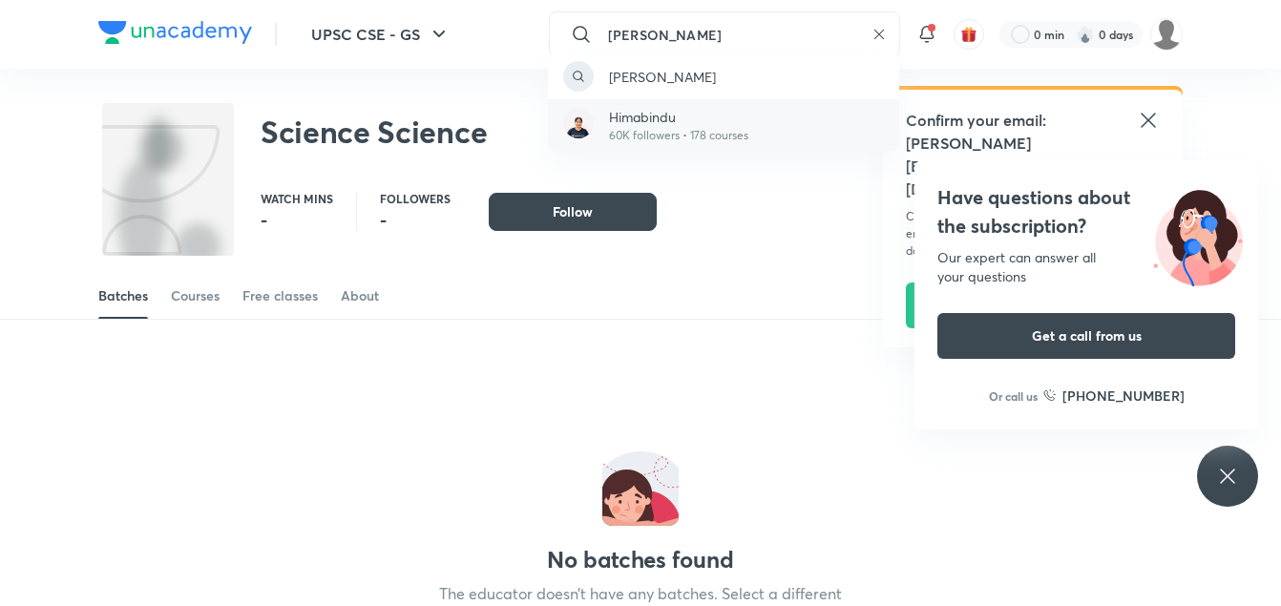
type input "hima bindu"
click at [720, 117] on p "Himabindu" at bounding box center [678, 117] width 139 height 20
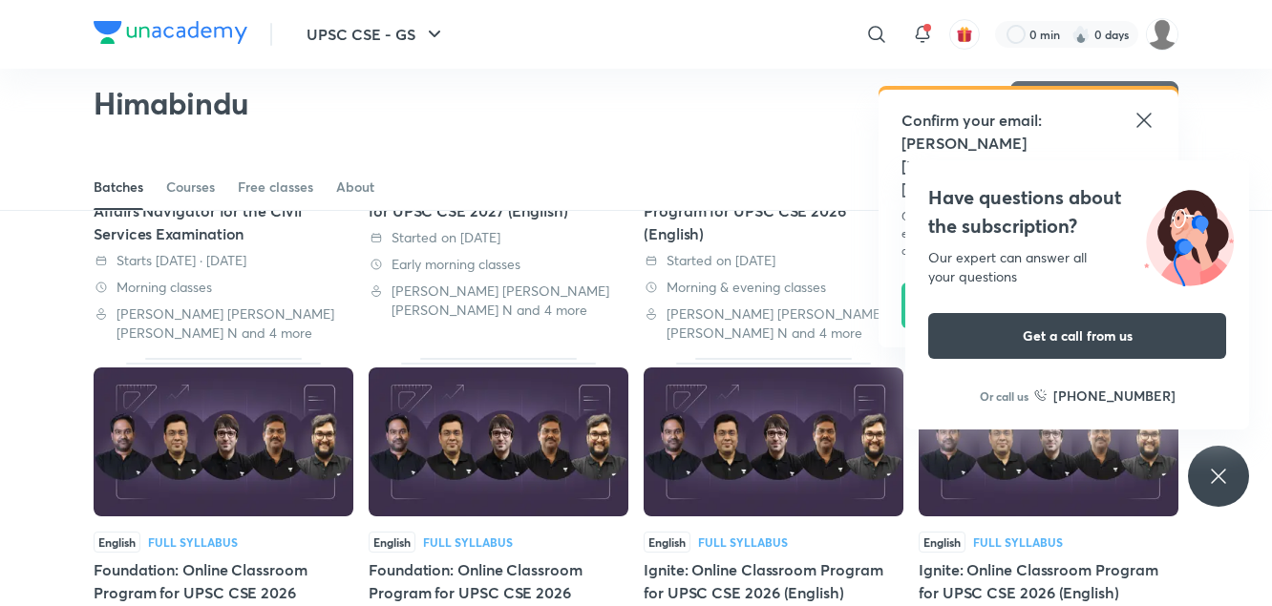
scroll to position [325, 0]
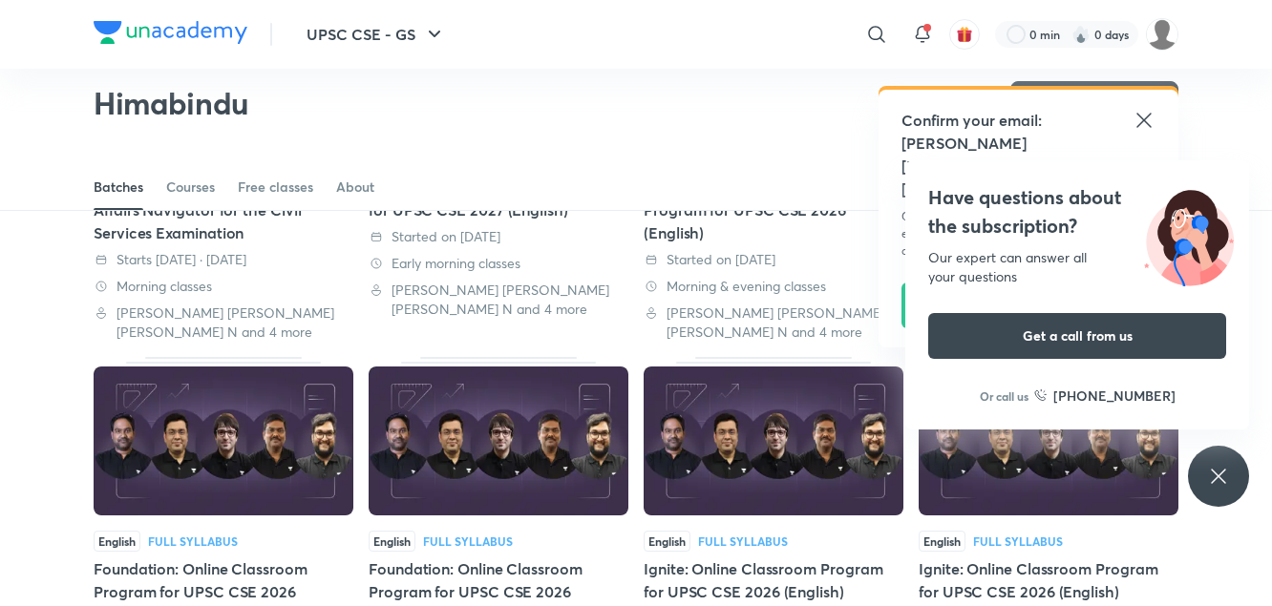
click at [1141, 118] on icon at bounding box center [1143, 120] width 14 height 14
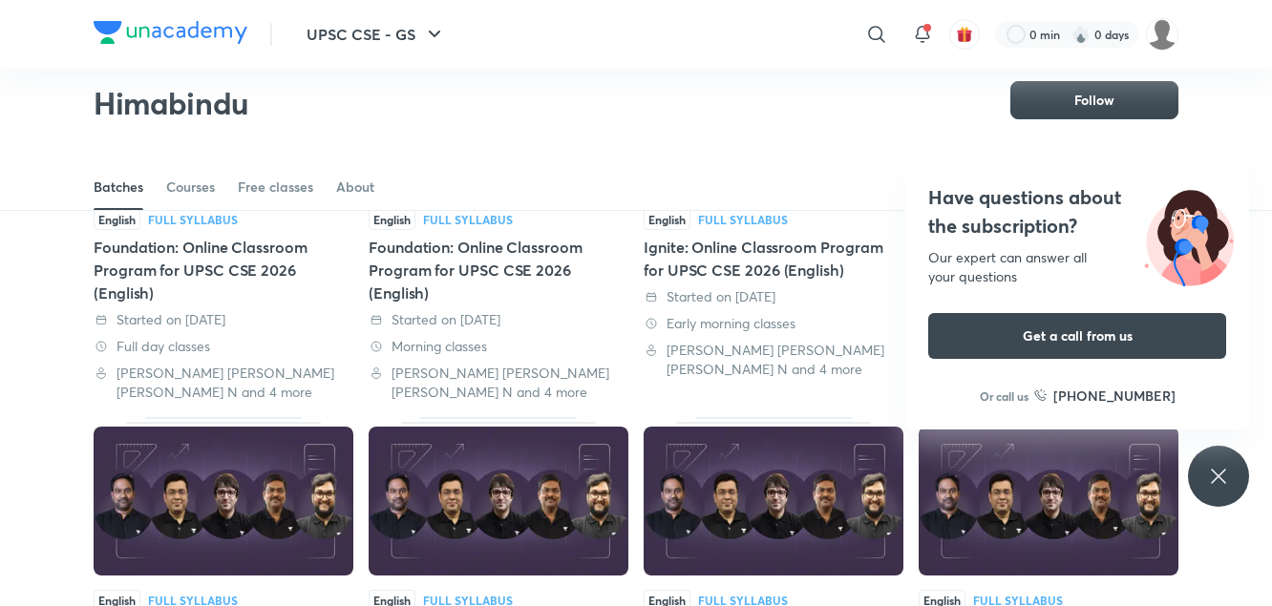
scroll to position [645, 0]
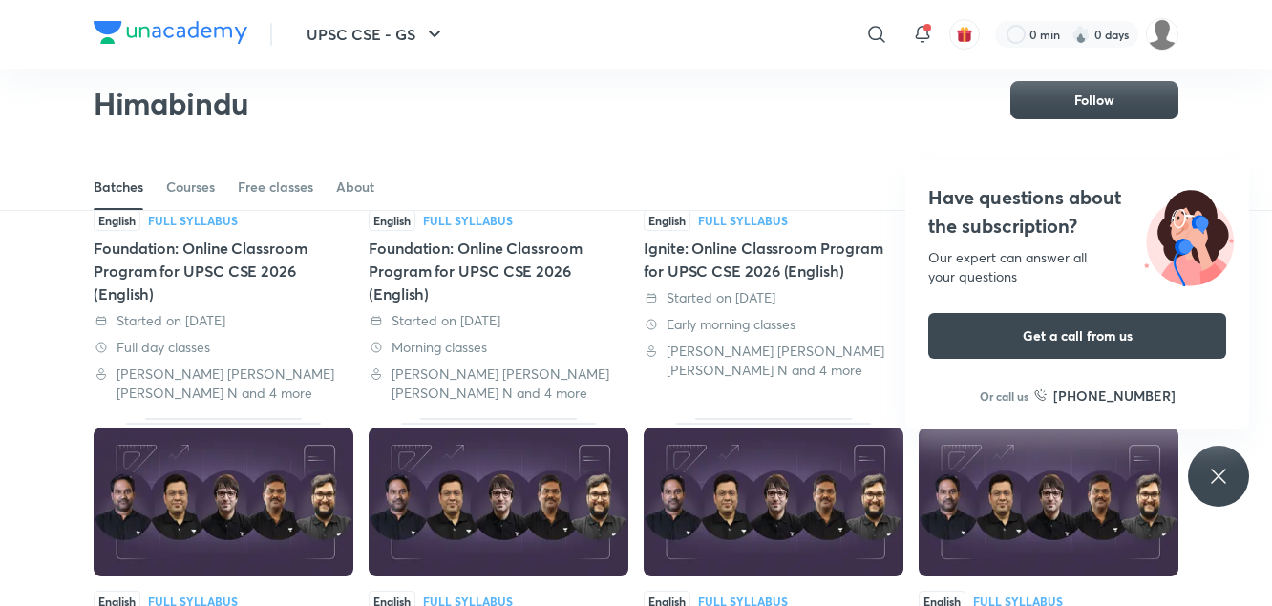
click at [1033, 476] on img at bounding box center [1048, 502] width 260 height 149
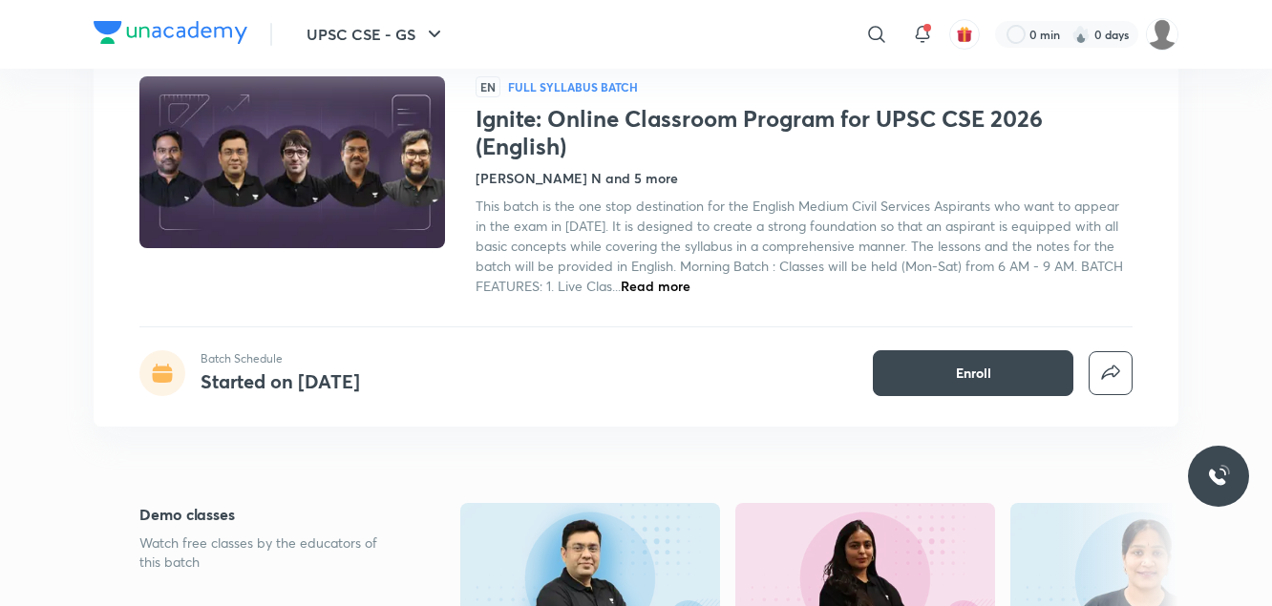
scroll to position [121, 0]
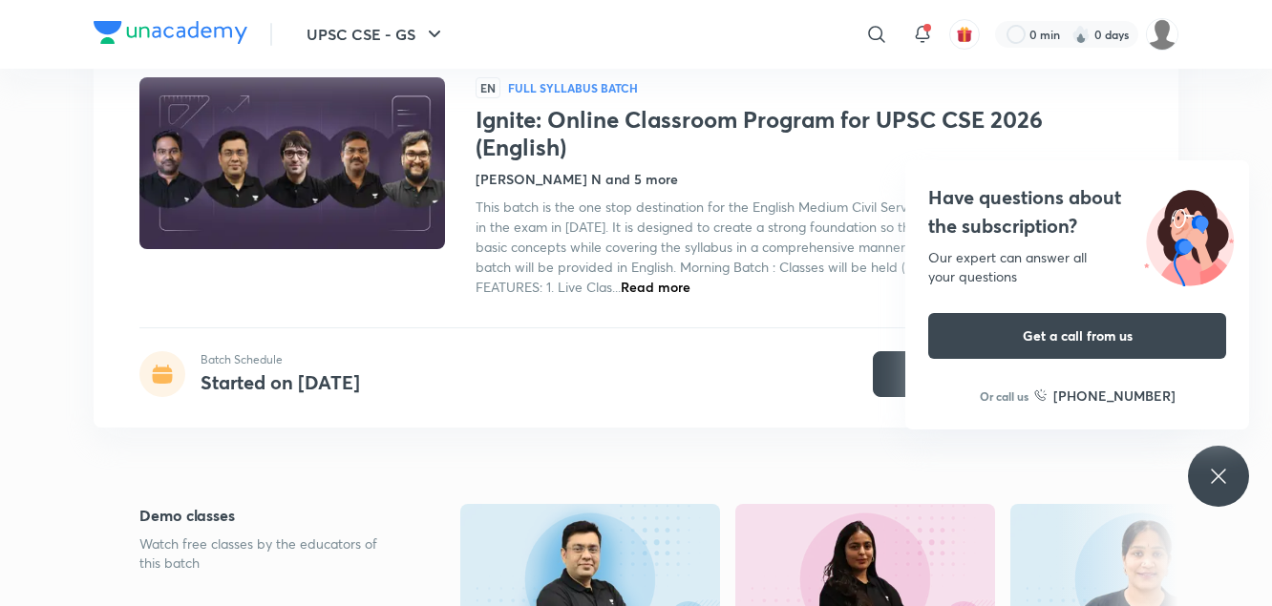
drag, startPoint x: 930, startPoint y: 390, endPoint x: 930, endPoint y: 379, distance: 10.5
click at [930, 379] on div "Have questions about the subscription? Our expert can answer all your questions…" at bounding box center [1077, 294] width 344 height 269
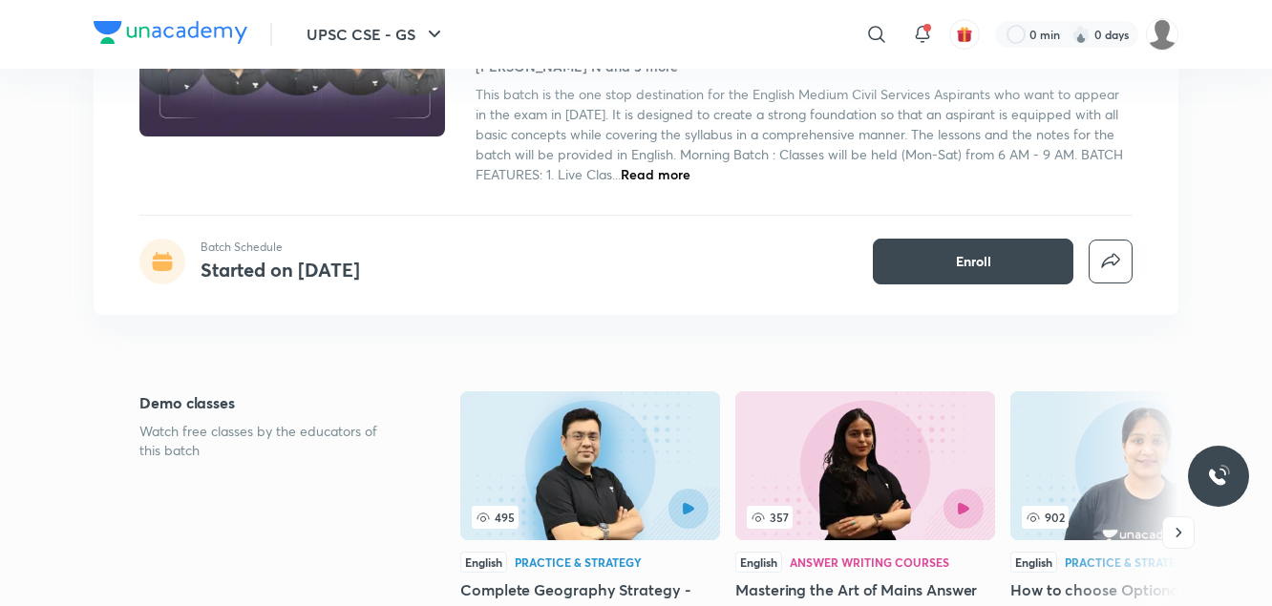
scroll to position [247, 0]
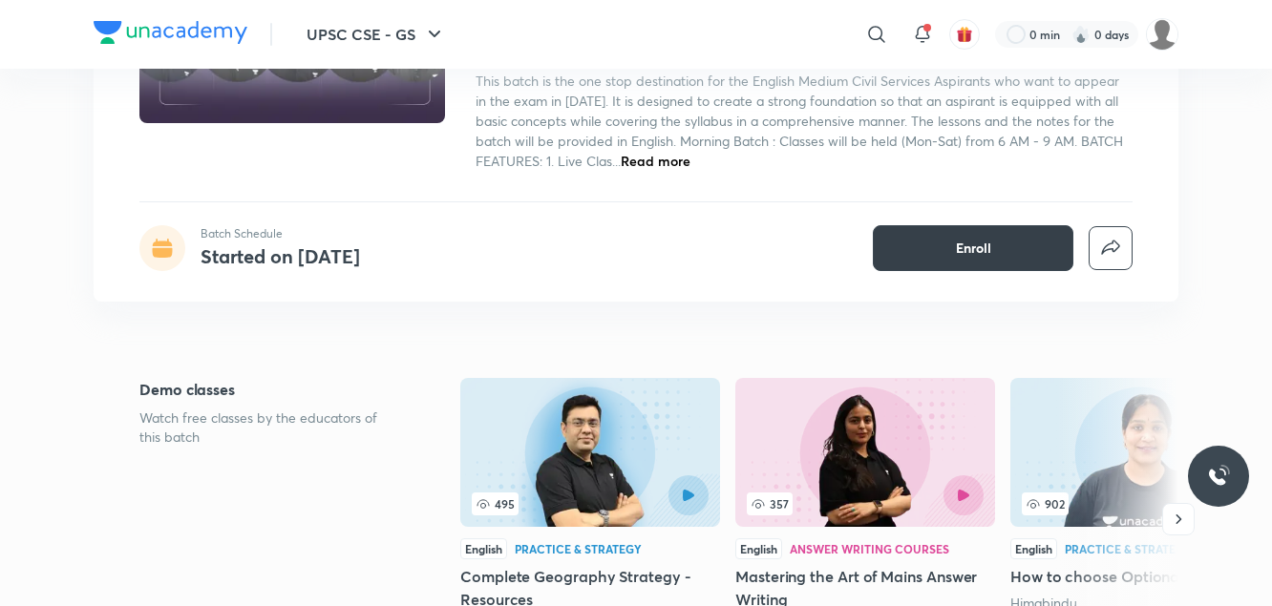
click at [882, 247] on button "Enroll" at bounding box center [973, 248] width 200 height 46
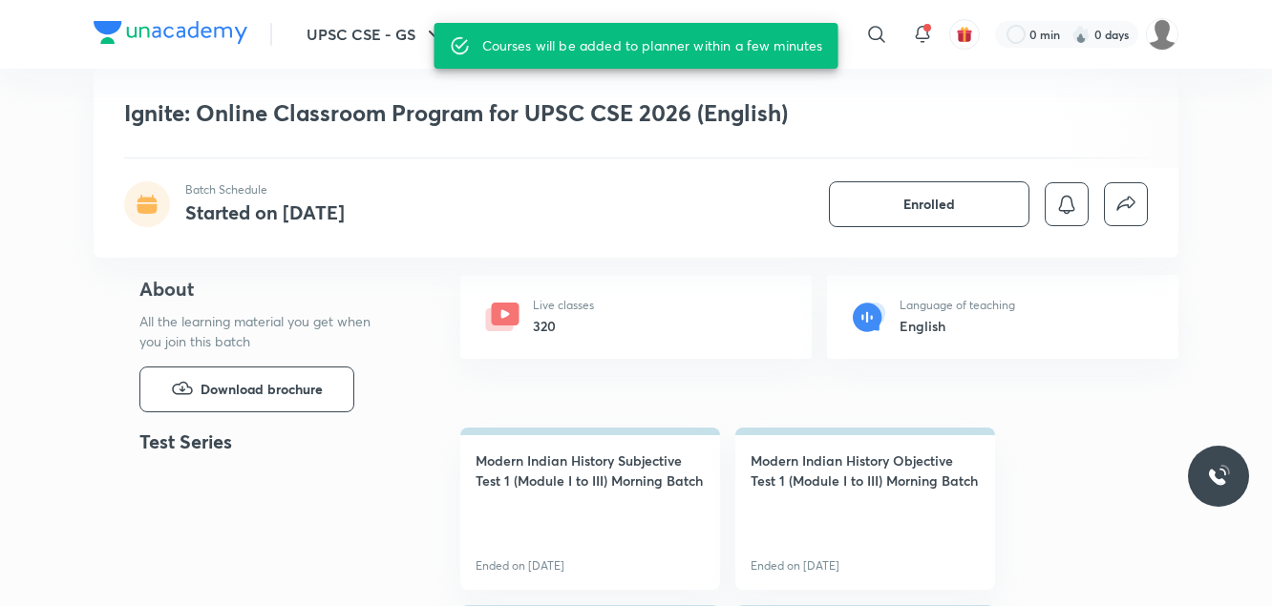
scroll to position [762, 0]
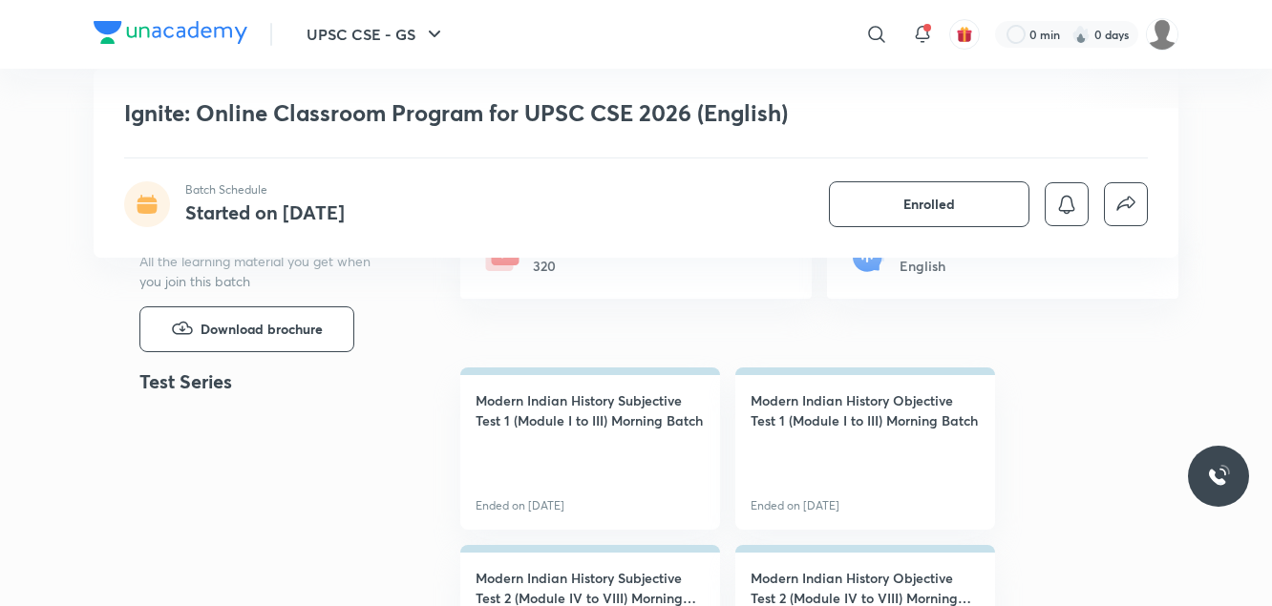
click at [548, 262] on h6 "320" at bounding box center [563, 266] width 61 height 20
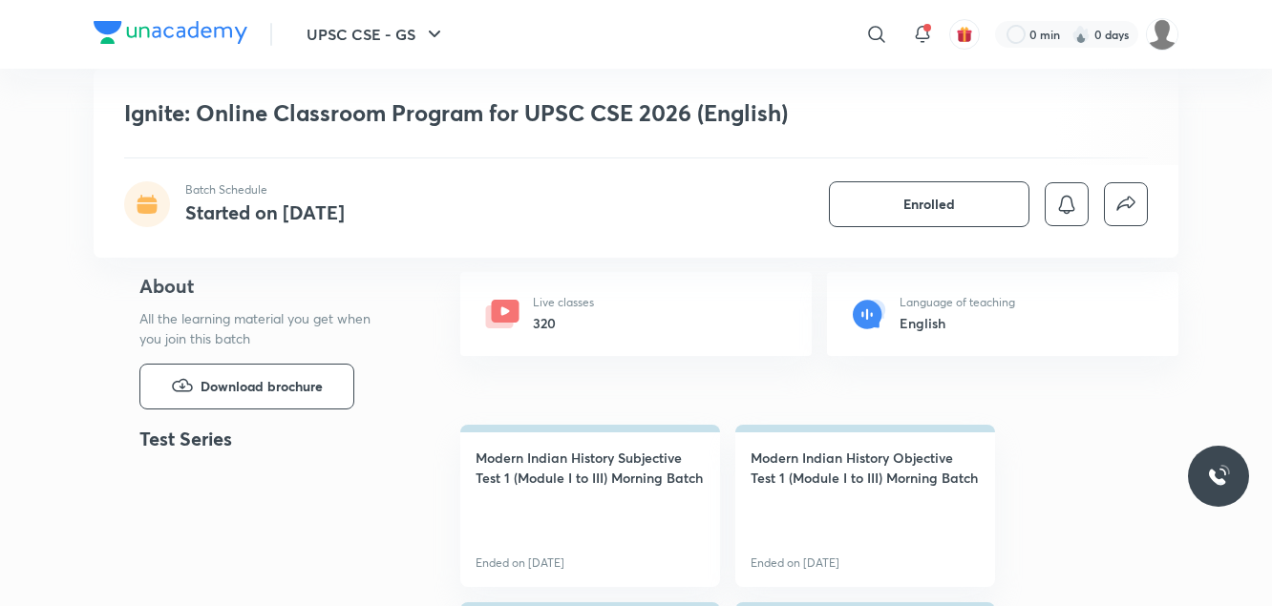
scroll to position [704, 0]
click at [521, 348] on div "Live classes 320" at bounding box center [635, 315] width 351 height 84
click at [521, 307] on div "Live classes 320" at bounding box center [635, 315] width 351 height 84
click at [497, 306] on icon at bounding box center [506, 312] width 28 height 23
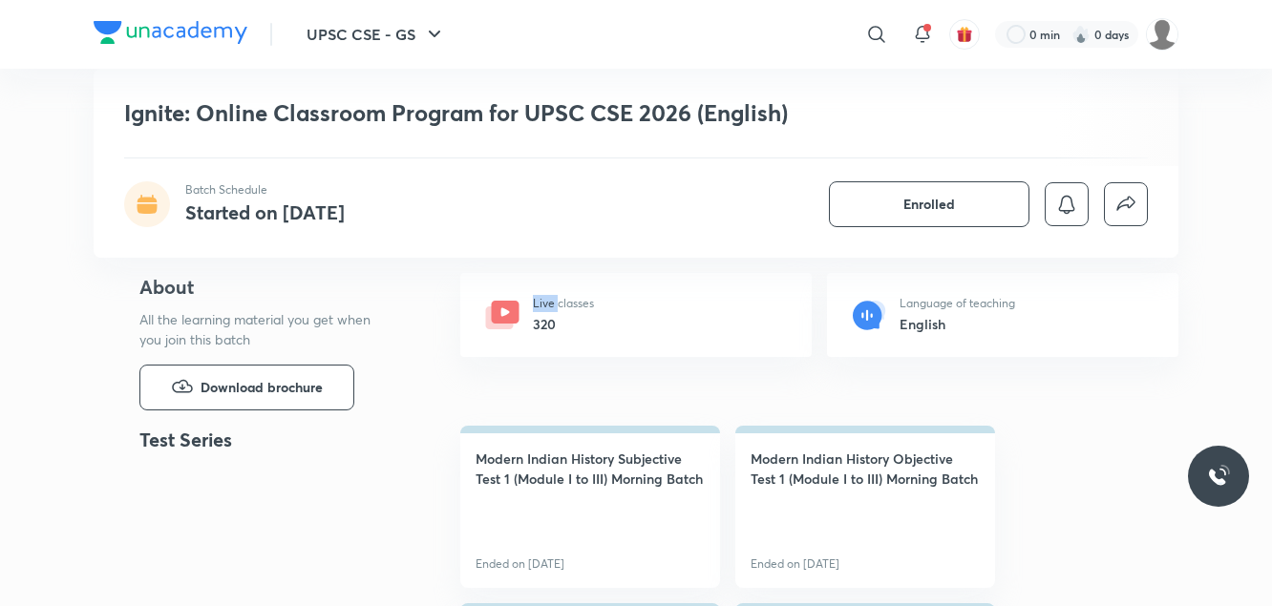
click at [497, 306] on icon at bounding box center [506, 312] width 28 height 23
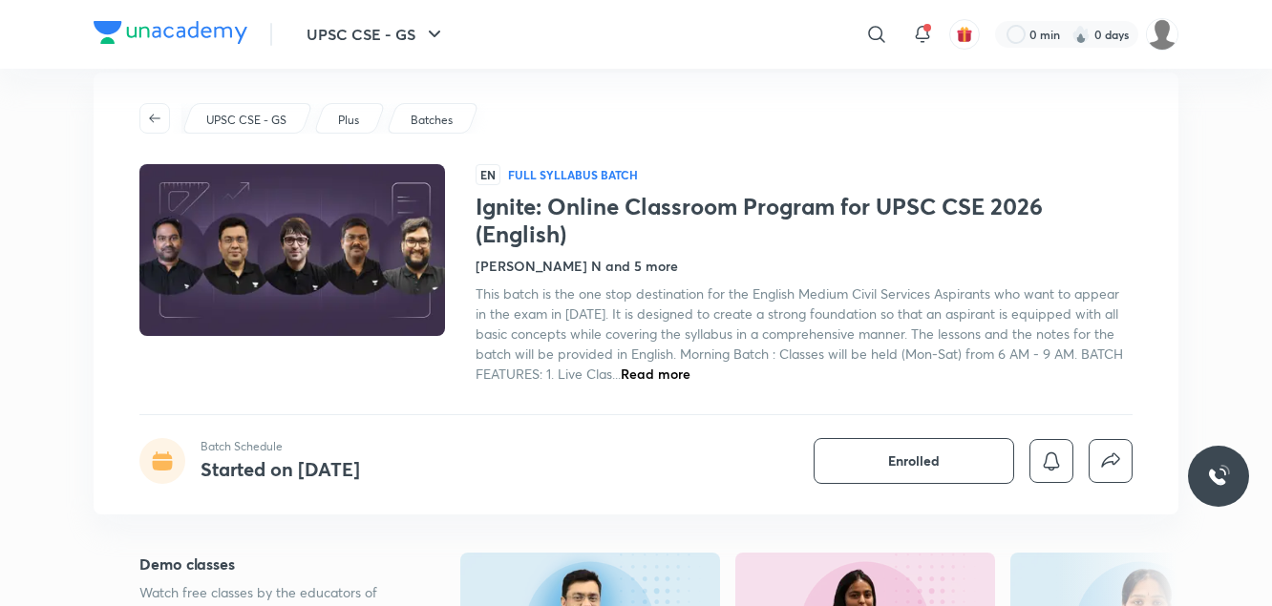
scroll to position [19, 0]
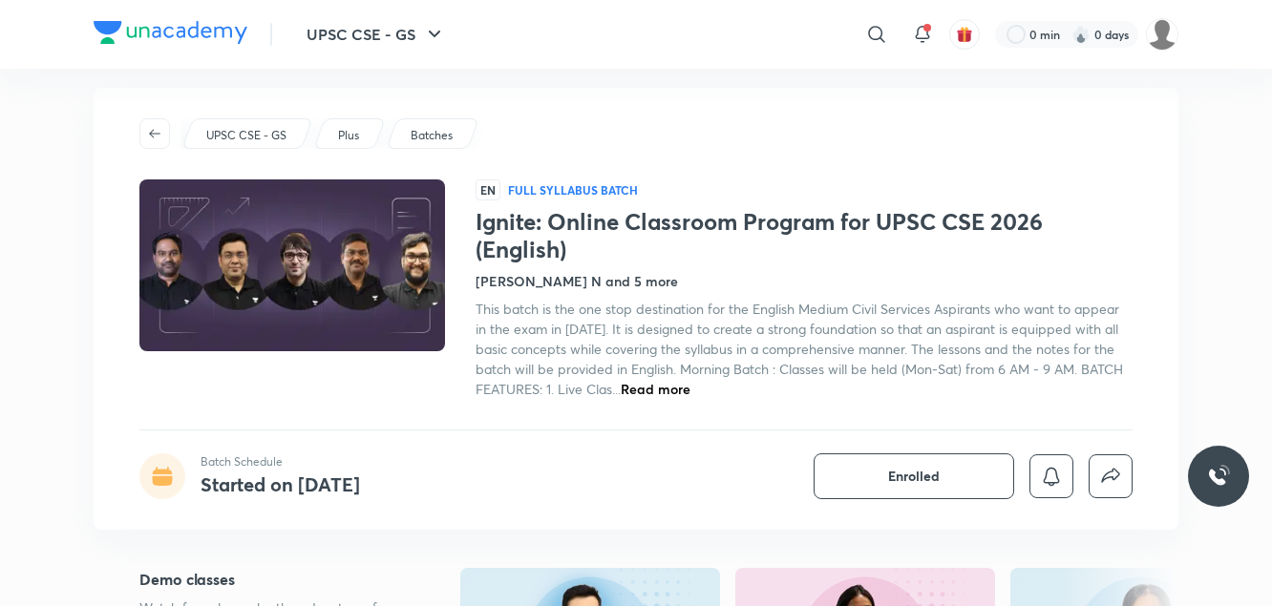
click at [391, 240] on img at bounding box center [292, 266] width 311 height 176
click at [339, 281] on img at bounding box center [292, 266] width 311 height 176
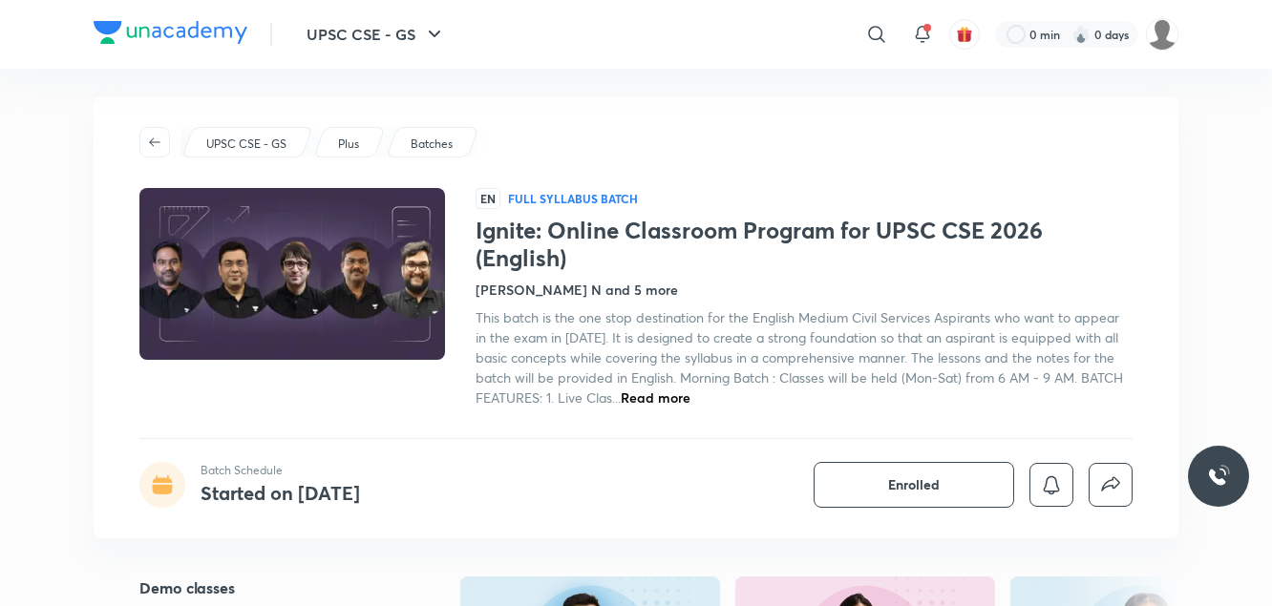
scroll to position [0, 0]
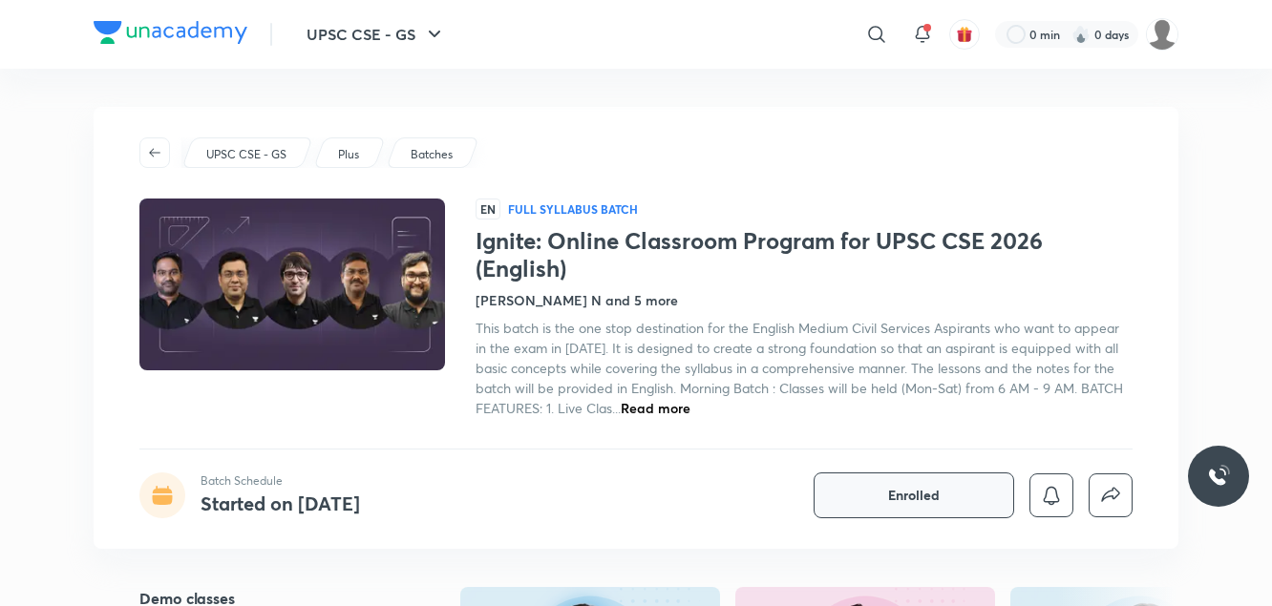
click at [993, 513] on button "Enrolled" at bounding box center [913, 496] width 200 height 46
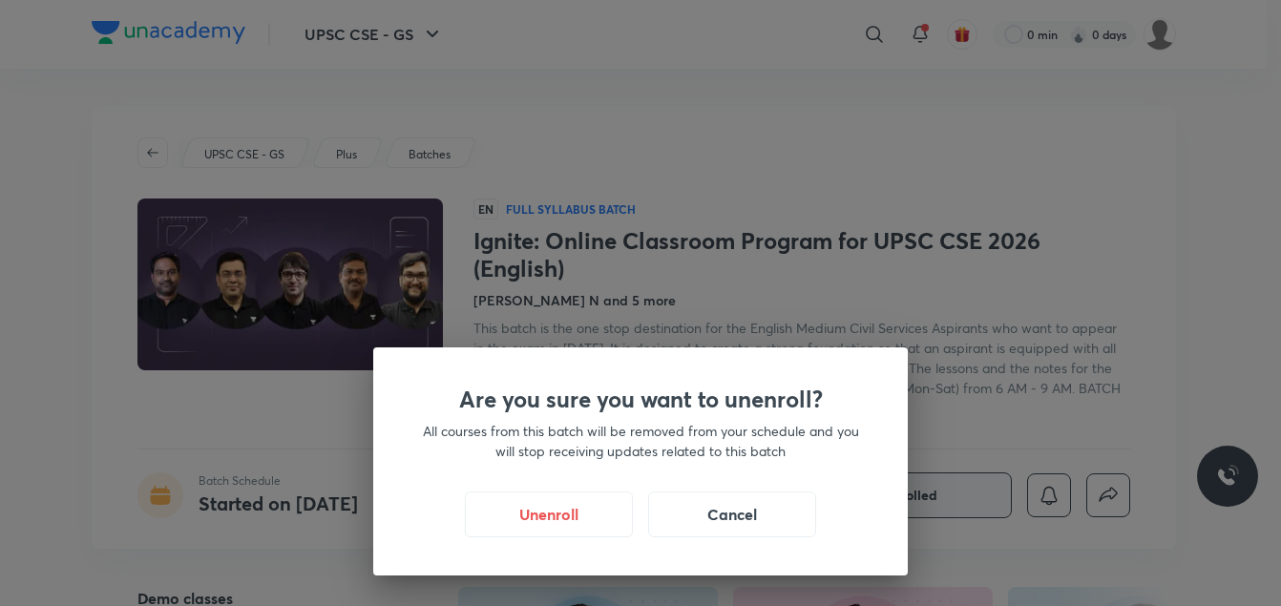
click at [951, 365] on div "Are you sure you want to unenroll? All courses from this batch will be removed …" at bounding box center [640, 303] width 1281 height 606
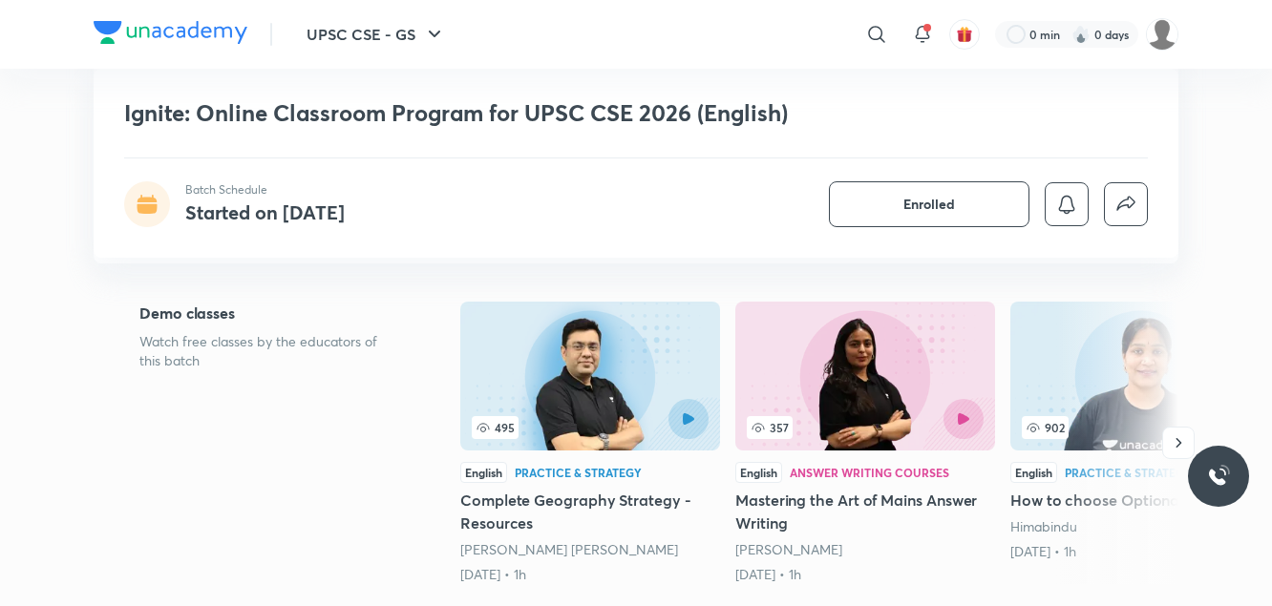
scroll to position [289, 0]
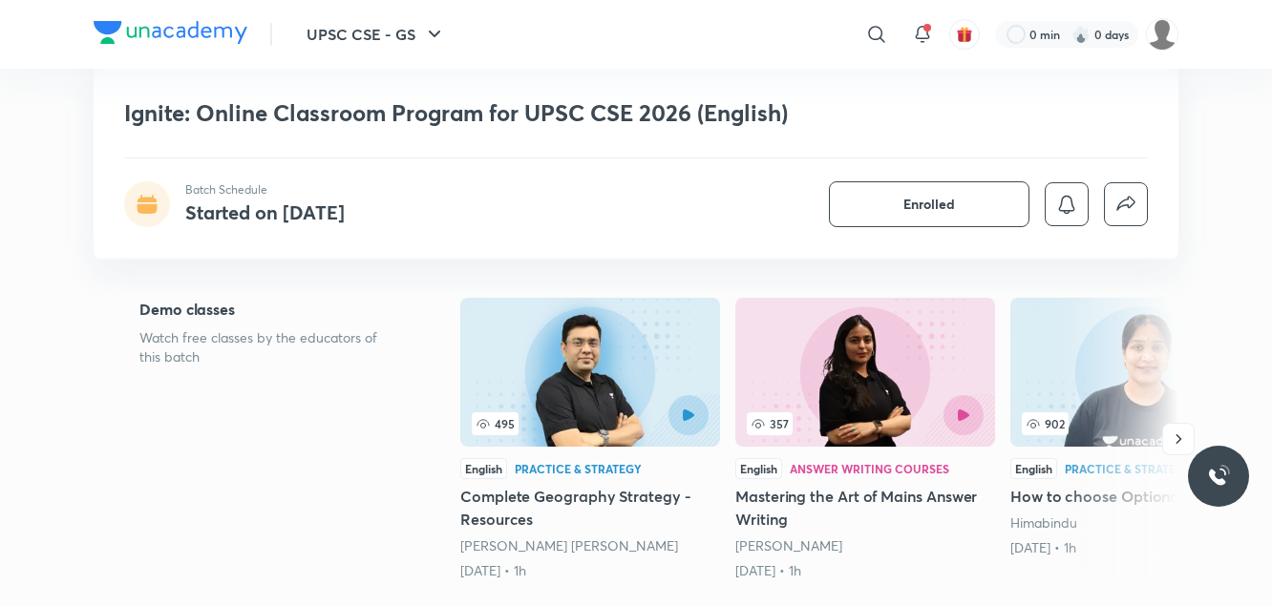
click at [862, 379] on img at bounding box center [865, 372] width 260 height 149
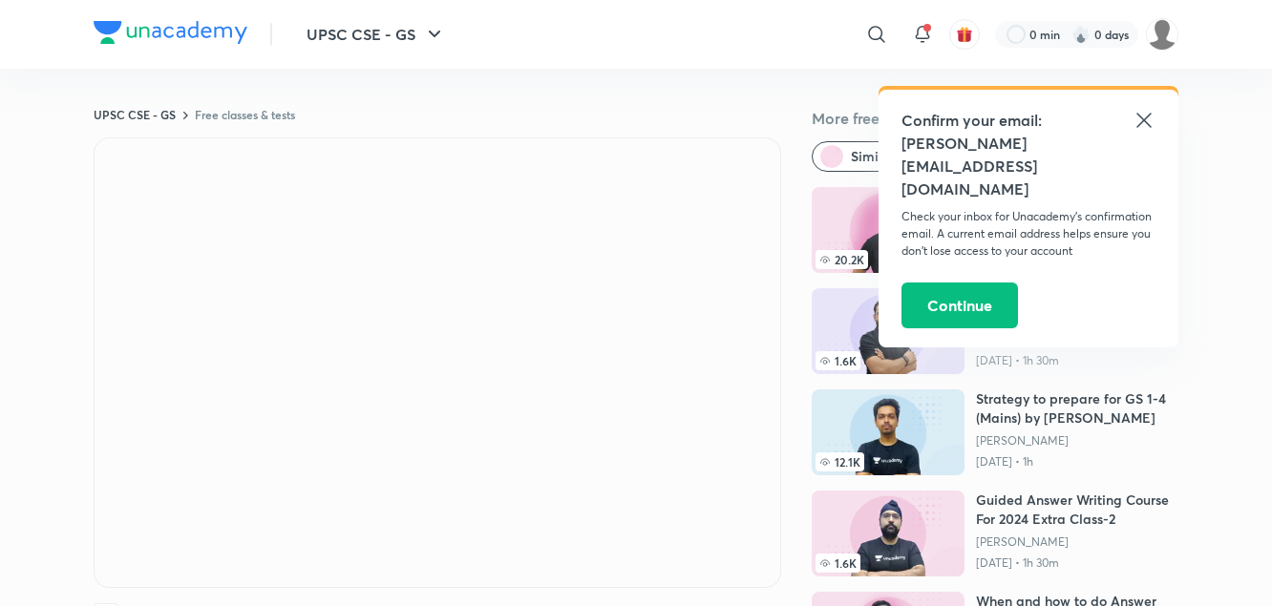
click at [1146, 117] on icon at bounding box center [1143, 120] width 14 height 14
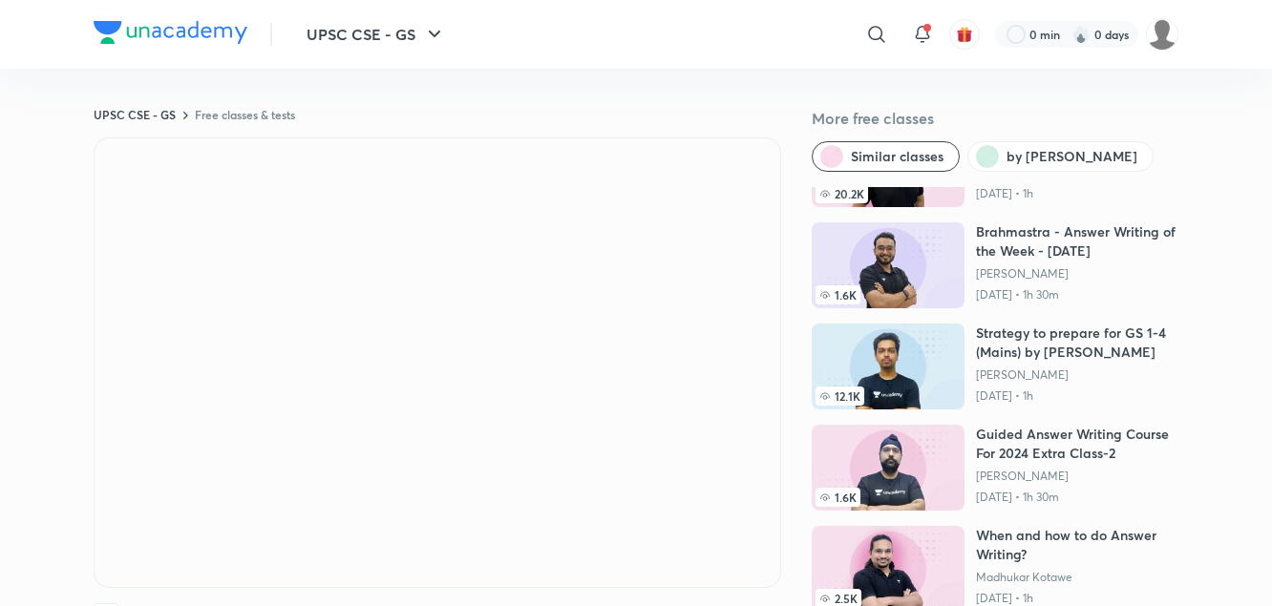
scroll to position [217, 0]
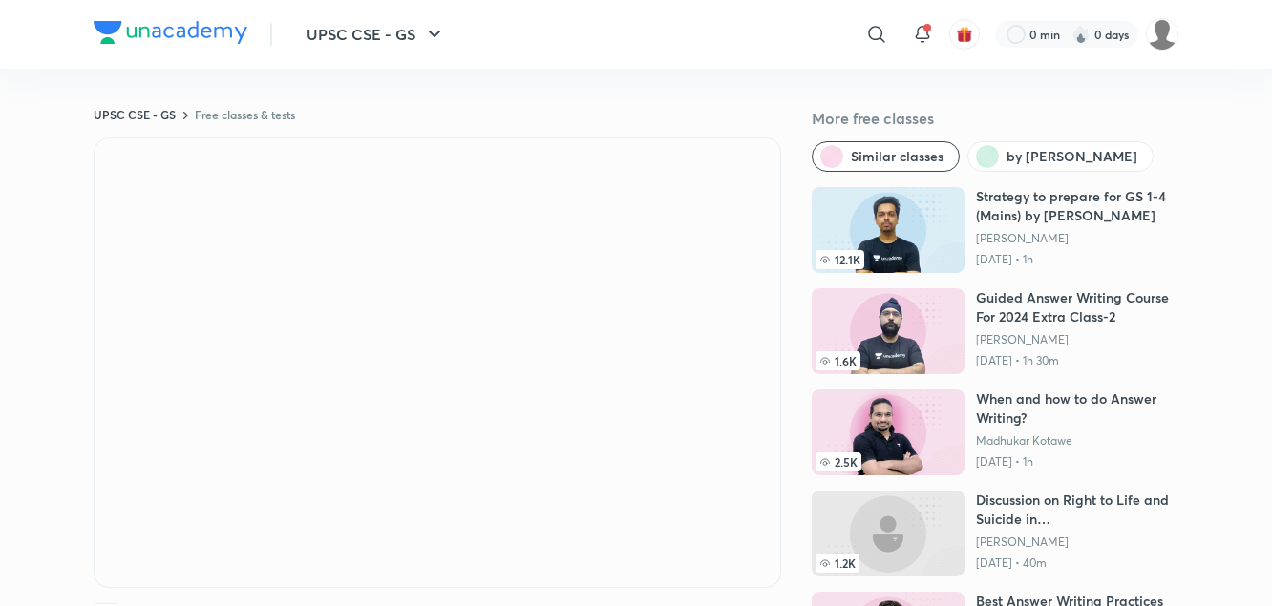
click at [240, 123] on div "UPSC CSE - GS Free classes & tests More free classes Similar classes by Aastha …" at bounding box center [636, 473] width 1085 height 732
click at [217, 51] on div "UPSC CSE - GS ​ 0 min 0 days" at bounding box center [636, 34] width 1085 height 69
